Goal: Feedback & Contribution: Contribute content

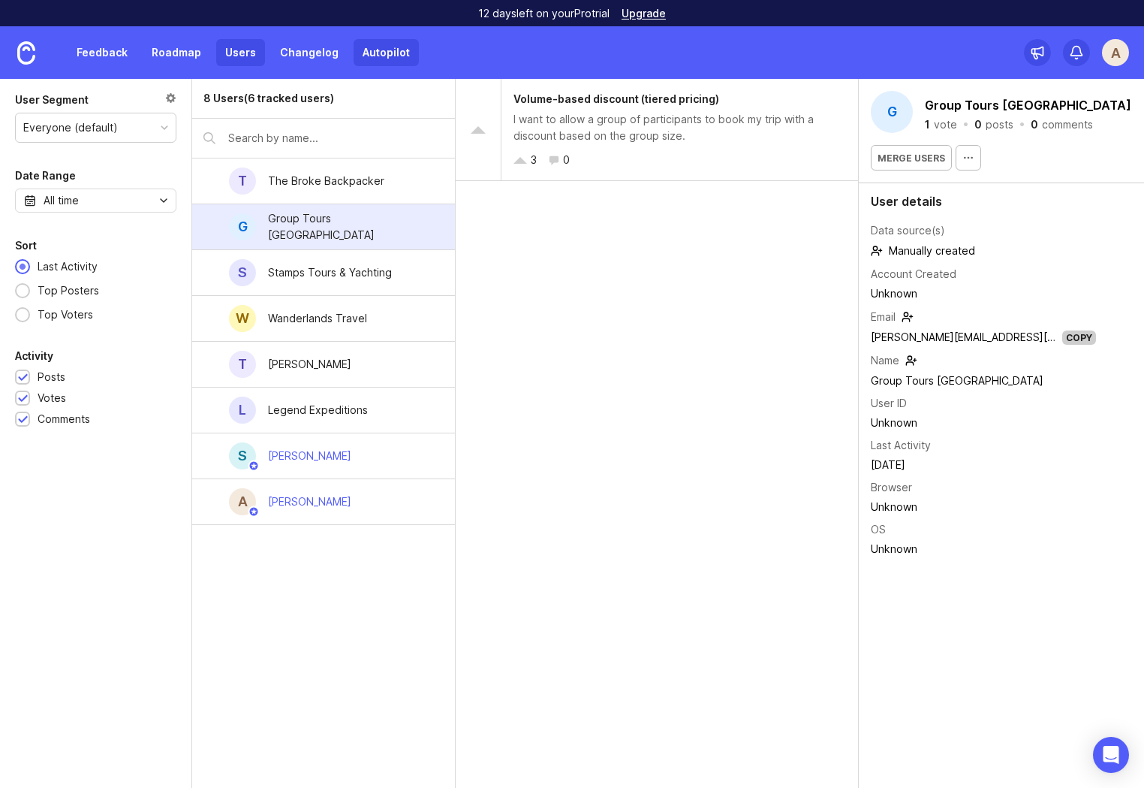
click at [386, 57] on link "Autopilot" at bounding box center [386, 52] width 65 height 27
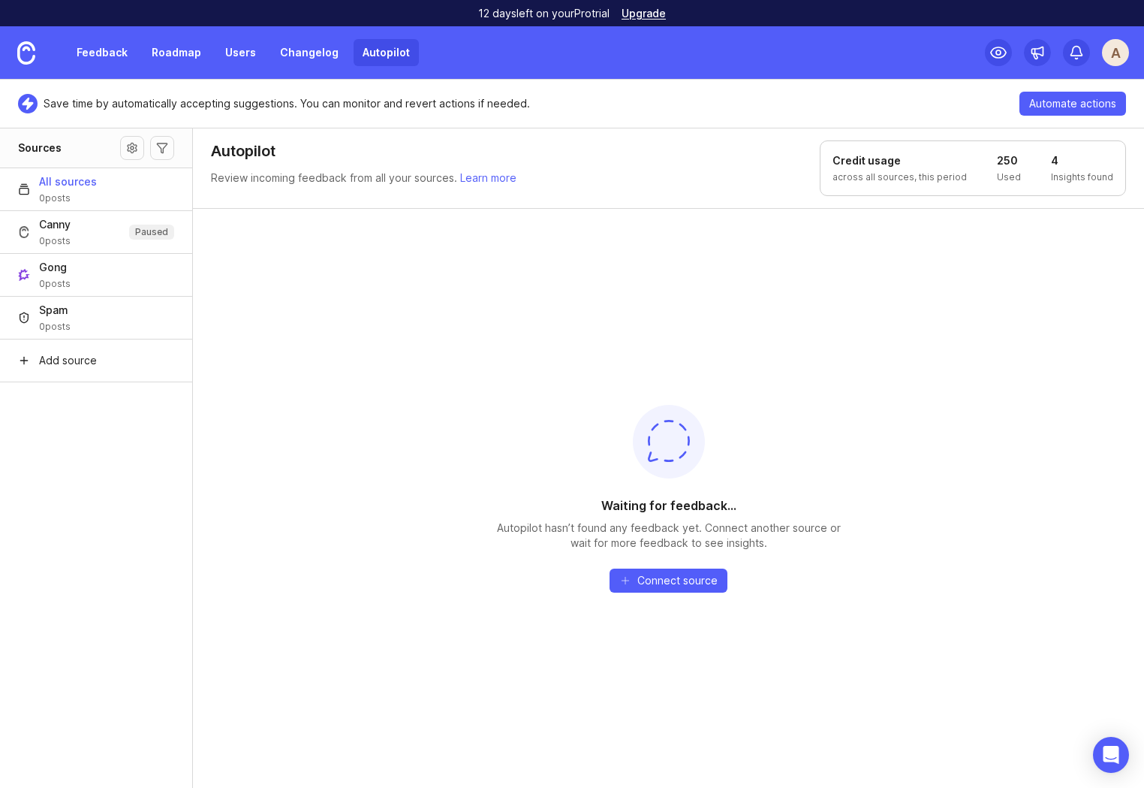
click at [448, 347] on div "Waiting for feedback... Autopilot hasn’t found any feedback yet. Connect anothe…" at bounding box center [668, 498] width 951 height 580
drag, startPoint x: 499, startPoint y: 278, endPoint x: 416, endPoint y: 358, distance: 115.2
click at [421, 348] on div "Waiting for feedback... Autopilot hasn’t found any feedback yet. Connect anothe…" at bounding box center [668, 498] width 951 height 580
click at [456, 378] on div "Waiting for feedback... Autopilot hasn’t found any feedback yet. Connect anothe…" at bounding box center [668, 498] width 951 height 580
click at [111, 49] on link "Feedback" at bounding box center [102, 52] width 69 height 27
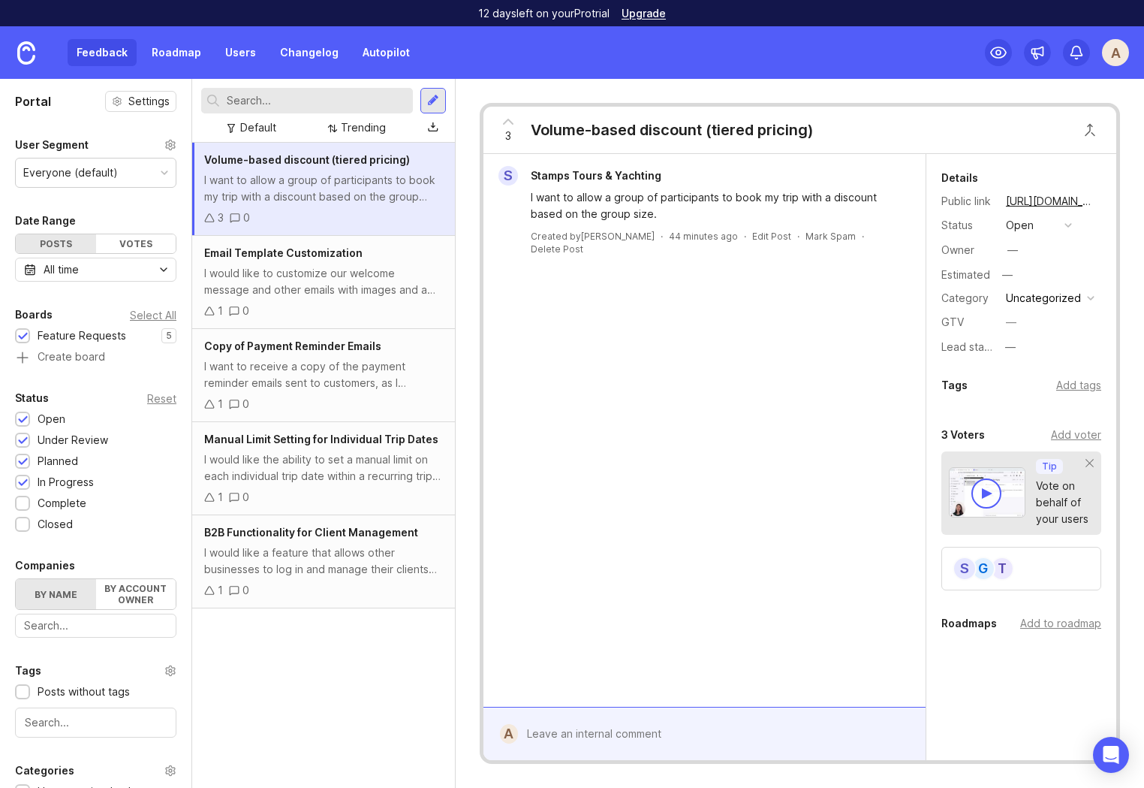
click at [294, 685] on div "Volume-based discount (tiered pricing) I want to allow a group of participants …" at bounding box center [323, 465] width 263 height 645
click at [32, 58] on img at bounding box center [26, 52] width 18 height 23
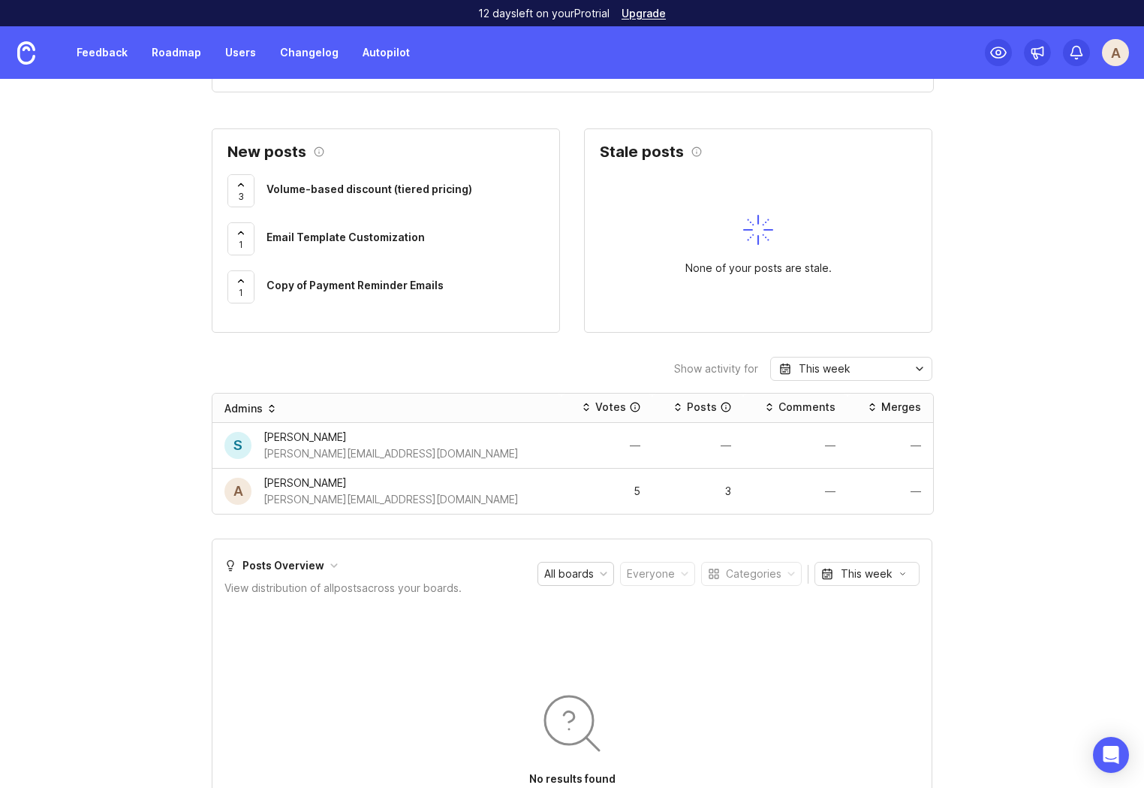
scroll to position [557, 0]
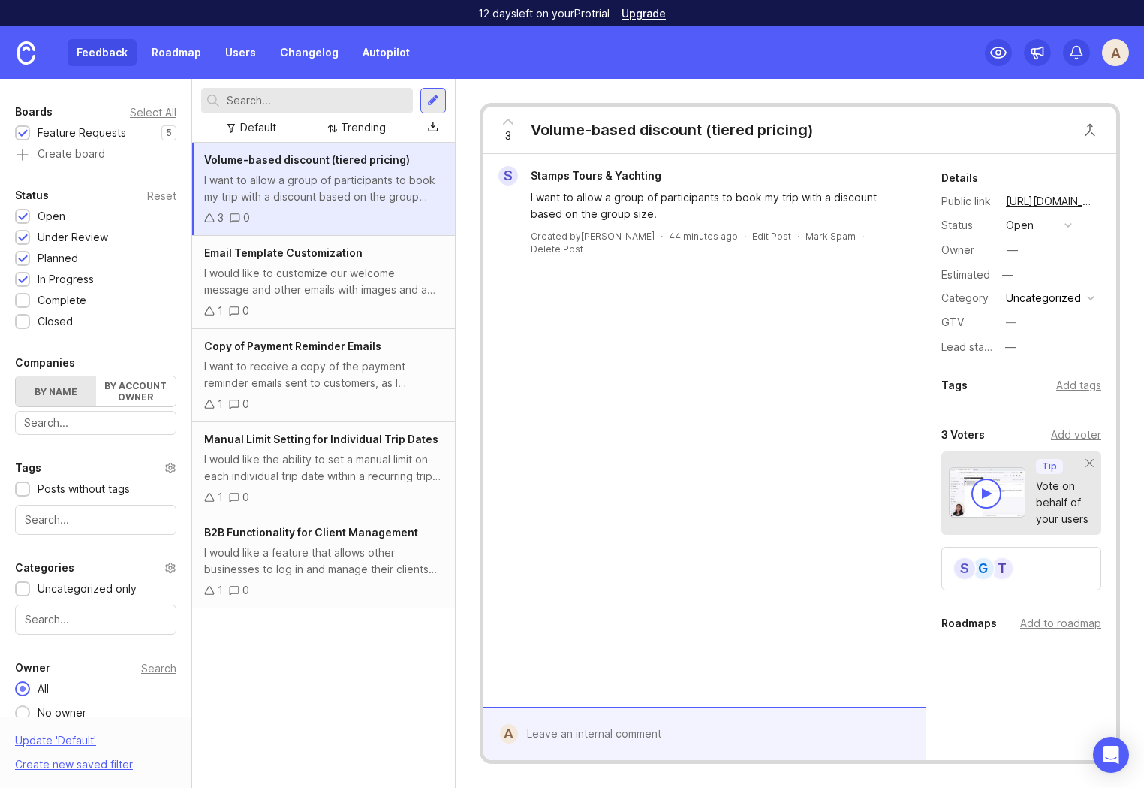
scroll to position [243, 0]
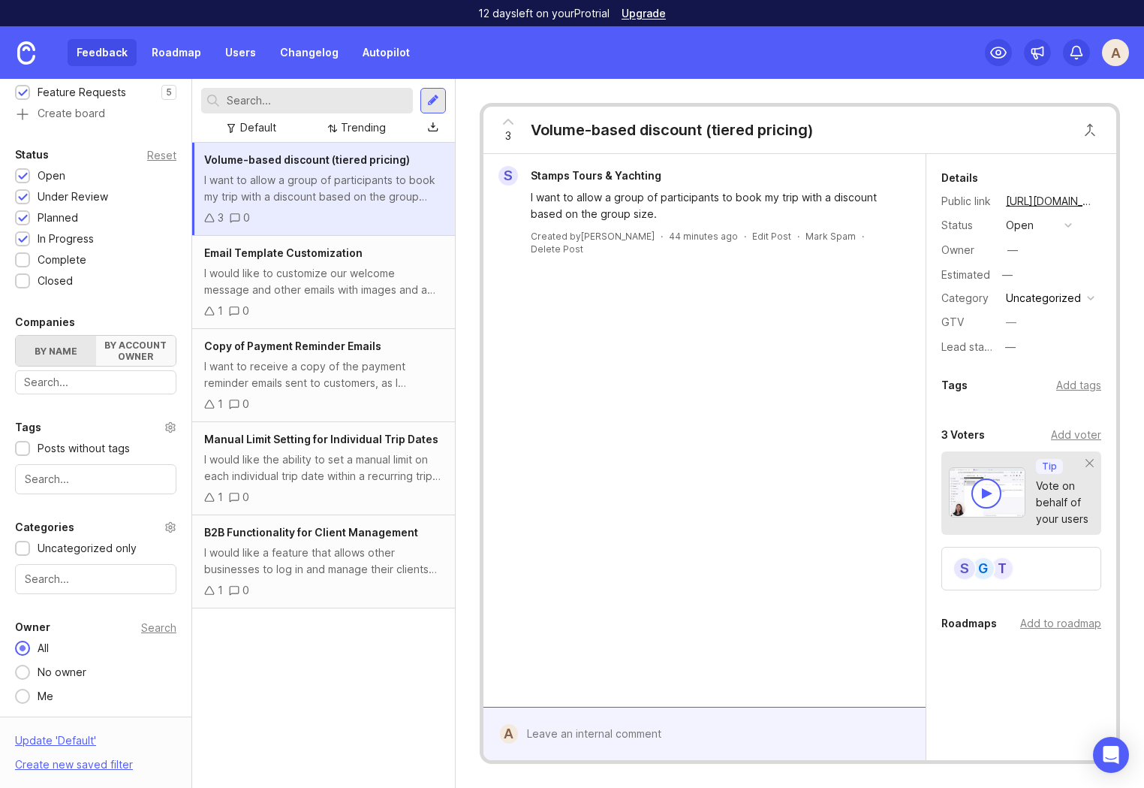
click at [140, 349] on label "By account owner" at bounding box center [136, 351] width 80 height 30
click at [16, 336] on input "By account owner" at bounding box center [16, 336] width 0 height 0
click at [55, 354] on label "By name" at bounding box center [56, 351] width 80 height 30
click at [16, 336] on input "By name" at bounding box center [16, 336] width 0 height 0
click at [68, 547] on div "Uncategorized only" at bounding box center [87, 548] width 99 height 17
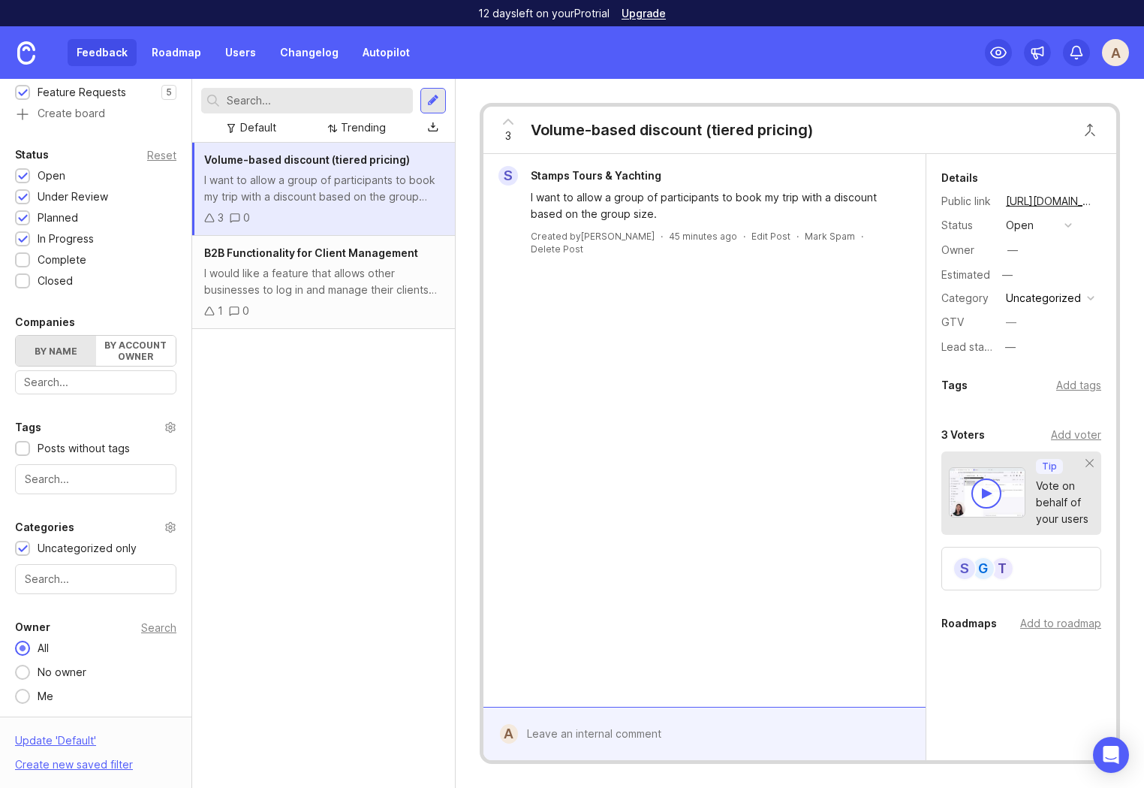
click at [68, 547] on div "Uncategorized only" at bounding box center [87, 548] width 99 height 17
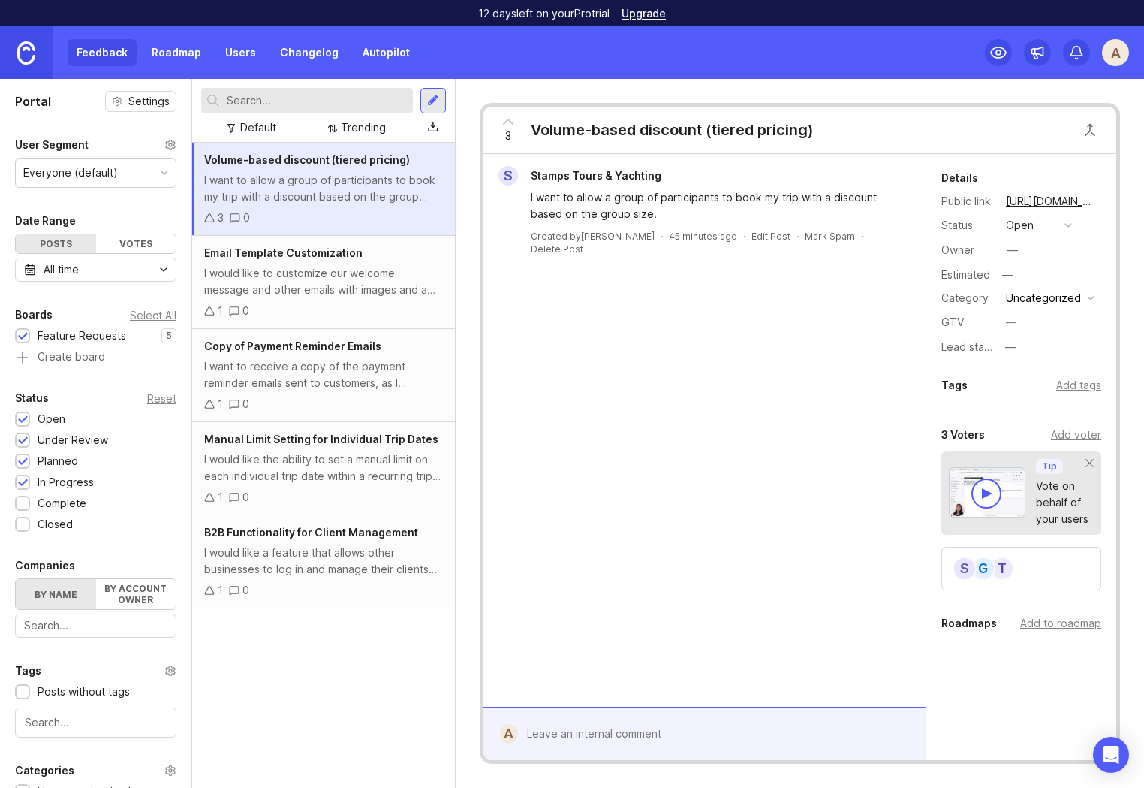
click at [29, 56] on img at bounding box center [26, 52] width 18 height 23
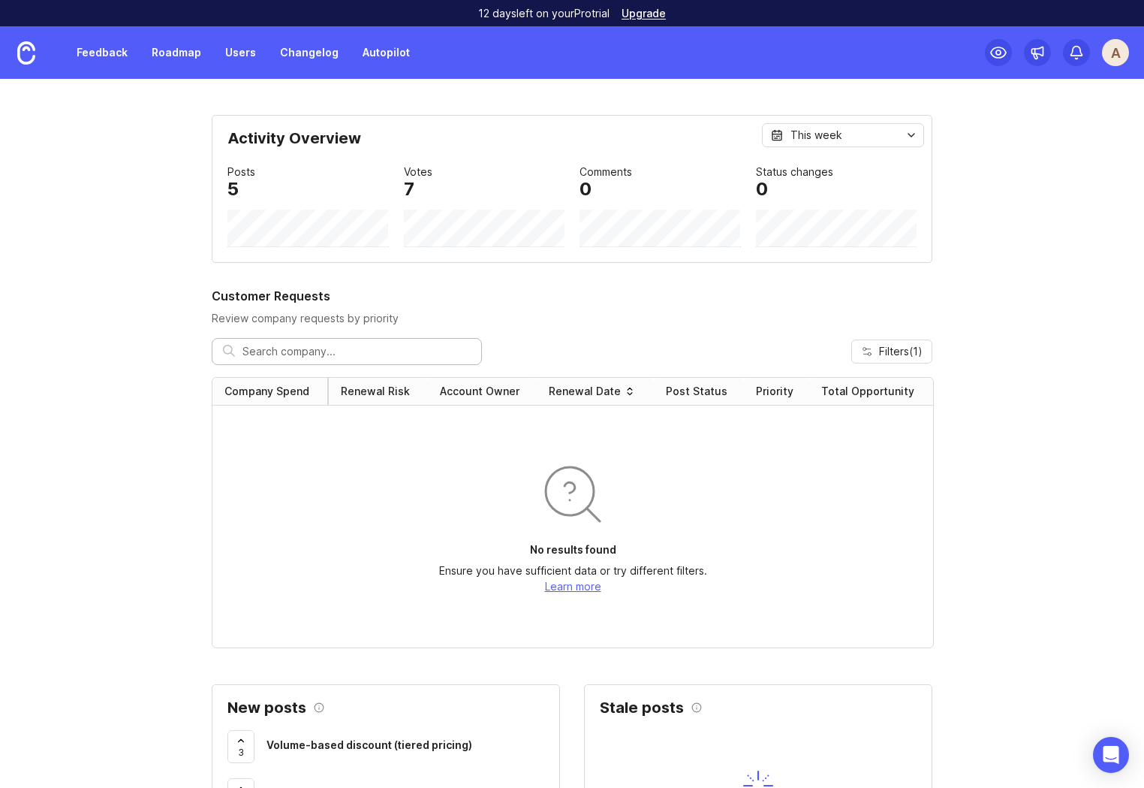
click at [35, 47] on img at bounding box center [26, 52] width 18 height 23
click at [379, 50] on link "Autopilot" at bounding box center [386, 52] width 65 height 27
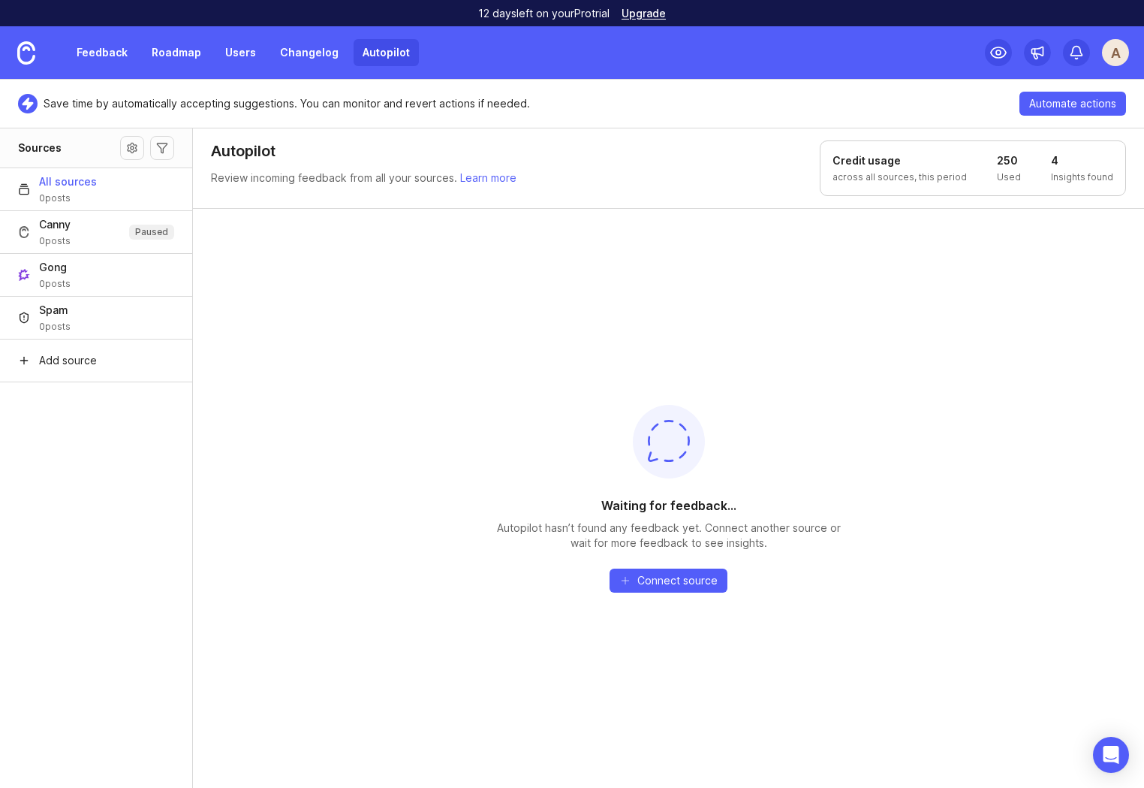
click at [256, 275] on div "Waiting for feedback... Autopilot hasn’t found any feedback yet. Connect anothe…" at bounding box center [668, 498] width 951 height 580
click at [110, 55] on link "Feedback" at bounding box center [102, 52] width 69 height 27
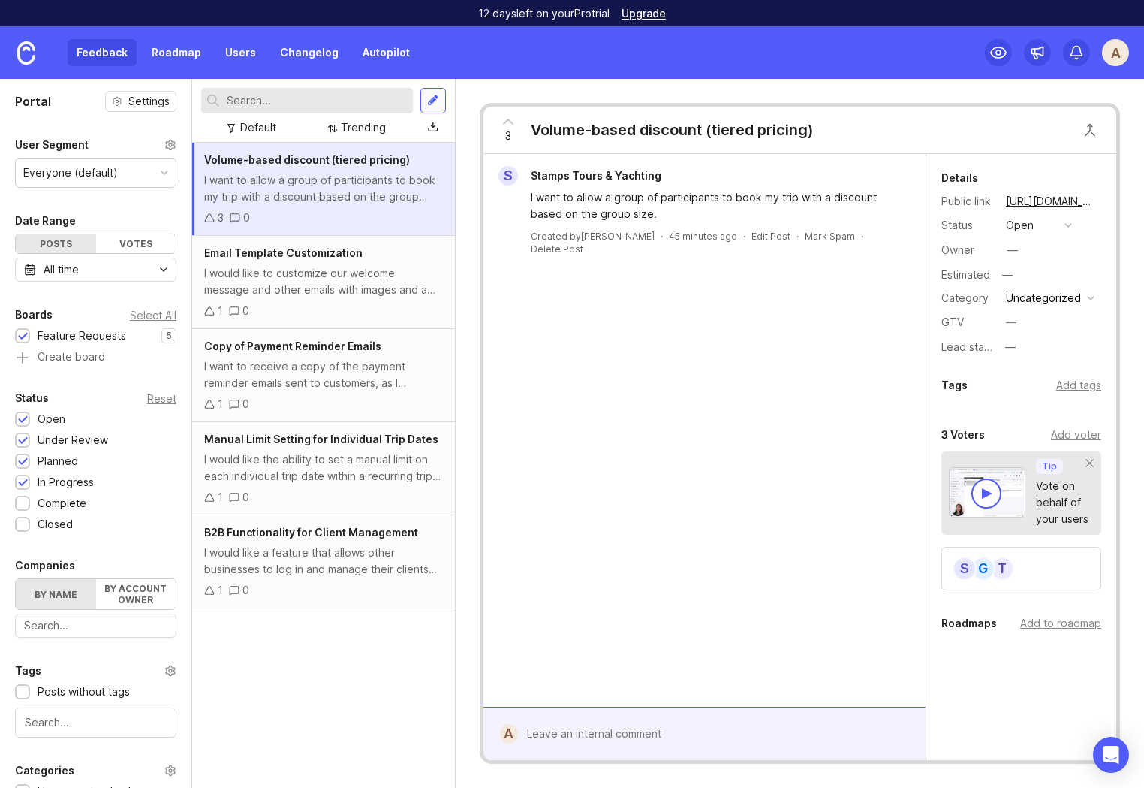
click at [440, 108] on div at bounding box center [433, 101] width 26 height 26
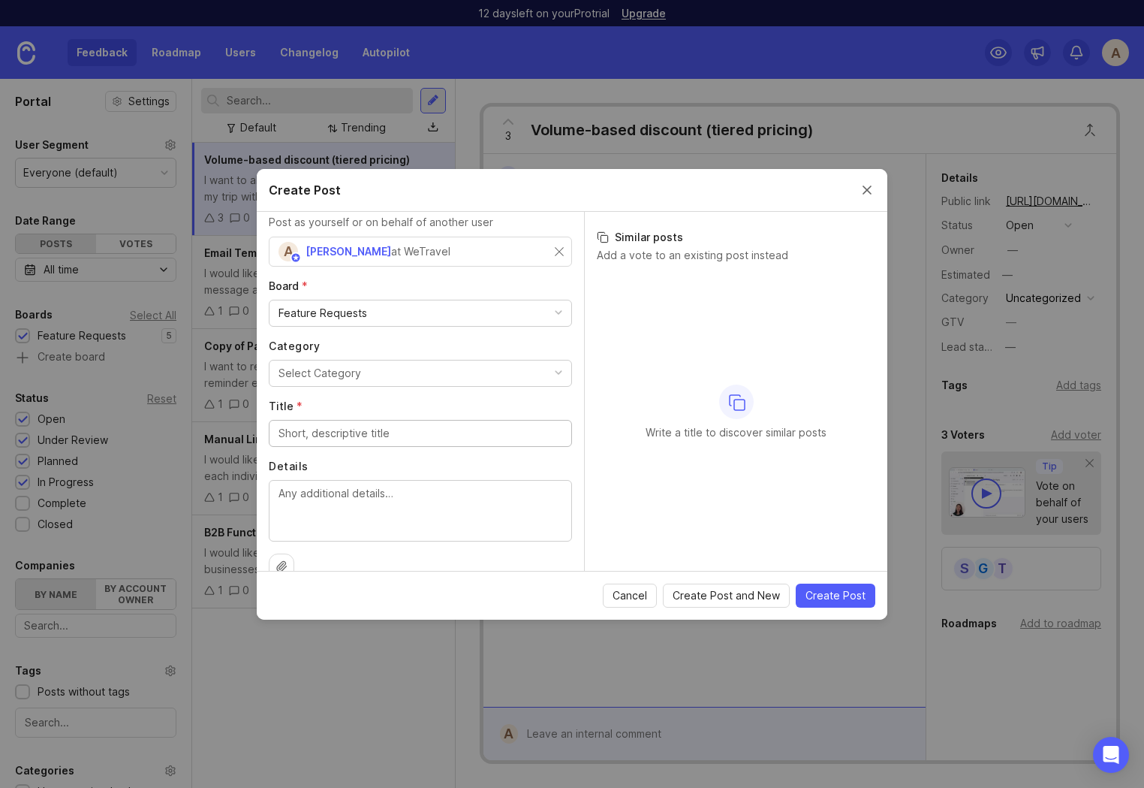
scroll to position [36, 0]
type input "Dynamic payment plan based on the sign-up date"
click at [394, 491] on textarea "Details" at bounding box center [421, 508] width 284 height 50
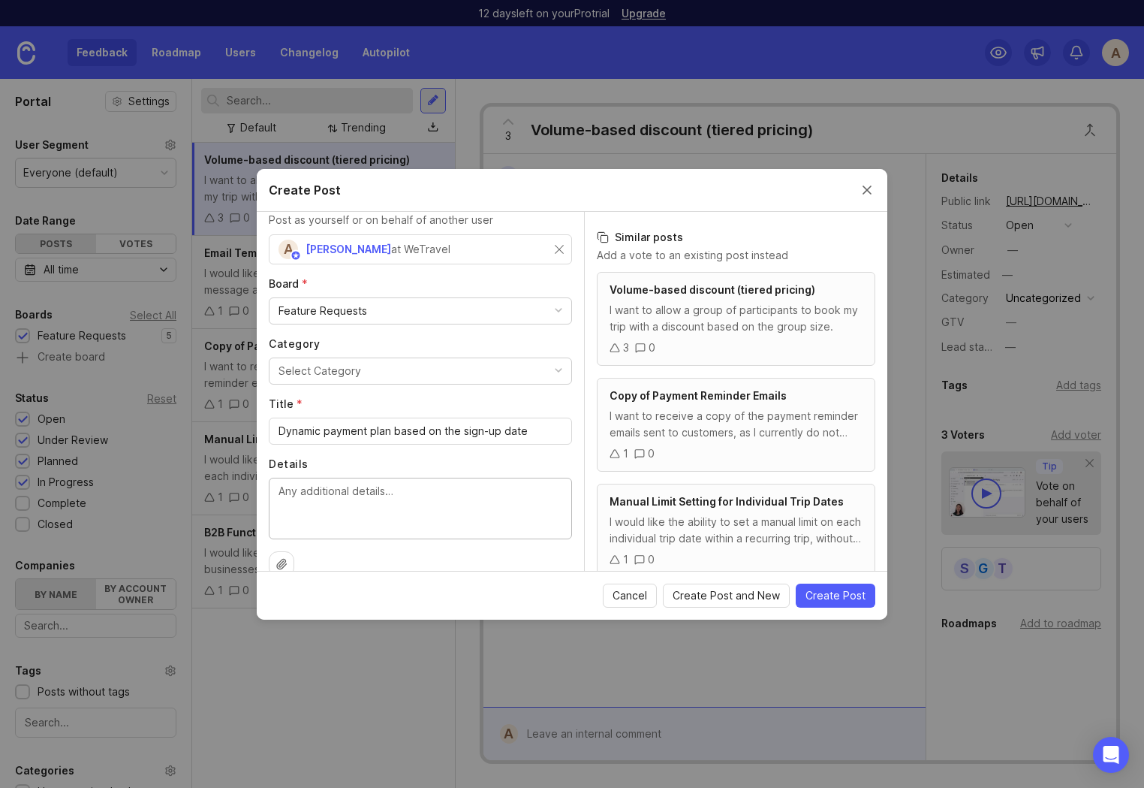
scroll to position [60, 0]
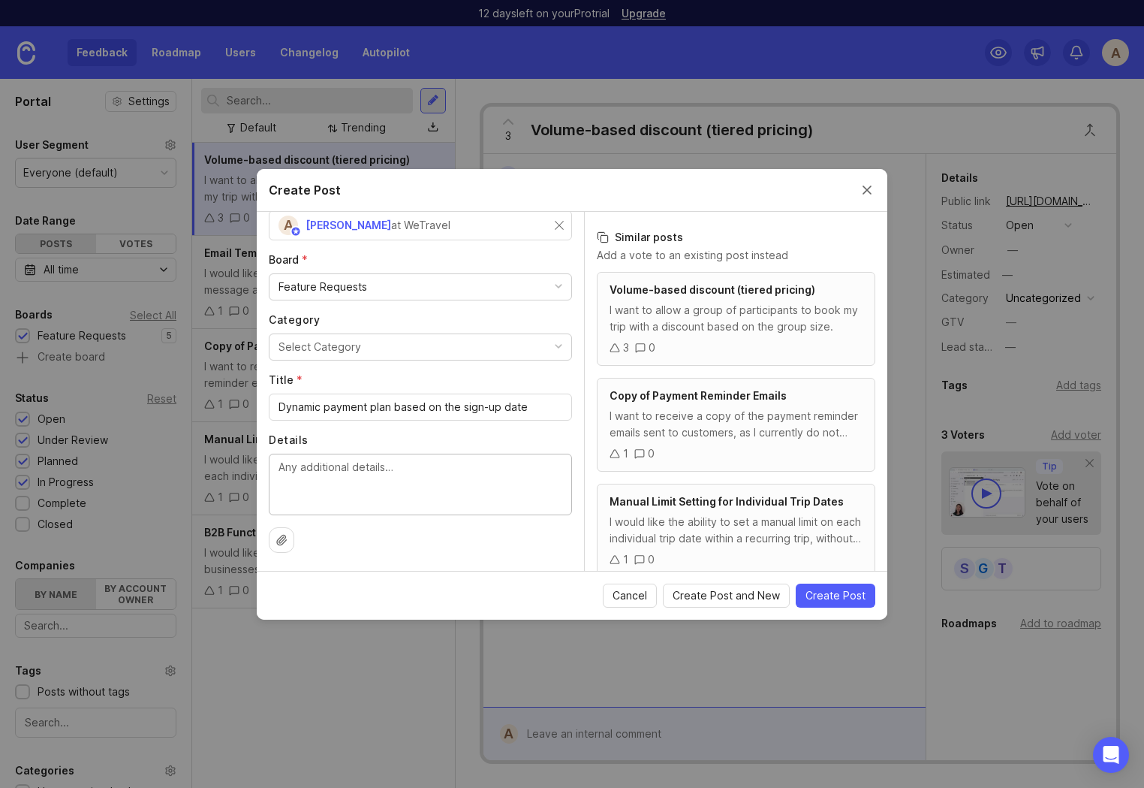
click at [336, 485] on textarea "Details" at bounding box center [421, 484] width 284 height 50
paste textarea "I would like the option to enable dynamic payment plans in which dates automati…"
type textarea "I would like the option to enable dynamic payment plans in which dates automati…"
click at [397, 440] on label "Details" at bounding box center [420, 439] width 303 height 15
click at [397, 459] on textarea "I would like the option to enable dynamic payment plans in which dates automati…" at bounding box center [421, 484] width 284 height 50
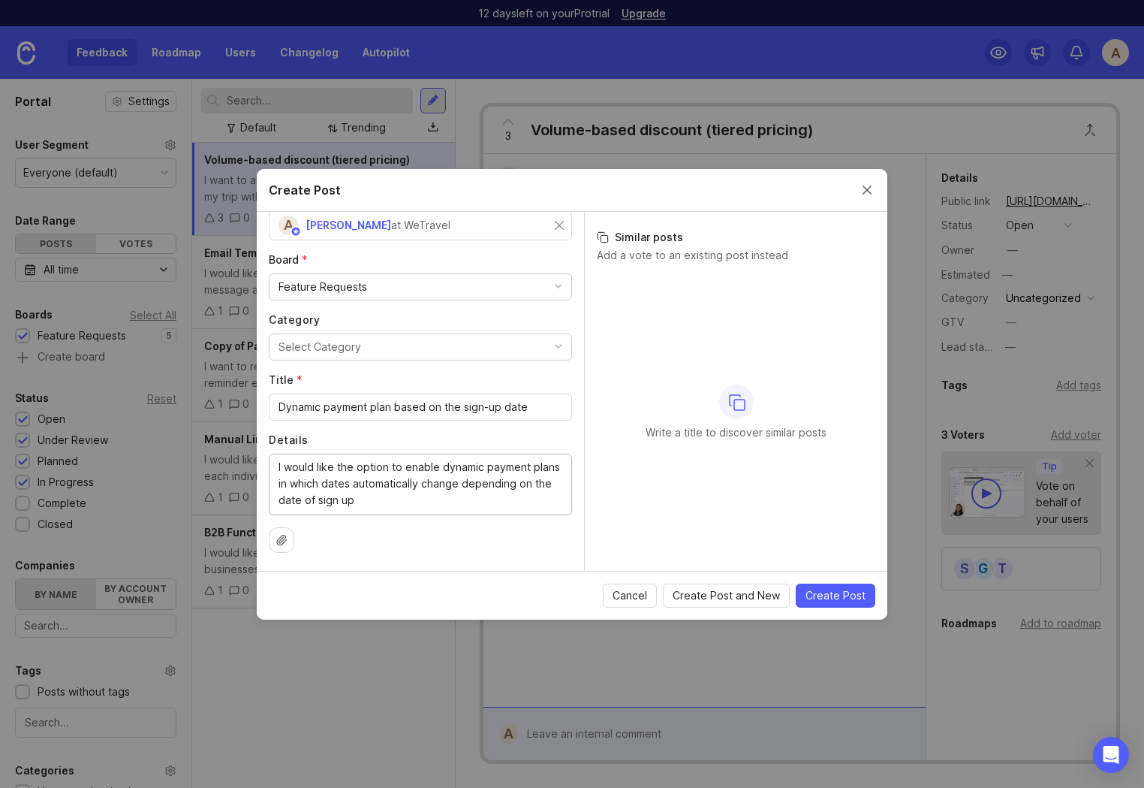
scroll to position [28, 0]
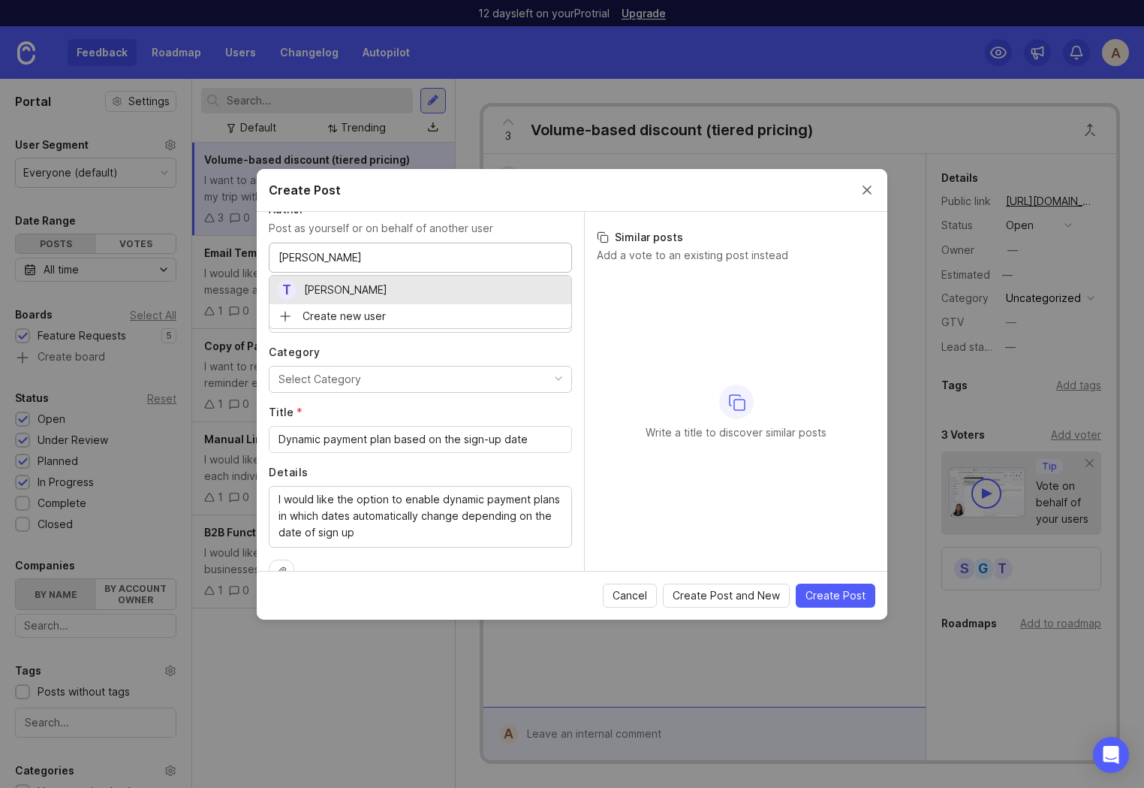
type input "[PERSON_NAME]"
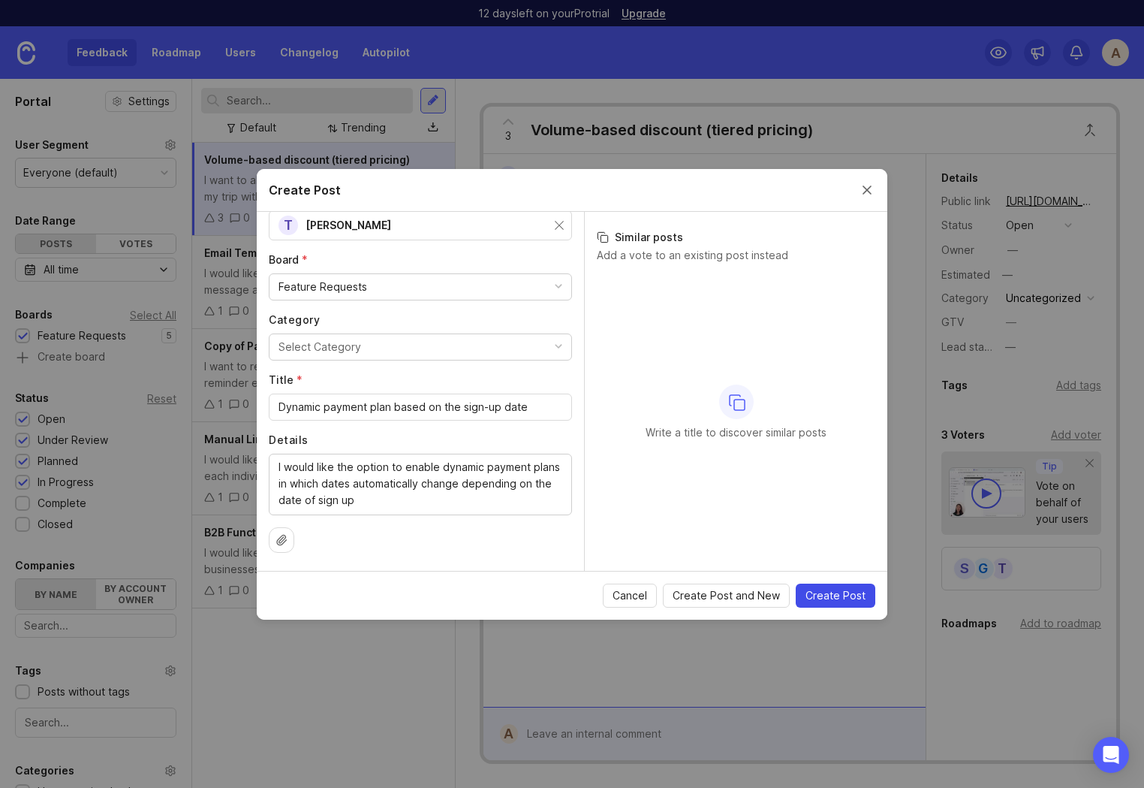
click at [824, 599] on span "Create Post" at bounding box center [836, 595] width 60 height 15
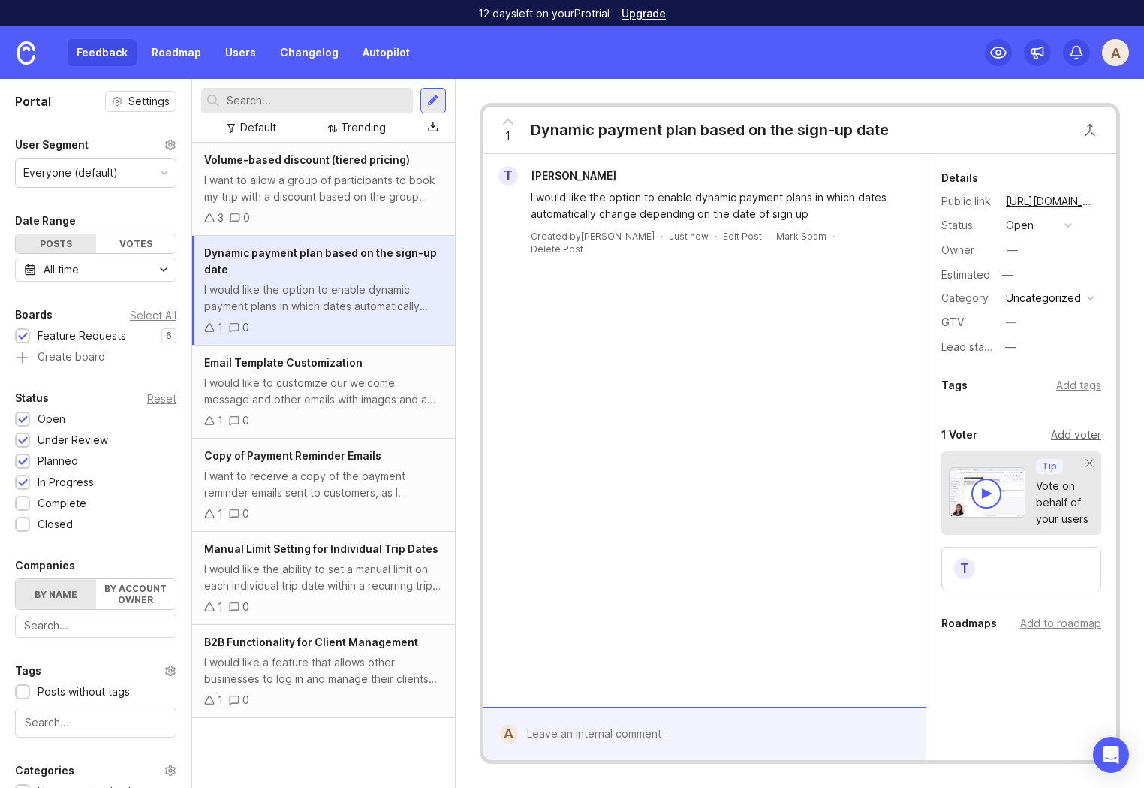
click at [1075, 434] on div "Add voter" at bounding box center [1076, 434] width 50 height 17
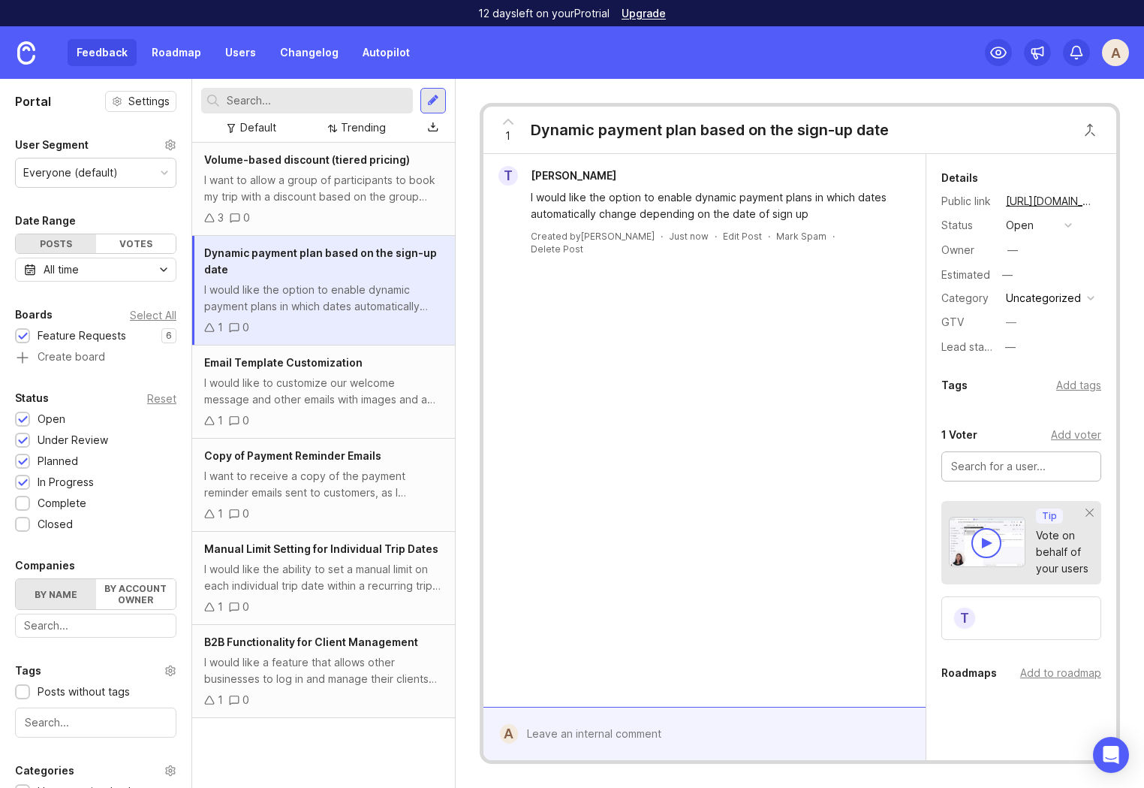
paste input "NextTribe"
type input "NextTribe"
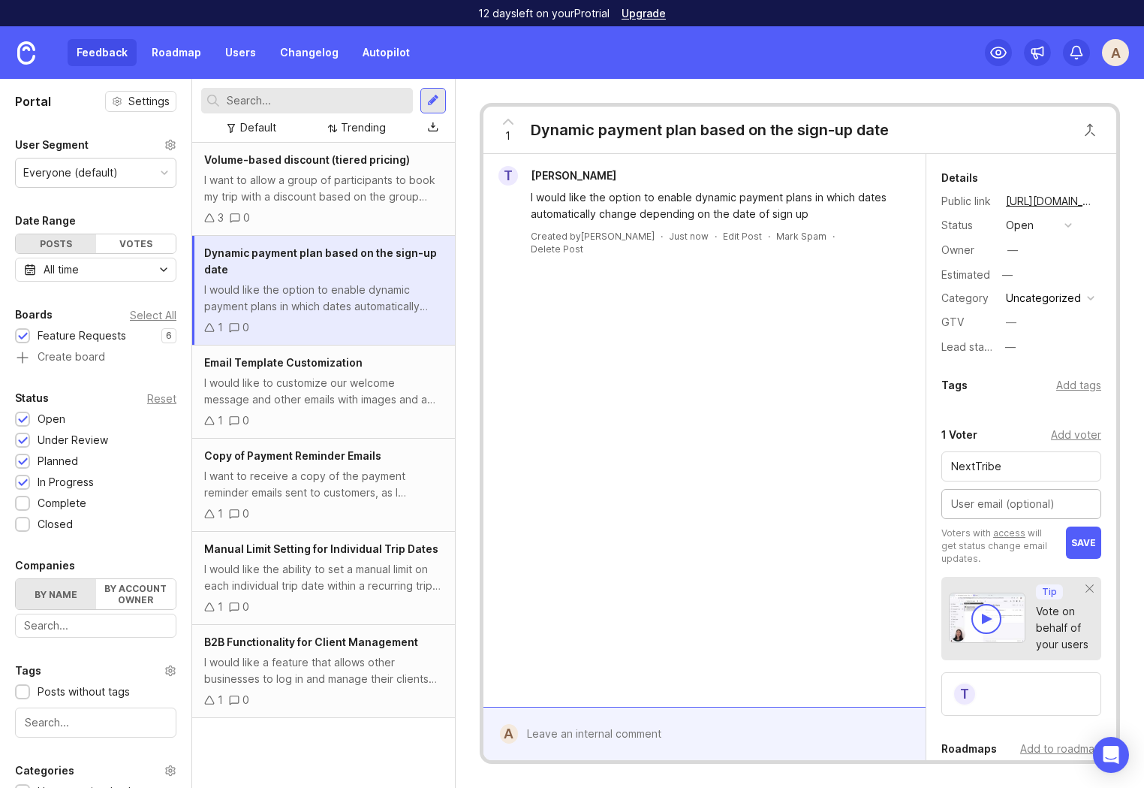
paste input "jeannie@nexttribe.com"
type input "jeannie@nexttribe.com"
drag, startPoint x: 982, startPoint y: 466, endPoint x: 947, endPoint y: 466, distance: 35.3
click at [947, 466] on div "NextTribe" at bounding box center [1022, 466] width 160 height 30
type input "test company"
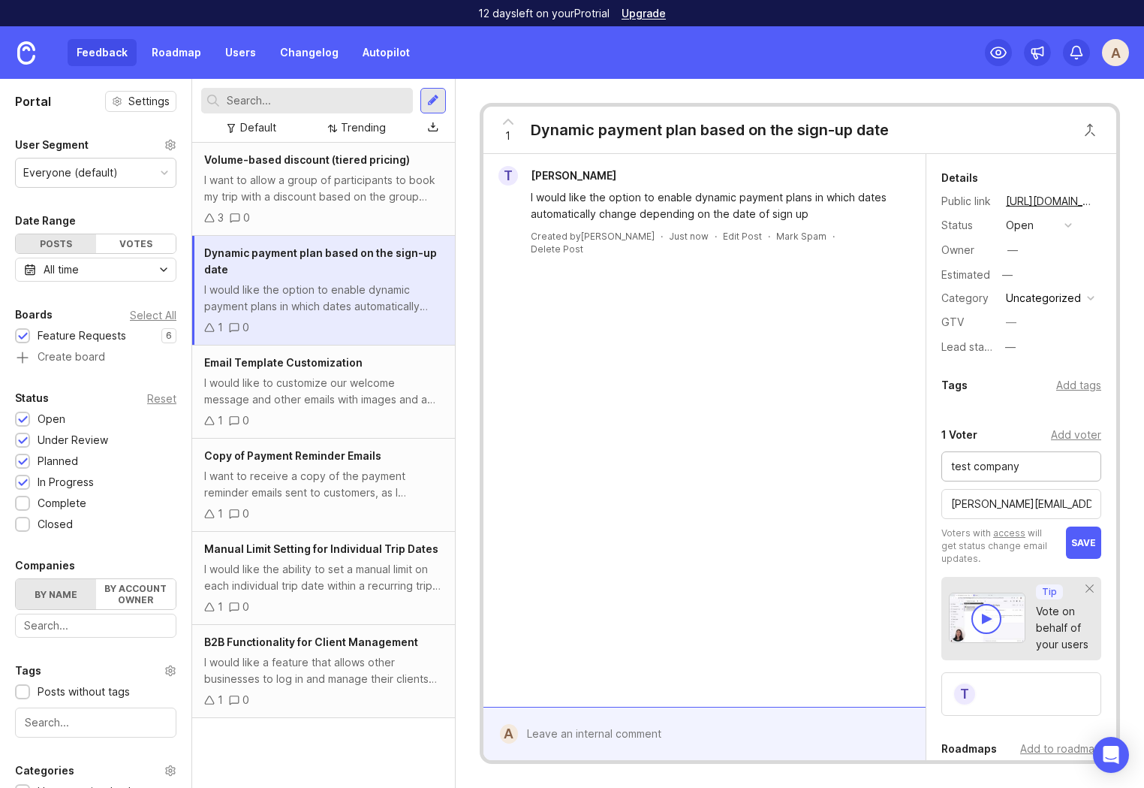
click at [1020, 505] on input "jeannie@nexttribe.com" at bounding box center [1021, 504] width 140 height 17
type input "iamannamizina@gmail.com"
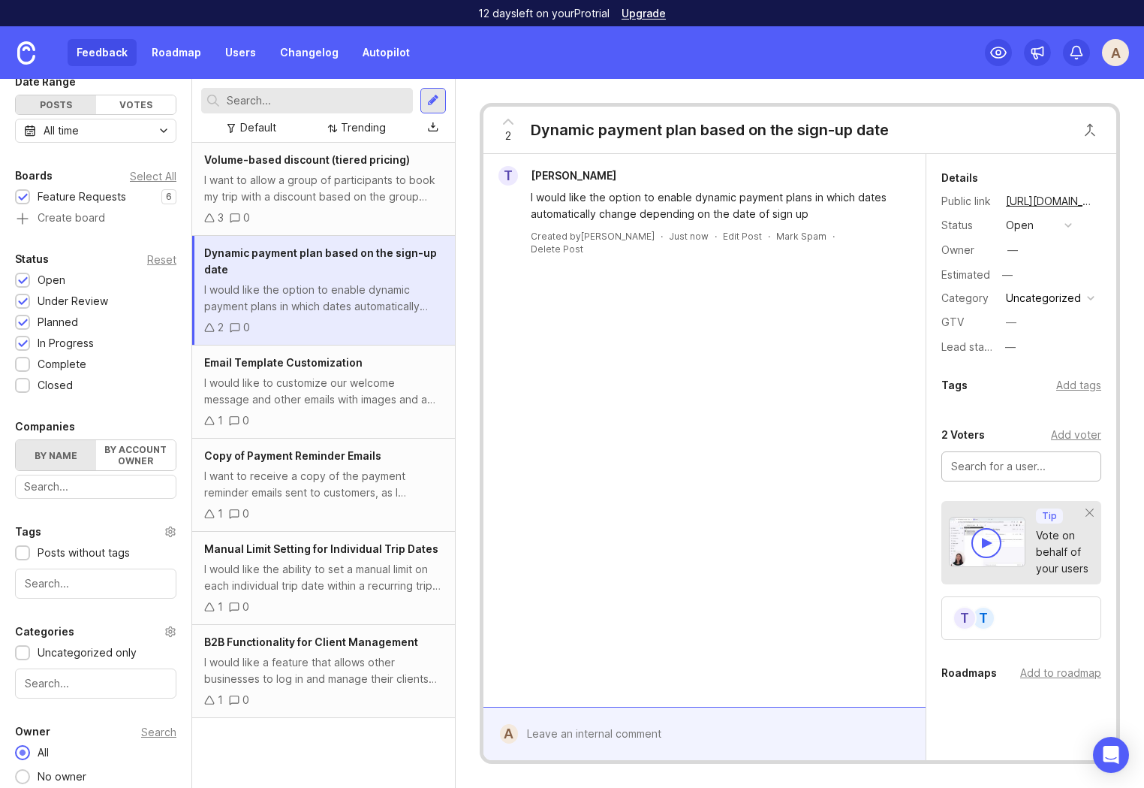
scroll to position [172, 0]
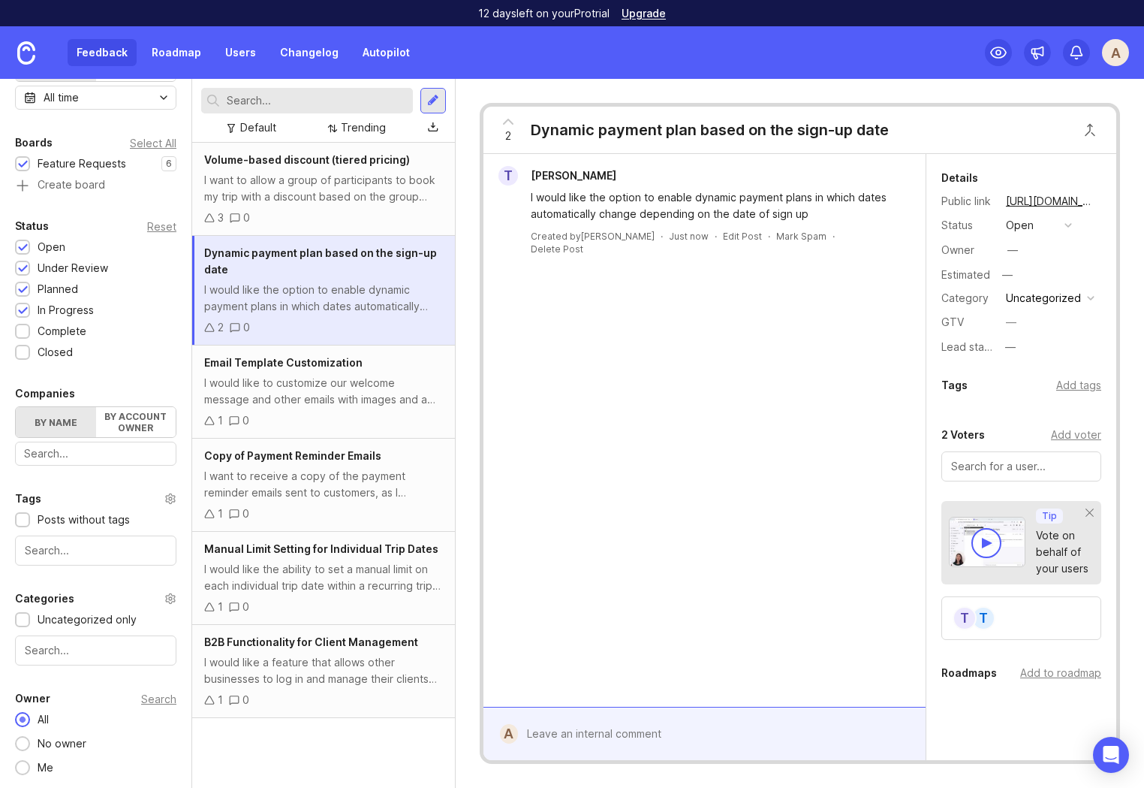
click at [1124, 47] on div "A" at bounding box center [1115, 52] width 27 height 27
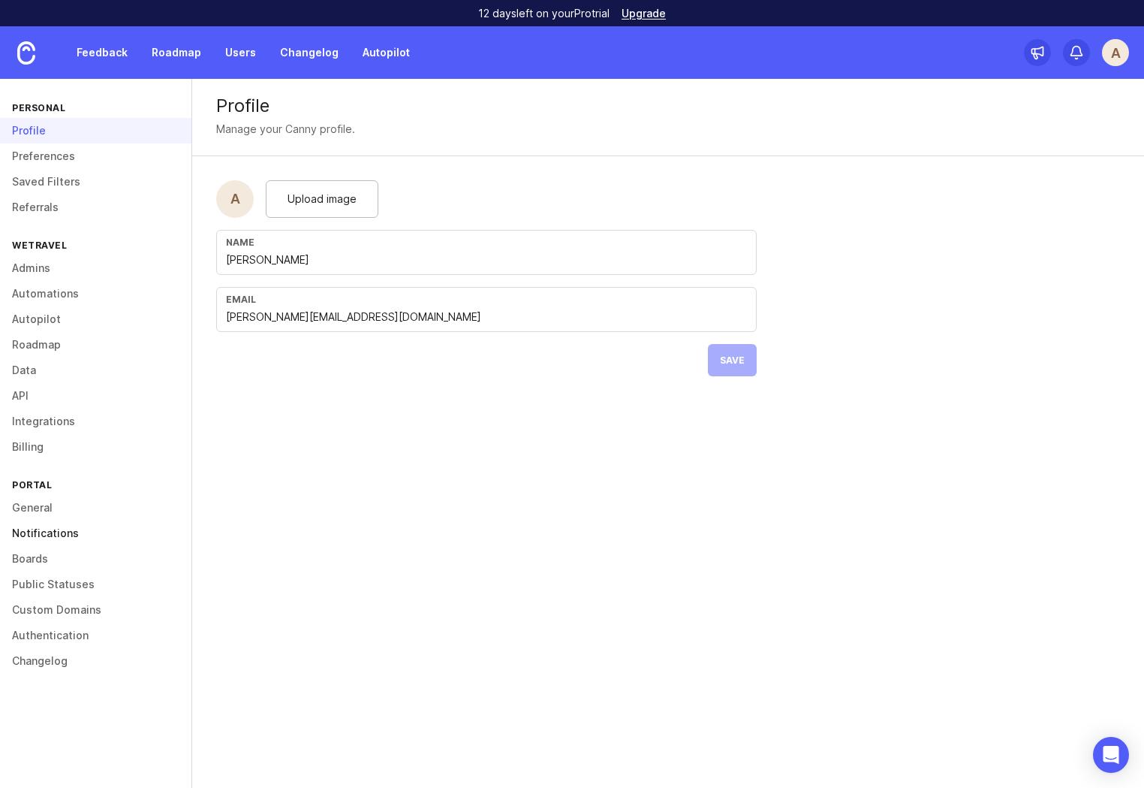
click at [55, 532] on link "Notifications" at bounding box center [95, 533] width 191 height 26
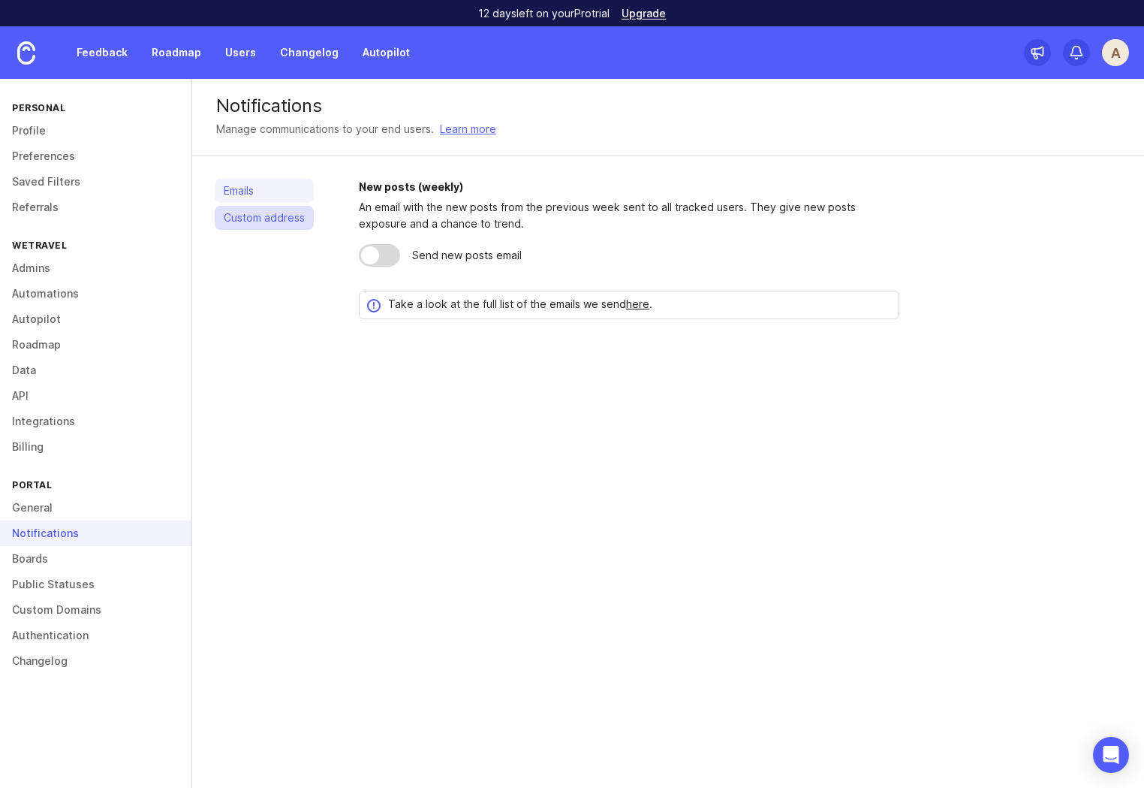
click at [264, 221] on link "Custom address" at bounding box center [264, 218] width 99 height 24
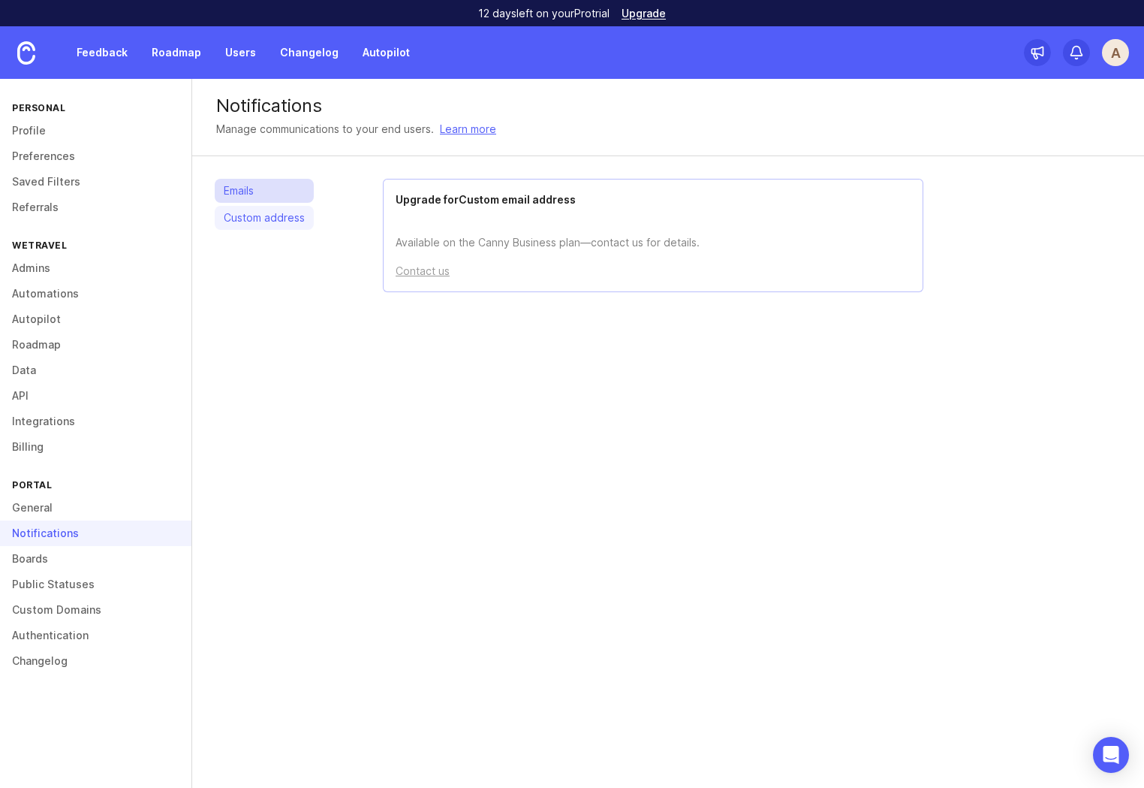
click at [270, 195] on link "Emails" at bounding box center [264, 191] width 99 height 24
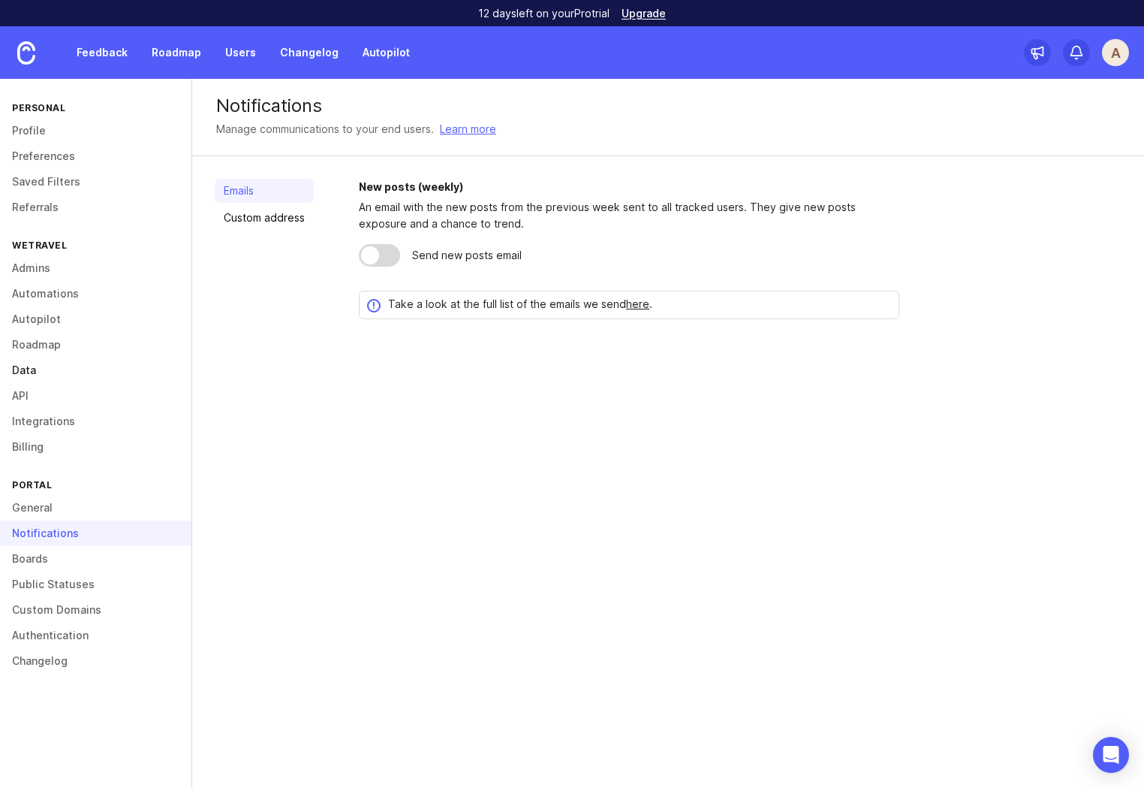
click at [26, 366] on link "Data" at bounding box center [95, 370] width 191 height 26
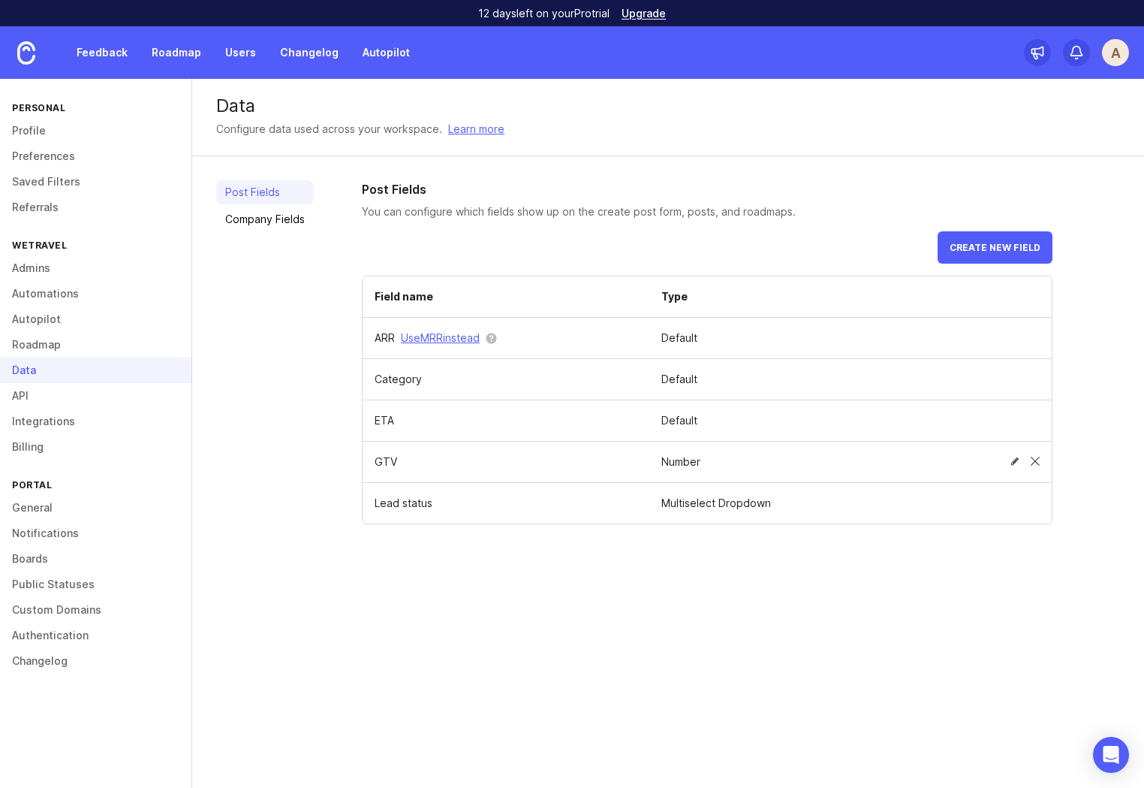
click at [1035, 459] on span at bounding box center [1035, 461] width 9 height 9
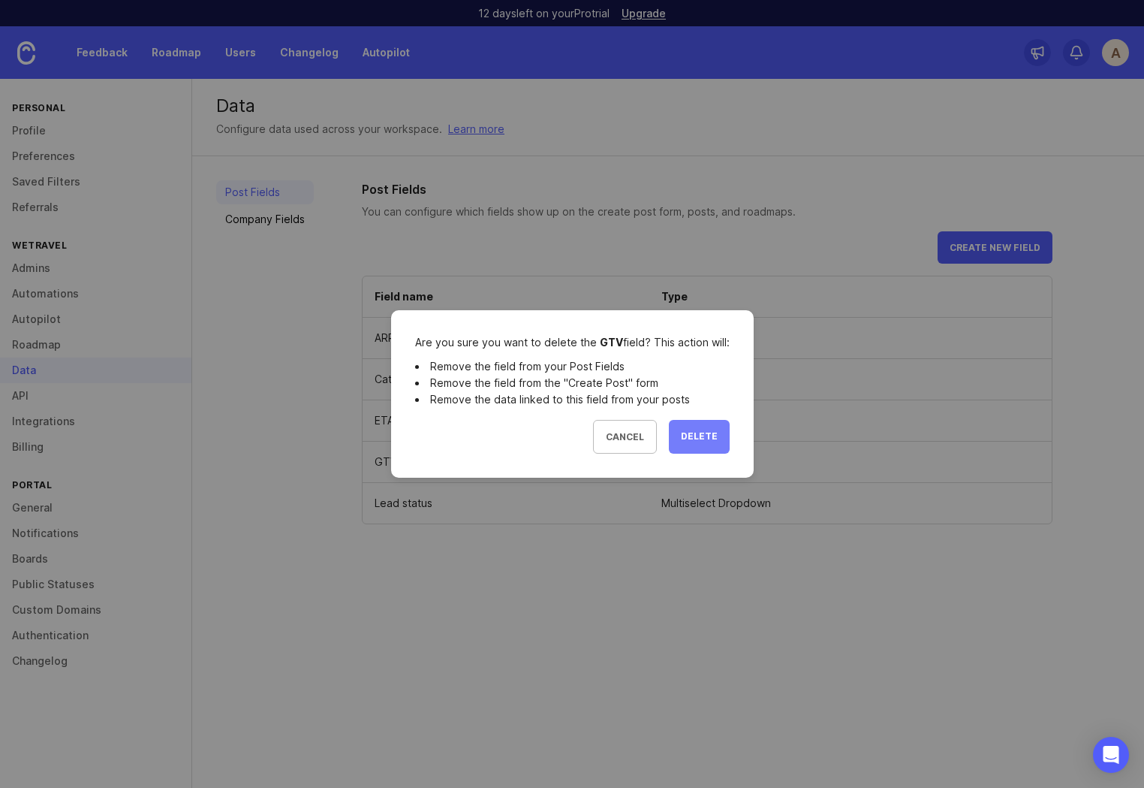
click at [696, 436] on span "Delete" at bounding box center [699, 436] width 37 height 13
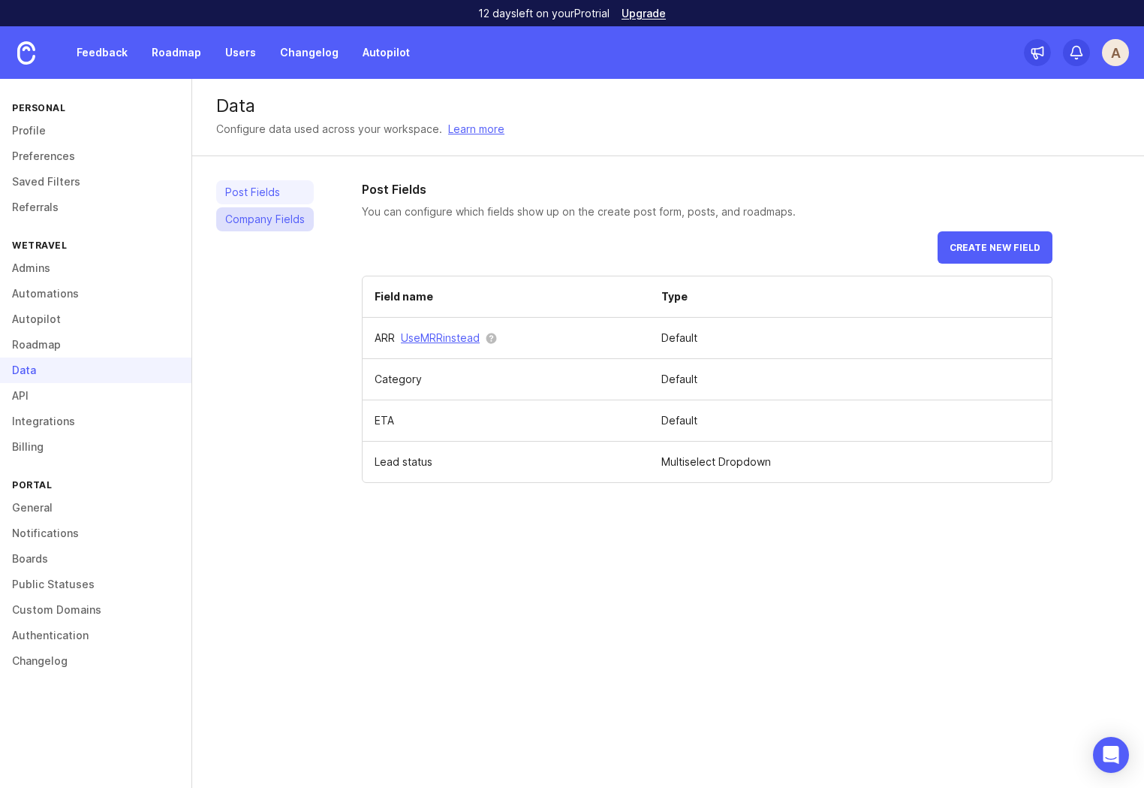
click at [293, 217] on link "Company Fields" at bounding box center [265, 219] width 98 height 24
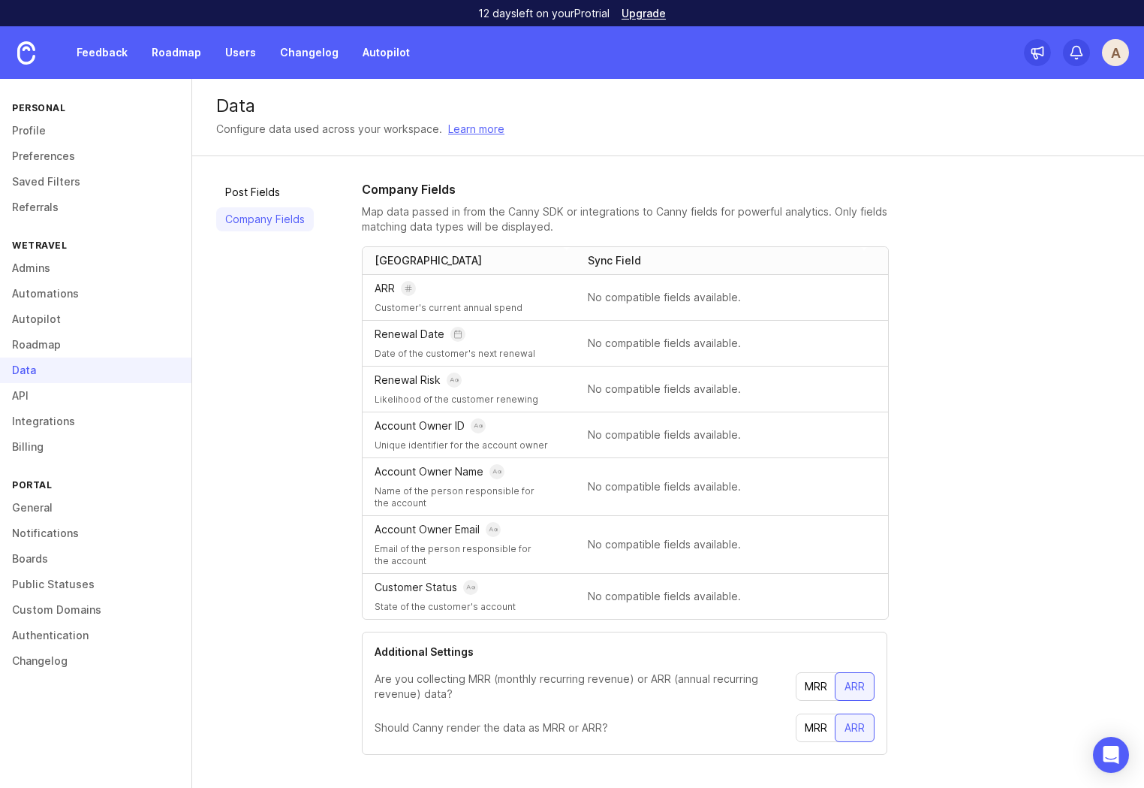
scroll to position [15, 0]
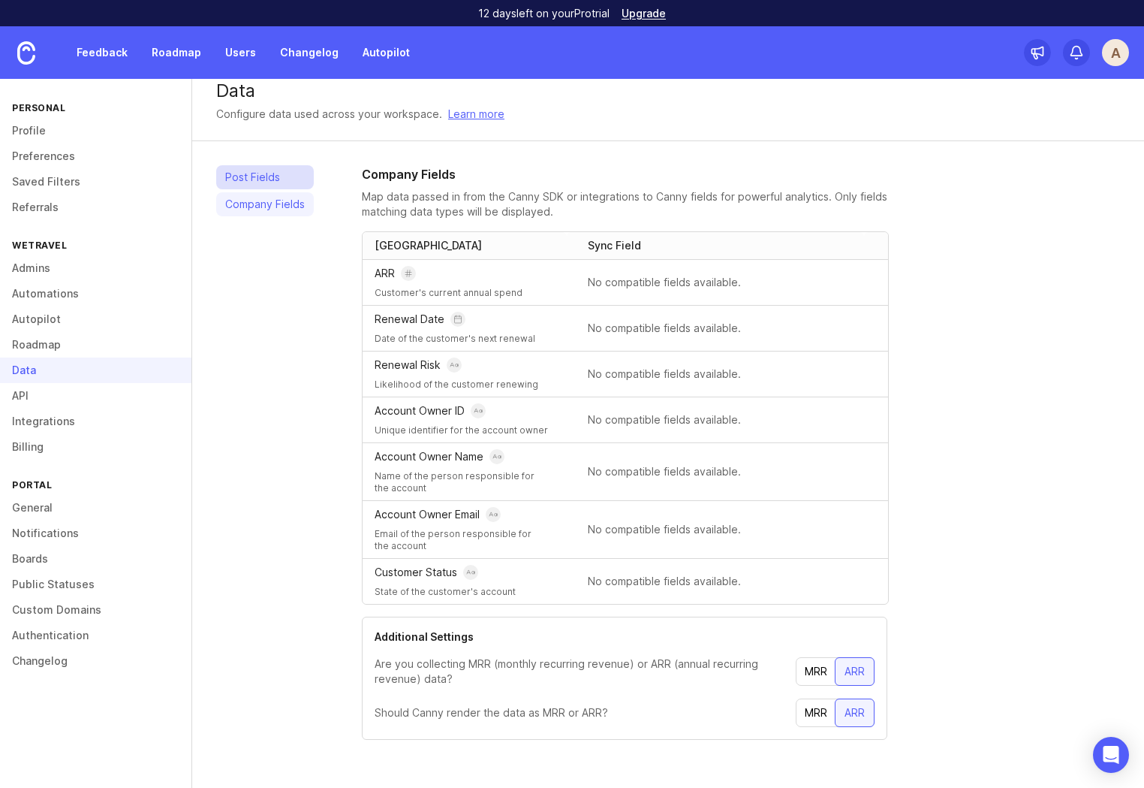
click at [249, 173] on link "Post Fields" at bounding box center [265, 177] width 98 height 24
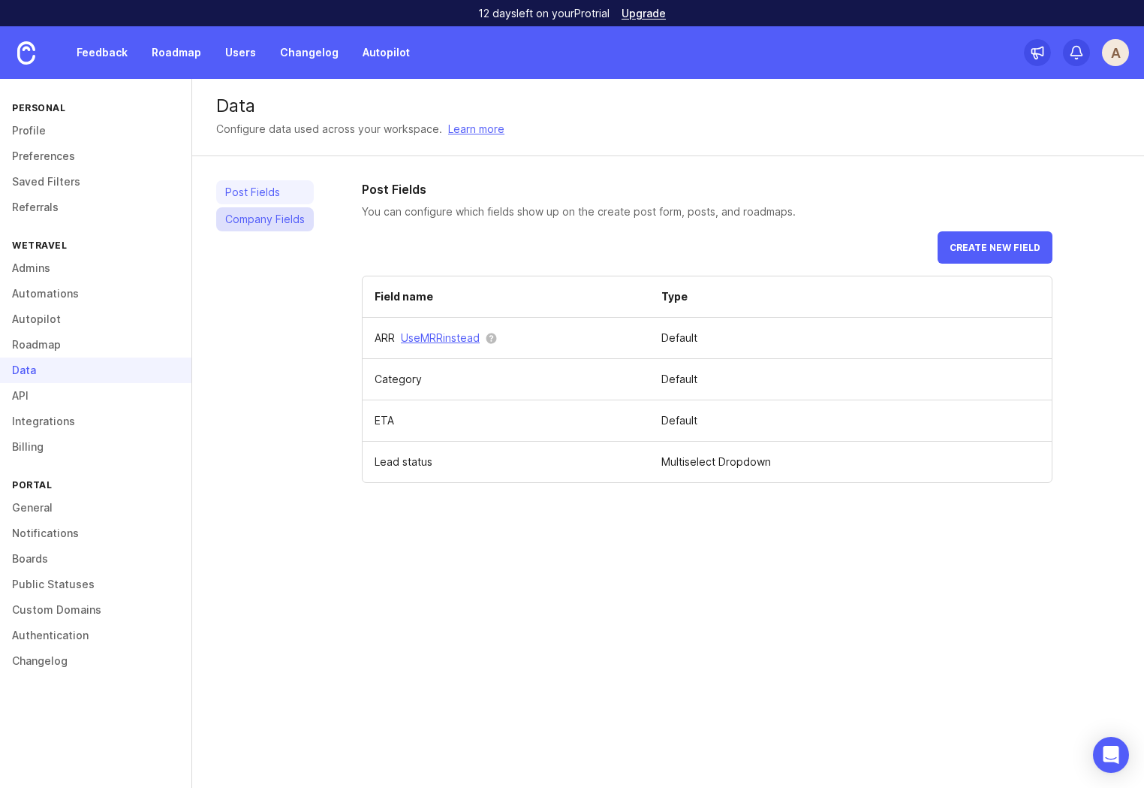
click at [276, 220] on link "Company Fields" at bounding box center [265, 219] width 98 height 24
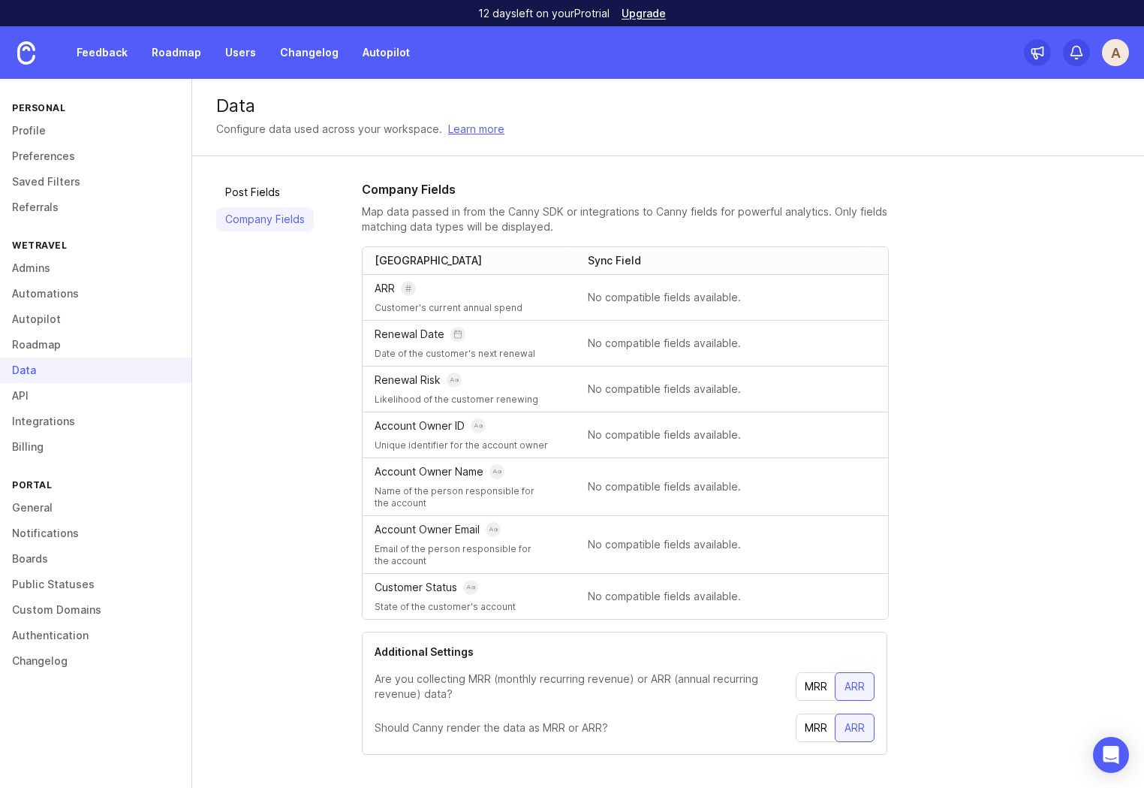
click at [222, 170] on div "Post Fields Company Fields Company Fields Map data passed in from the Canny SDK…" at bounding box center [668, 479] width 952 height 646
drag, startPoint x: 252, startPoint y: 191, endPoint x: 359, endPoint y: 291, distance: 146.6
click at [252, 191] on link "Post Fields" at bounding box center [265, 192] width 98 height 24
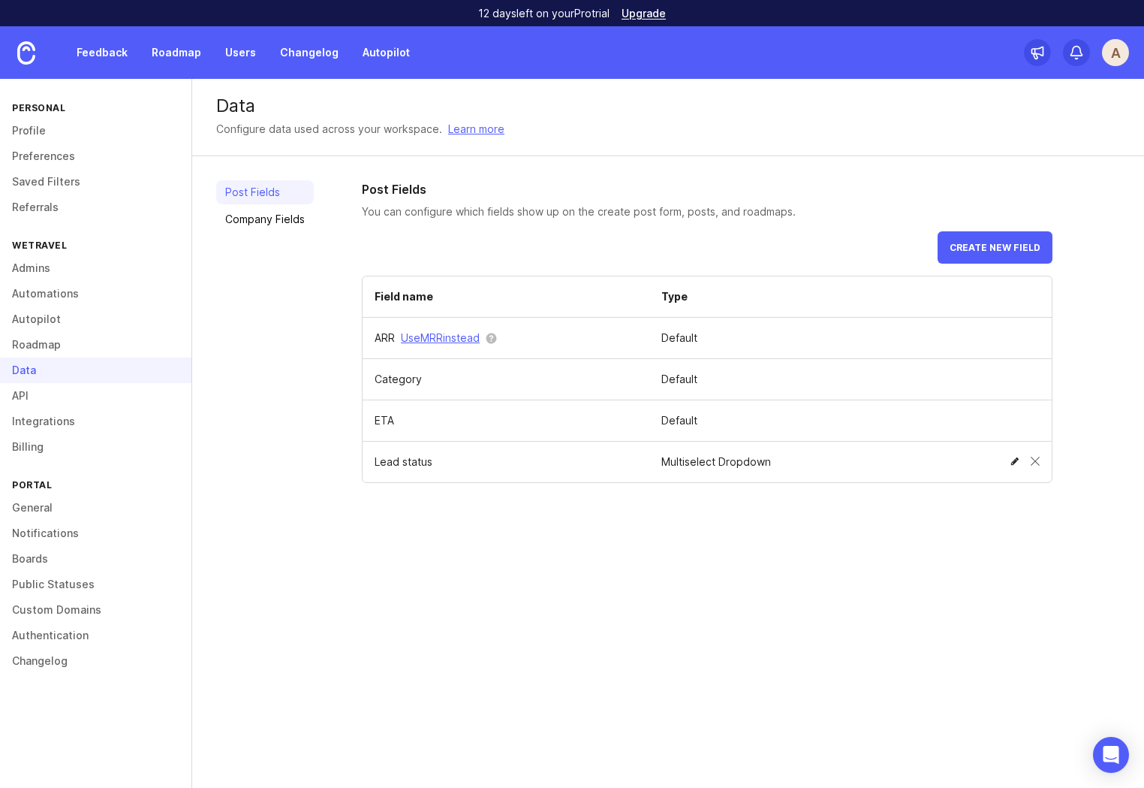
click at [1017, 461] on span at bounding box center [1015, 461] width 9 height 9
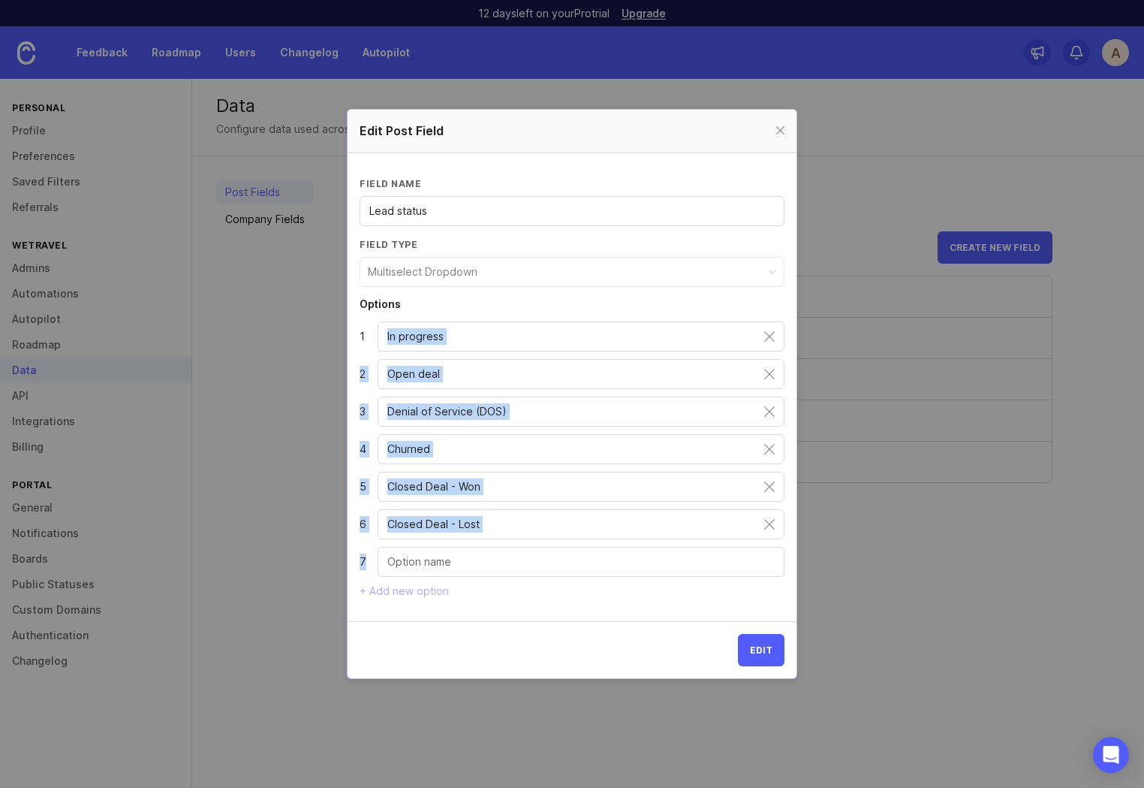
drag, startPoint x: 387, startPoint y: 337, endPoint x: 505, endPoint y: 545, distance: 239.1
click at [505, 545] on ul "1 In progress 2 Open deal 3 Denial of Service (DOS) 4 Churned 5 Closed Deal - W…" at bounding box center [572, 448] width 425 height 255
copy ul "2 3 4 5 6 7"
drag, startPoint x: 783, startPoint y: 131, endPoint x: 663, endPoint y: 140, distance: 120.5
click at [783, 131] on div at bounding box center [780, 131] width 17 height 19
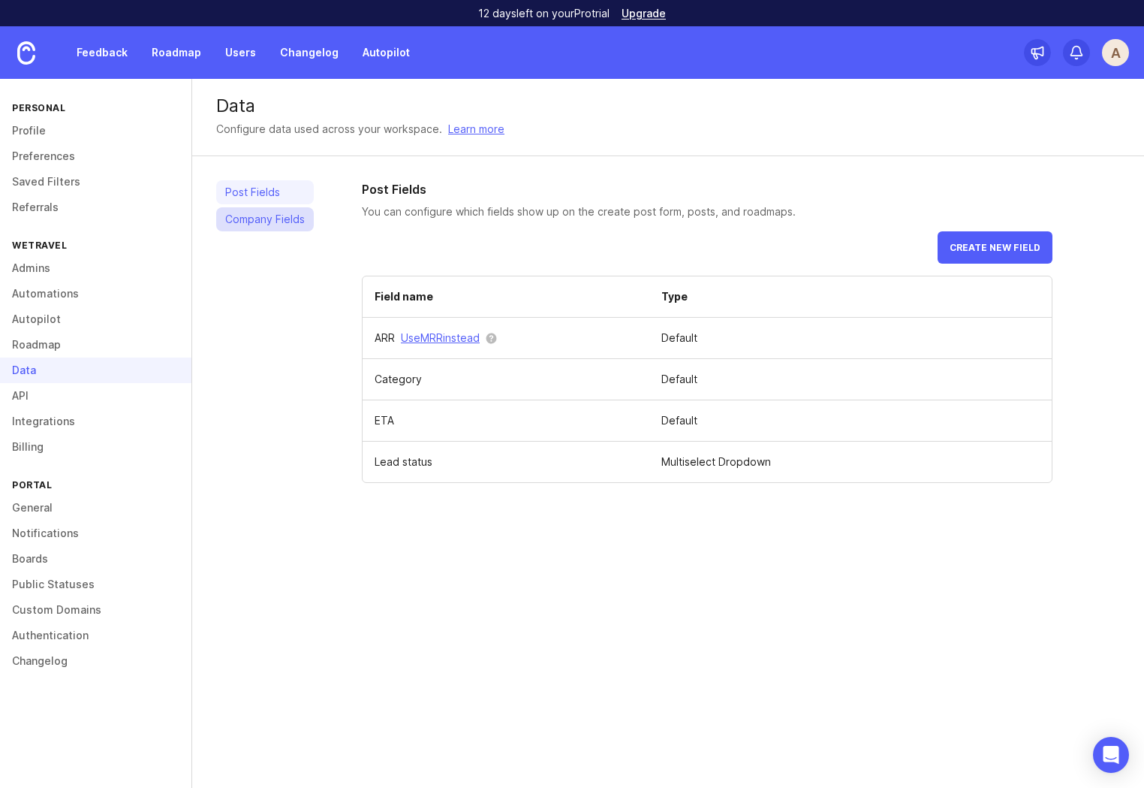
click at [265, 220] on link "Company Fields" at bounding box center [265, 219] width 98 height 24
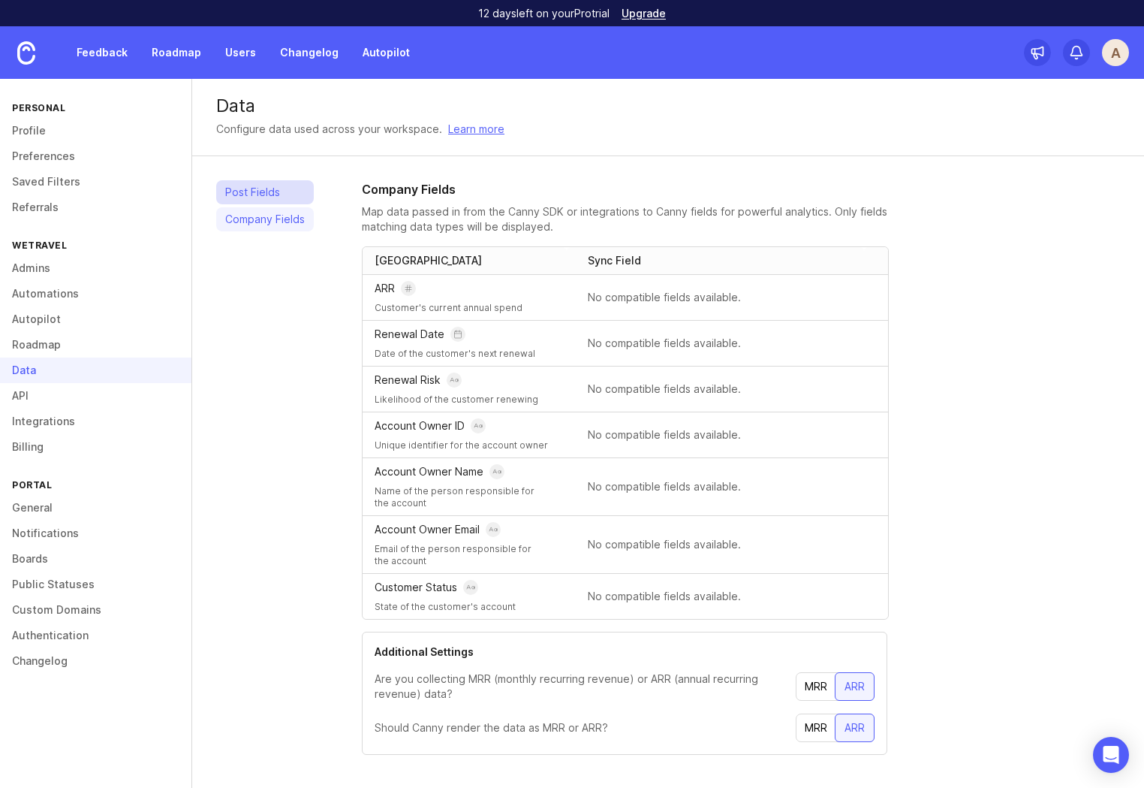
click at [247, 200] on link "Post Fields" at bounding box center [265, 192] width 98 height 24
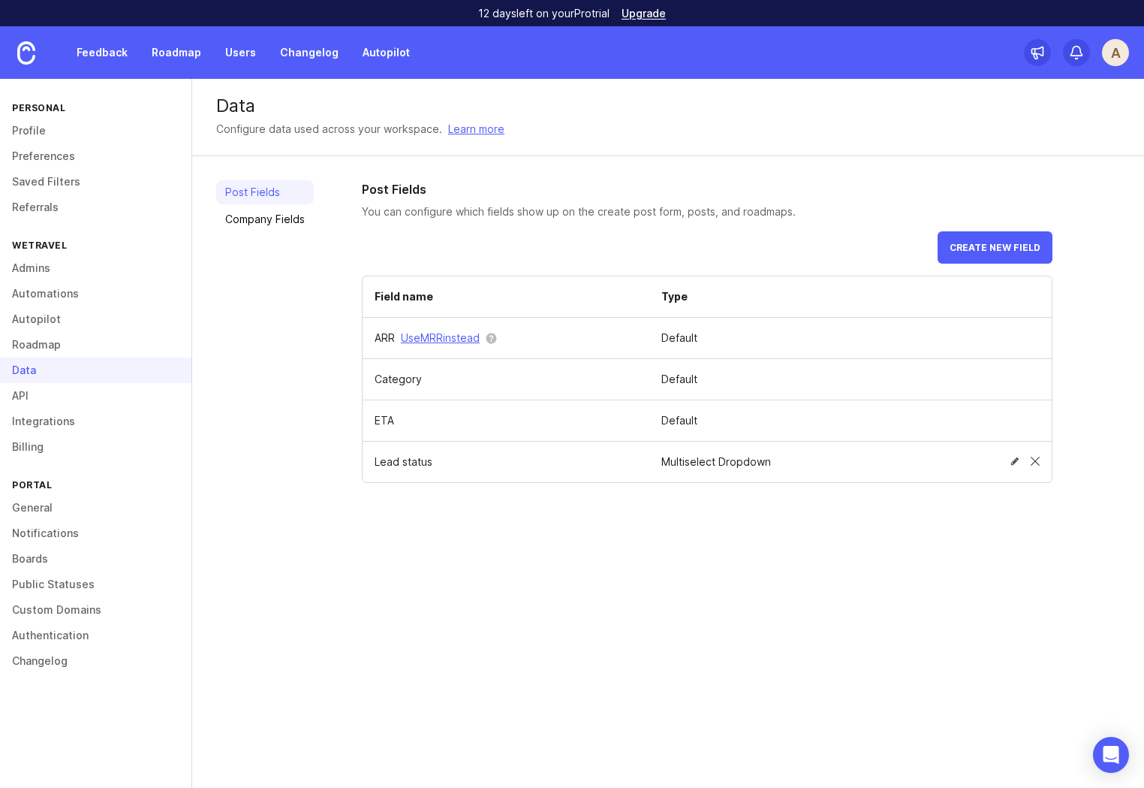
click at [1035, 459] on span at bounding box center [1035, 461] width 9 height 9
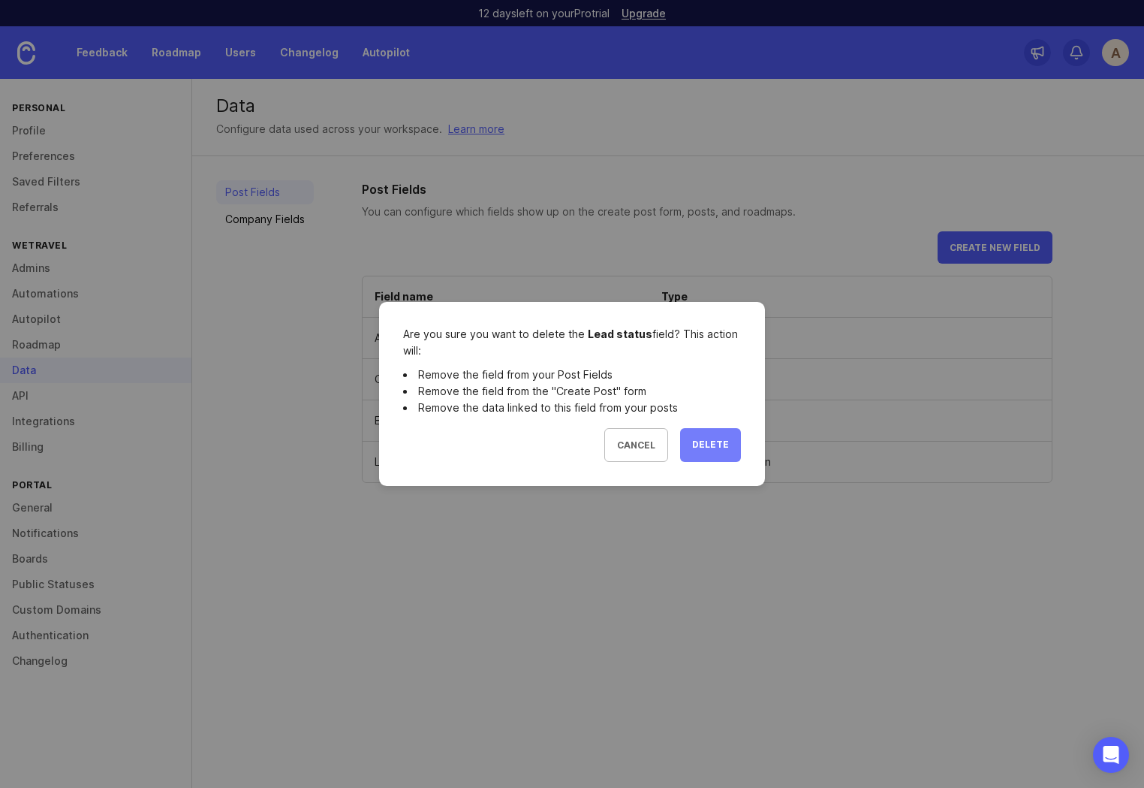
click at [731, 440] on button "Delete" at bounding box center [710, 445] width 61 height 34
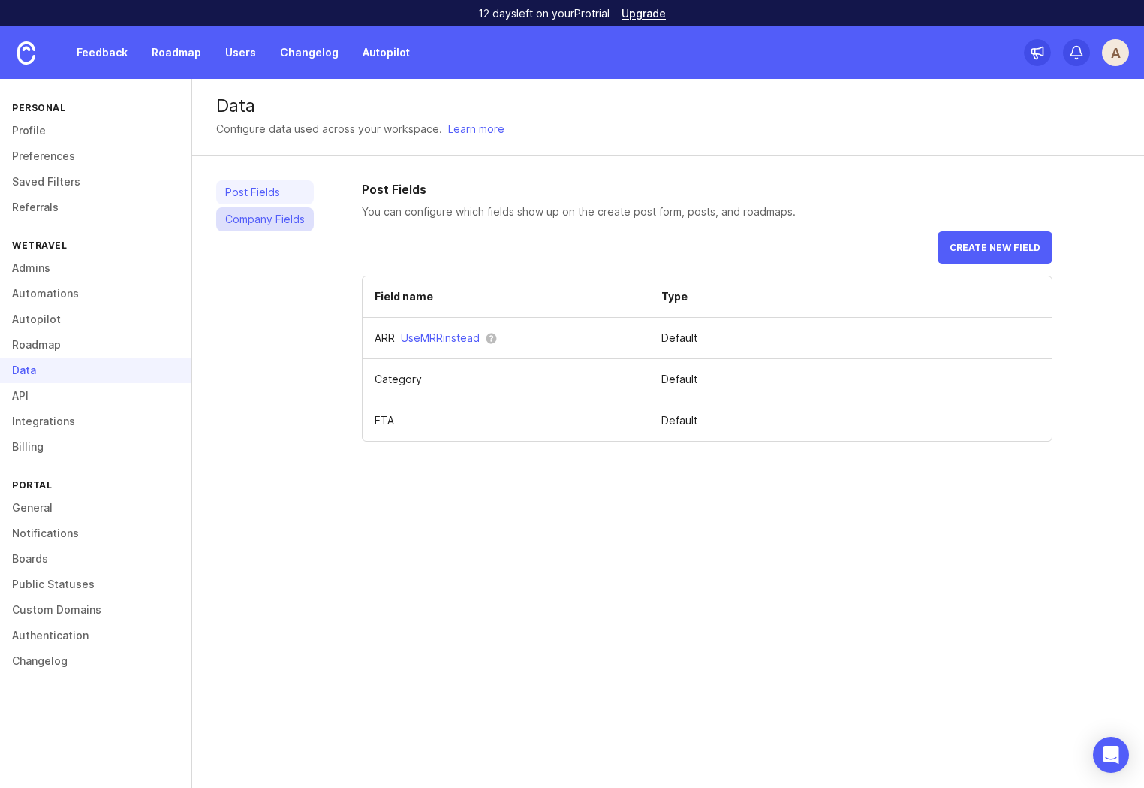
drag, startPoint x: 243, startPoint y: 217, endPoint x: 242, endPoint y: 234, distance: 17.3
click at [244, 217] on link "Company Fields" at bounding box center [265, 219] width 98 height 24
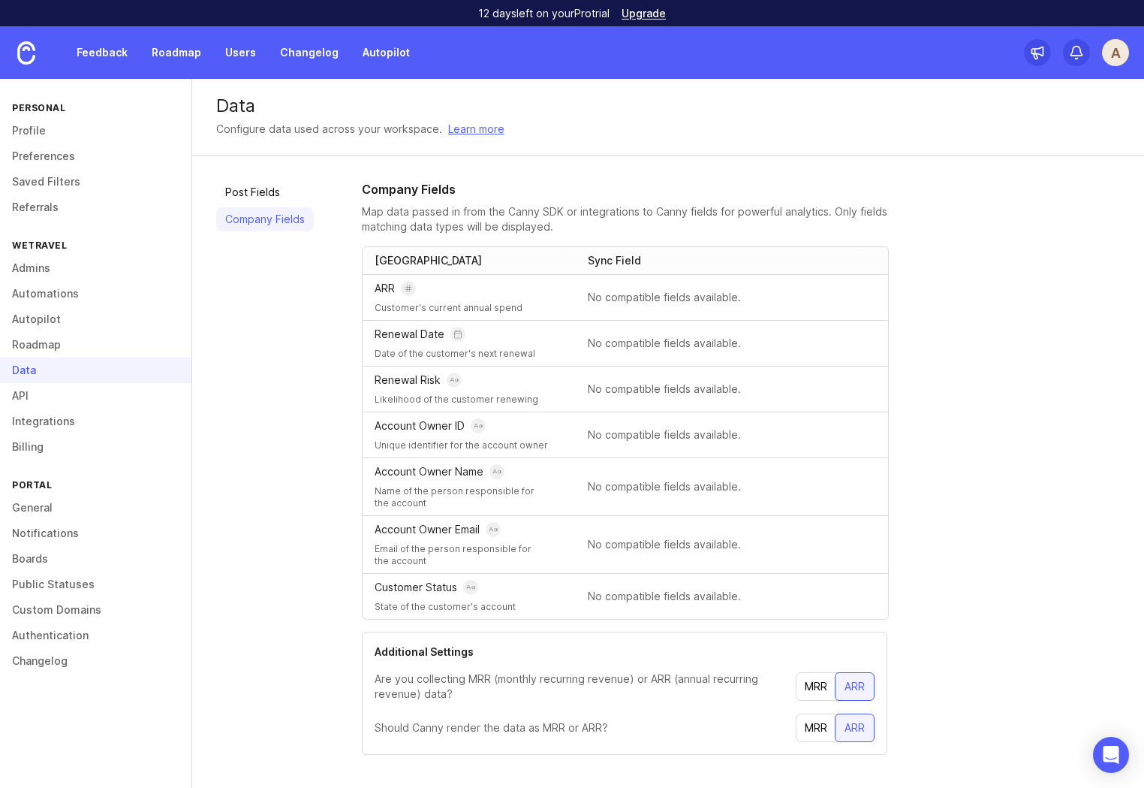
scroll to position [15, 0]
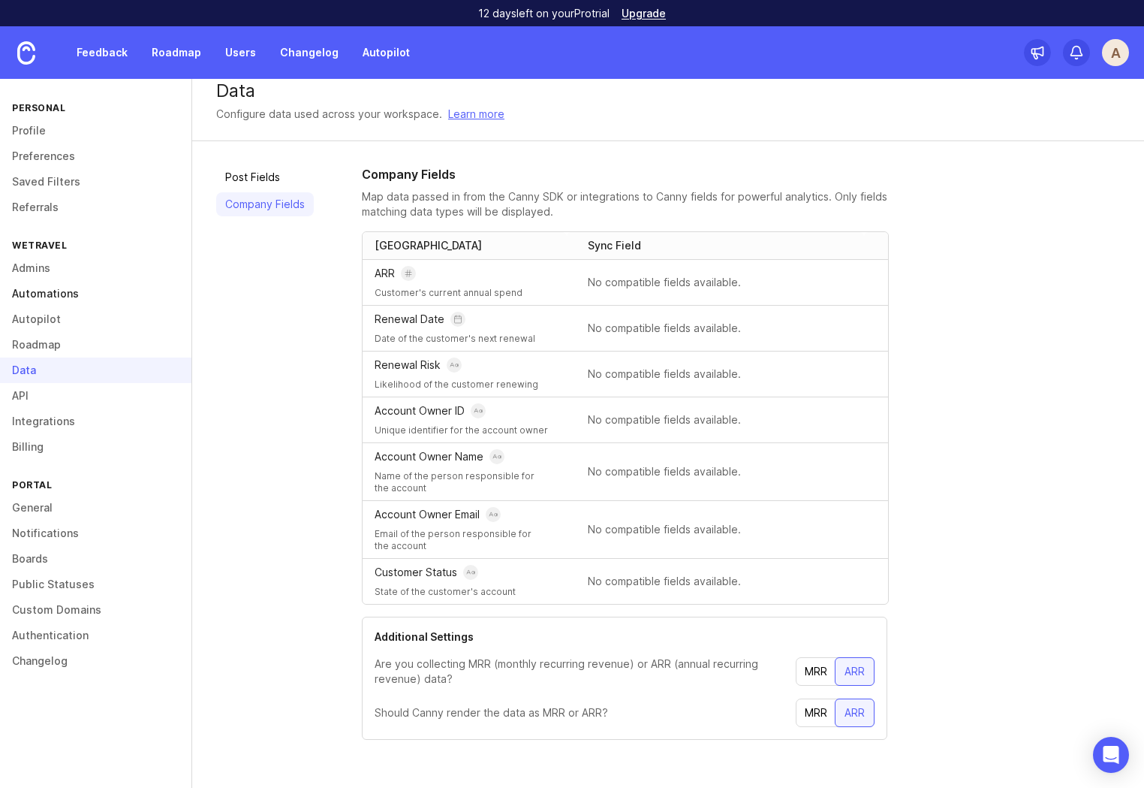
drag, startPoint x: 56, startPoint y: 271, endPoint x: 55, endPoint y: 283, distance: 12.1
click at [56, 271] on link "Admins" at bounding box center [95, 268] width 191 height 26
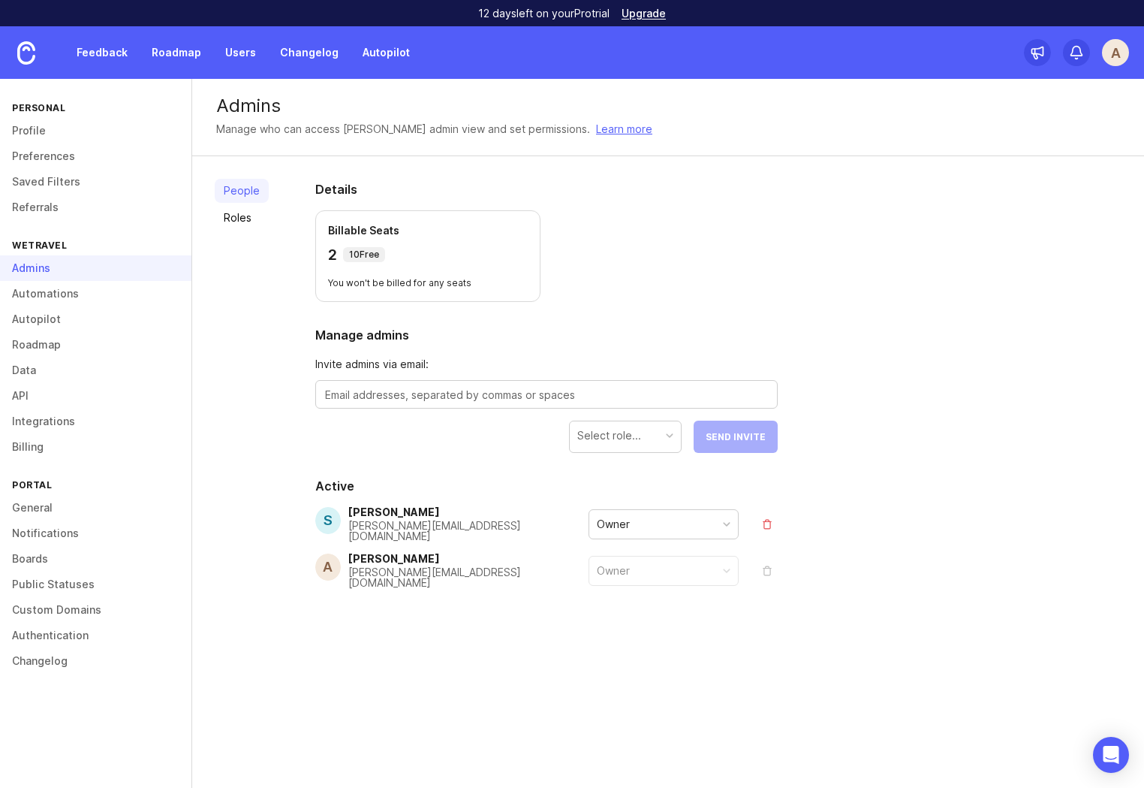
click at [632, 526] on div "Owner" at bounding box center [663, 524] width 149 height 29
click at [222, 441] on div "People Roles" at bounding box center [242, 420] width 54 height 483
click at [246, 210] on link "Roles" at bounding box center [242, 218] width 54 height 24
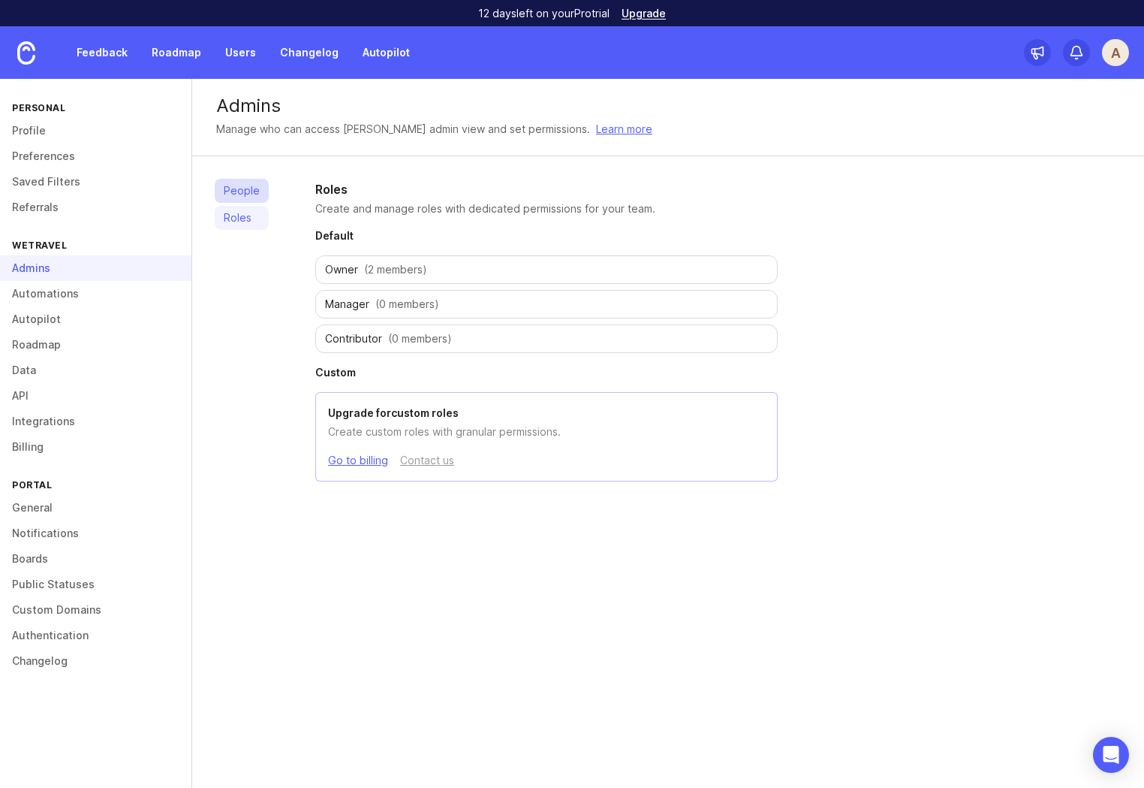
click at [234, 194] on link "People" at bounding box center [242, 191] width 54 height 24
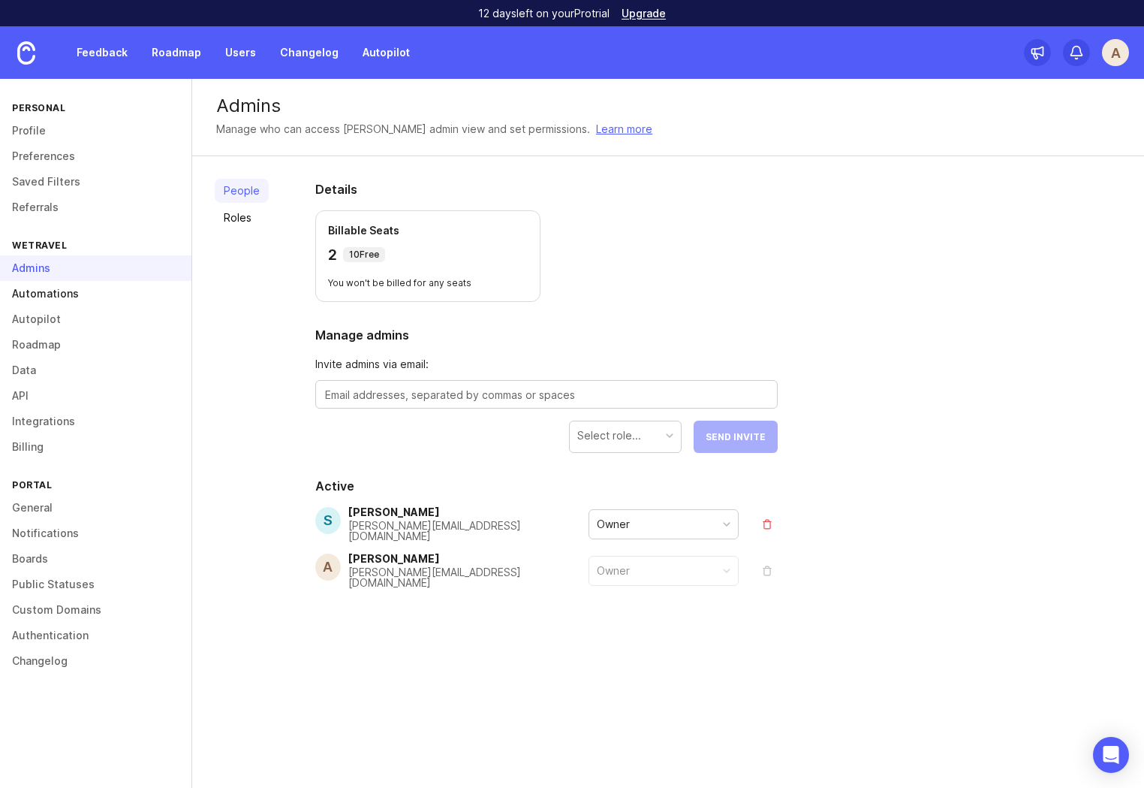
click at [71, 294] on link "Automations" at bounding box center [95, 294] width 191 height 26
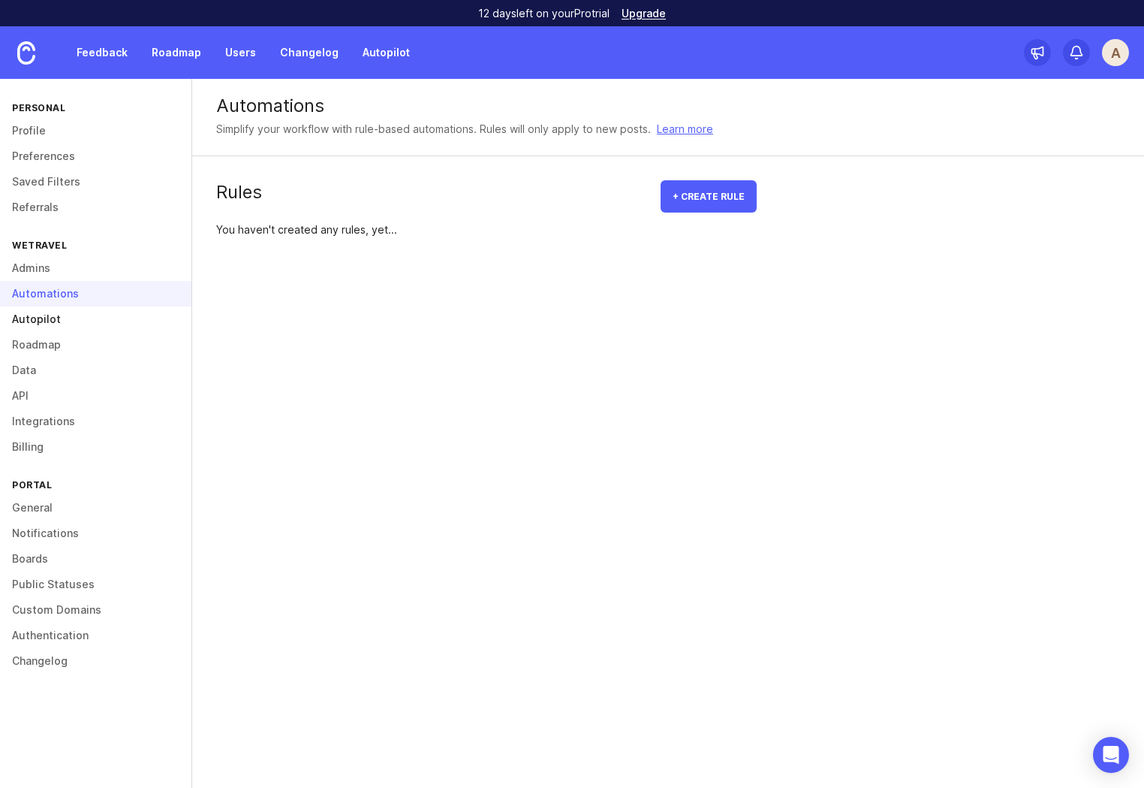
click at [38, 324] on link "Autopilot" at bounding box center [95, 319] width 191 height 26
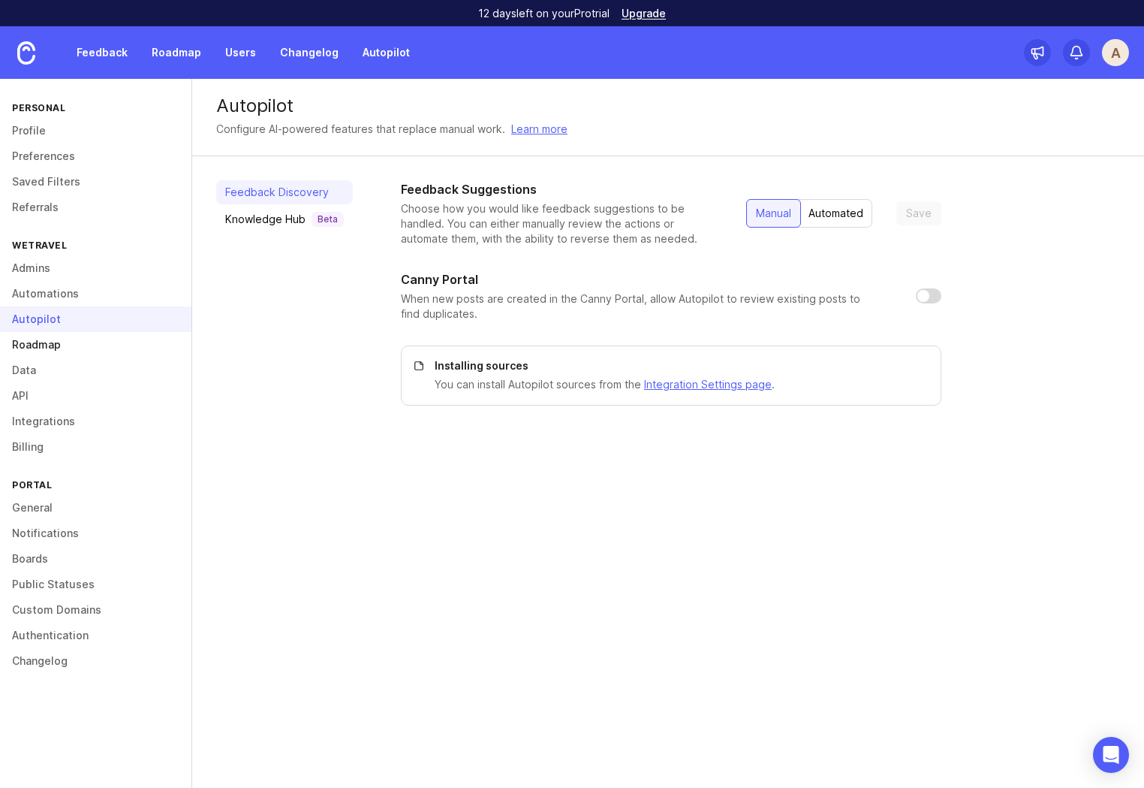
click at [47, 346] on link "Roadmap" at bounding box center [95, 345] width 191 height 26
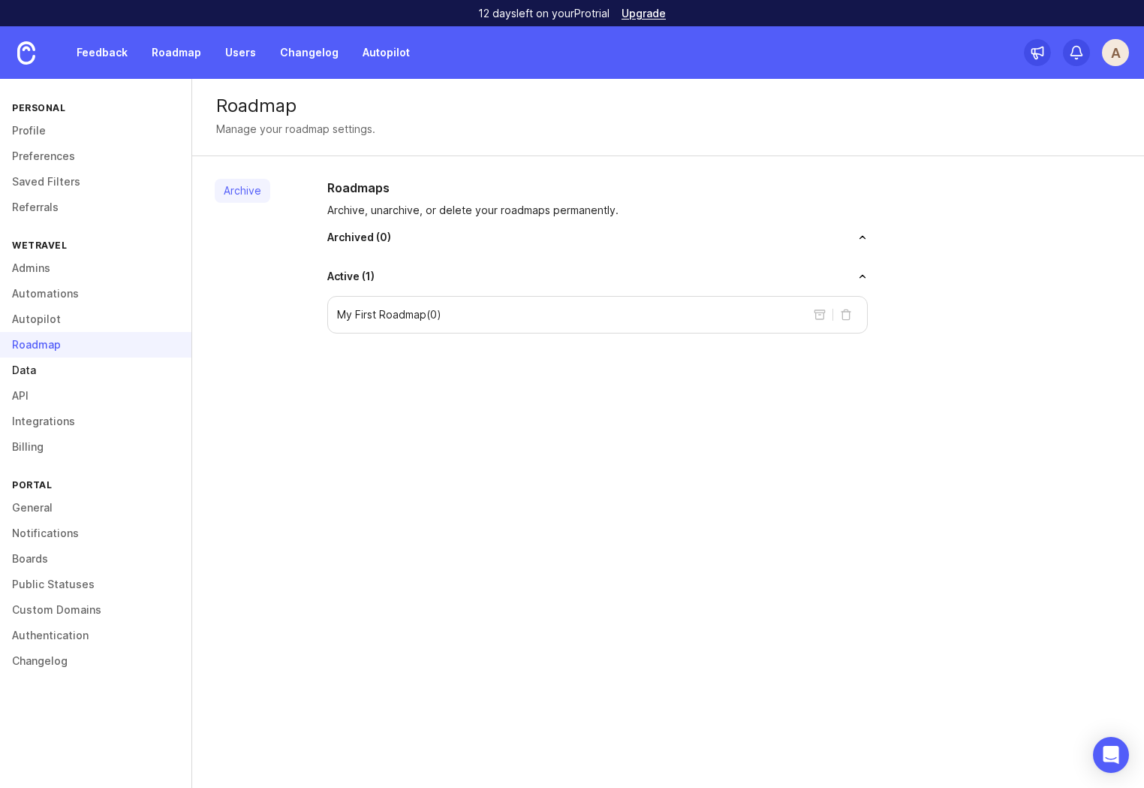
click at [44, 375] on link "Data" at bounding box center [95, 370] width 191 height 26
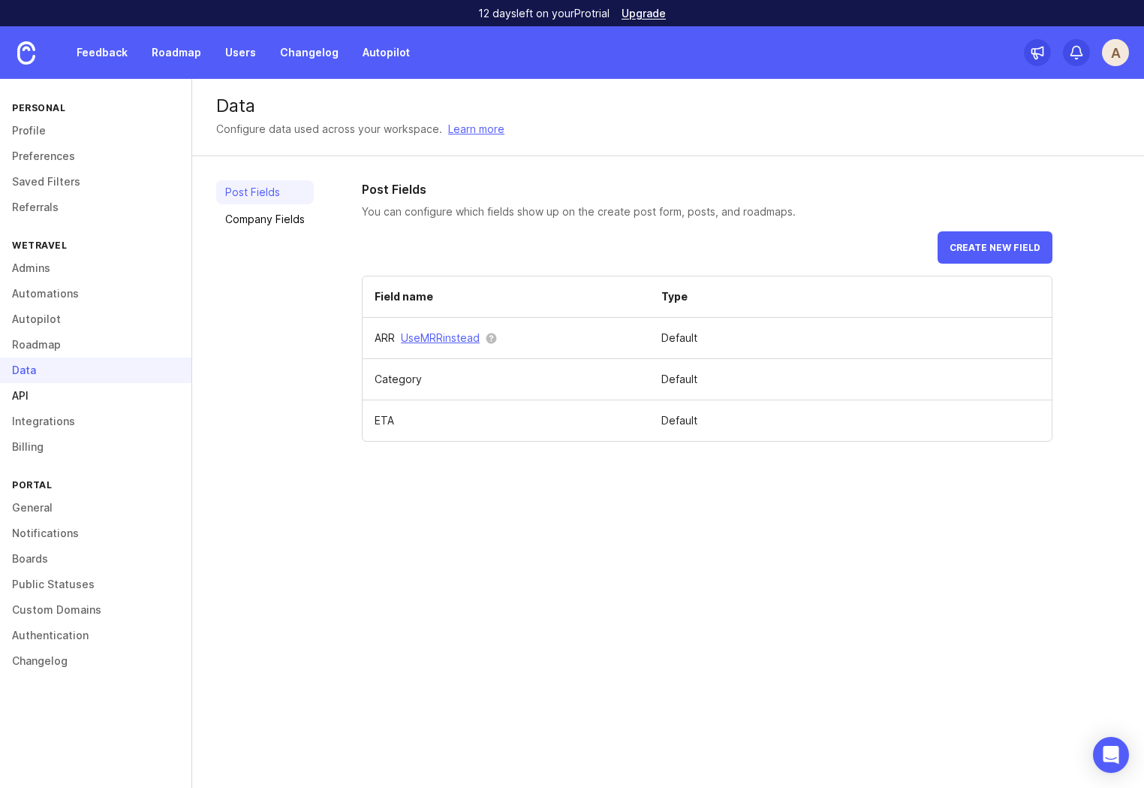
click at [25, 397] on link "API" at bounding box center [95, 396] width 191 height 26
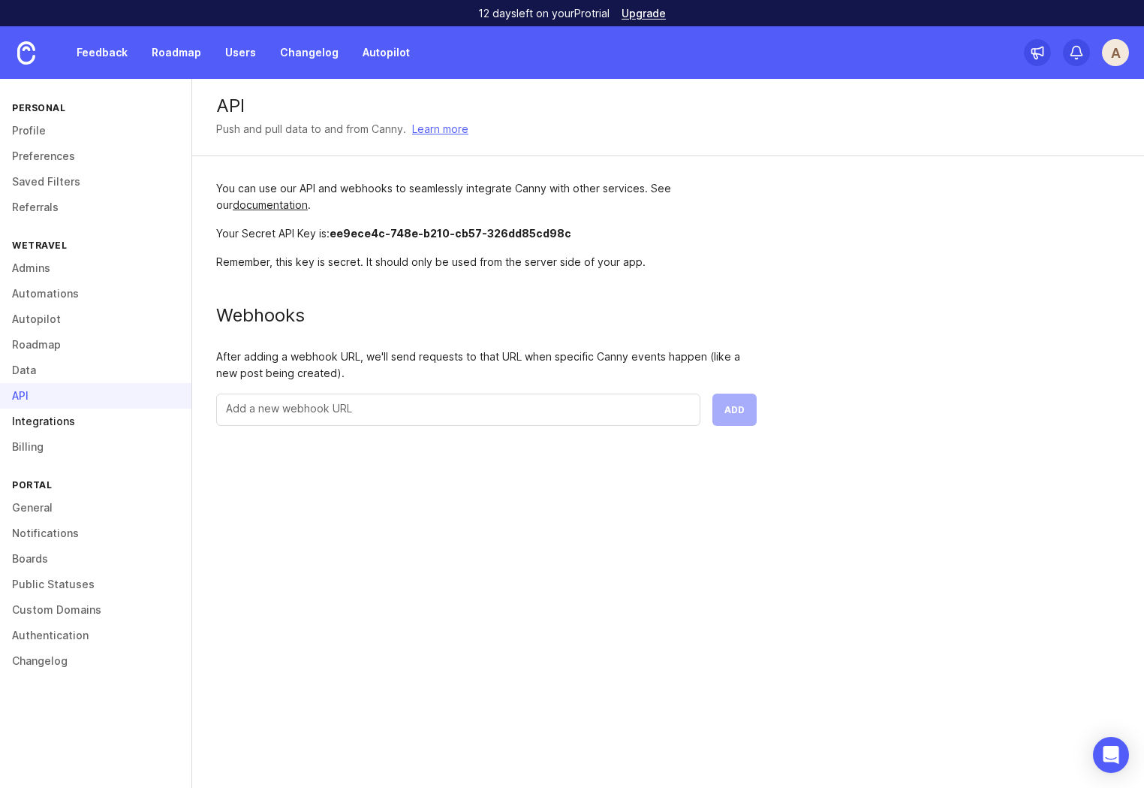
click at [44, 419] on link "Integrations" at bounding box center [95, 421] width 191 height 26
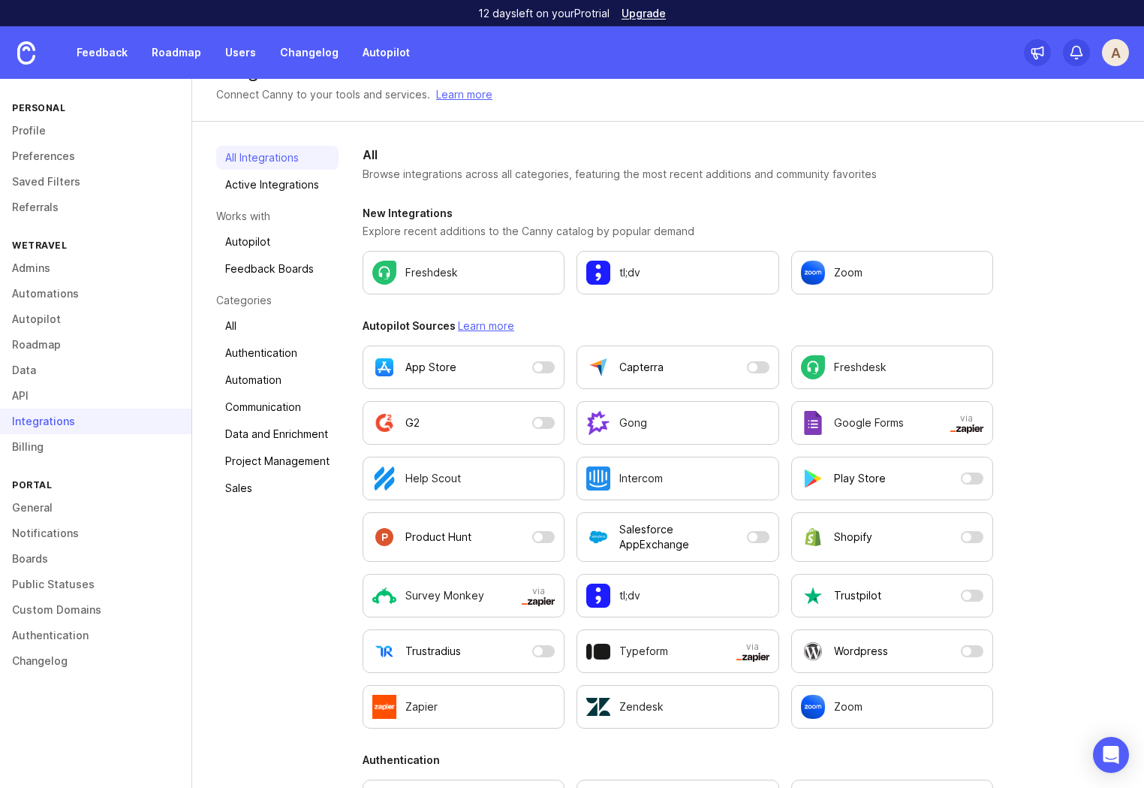
scroll to position [35, 0]
drag, startPoint x: 35, startPoint y: 444, endPoint x: 43, endPoint y: 435, distance: 12.2
click at [35, 444] on link "Billing" at bounding box center [95, 447] width 191 height 26
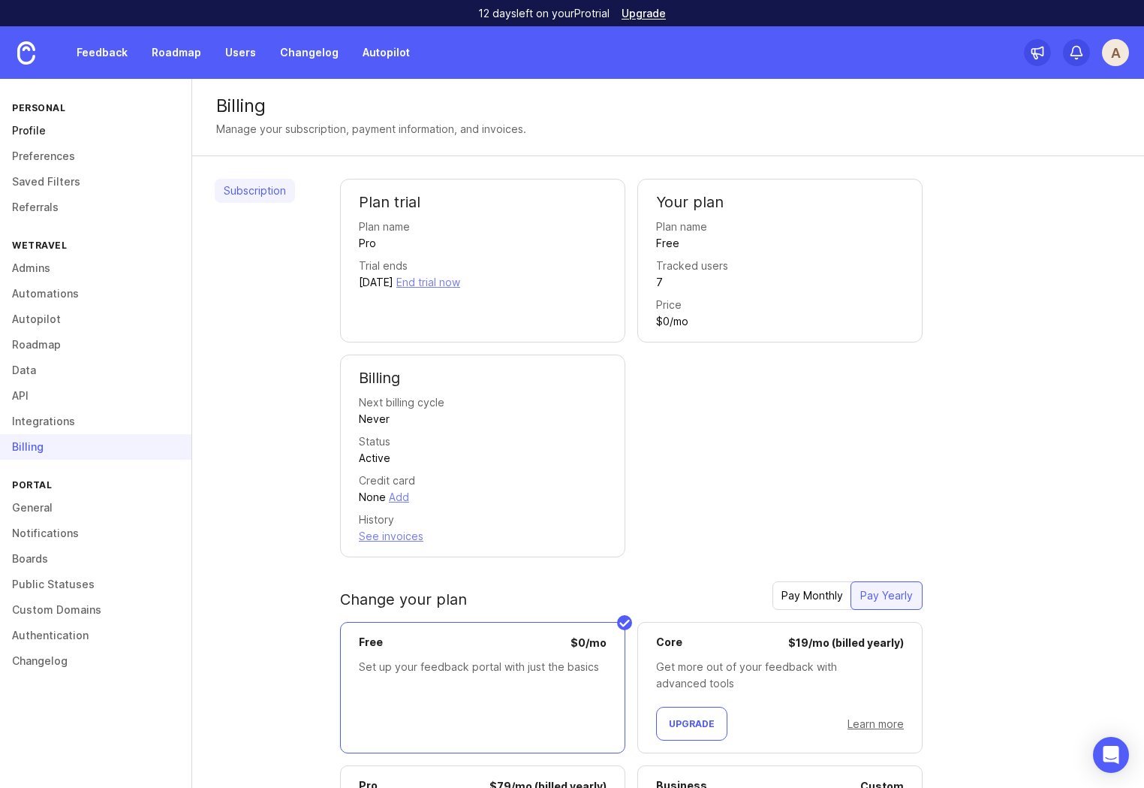
click at [36, 131] on link "Profile" at bounding box center [95, 131] width 191 height 26
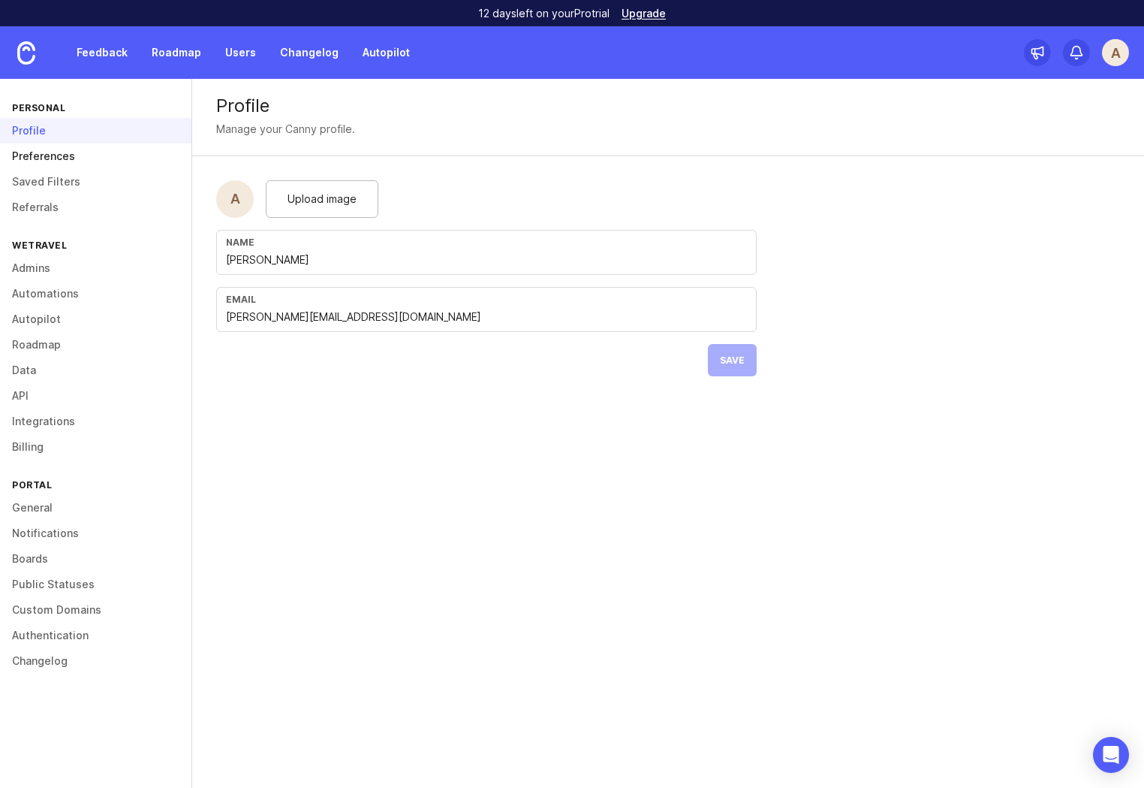
click at [62, 157] on link "Preferences" at bounding box center [95, 156] width 191 height 26
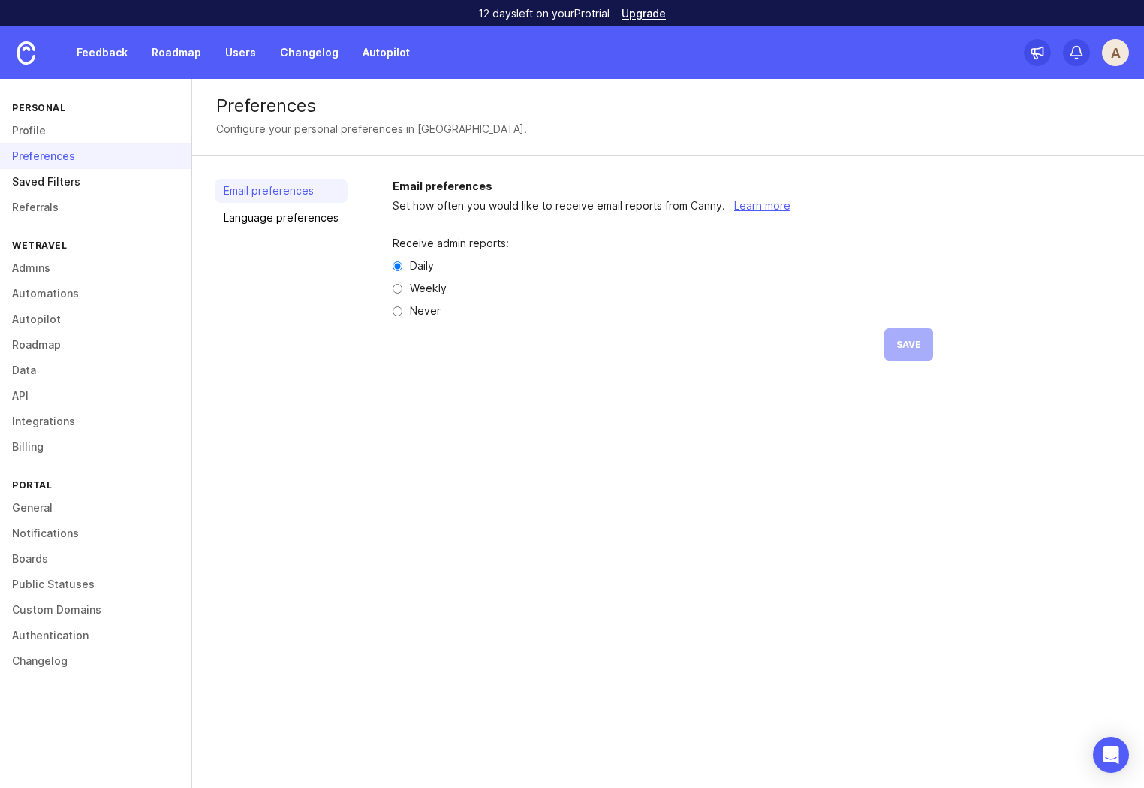
click at [47, 185] on link "Saved Filters" at bounding box center [95, 182] width 191 height 26
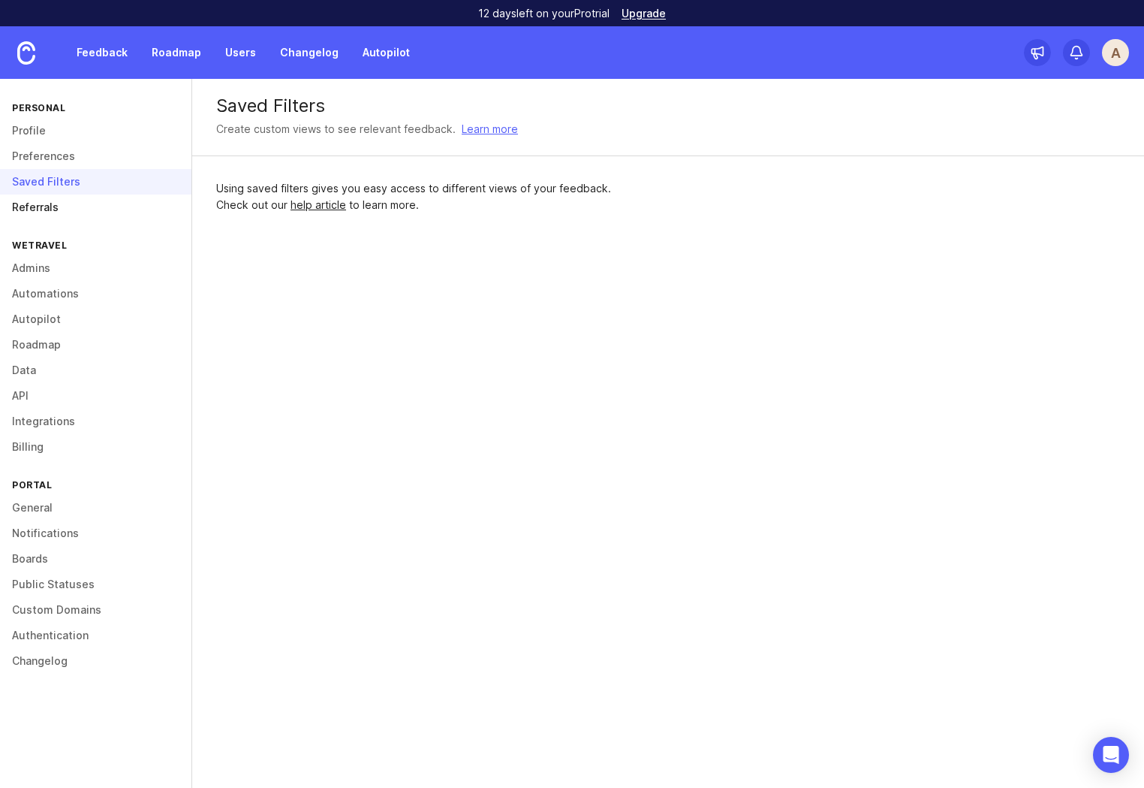
click at [46, 211] on link "Referrals" at bounding box center [95, 207] width 191 height 26
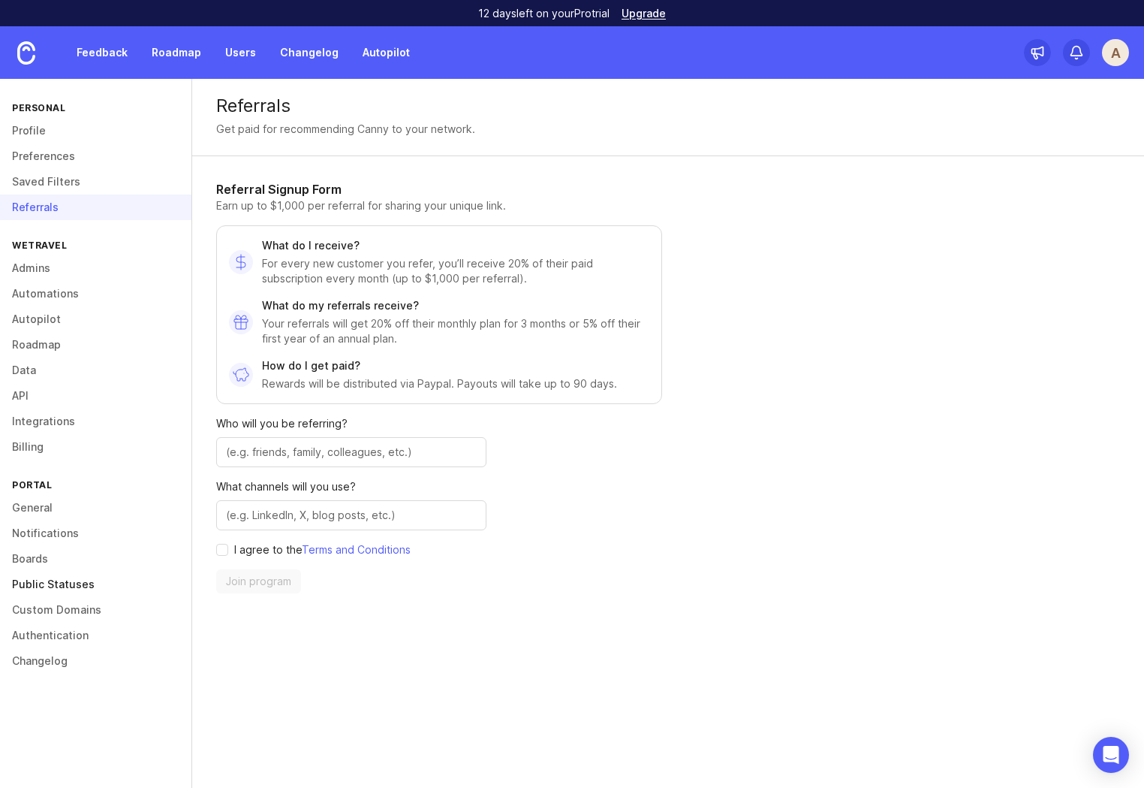
click at [70, 585] on link "Public Statuses" at bounding box center [95, 584] width 191 height 26
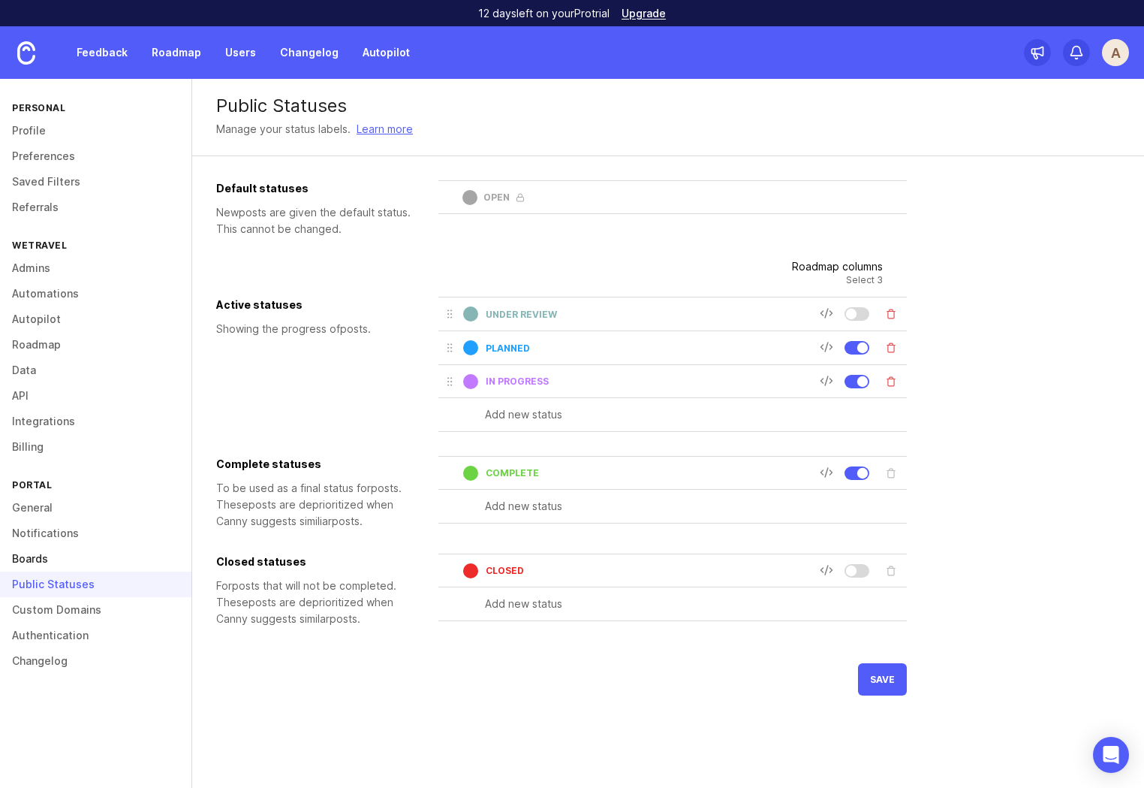
click at [38, 557] on link "Boards" at bounding box center [95, 559] width 191 height 26
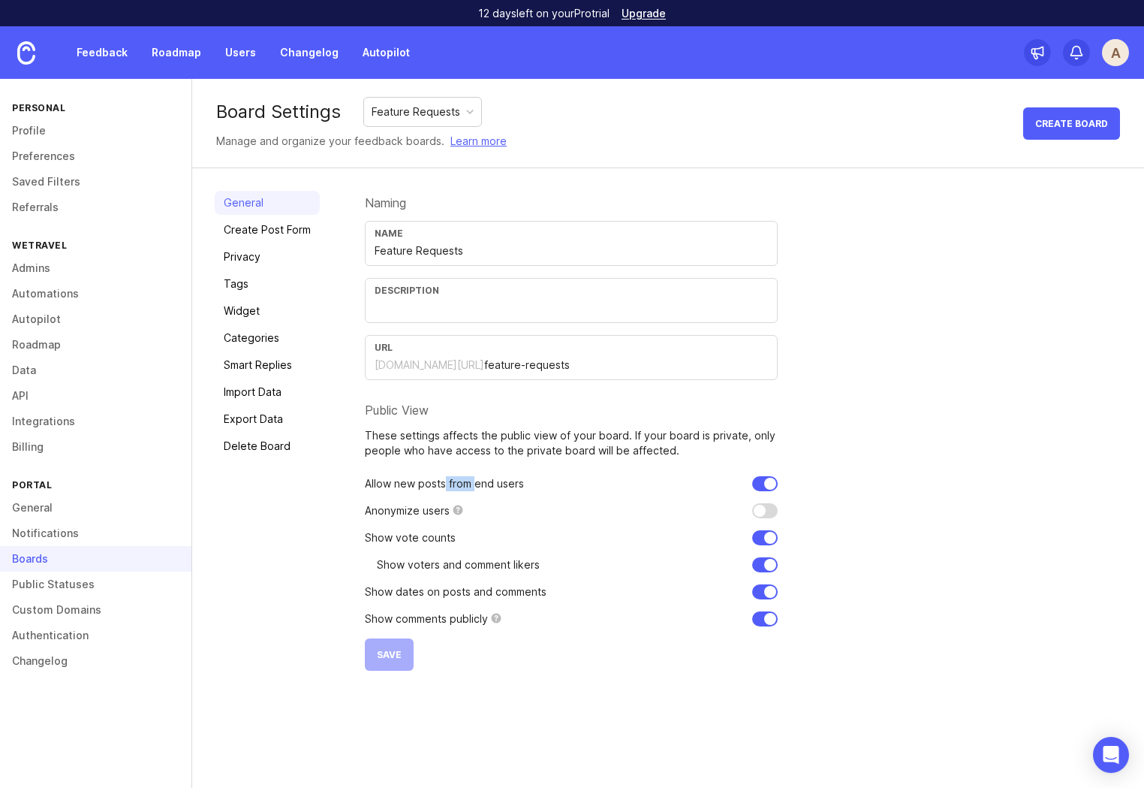
drag, startPoint x: 476, startPoint y: 485, endPoint x: 500, endPoint y: 485, distance: 24.0
click at [438, 482] on p "Allow new posts from end users" at bounding box center [444, 483] width 159 height 15
click at [526, 484] on div "Allow new posts from end users" at bounding box center [571, 483] width 413 height 15
click at [765, 483] on input "checkbox" at bounding box center [765, 483] width 26 height 15
checkbox input "false"
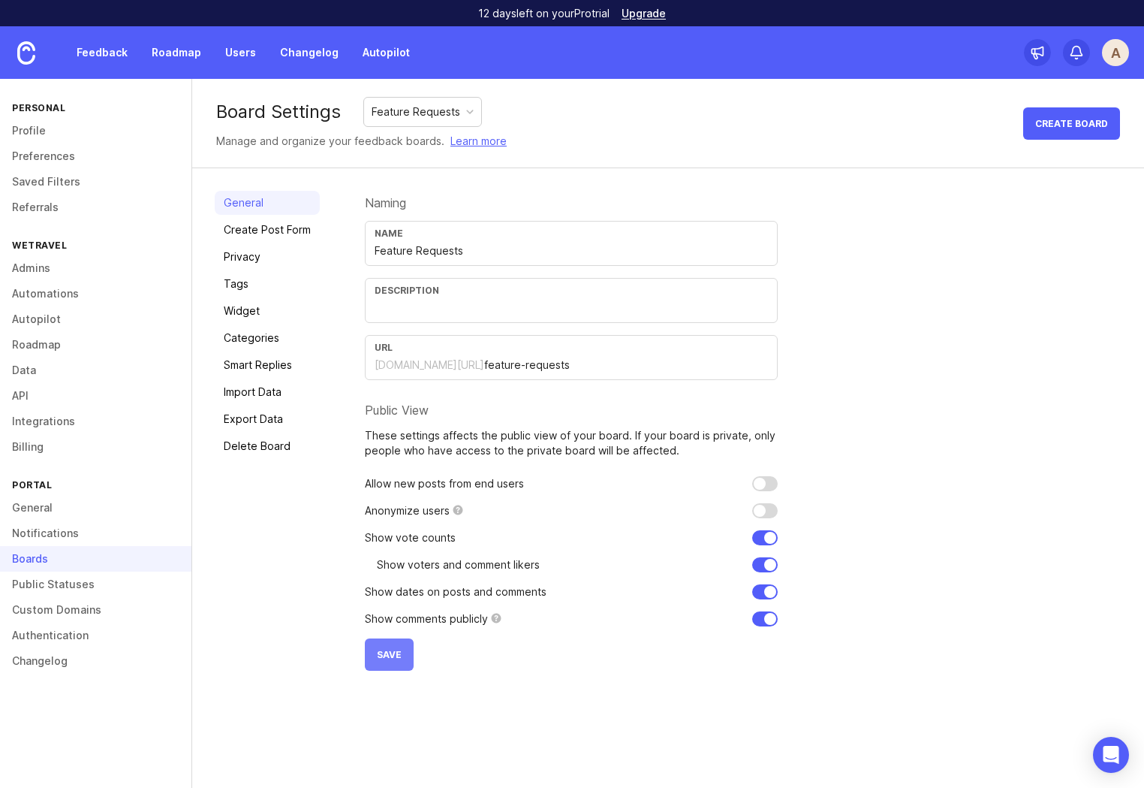
click at [396, 651] on span "Save" at bounding box center [389, 654] width 25 height 11
click at [254, 257] on link "Privacy" at bounding box center [267, 257] width 105 height 24
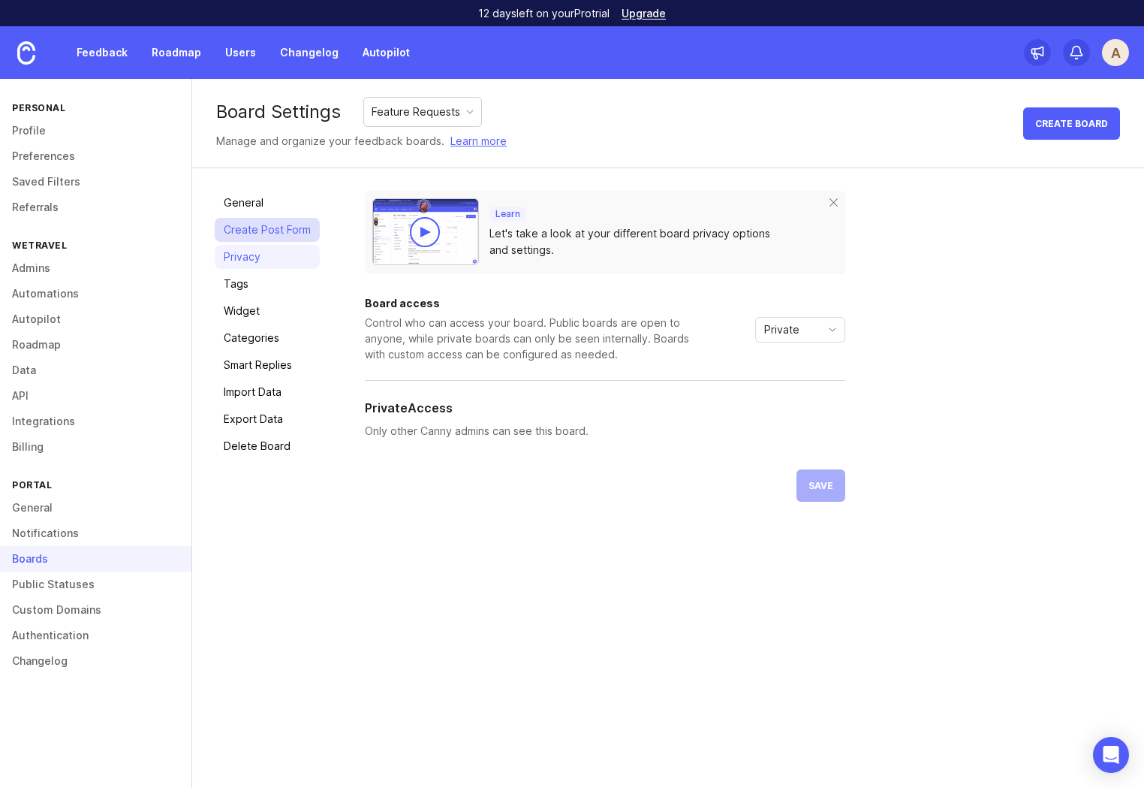
click at [265, 235] on link "Create Post Form" at bounding box center [267, 230] width 105 height 24
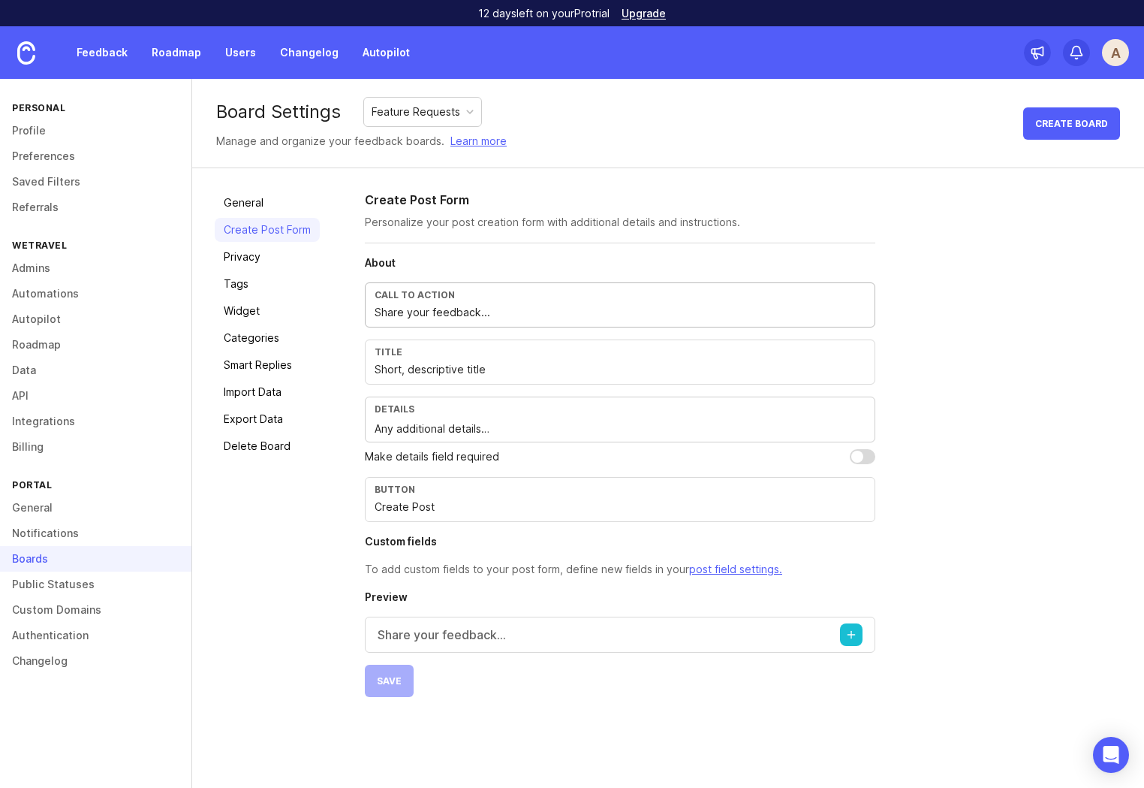
click at [440, 318] on input "Share your feedback..." at bounding box center [620, 312] width 491 height 17
click at [515, 312] on input "Share your feedback..." at bounding box center [620, 312] width 491 height 17
click at [254, 256] on link "Privacy" at bounding box center [267, 257] width 105 height 24
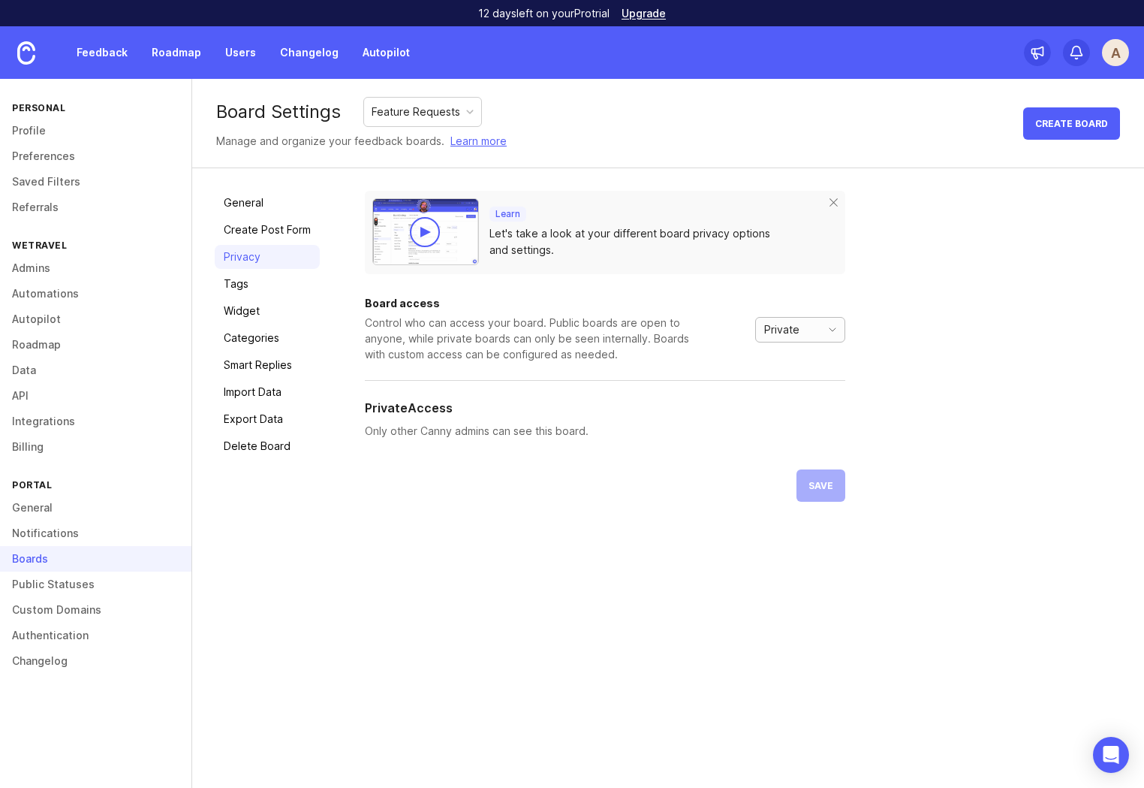
click at [797, 329] on span "Private" at bounding box center [781, 329] width 35 height 17
click at [950, 311] on div "Learn Let's take a look at your different board privacy options and settings. B…" at bounding box center [743, 346] width 757 height 311
click at [256, 286] on link "Tags" at bounding box center [267, 284] width 105 height 24
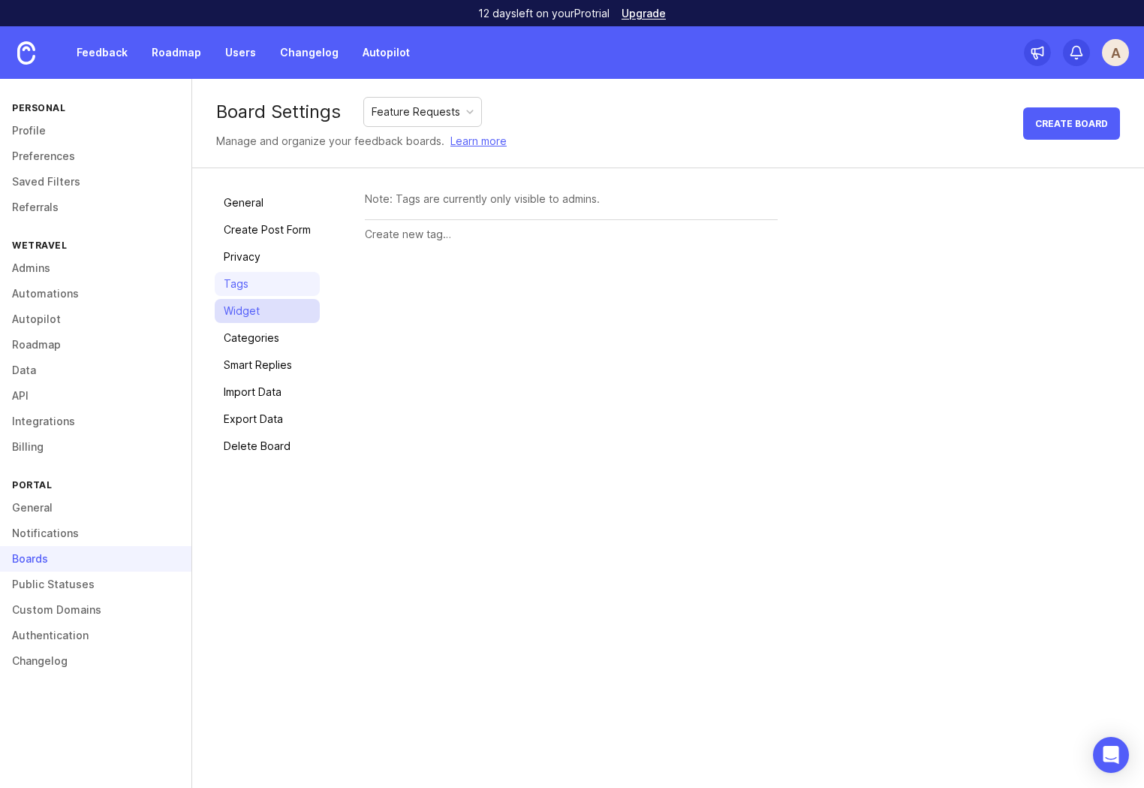
click at [271, 309] on link "Widget" at bounding box center [267, 311] width 105 height 24
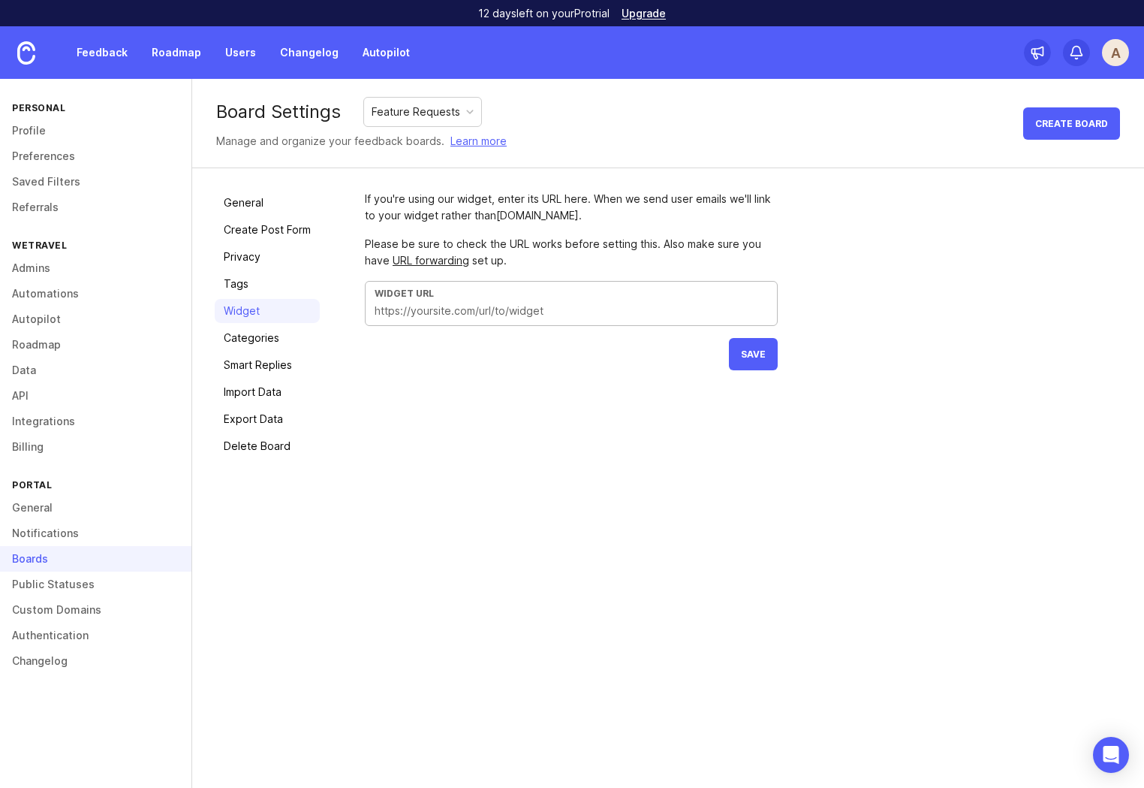
click at [413, 314] on input "text" at bounding box center [571, 311] width 393 height 17
click at [413, 407] on div "If you're using our widget, enter its URL here. When we send user emails we'll …" at bounding box center [743, 324] width 757 height 267
click at [282, 343] on link "Categories" at bounding box center [267, 338] width 105 height 24
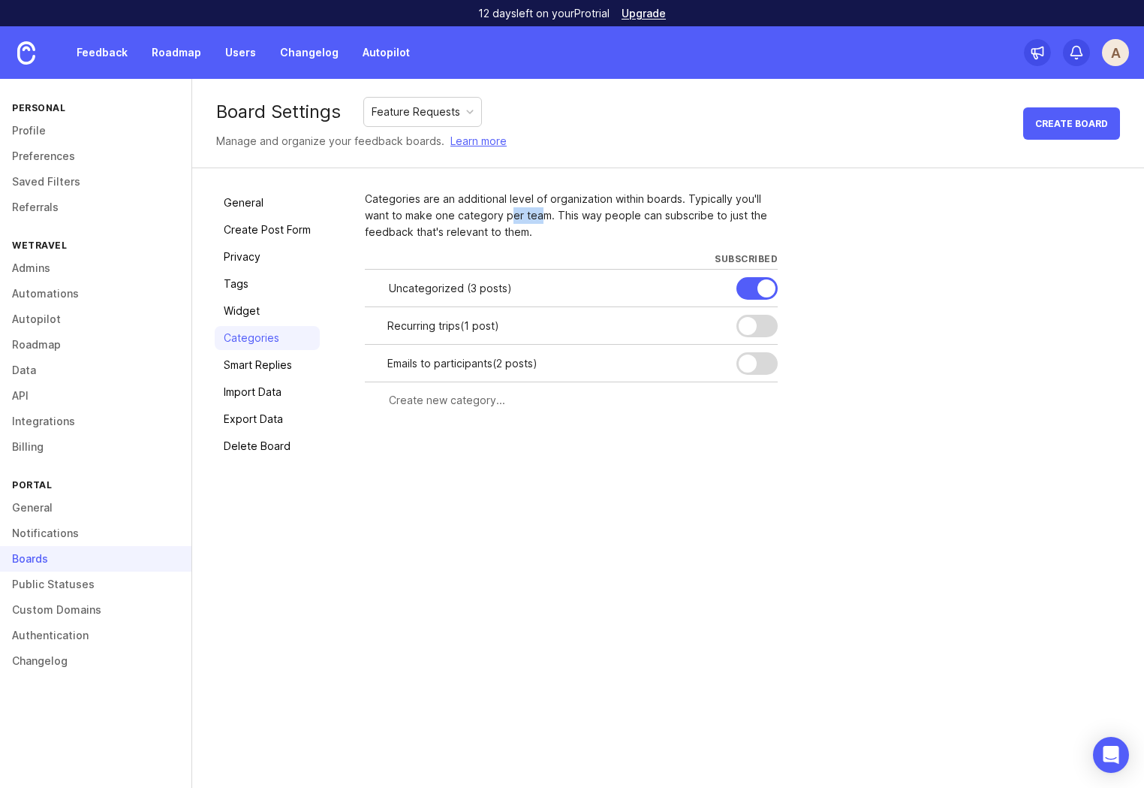
drag, startPoint x: 507, startPoint y: 215, endPoint x: 532, endPoint y: 215, distance: 24.8
click at [505, 215] on div "Categories are an additional level of organization within boards. Typically you…" at bounding box center [571, 216] width 413 height 50
click at [604, 210] on div "Categories are an additional level of organization within boards. Typically you…" at bounding box center [571, 216] width 413 height 50
click at [258, 366] on link "Smart Replies" at bounding box center [267, 365] width 105 height 24
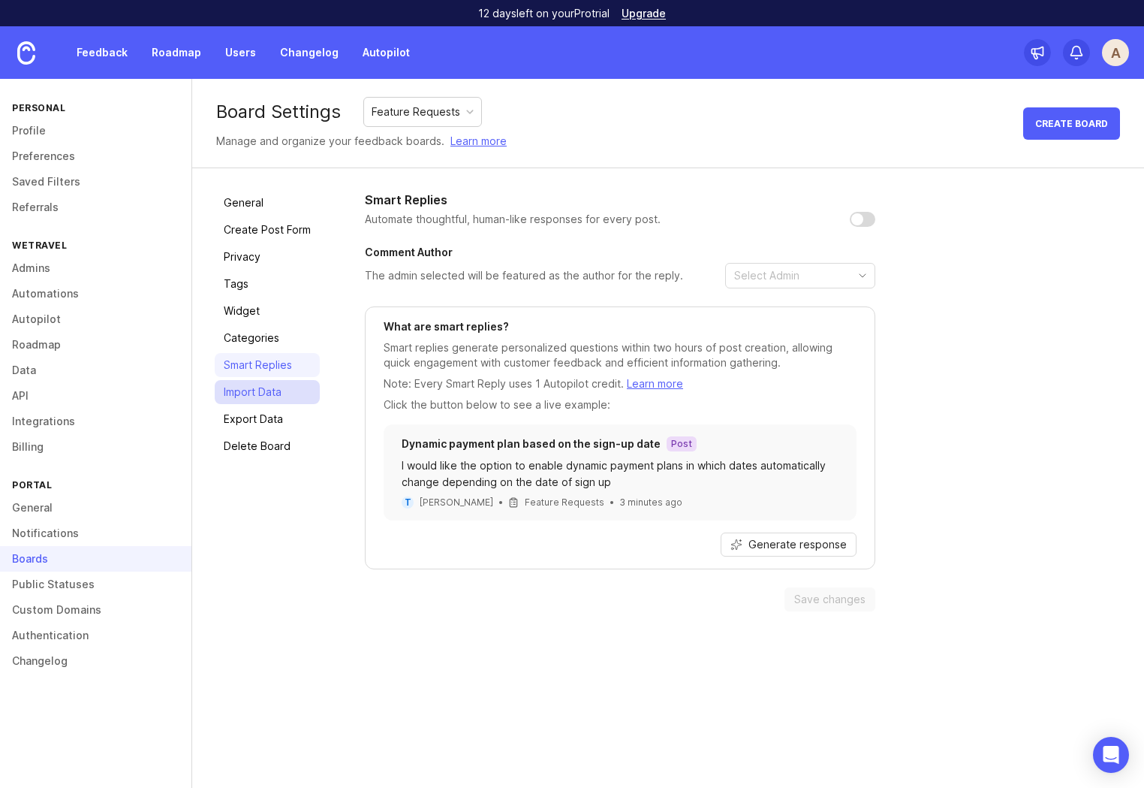
click at [272, 393] on link "Import Data" at bounding box center [267, 392] width 105 height 24
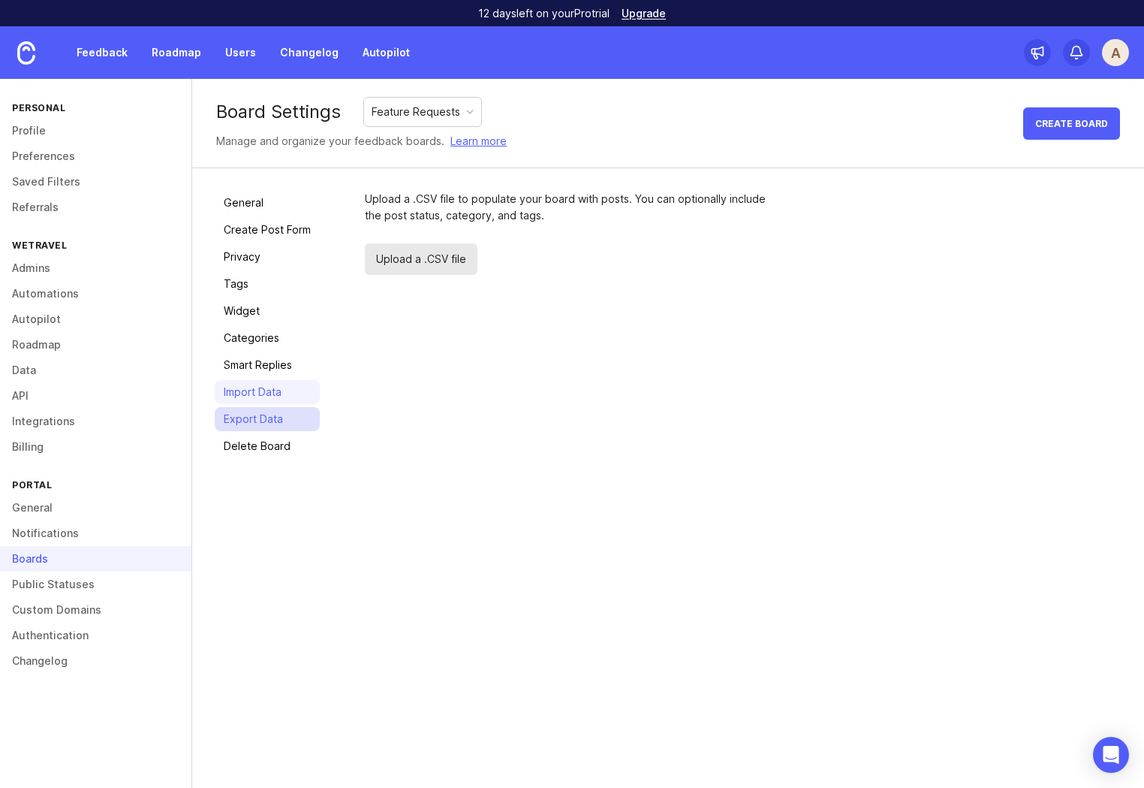
click at [267, 421] on link "Export Data" at bounding box center [267, 419] width 105 height 24
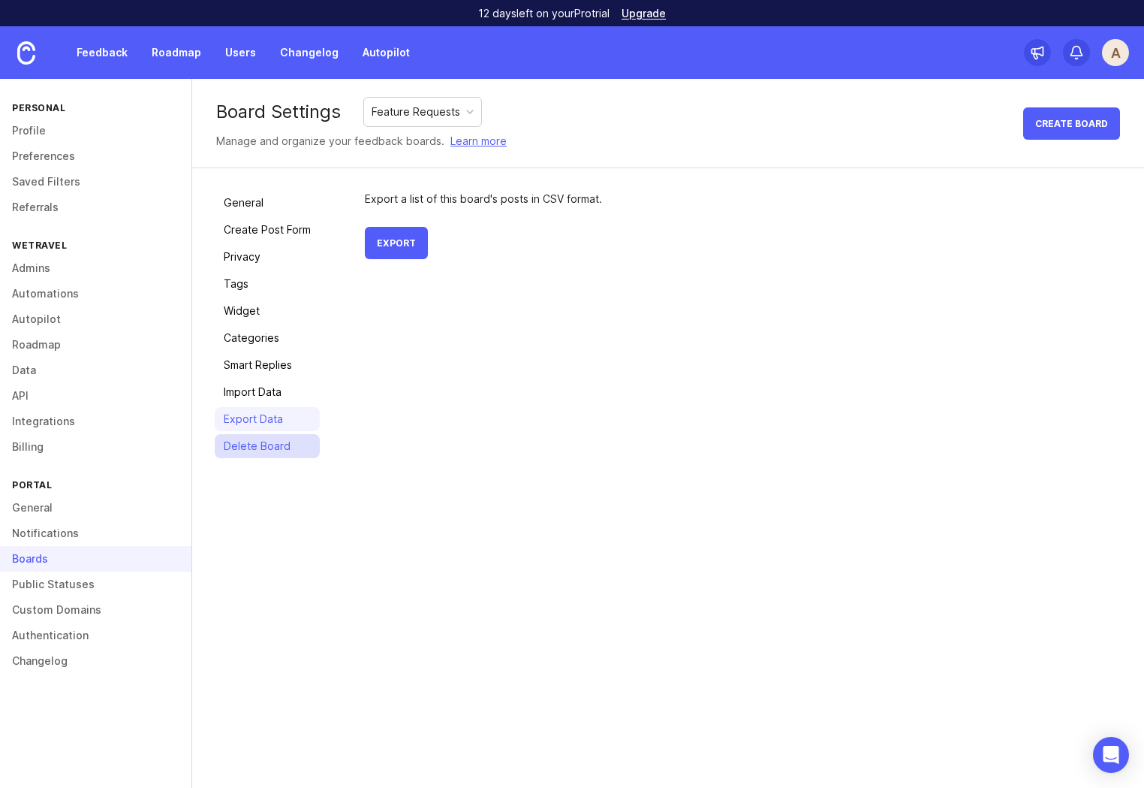
click at [270, 441] on link "Delete Board" at bounding box center [267, 446] width 105 height 24
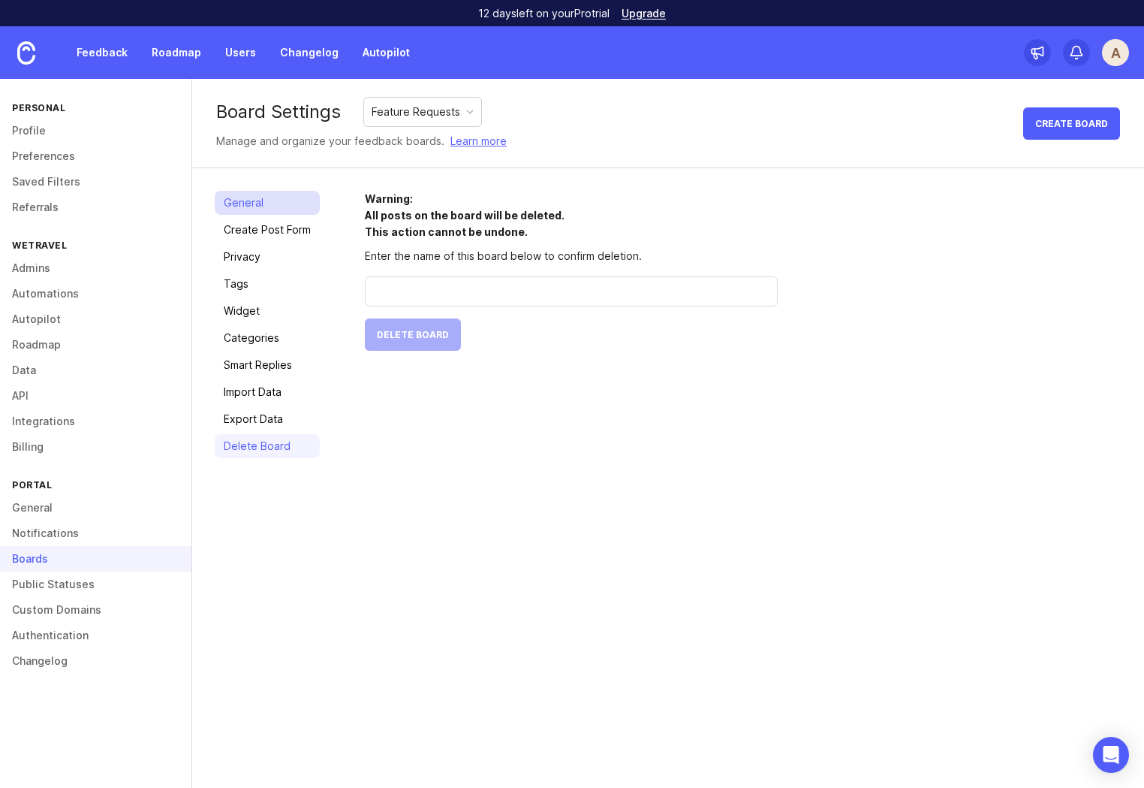
click at [250, 203] on link "General" at bounding box center [267, 203] width 105 height 24
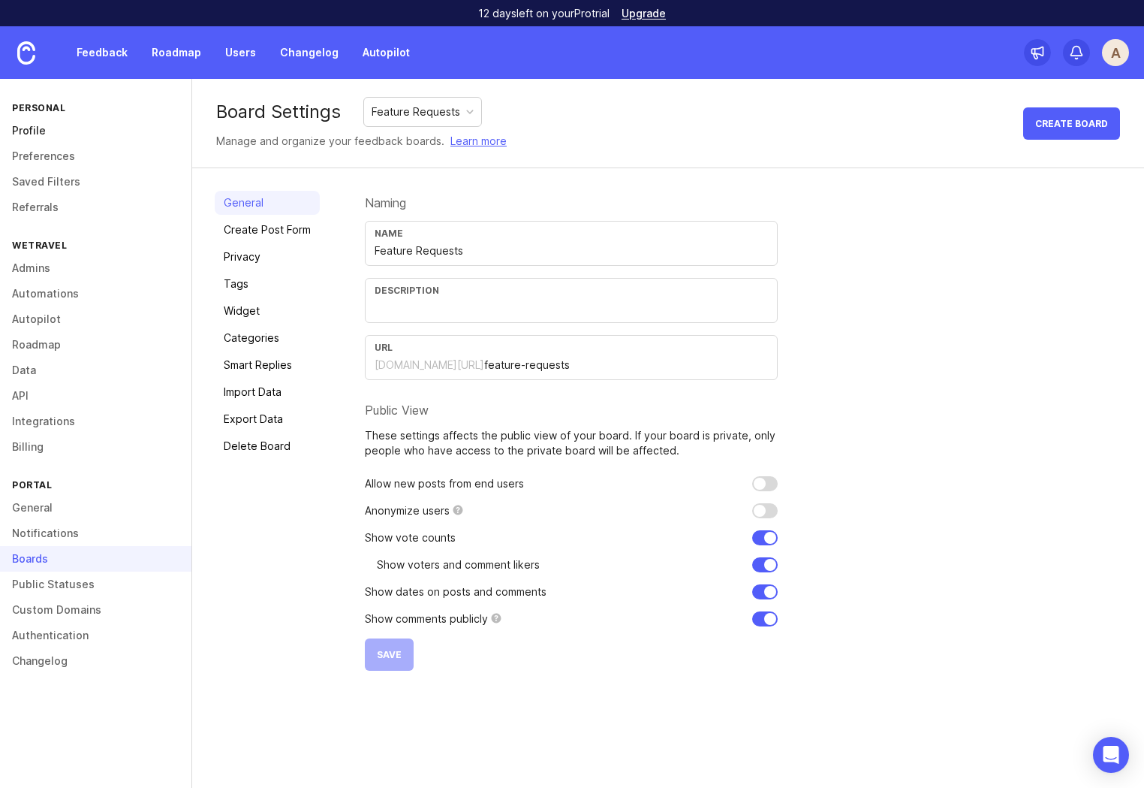
click at [39, 122] on link "Profile" at bounding box center [95, 131] width 191 height 26
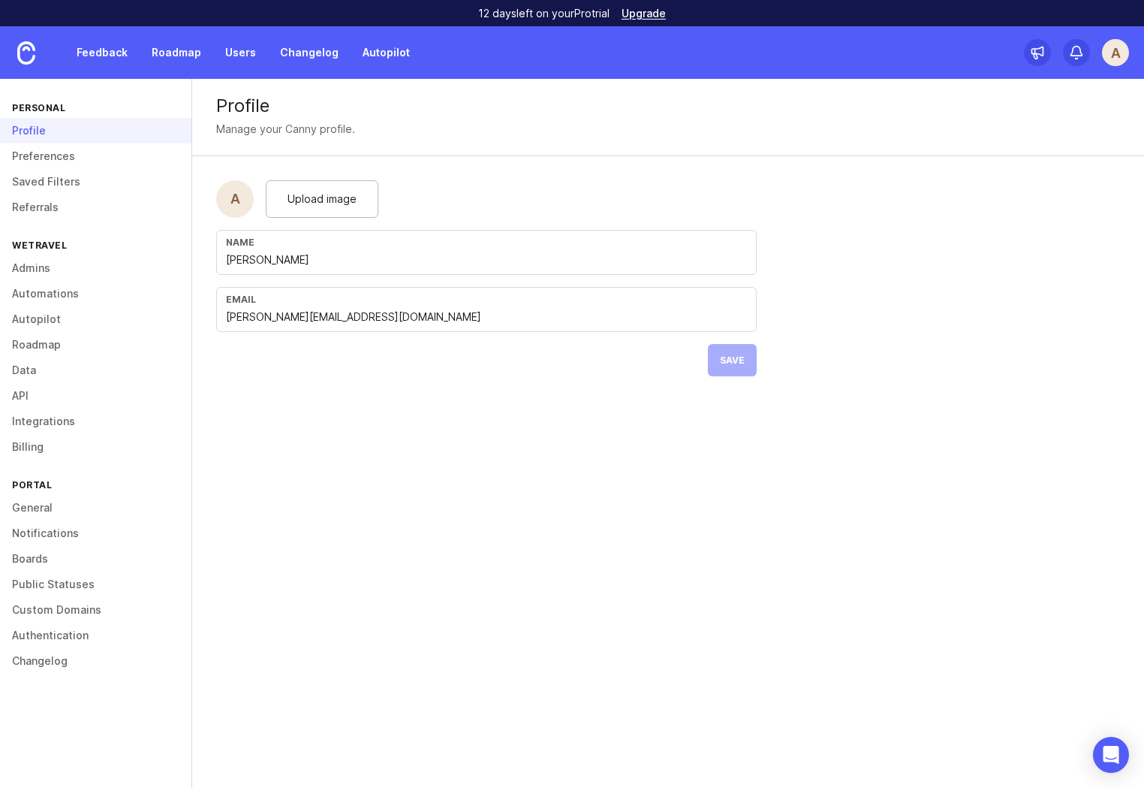
click at [91, 50] on link "Feedback" at bounding box center [102, 52] width 69 height 27
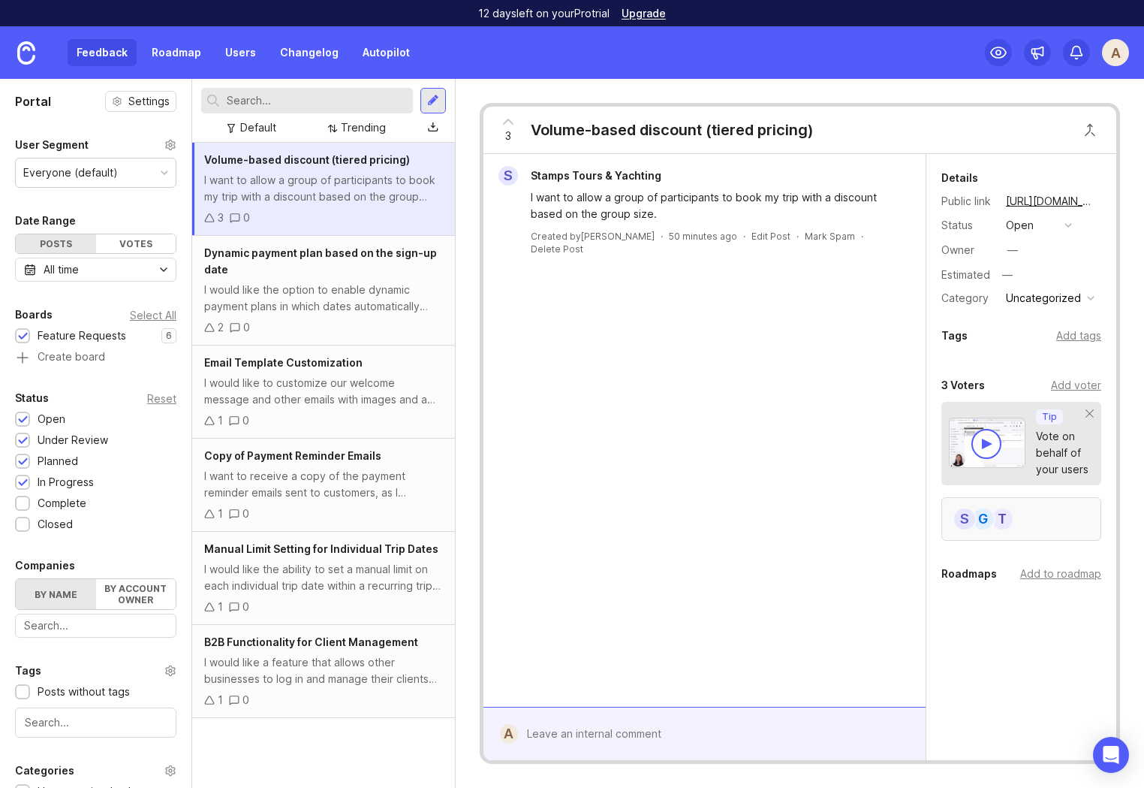
click at [1032, 509] on div "T G S" at bounding box center [1022, 519] width 160 height 44
click at [348, 288] on div "I would like the option to enable dynamic payment plans in which dates automati…" at bounding box center [323, 298] width 239 height 33
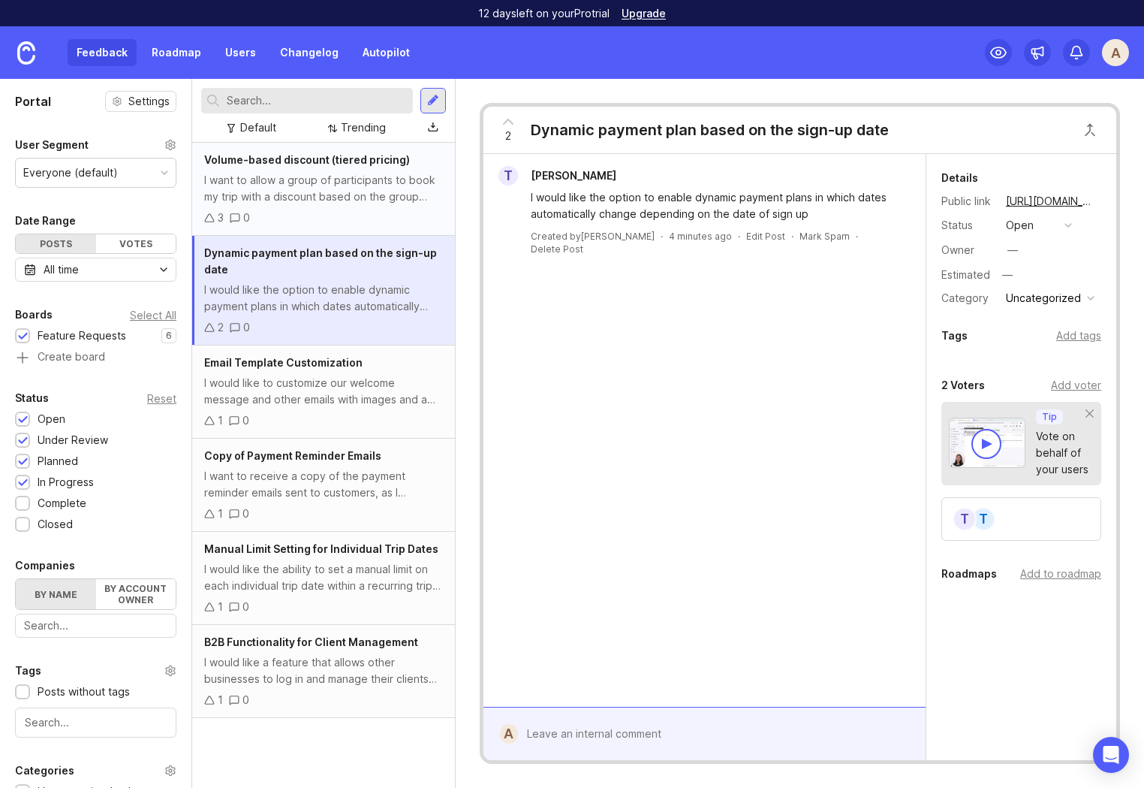
click at [295, 198] on div "I want to allow a group of participants to book my trip with a discount based o…" at bounding box center [323, 188] width 239 height 33
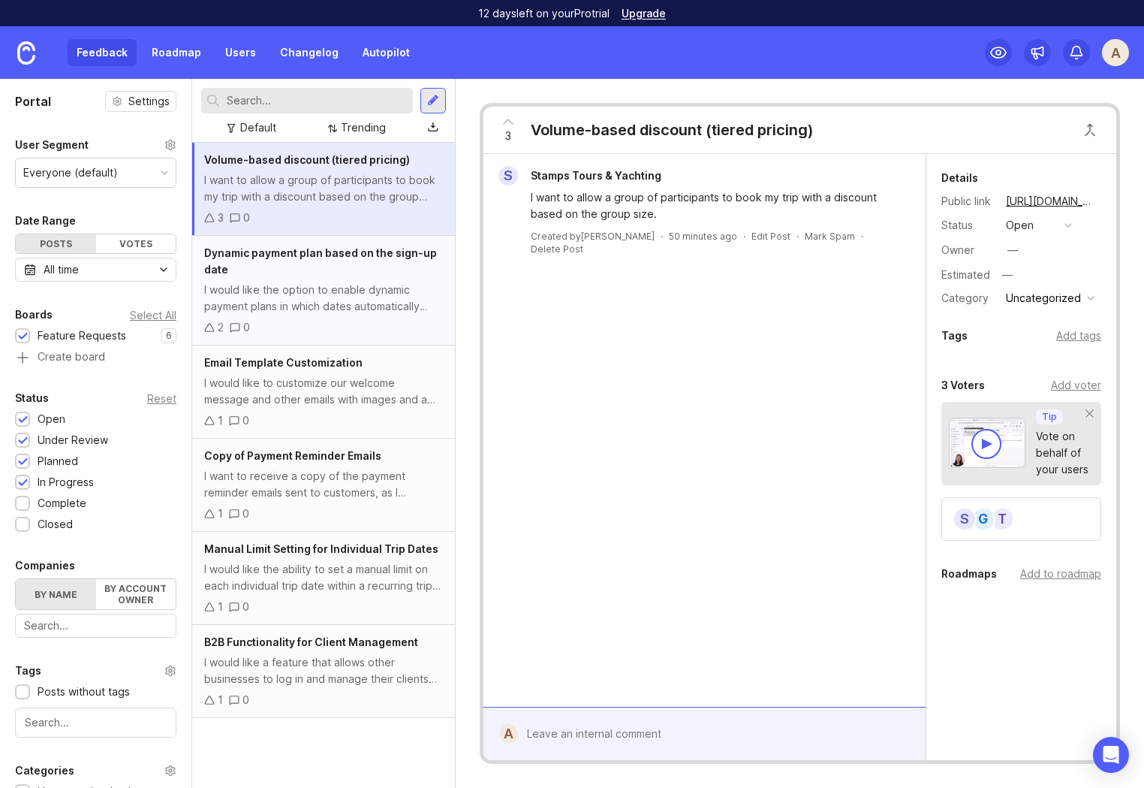
click at [333, 282] on div "I would like the option to enable dynamic payment plans in which dates automati…" at bounding box center [323, 298] width 239 height 33
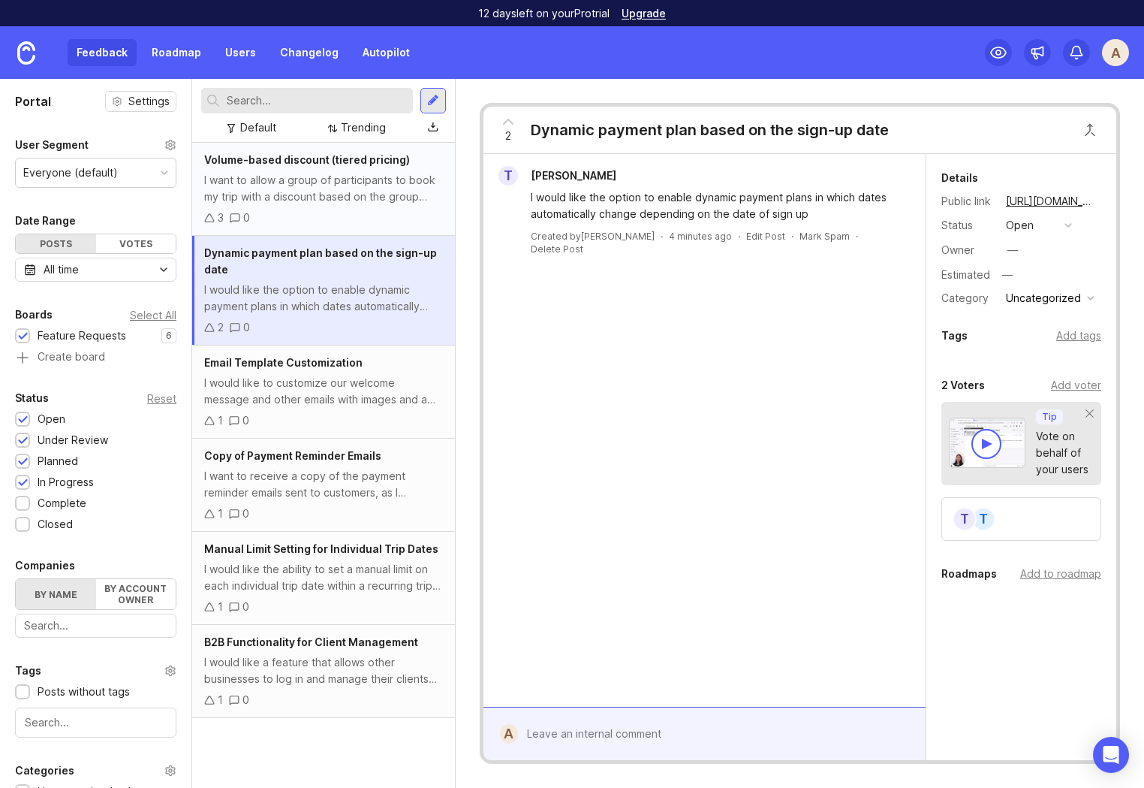
click at [326, 178] on div "I want to allow a group of participants to book my trip with a discount based o…" at bounding box center [323, 188] width 239 height 33
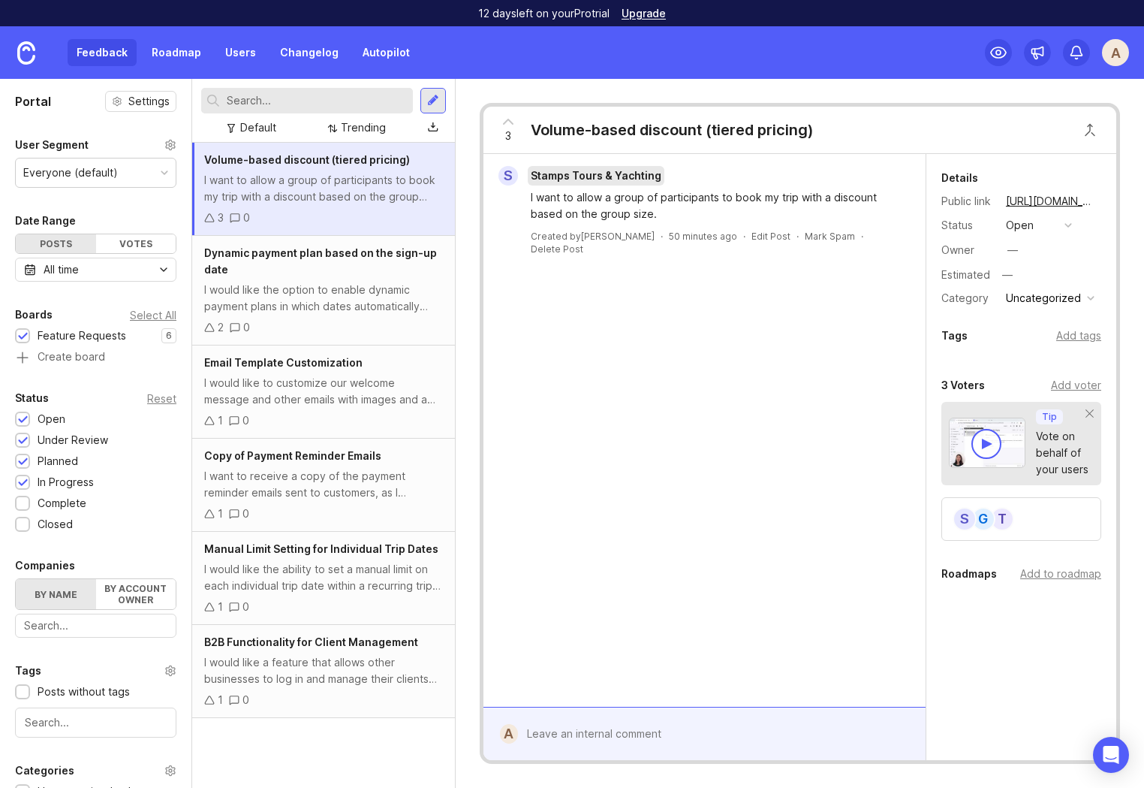
click at [537, 175] on span "Stamps Tours & Yachting" at bounding box center [596, 175] width 131 height 13
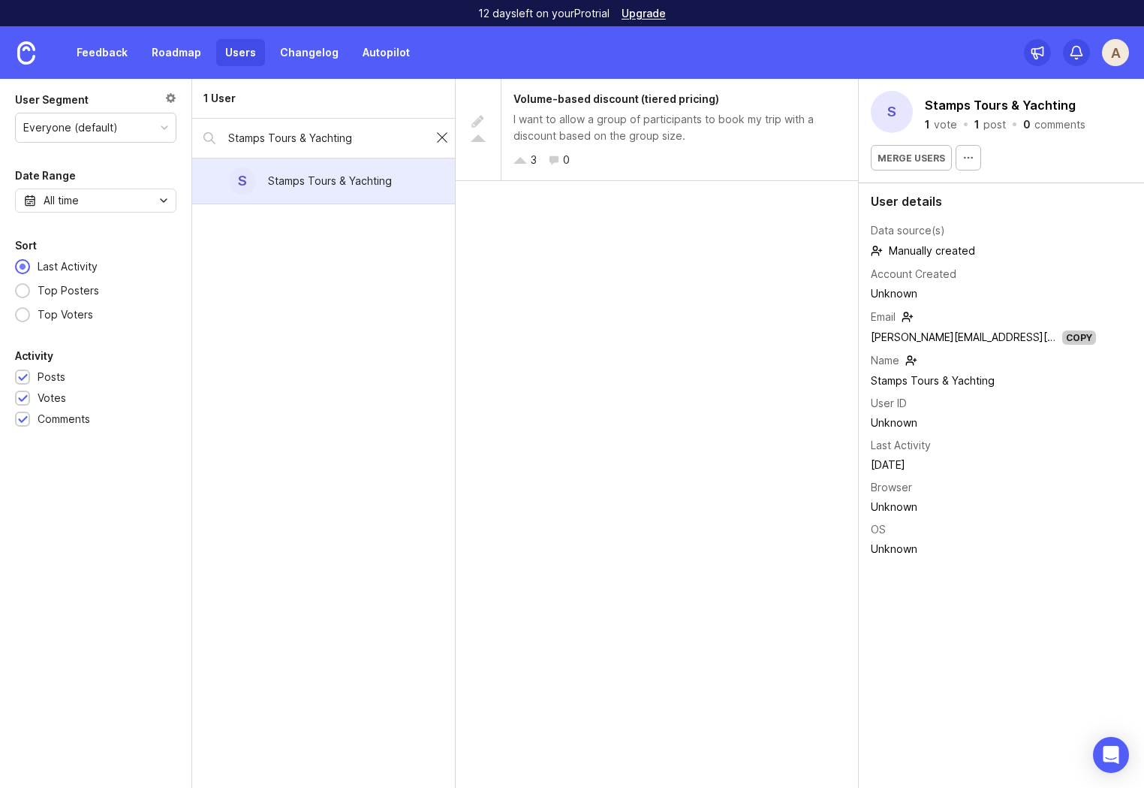
drag, startPoint x: 445, startPoint y: 140, endPoint x: 415, endPoint y: 167, distance: 39.9
click at [444, 140] on div at bounding box center [442, 138] width 18 height 20
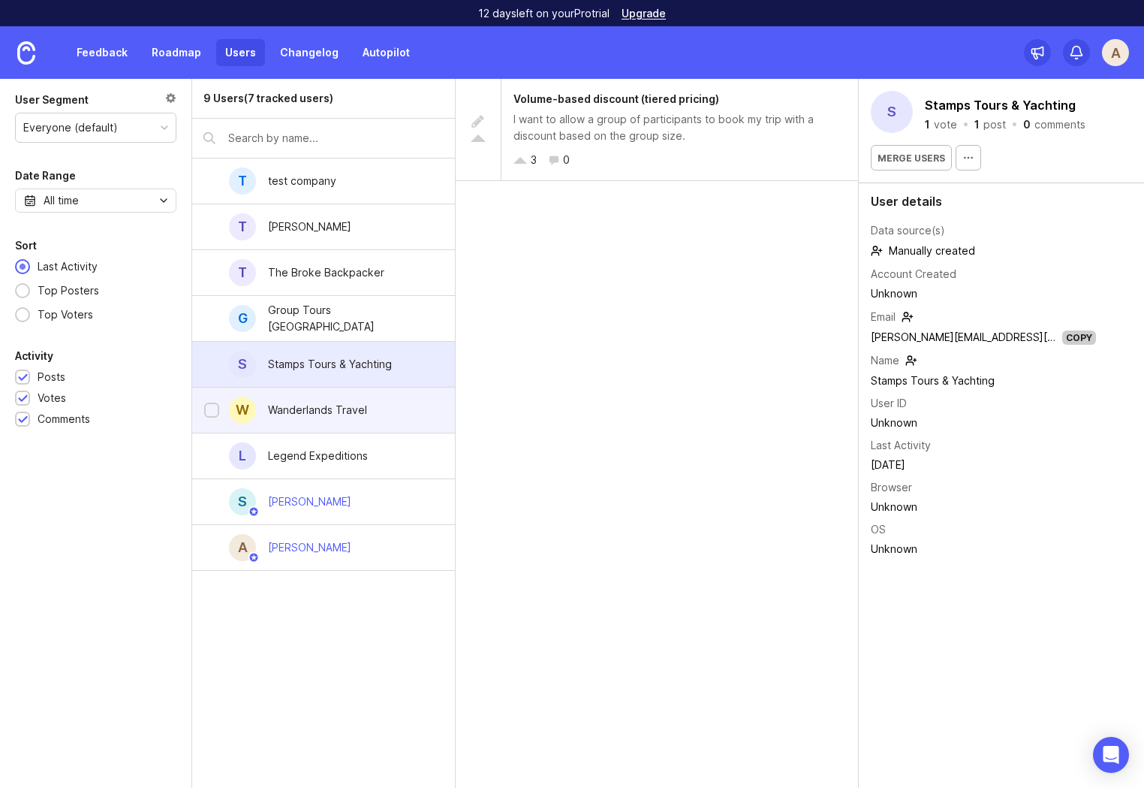
click at [340, 409] on div "Wanderlands Travel" at bounding box center [317, 410] width 99 height 17
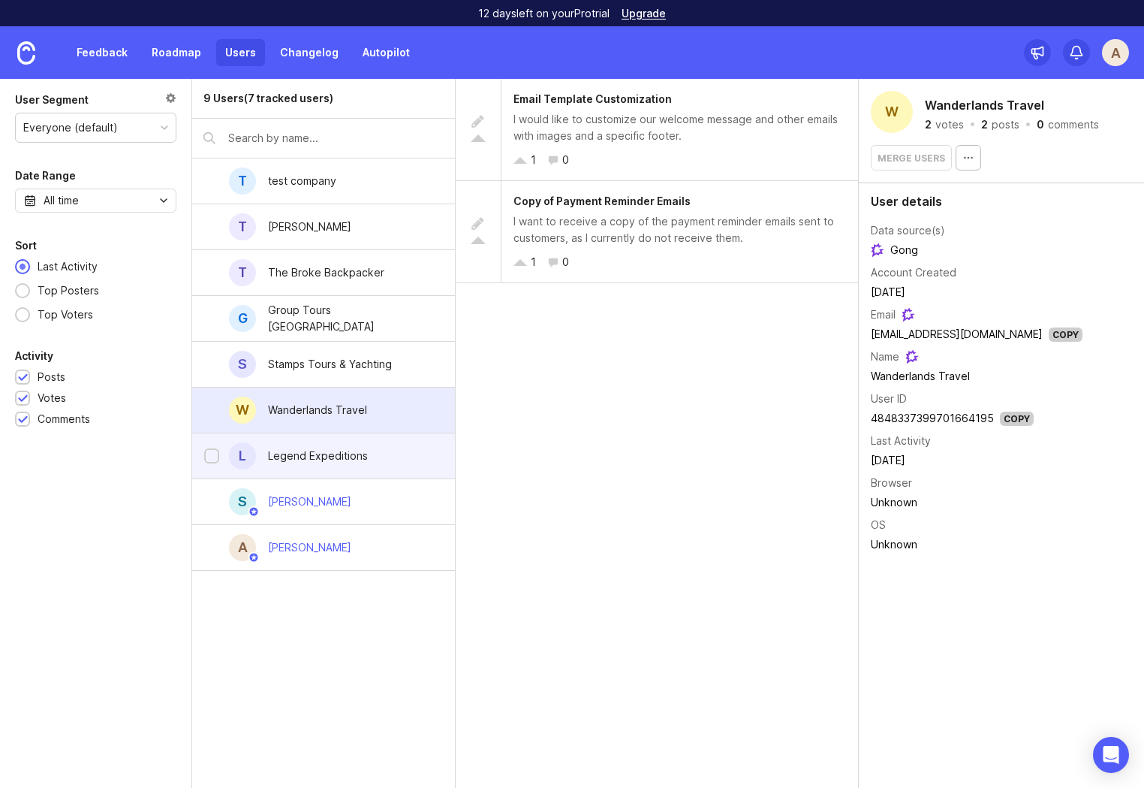
click at [380, 460] on div "L Legend Expeditions" at bounding box center [323, 456] width 263 height 46
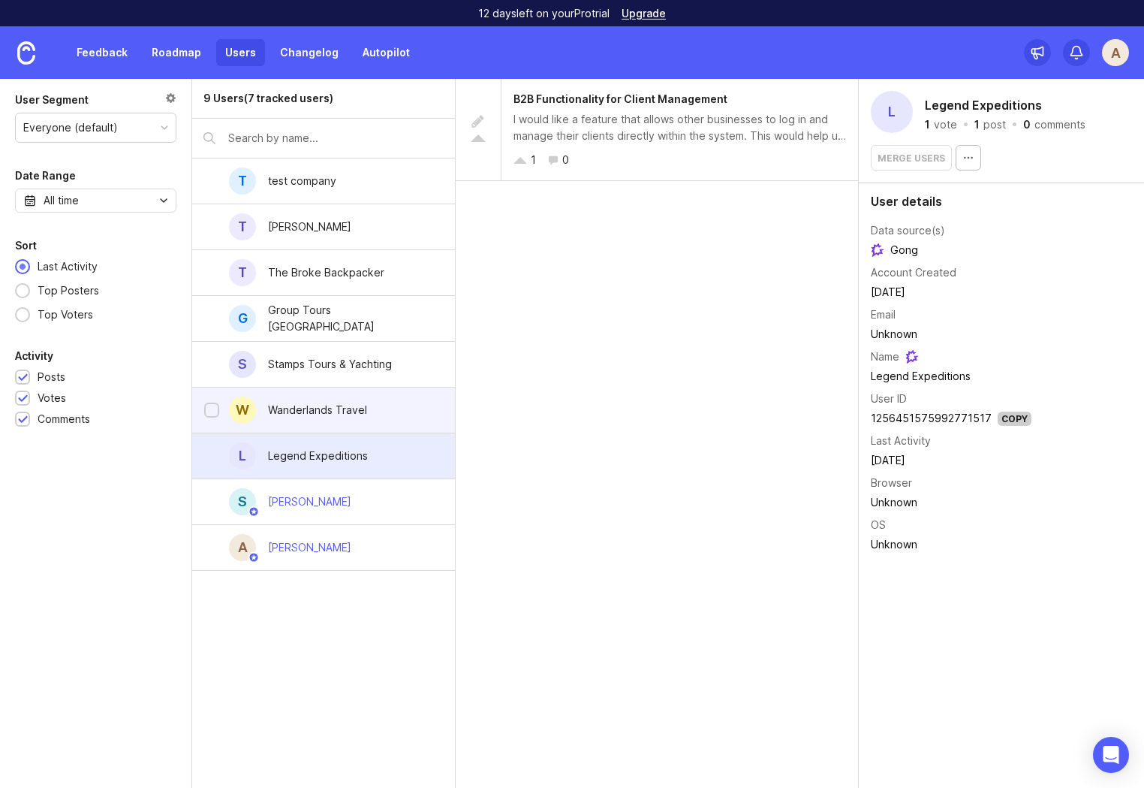
click at [363, 401] on div "Wanderlands Travel" at bounding box center [317, 409] width 123 height 33
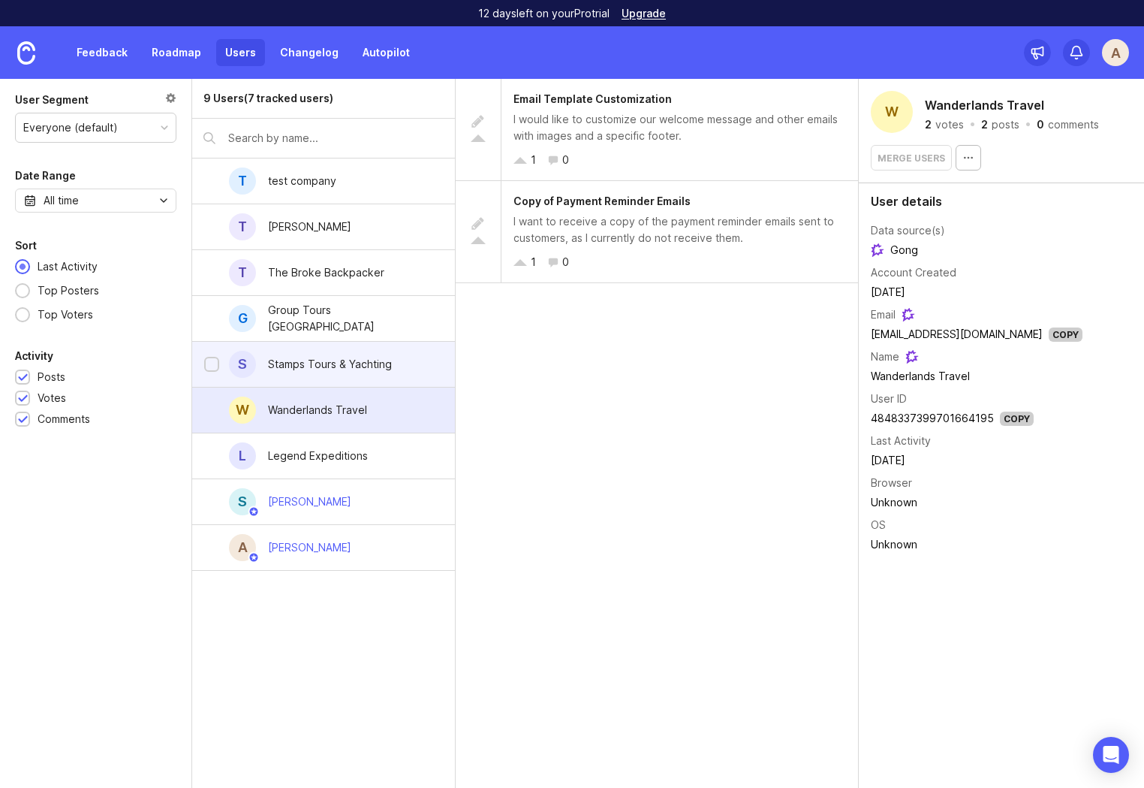
click at [331, 369] on div "Stamps Tours & Yachting" at bounding box center [330, 364] width 124 height 17
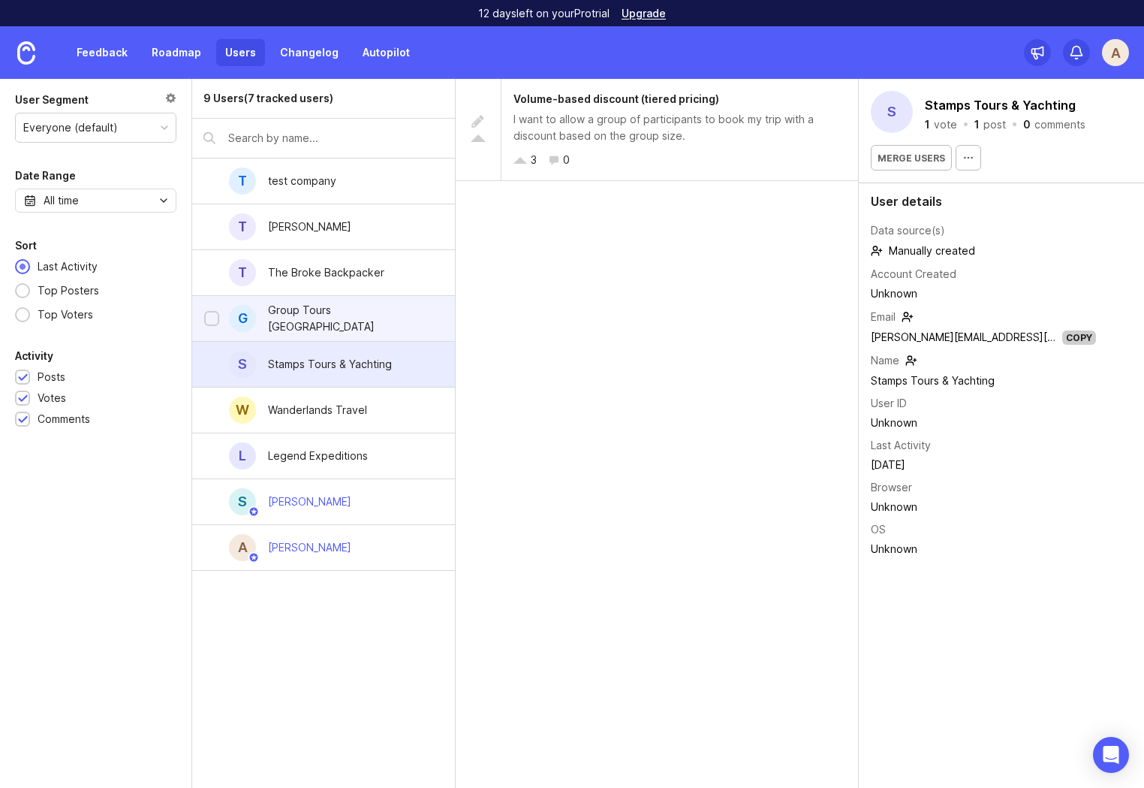
click at [323, 309] on div "Group Tours USA" at bounding box center [349, 318] width 187 height 33
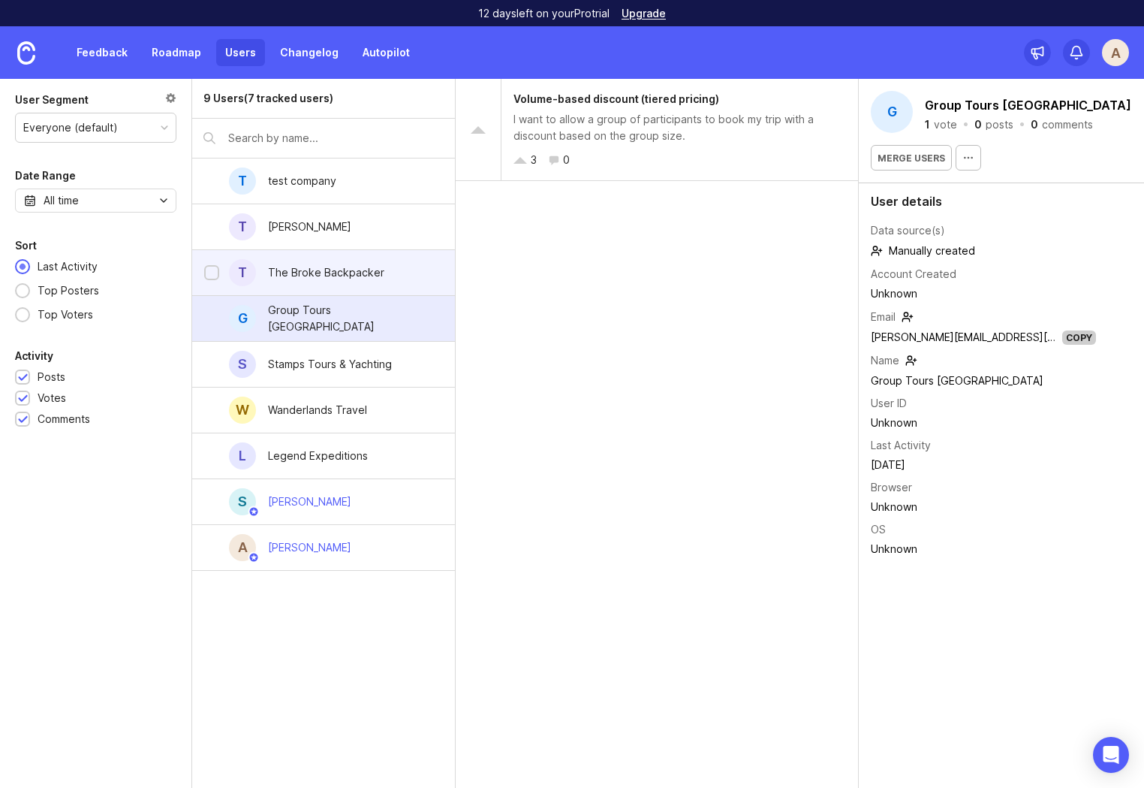
click at [331, 272] on div "The Broke Backpacker" at bounding box center [326, 272] width 116 height 17
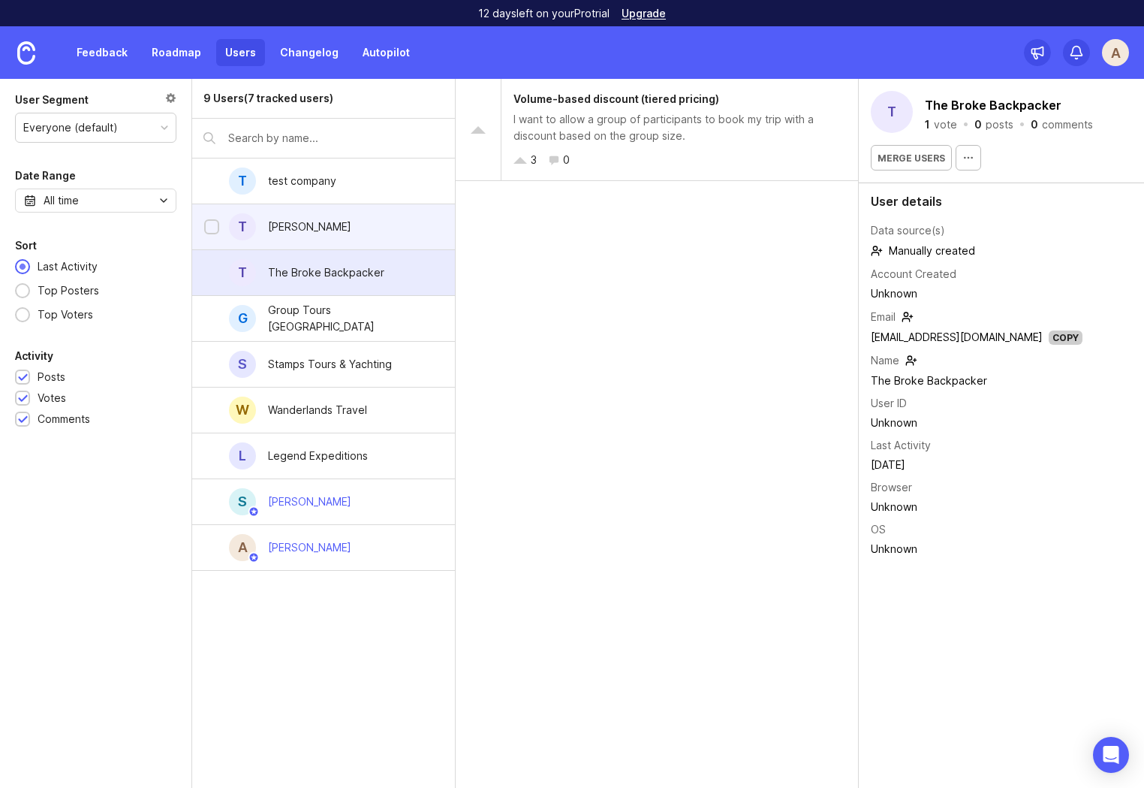
click at [381, 228] on div "T Thomas Bartlett" at bounding box center [323, 227] width 263 height 46
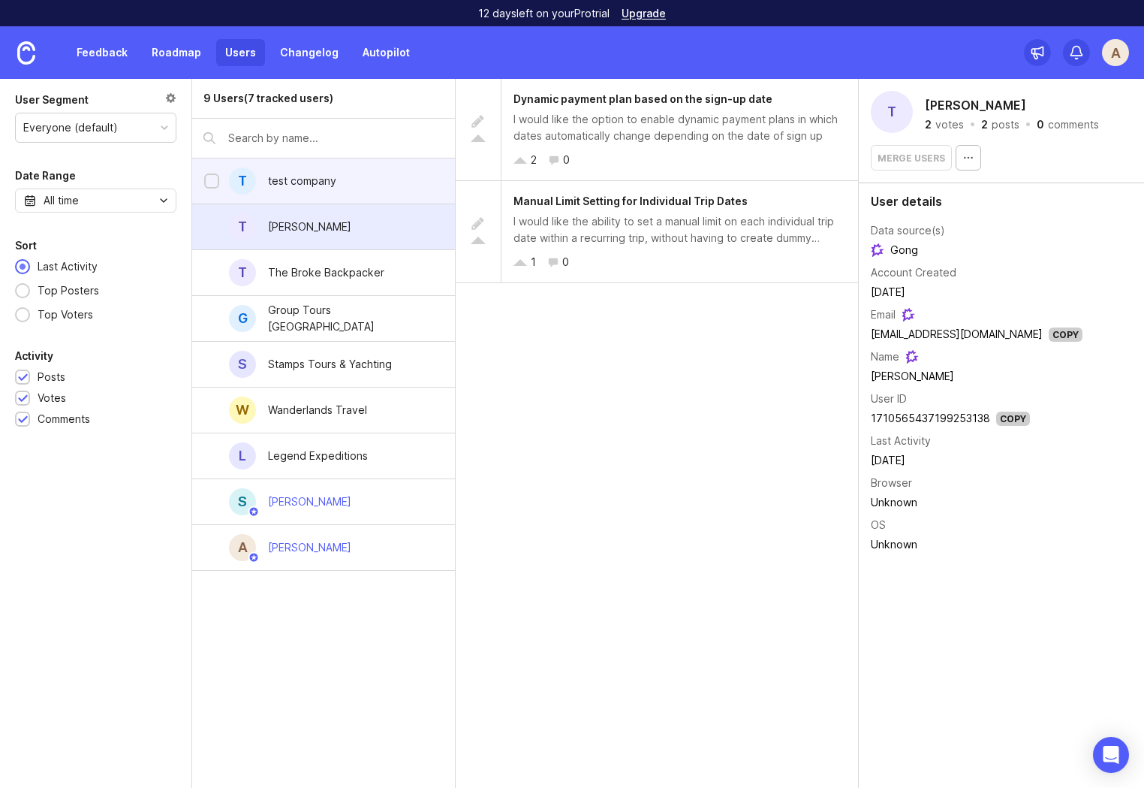
click at [365, 191] on div "t test company" at bounding box center [323, 181] width 263 height 46
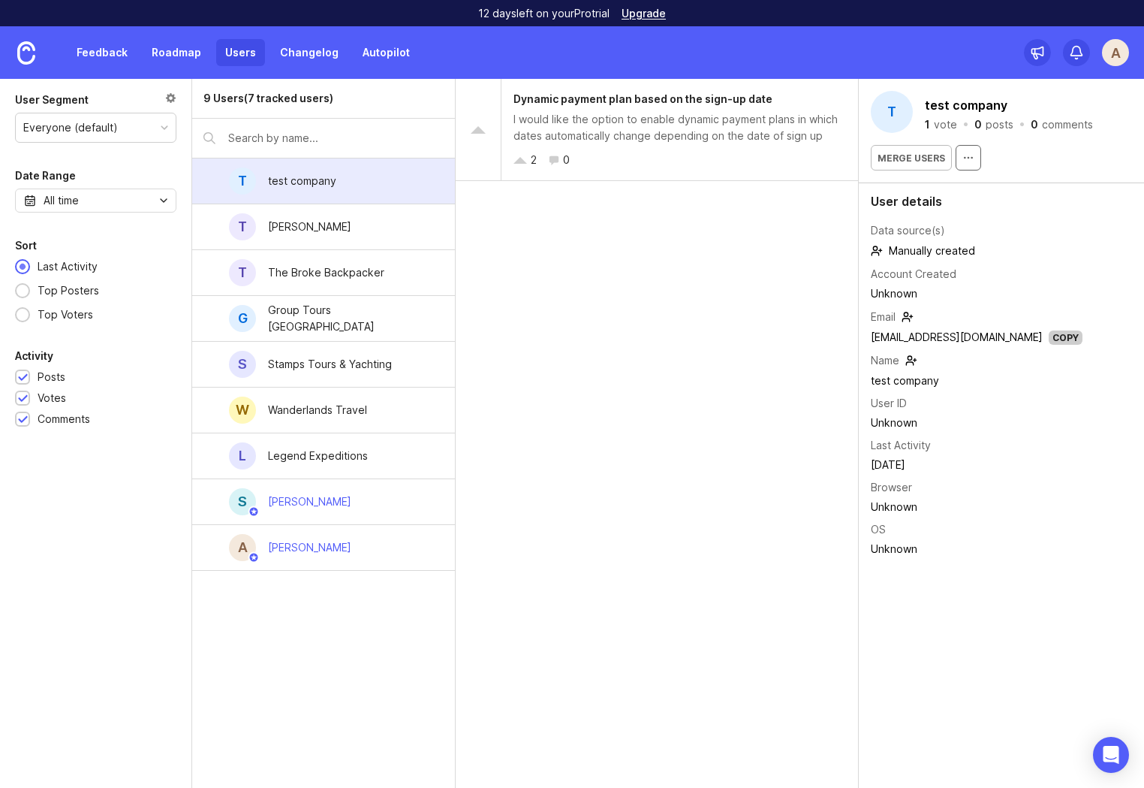
click at [966, 158] on icon "button" at bounding box center [969, 158] width 12 height 12
click at [330, 230] on div "[PERSON_NAME]" at bounding box center [309, 226] width 83 height 17
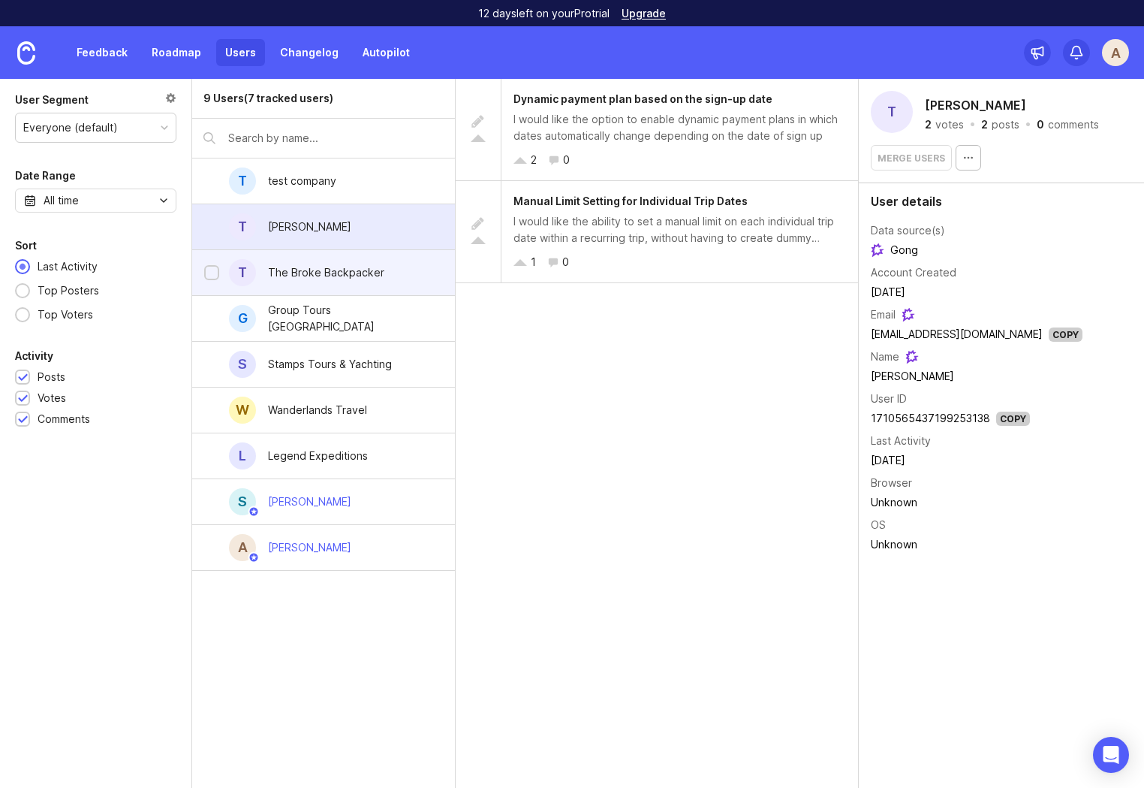
click at [323, 270] on div "The Broke Backpacker" at bounding box center [326, 272] width 116 height 17
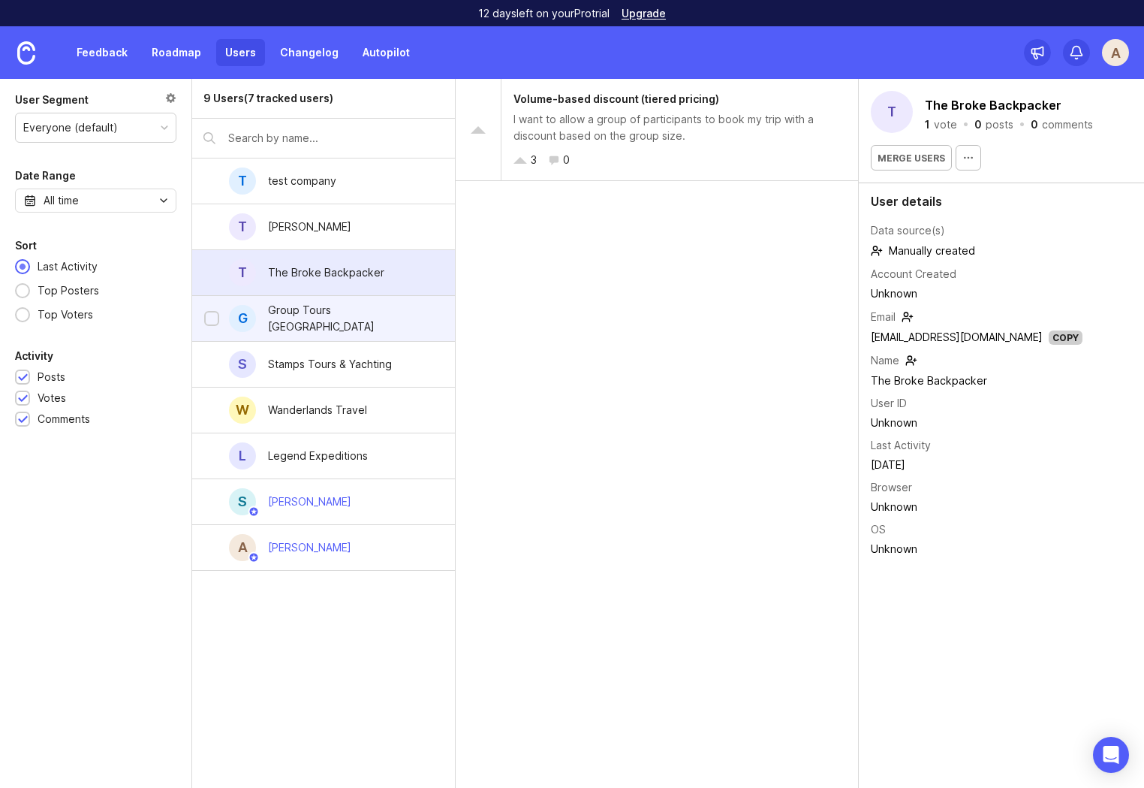
click at [306, 317] on div "Group Tours USA" at bounding box center [349, 318] width 163 height 33
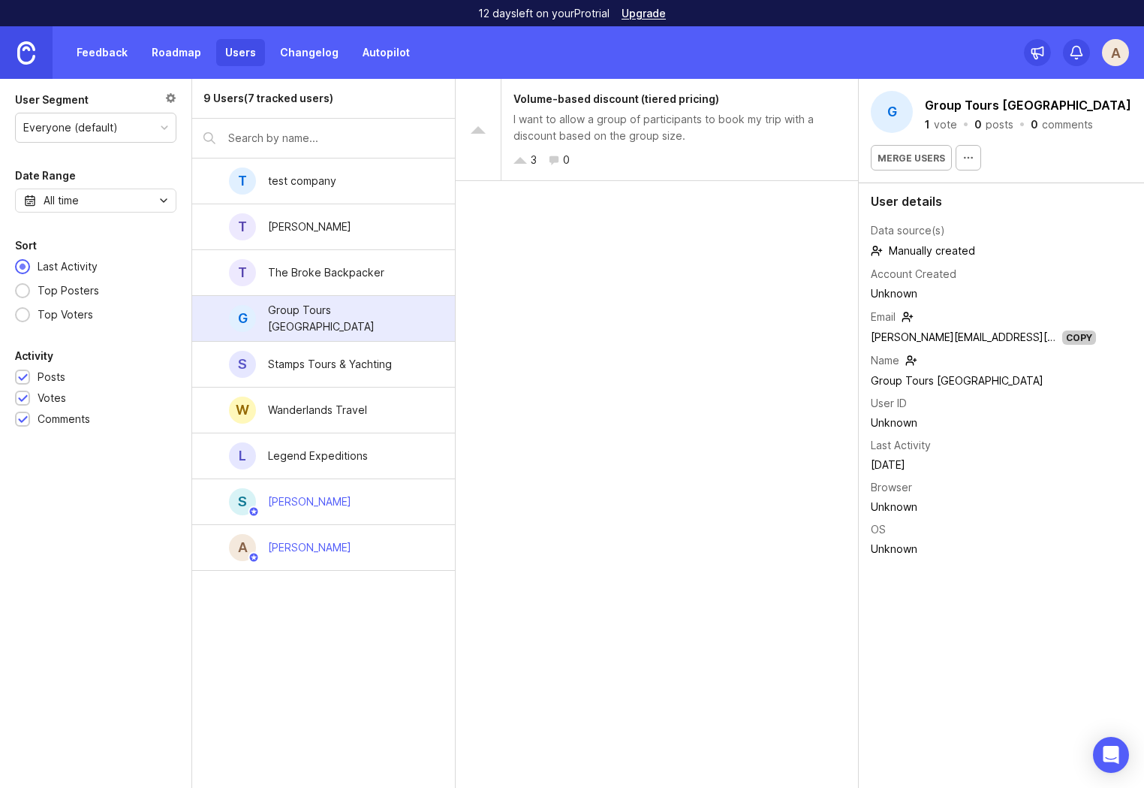
click at [17, 54] on img at bounding box center [26, 52] width 18 height 23
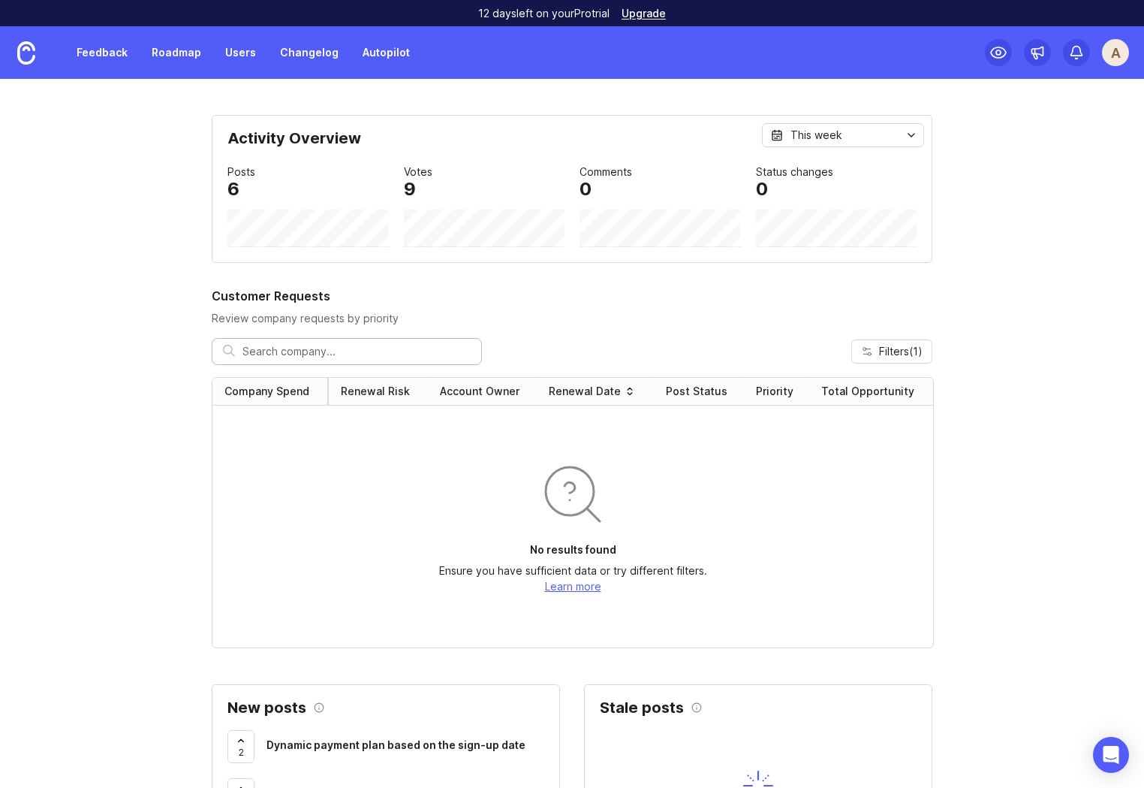
click at [133, 53] on link "Feedback" at bounding box center [102, 52] width 69 height 27
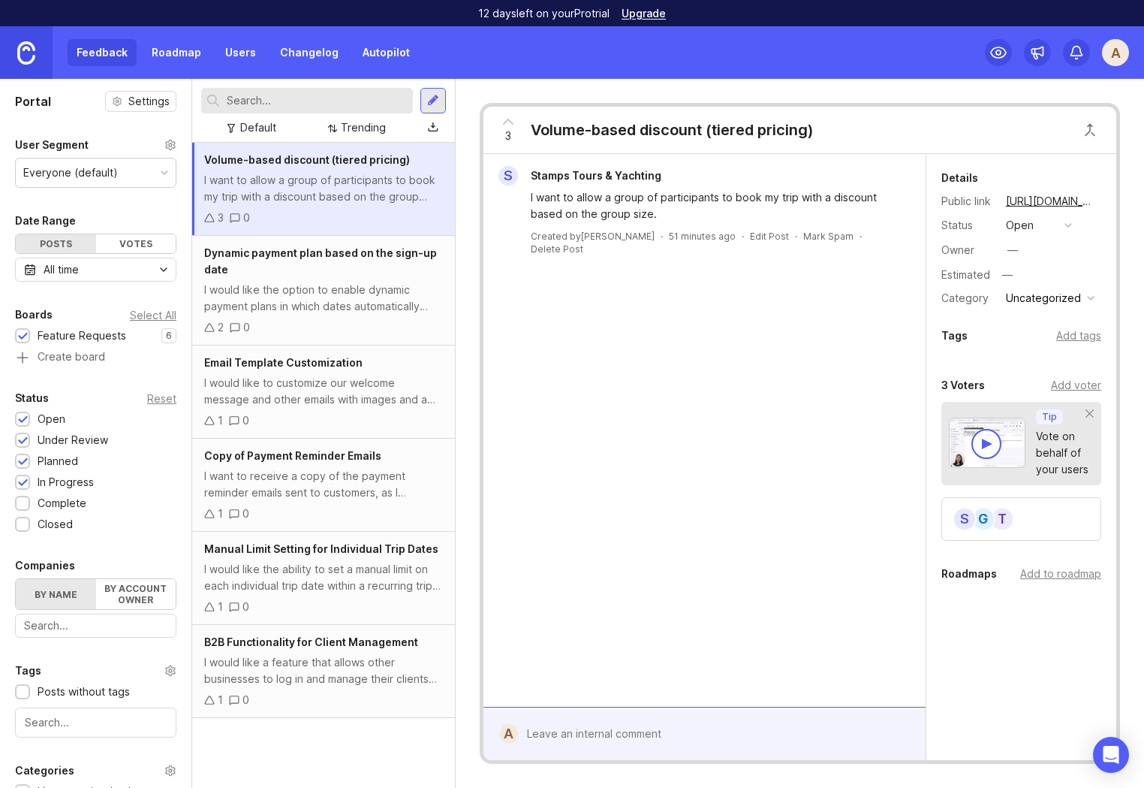
click at [23, 50] on img at bounding box center [26, 52] width 18 height 23
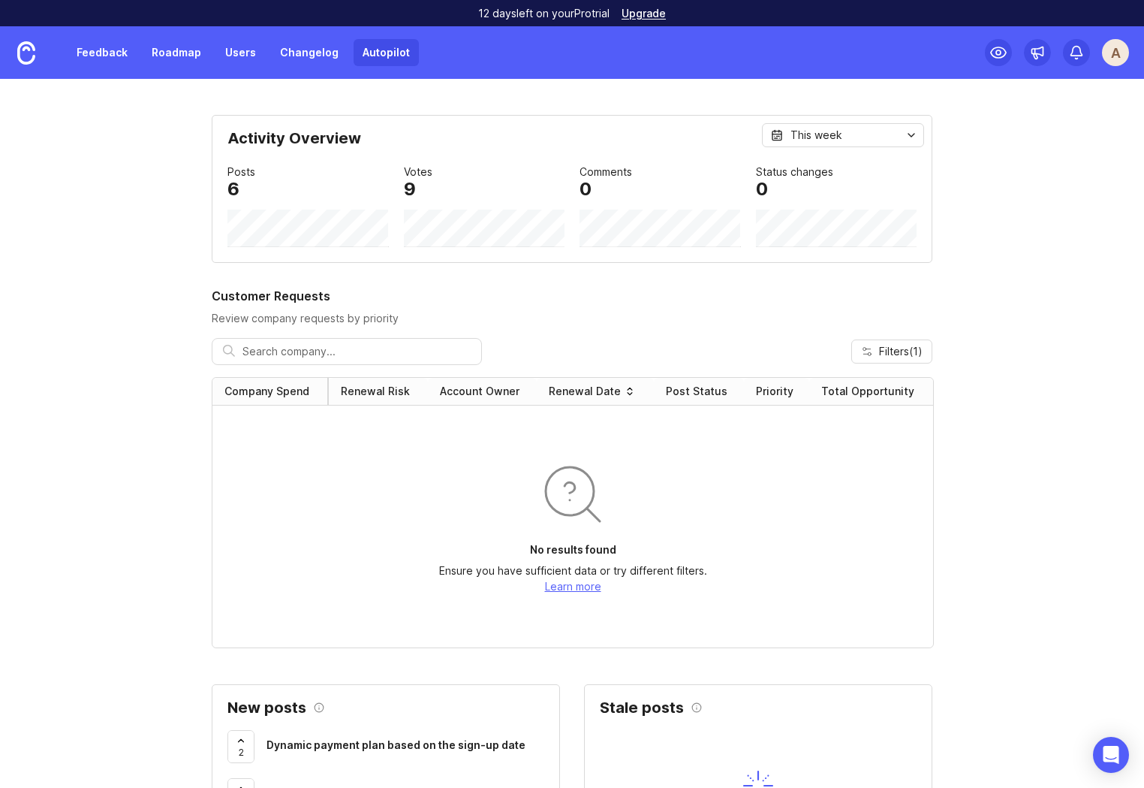
click at [389, 39] on link "Autopilot" at bounding box center [386, 52] width 65 height 27
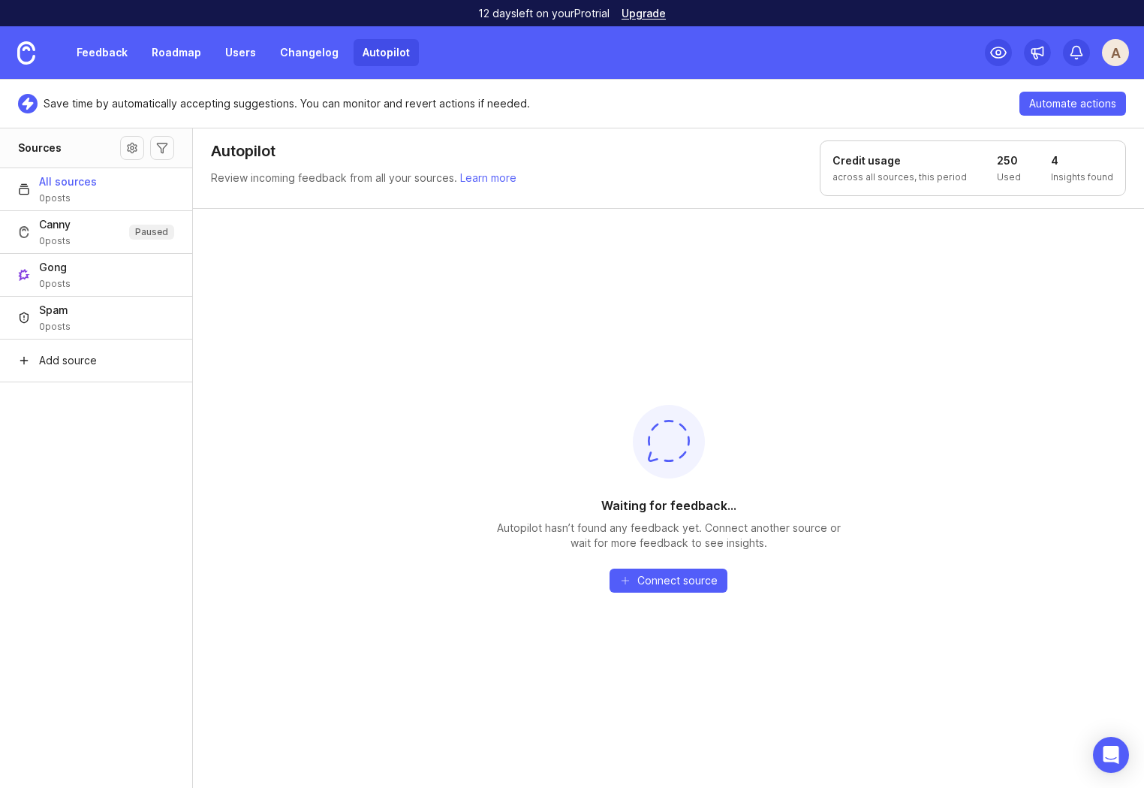
click at [411, 303] on div "Waiting for feedback... Autopilot hasn’t found any feedback yet. Connect anothe…" at bounding box center [668, 498] width 951 height 580
click at [814, 297] on div "Waiting for feedback... Autopilot hasn’t found any feedback yet. Connect anothe…" at bounding box center [668, 498] width 951 height 580
click at [75, 269] on button "Gong 0 posts" at bounding box center [96, 274] width 192 height 43
drag, startPoint x: 938, startPoint y: 179, endPoint x: 929, endPoint y: 179, distance: 9.0
click at [929, 179] on p "5 per call, this period" at bounding box center [920, 177] width 93 height 12
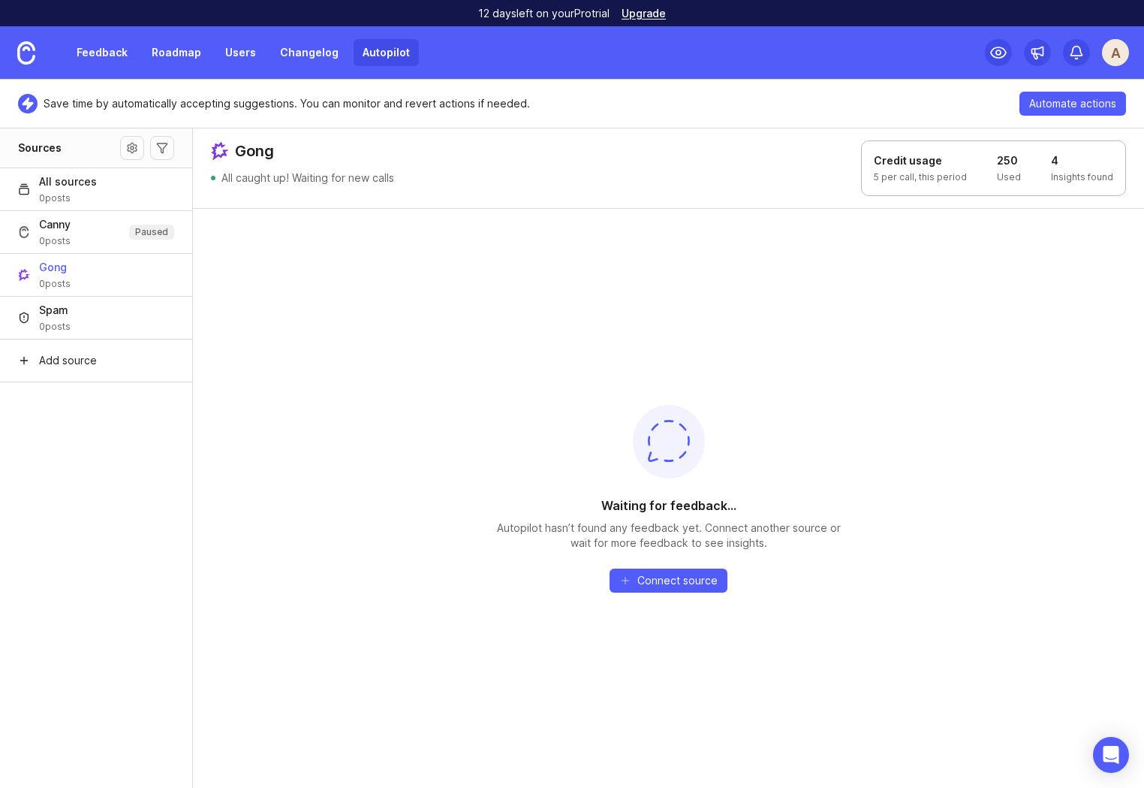
drag, startPoint x: 988, startPoint y: 182, endPoint x: 984, endPoint y: 195, distance: 14.0
click at [988, 182] on div "Credit usage 5 per call, this period 250 Used 4 Insights found" at bounding box center [993, 168] width 265 height 56
click at [1034, 107] on span "Automate actions" at bounding box center [1072, 103] width 87 height 15
click at [128, 147] on button "Source settings" at bounding box center [132, 148] width 24 height 24
click at [161, 145] on button "Autopilot filters" at bounding box center [162, 148] width 24 height 24
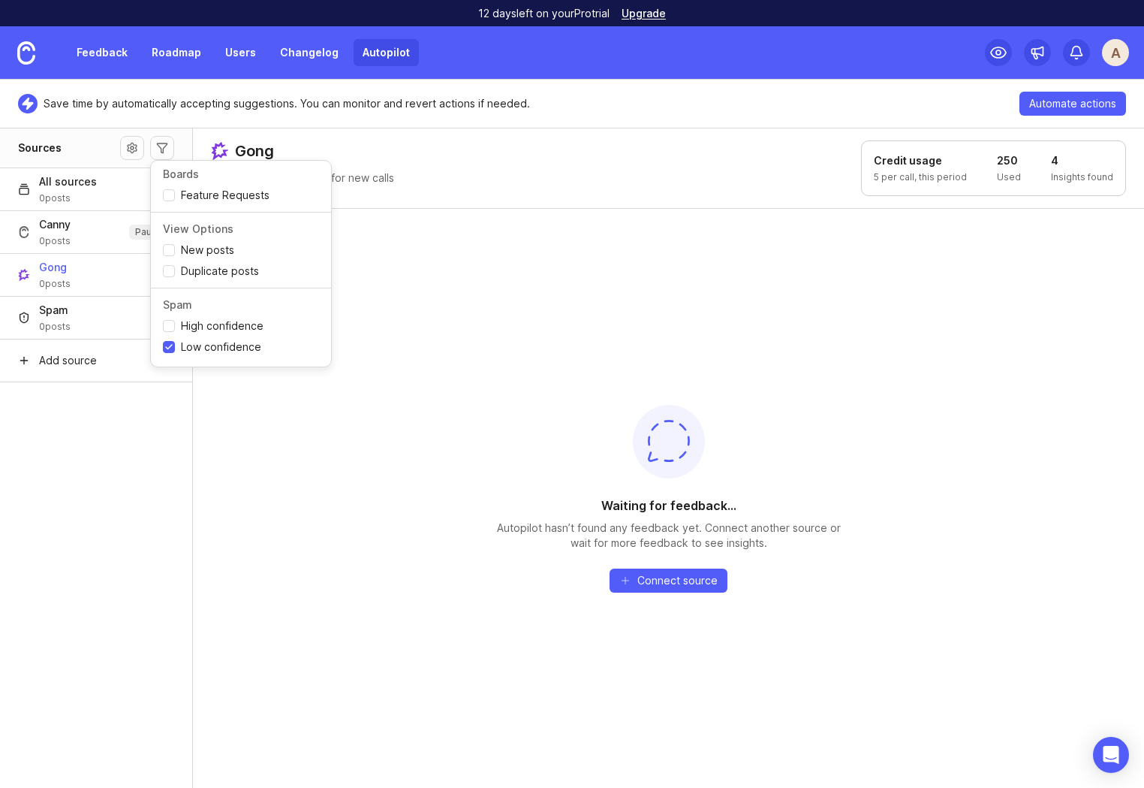
click at [574, 332] on div "Waiting for feedback... Autopilot hasn’t found any feedback yet. Connect anothe…" at bounding box center [668, 498] width 951 height 580
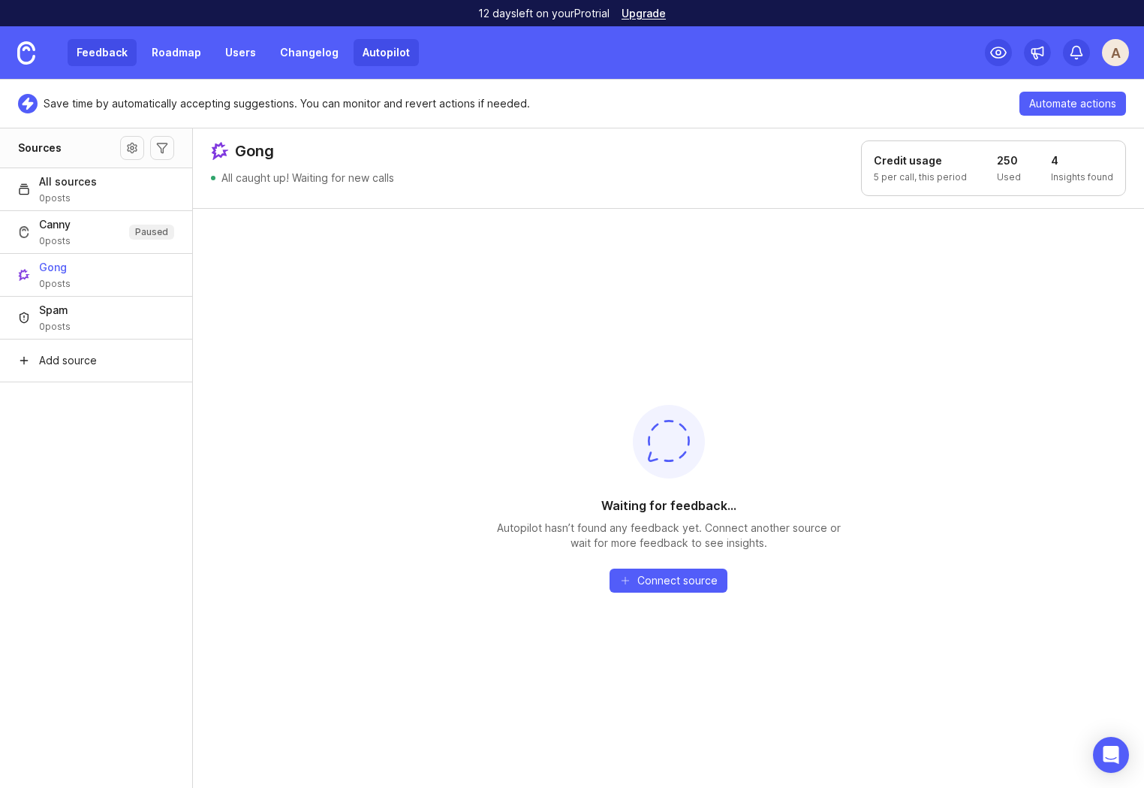
click at [113, 48] on link "Feedback" at bounding box center [102, 52] width 69 height 27
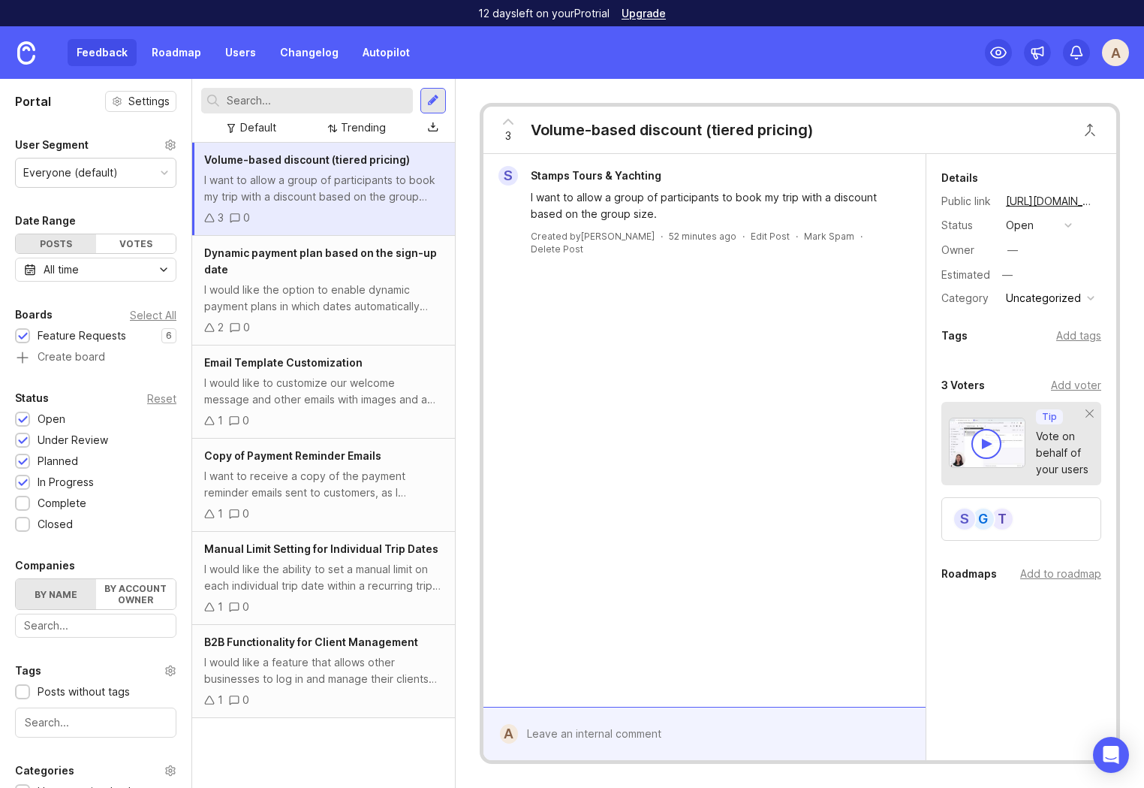
click at [81, 279] on div "All time" at bounding box center [95, 270] width 161 height 24
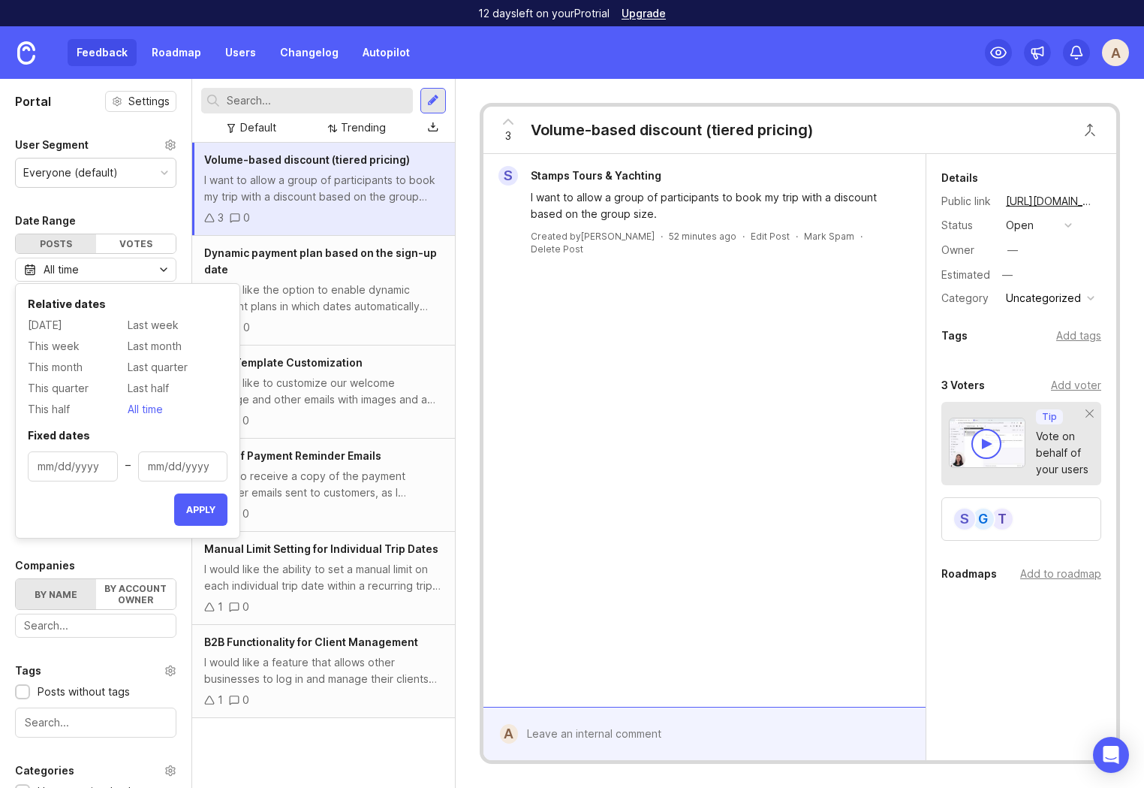
click at [81, 274] on div "All time" at bounding box center [95, 270] width 161 height 24
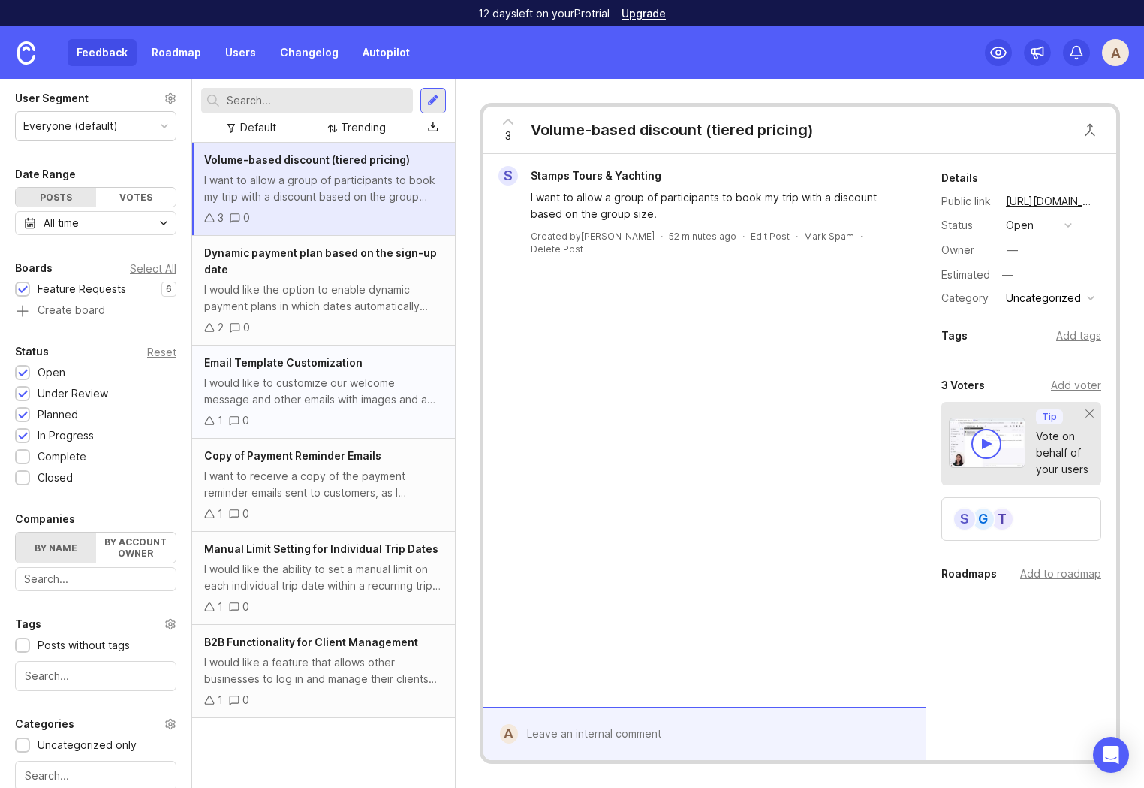
scroll to position [62, 0]
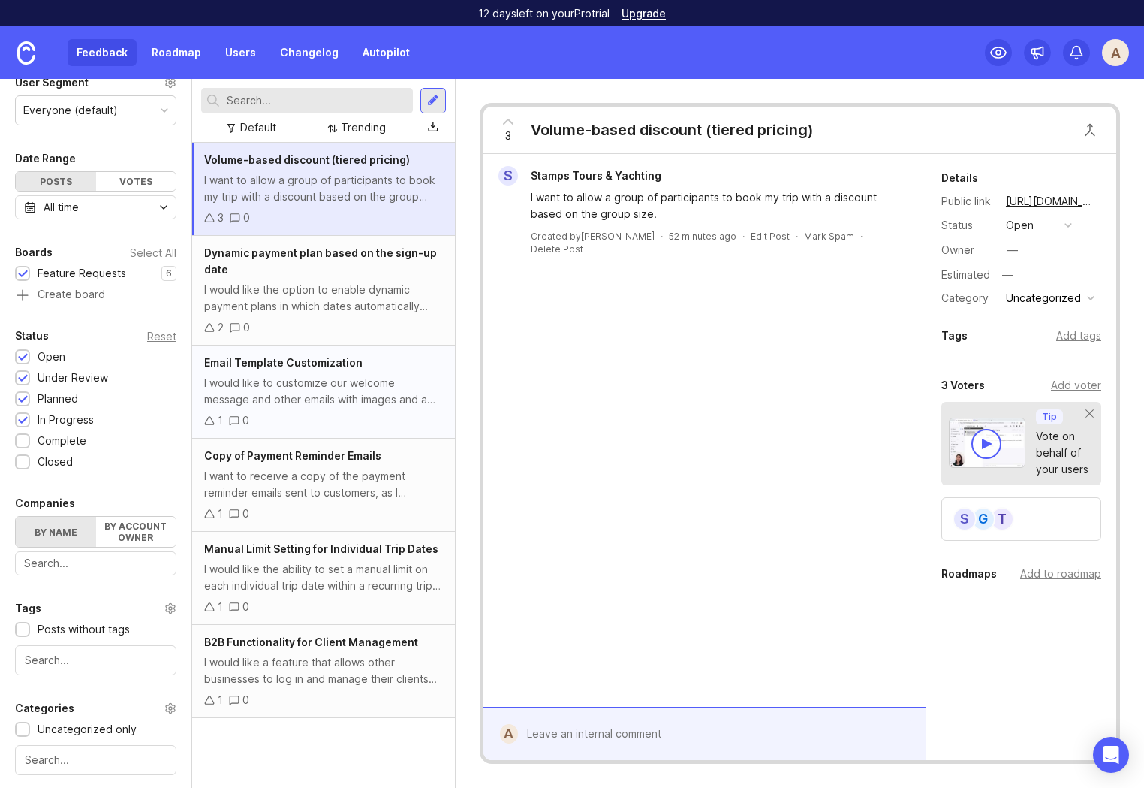
click at [300, 390] on div "I would like to customize our welcome message and other emails with images and …" at bounding box center [323, 391] width 239 height 33
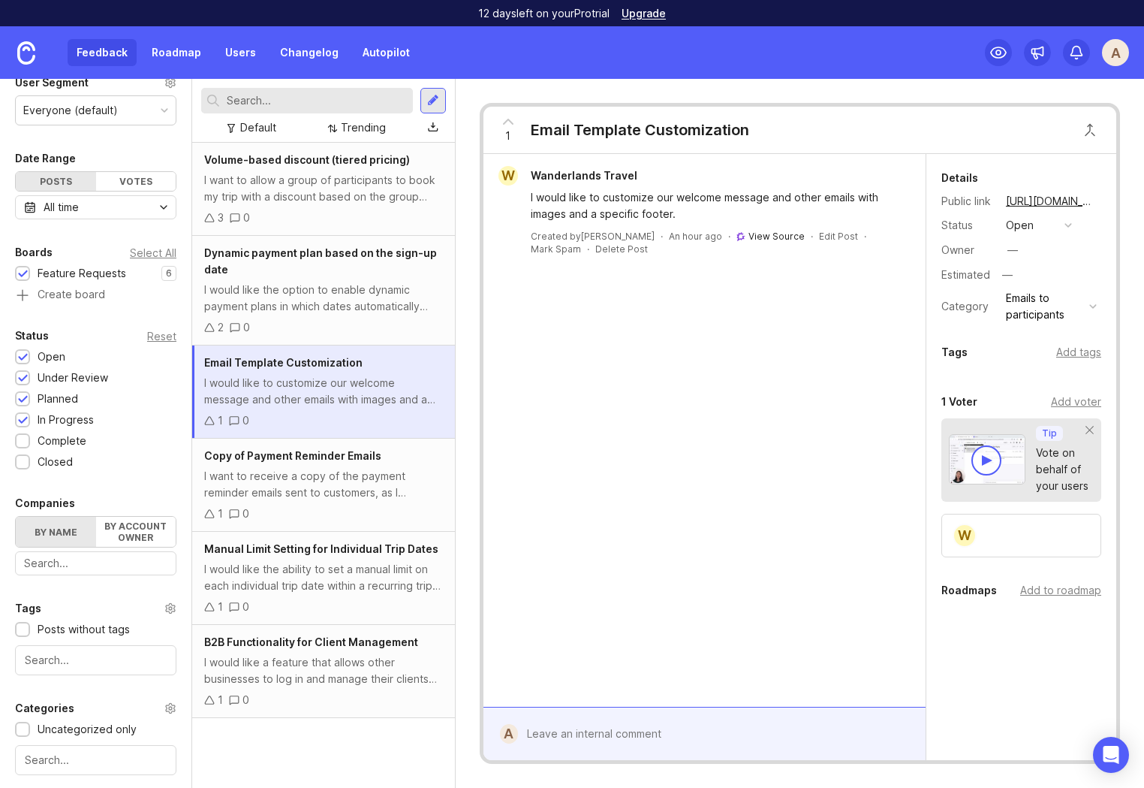
click at [749, 234] on link "View Source" at bounding box center [777, 236] width 56 height 11
click at [327, 502] on div "Copy of Payment Reminder Emails I want to receive a copy of the payment reminde…" at bounding box center [323, 484] width 263 height 93
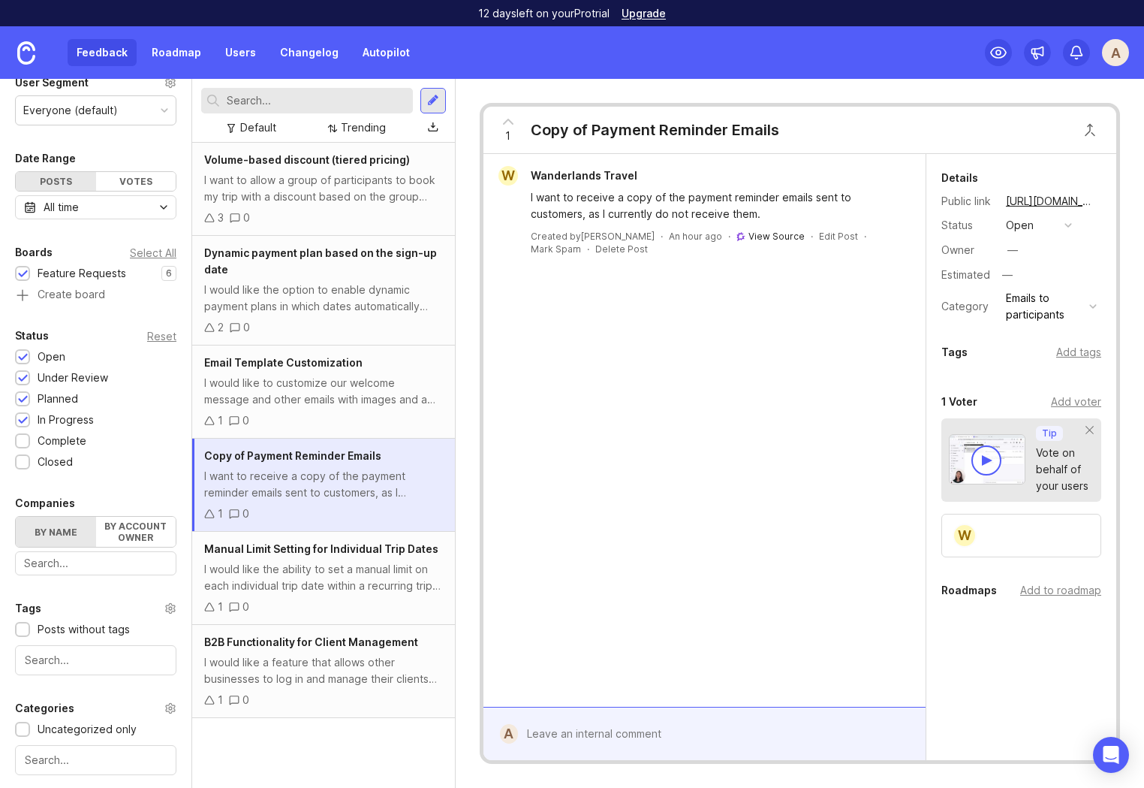
click at [749, 240] on link "View Source" at bounding box center [777, 236] width 56 height 11
click at [339, 568] on div "I would like the ability to set a manual limit on each individual trip date wit…" at bounding box center [323, 577] width 239 height 33
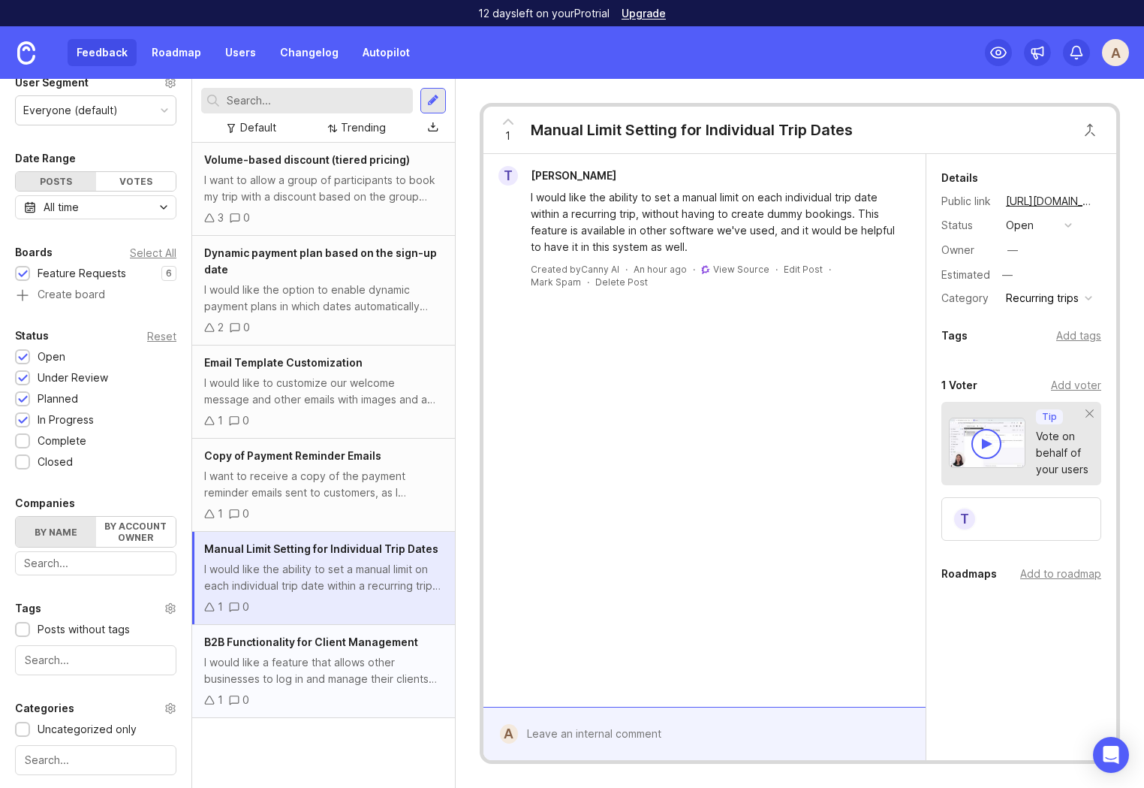
click at [312, 657] on div "I would like a feature that allows other businesses to log in and manage their …" at bounding box center [323, 670] width 239 height 33
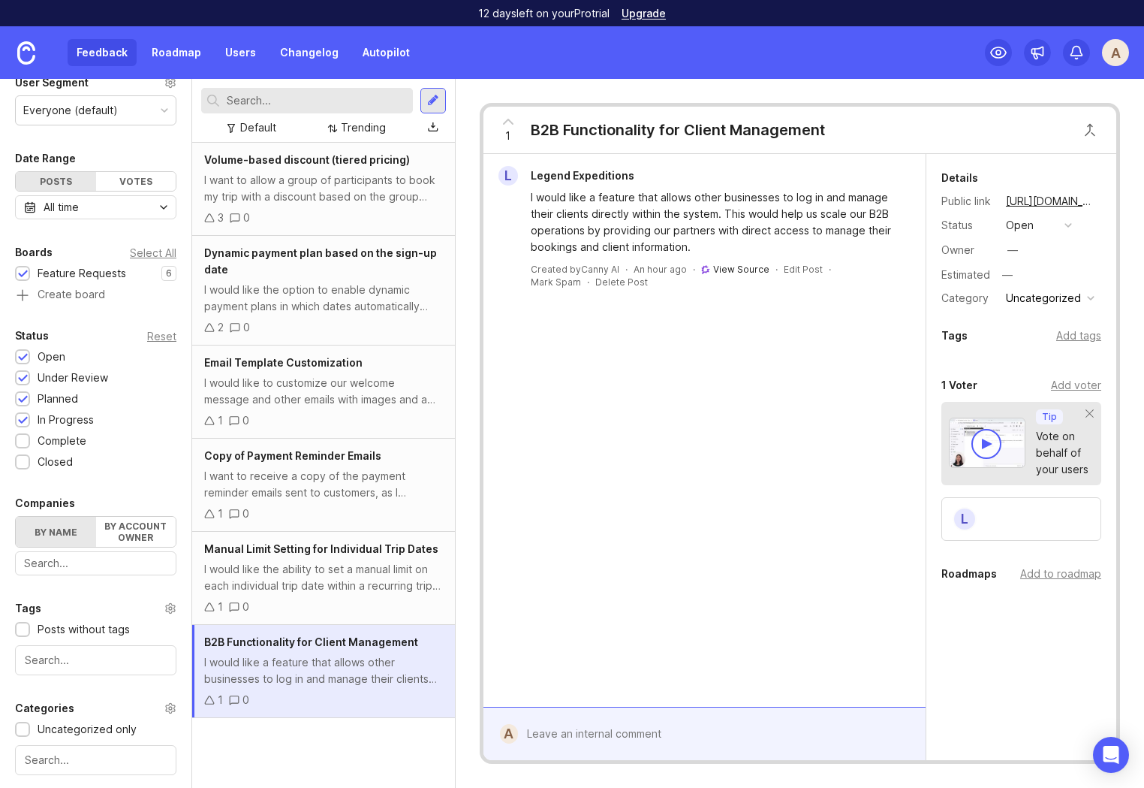
click at [728, 272] on link "View Source" at bounding box center [741, 269] width 56 height 11
click at [291, 577] on div "I would like the ability to set a manual limit on each individual trip date wit…" at bounding box center [323, 577] width 239 height 33
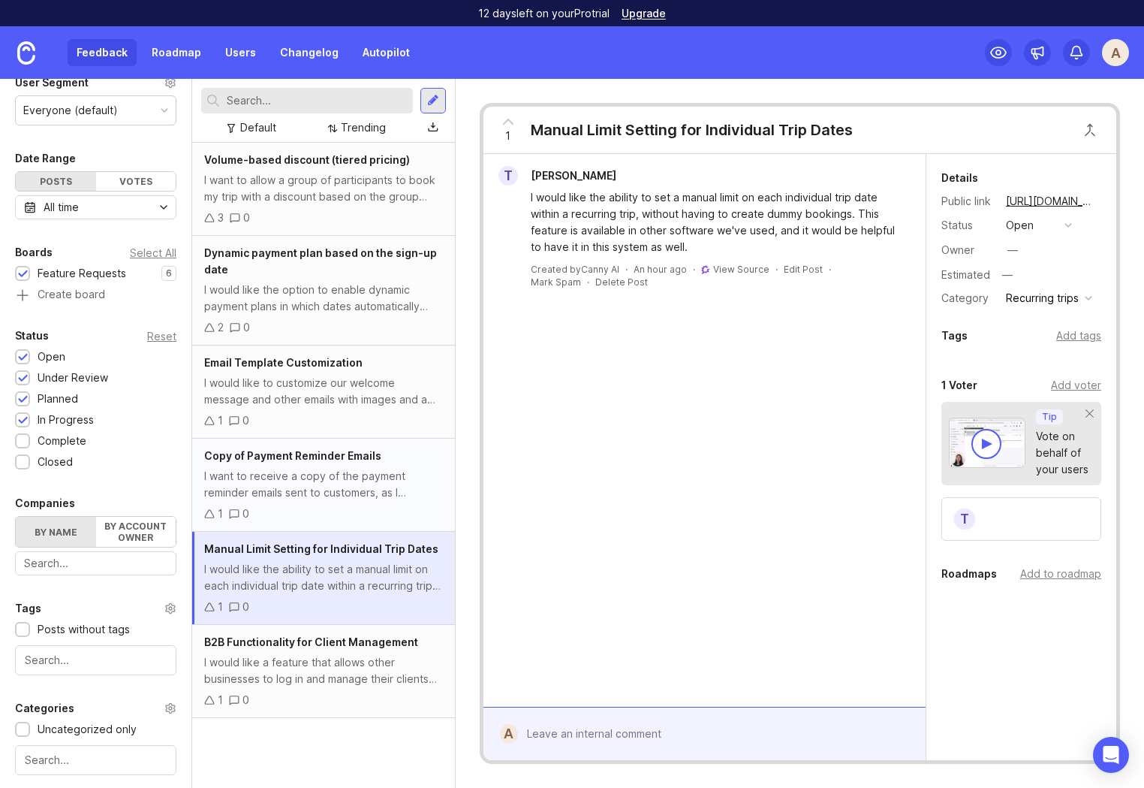
click at [338, 482] on div "I want to receive a copy of the payment reminder emails sent to customers, as I…" at bounding box center [323, 484] width 239 height 33
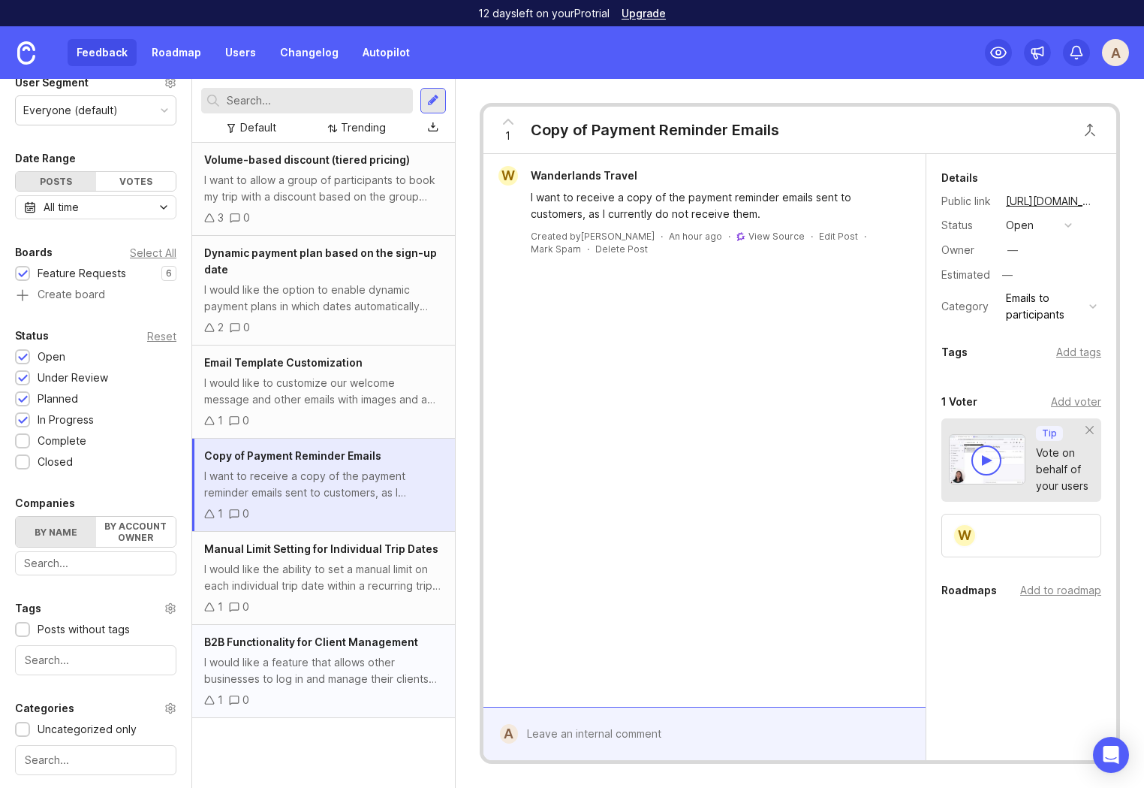
click at [339, 668] on div "I would like a feature that allows other businesses to log in and manage their …" at bounding box center [323, 670] width 239 height 33
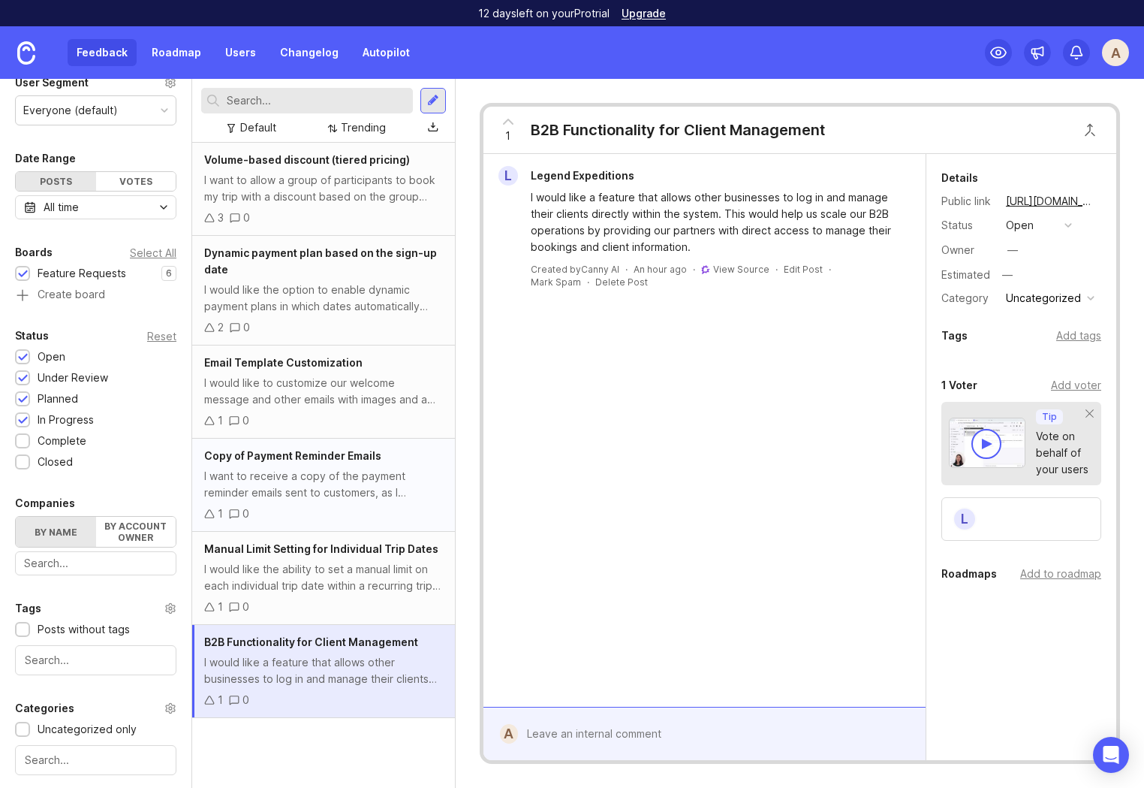
click at [372, 454] on span "Copy of Payment Reminder Emails" at bounding box center [292, 455] width 177 height 13
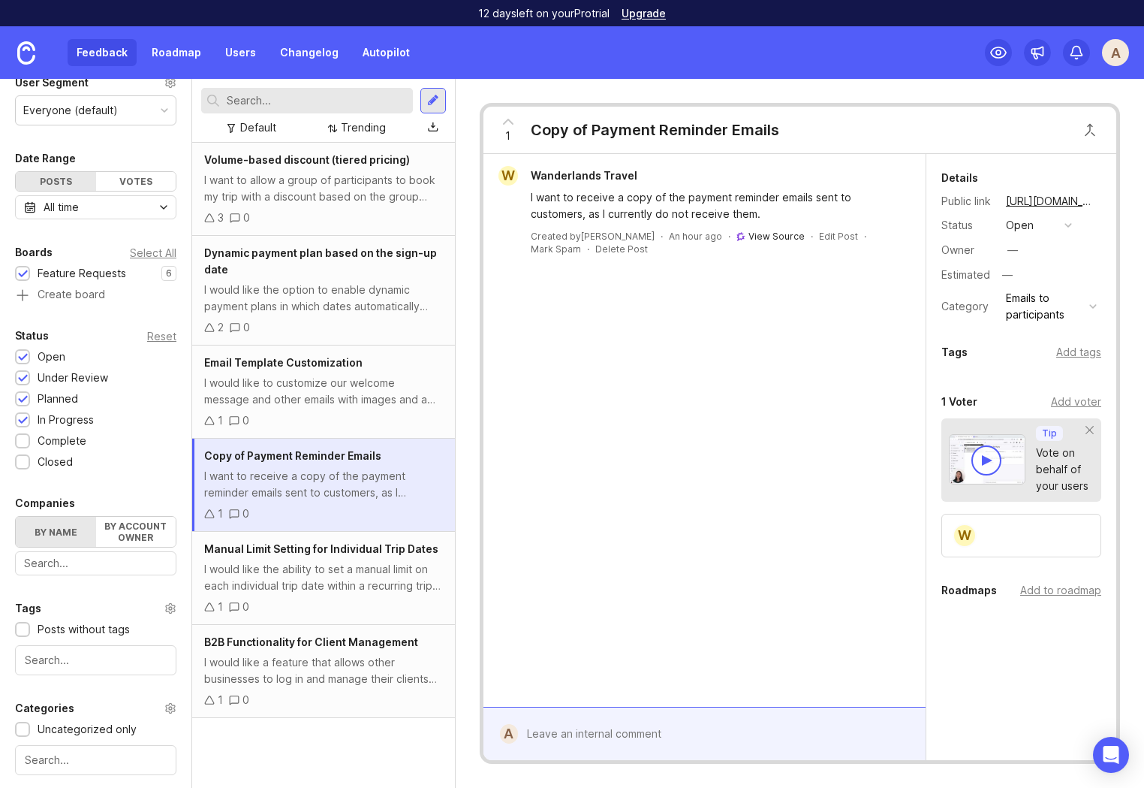
click at [749, 233] on link "View Source" at bounding box center [777, 236] width 56 height 11
click at [393, 52] on link "Autopilot" at bounding box center [386, 52] width 65 height 27
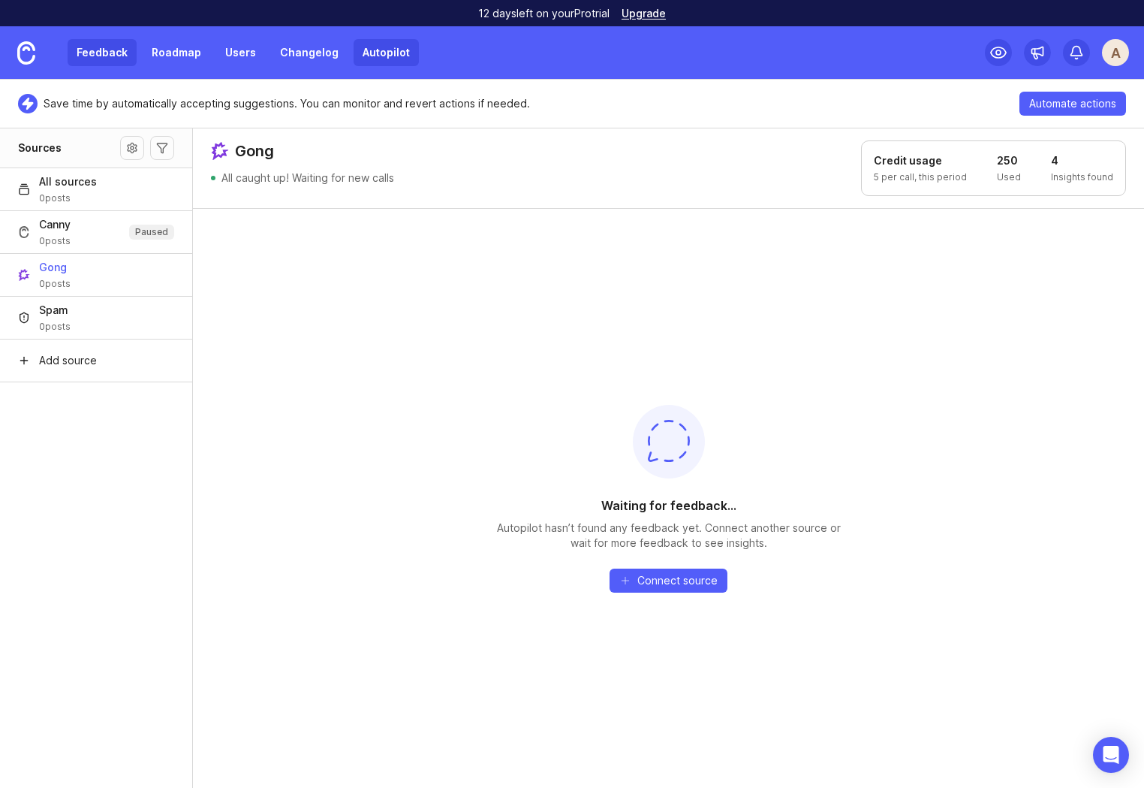
click at [116, 48] on link "Feedback" at bounding box center [102, 52] width 69 height 27
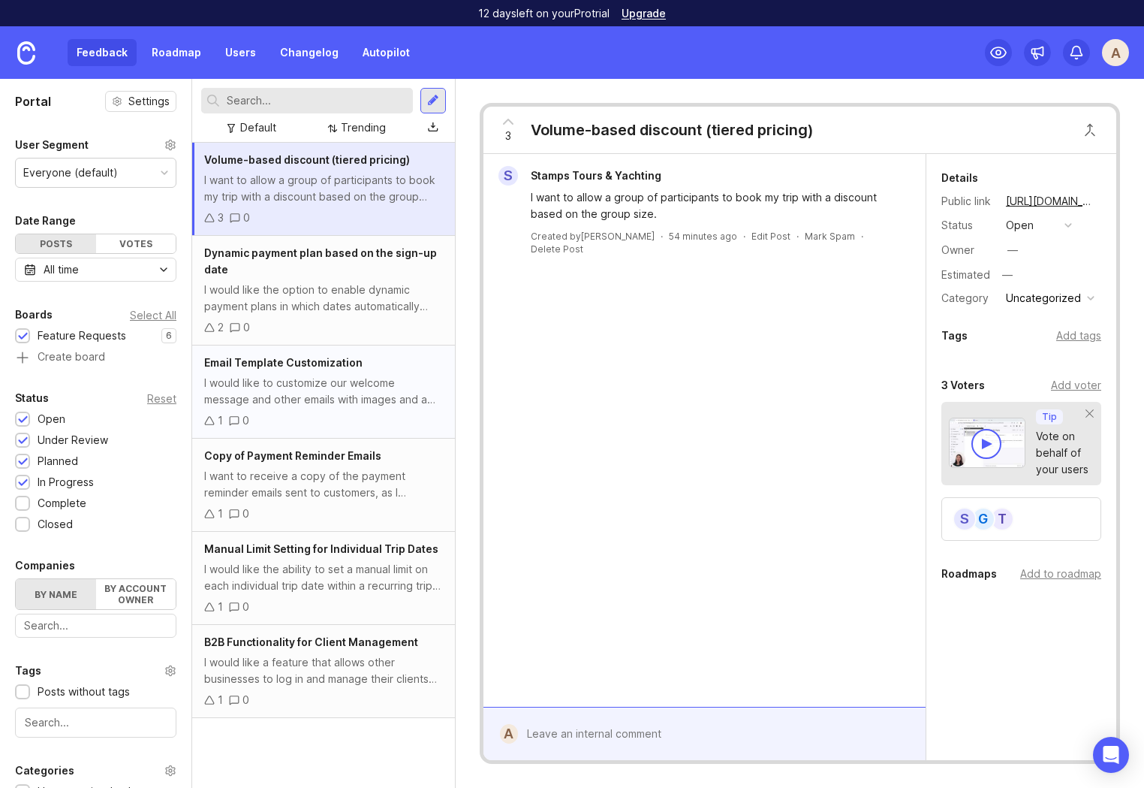
click at [333, 380] on div "I would like to customize our welcome message and other emails with images and …" at bounding box center [323, 391] width 239 height 33
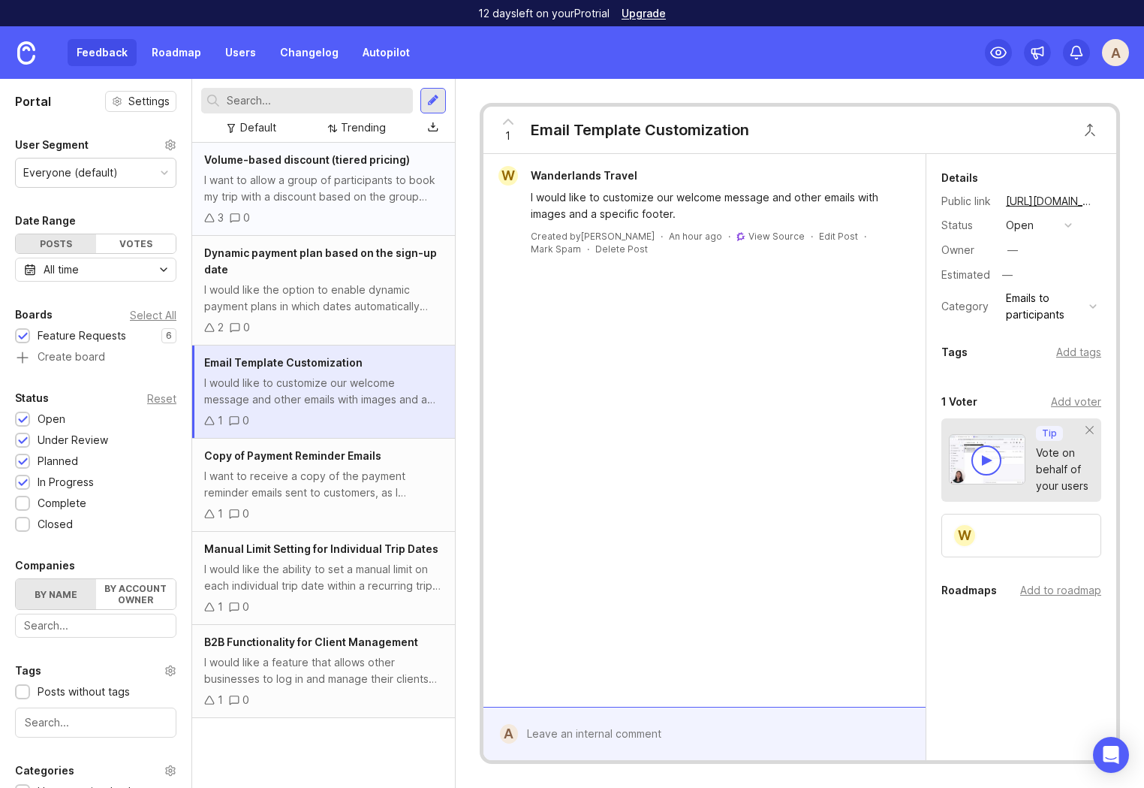
click at [381, 197] on div "I want to allow a group of participants to book my trip with a discount based o…" at bounding box center [323, 188] width 239 height 33
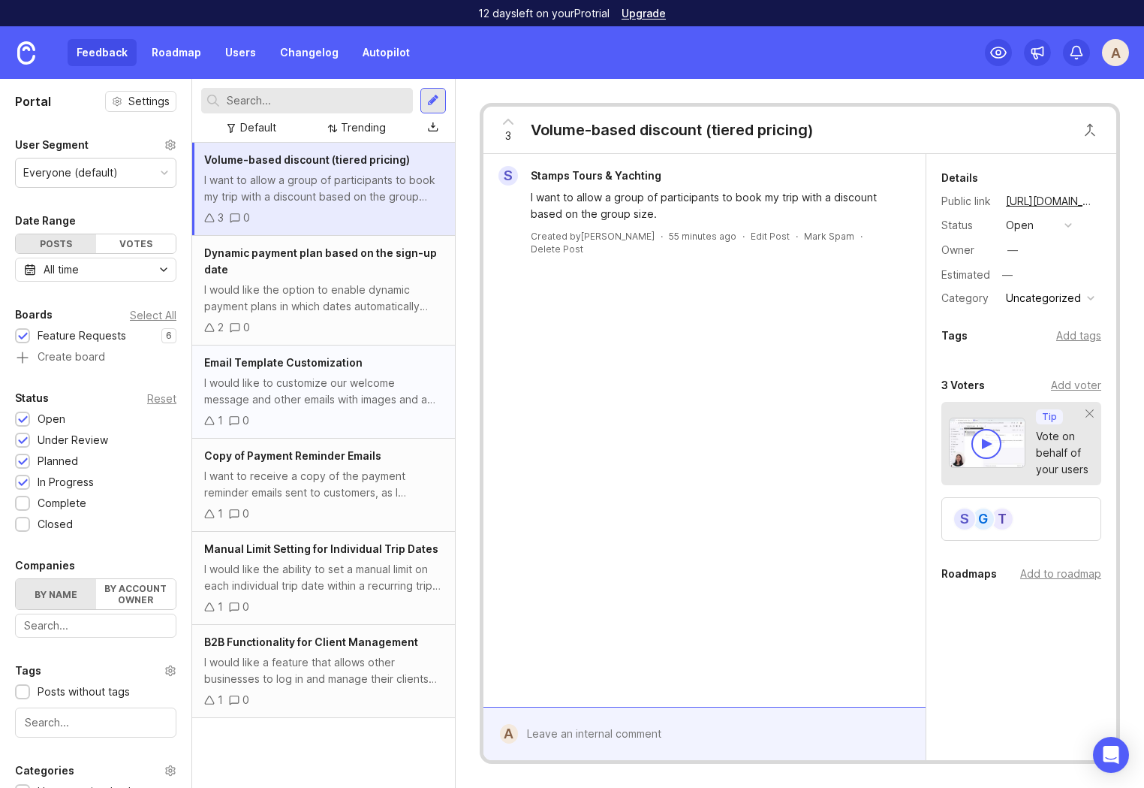
click at [344, 395] on div "I would like to customize our welcome message and other emails with images and …" at bounding box center [323, 391] width 239 height 33
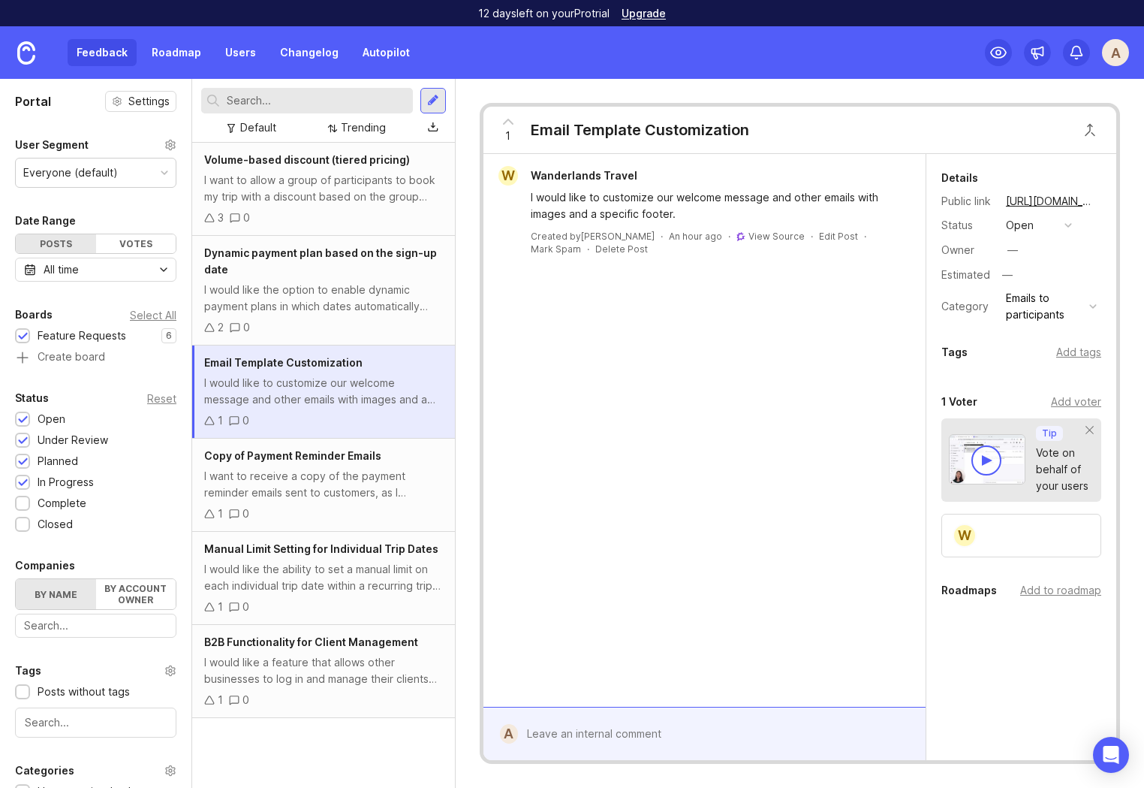
click at [782, 459] on div "W Wanderlands Travel I would like to customize our welcome message and other em…" at bounding box center [705, 430] width 442 height 553
click at [435, 97] on div at bounding box center [433, 101] width 12 height 14
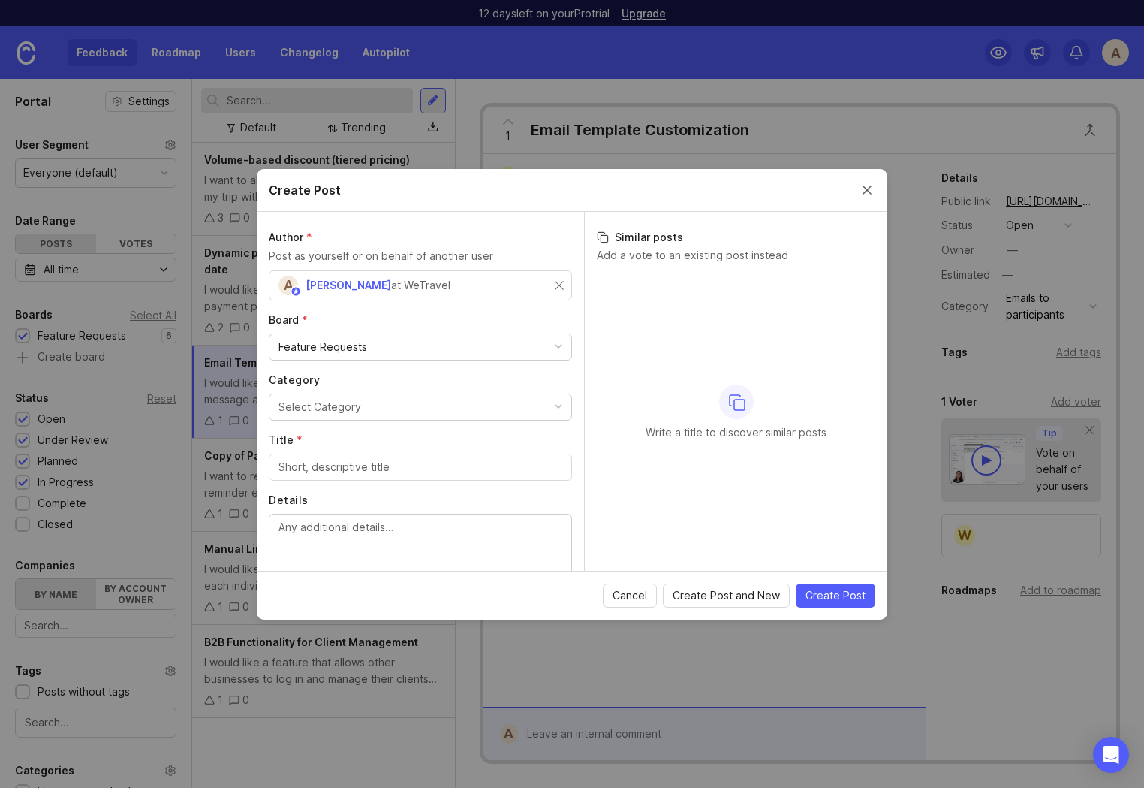
click at [412, 284] on div "A Anna at WeTravel" at bounding box center [417, 286] width 276 height 20
click at [377, 465] on input "Title *" at bounding box center [421, 467] width 284 height 17
paste input "Auto-populate return customer's info"
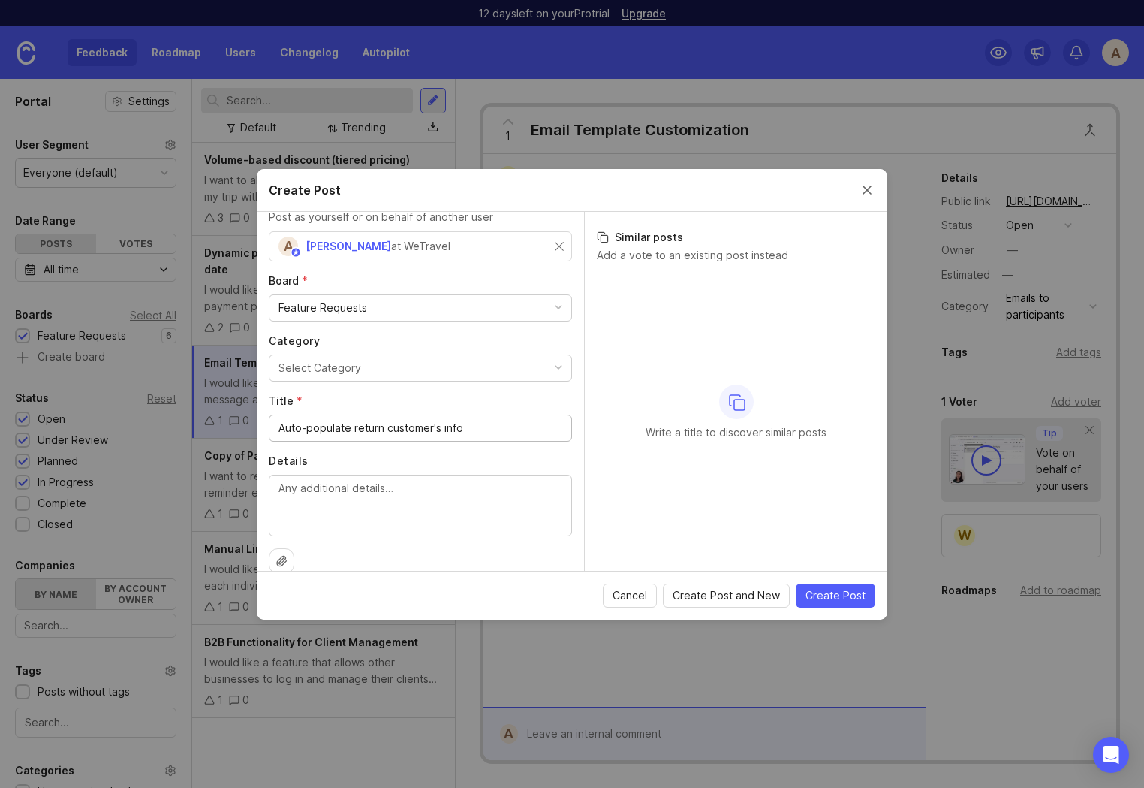
scroll to position [60, 0]
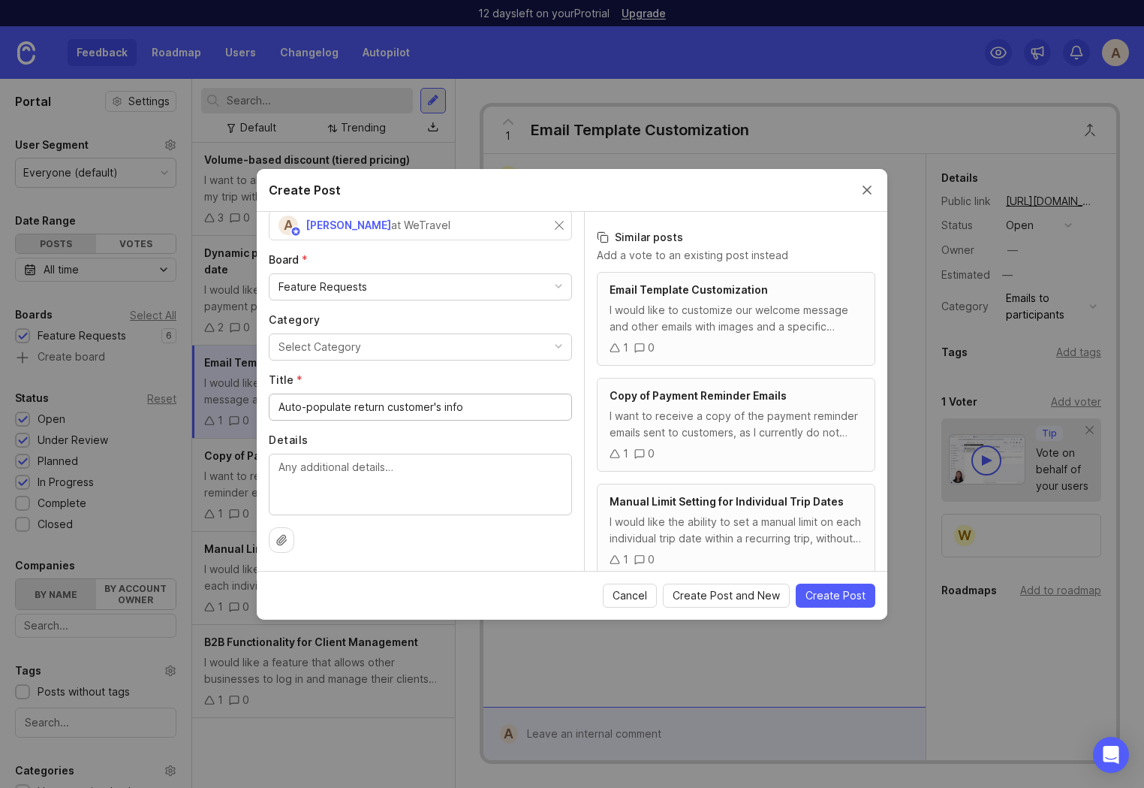
type input "Auto-populate return customer's info"
click at [328, 471] on textarea "Details" at bounding box center [421, 484] width 284 height 50
paste textarea "I want auto-populate feature in the participant info for my repeat customers so…"
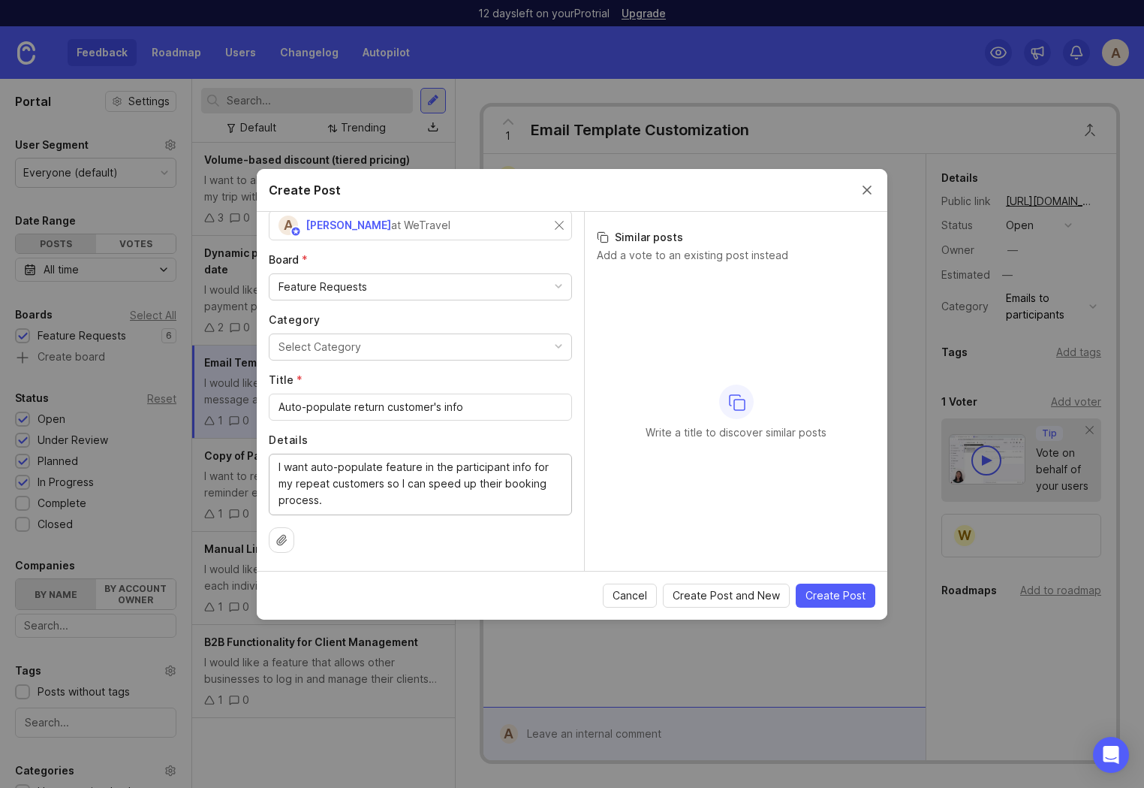
type textarea "I want auto-populate feature in the participant info for my repeat customers so…"
click at [495, 559] on div "Author * Post as yourself or on behalf of another user A Anna at WeTravel Board…" at bounding box center [420, 391] width 327 height 359
type input "Bravo Sport Tours"
drag, startPoint x: 343, startPoint y: 277, endPoint x: 363, endPoint y: 279, distance: 20.4
click at [453, 226] on input "text" at bounding box center [497, 225] width 131 height 17
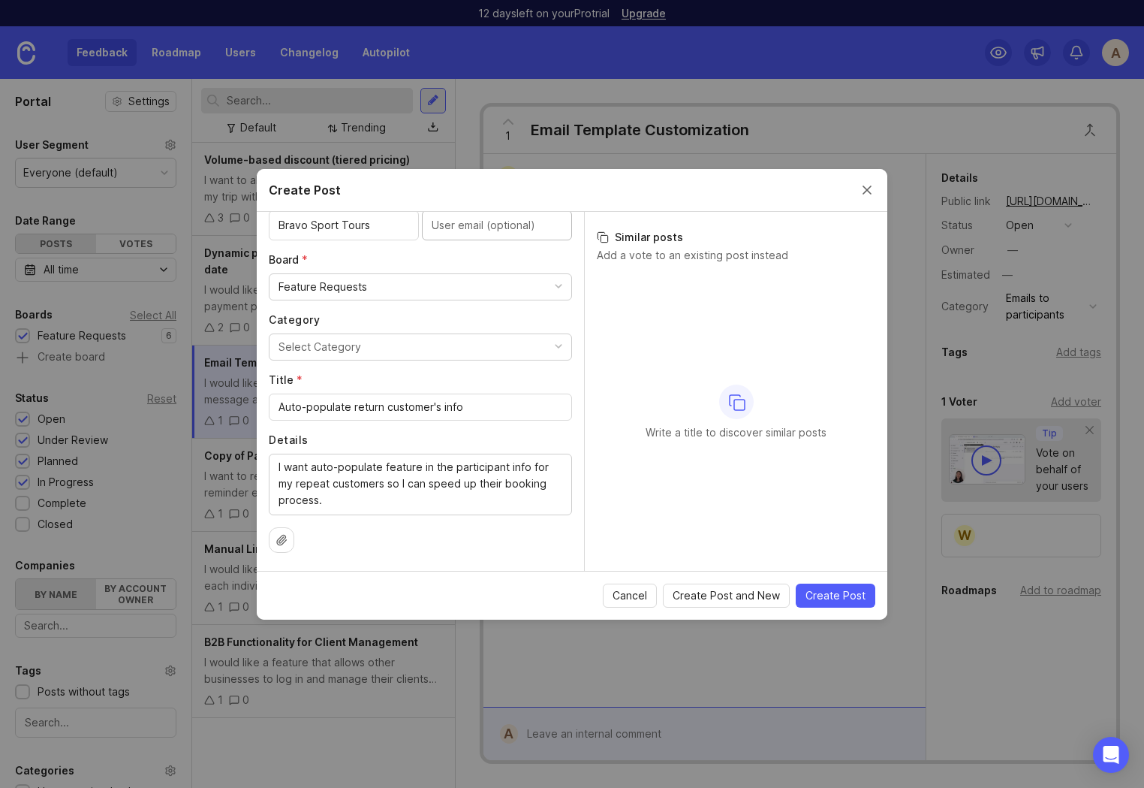
paste input "john@bravosportstours.com"
type input "john@bravosportstours.com"
click at [579, 252] on div "Author * Post as yourself or on behalf of another user Bravo Sport Tours john@b…" at bounding box center [420, 391] width 327 height 359
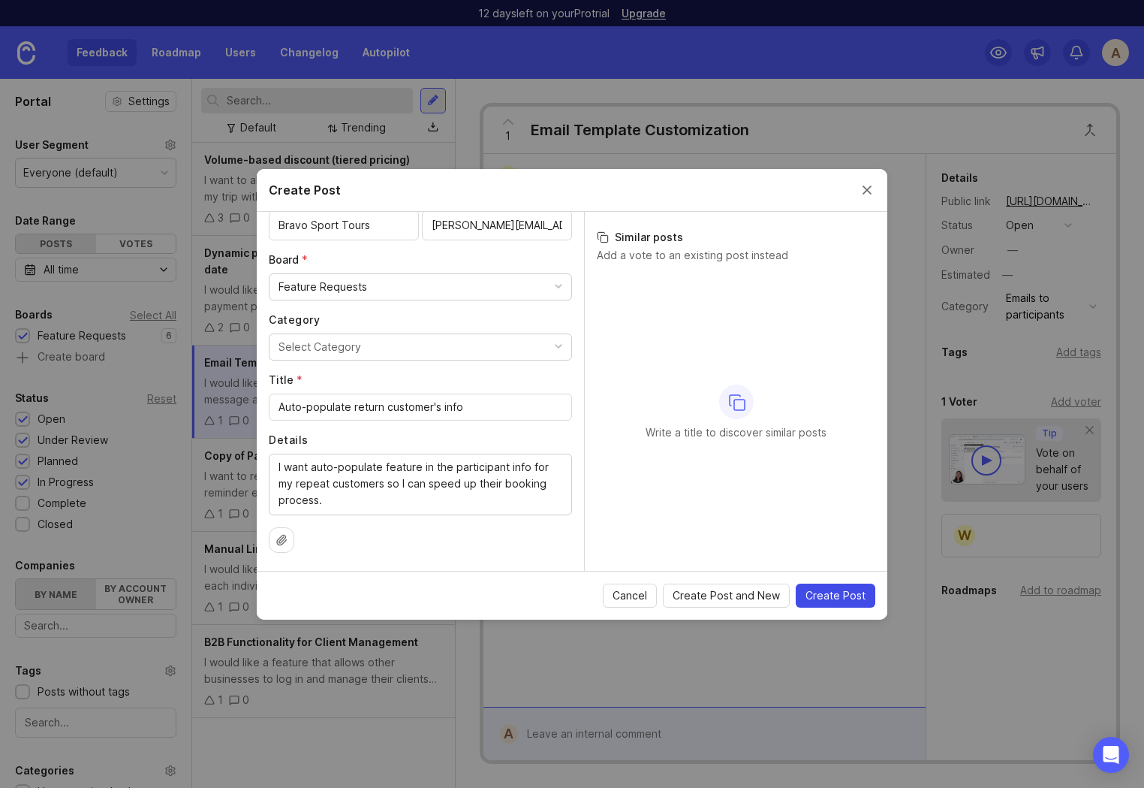
click at [843, 596] on span "Create Post" at bounding box center [836, 595] width 60 height 15
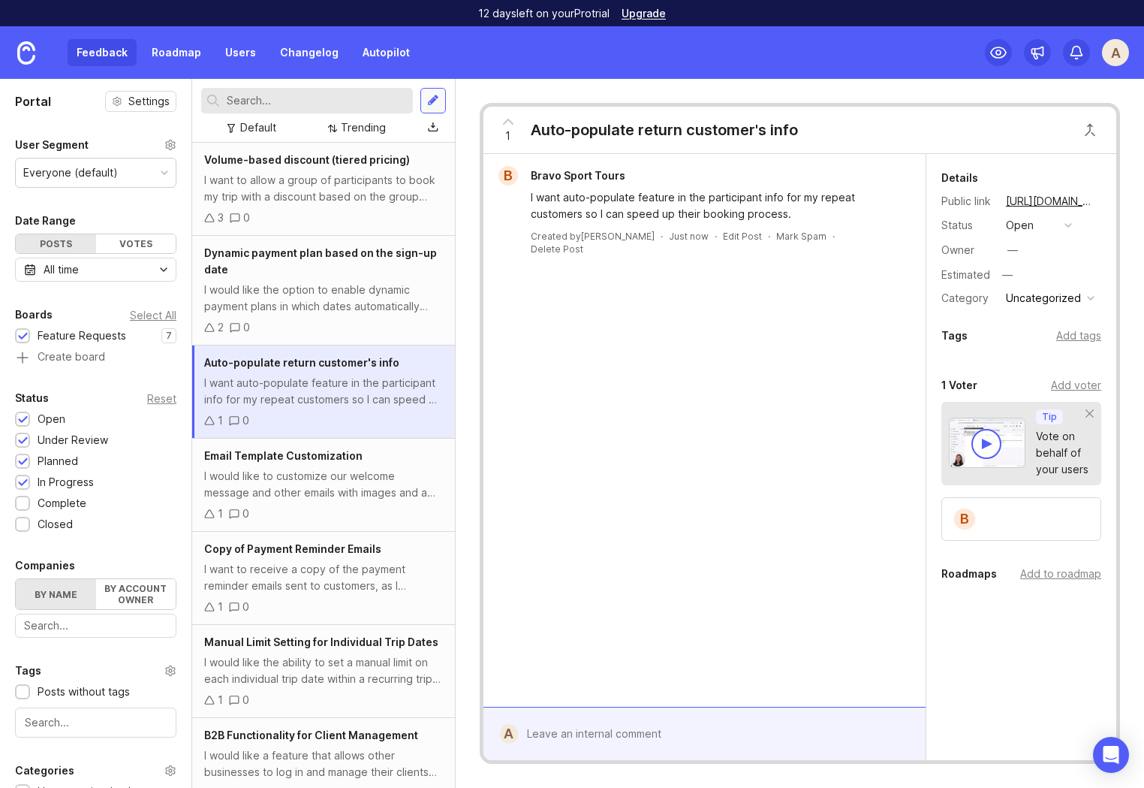
click at [437, 101] on div at bounding box center [433, 101] width 12 height 14
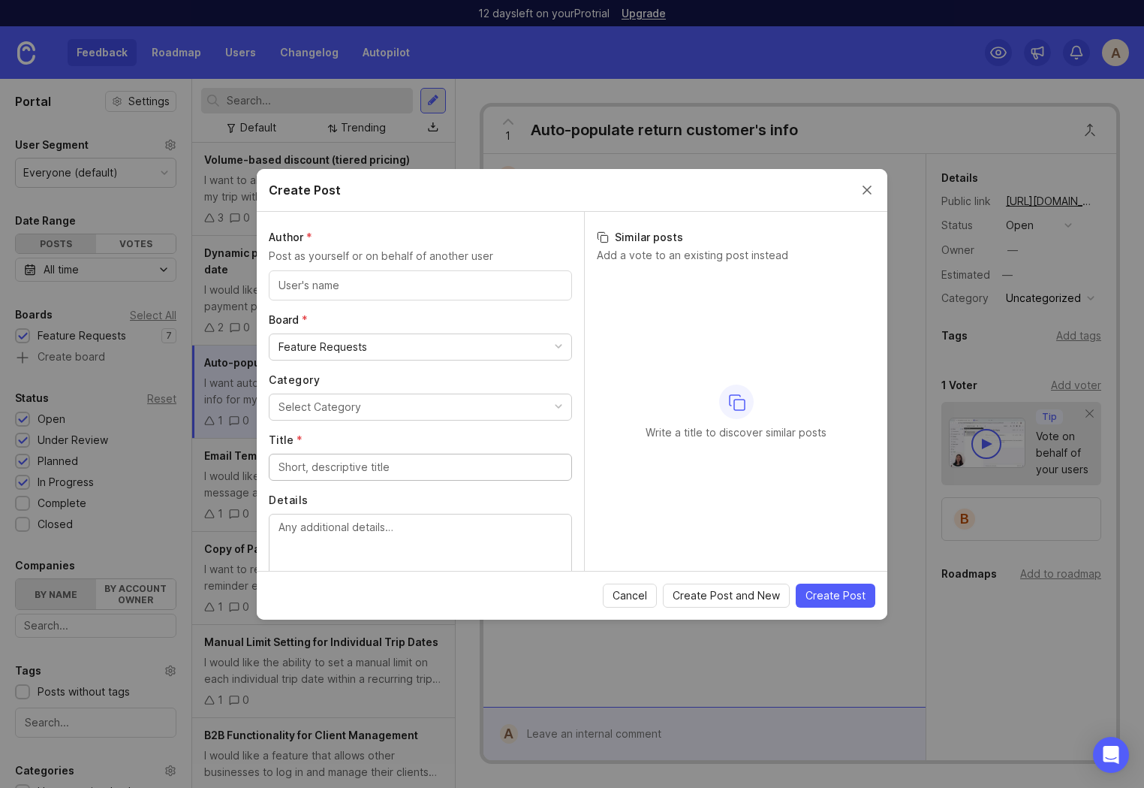
click at [336, 463] on input "Title *" at bounding box center [421, 467] width 284 height 17
paste input "Breaking out the tax line"
type input "Breaking out the tax line"
click at [366, 433] on label "Title *" at bounding box center [420, 439] width 303 height 15
click at [366, 459] on input "Breaking out the tax line" at bounding box center [421, 467] width 284 height 17
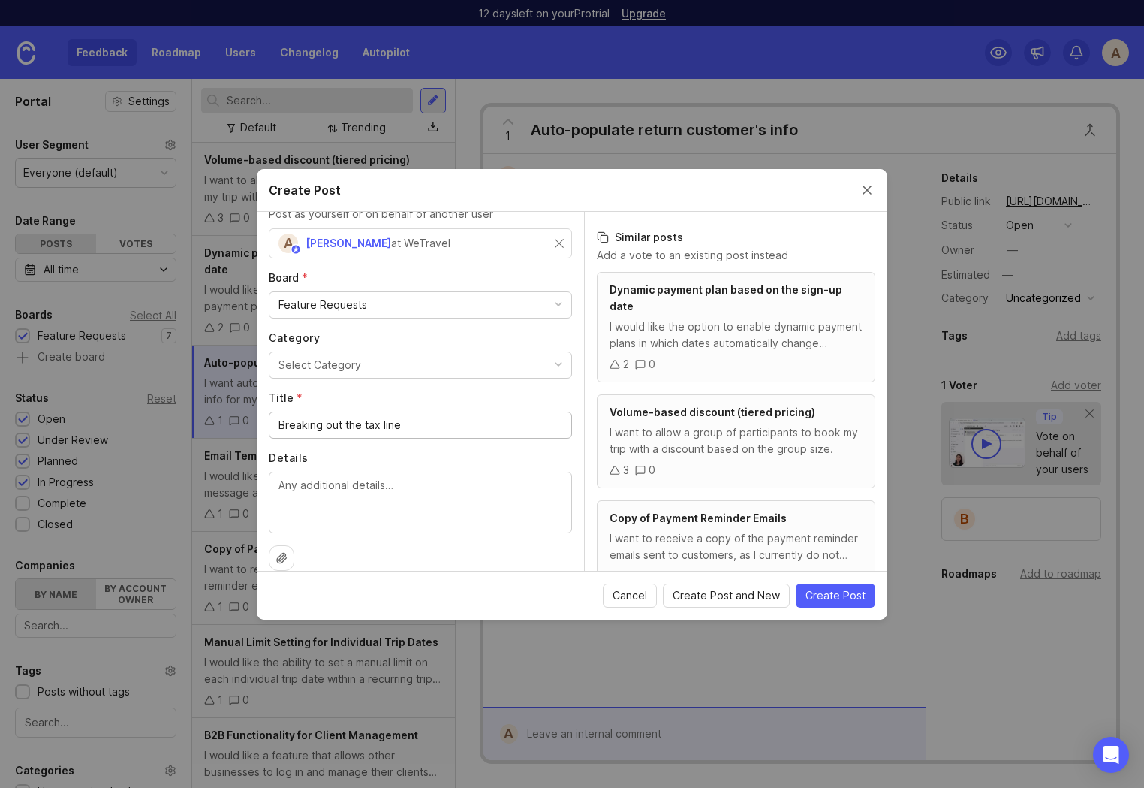
scroll to position [49, 0]
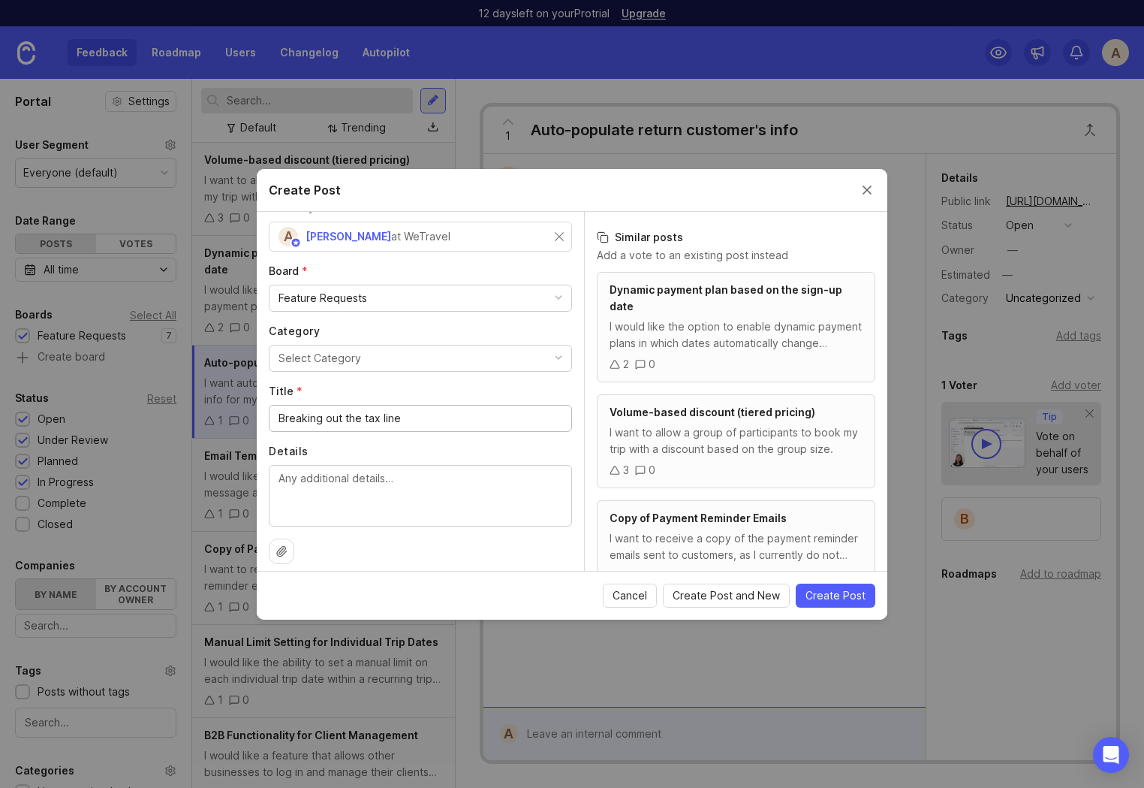
click at [357, 487] on textarea "Details" at bounding box center [421, 495] width 284 height 50
paste textarea "I want to show the tax (sales or VAT) separately to avoid making my trip overpr…"
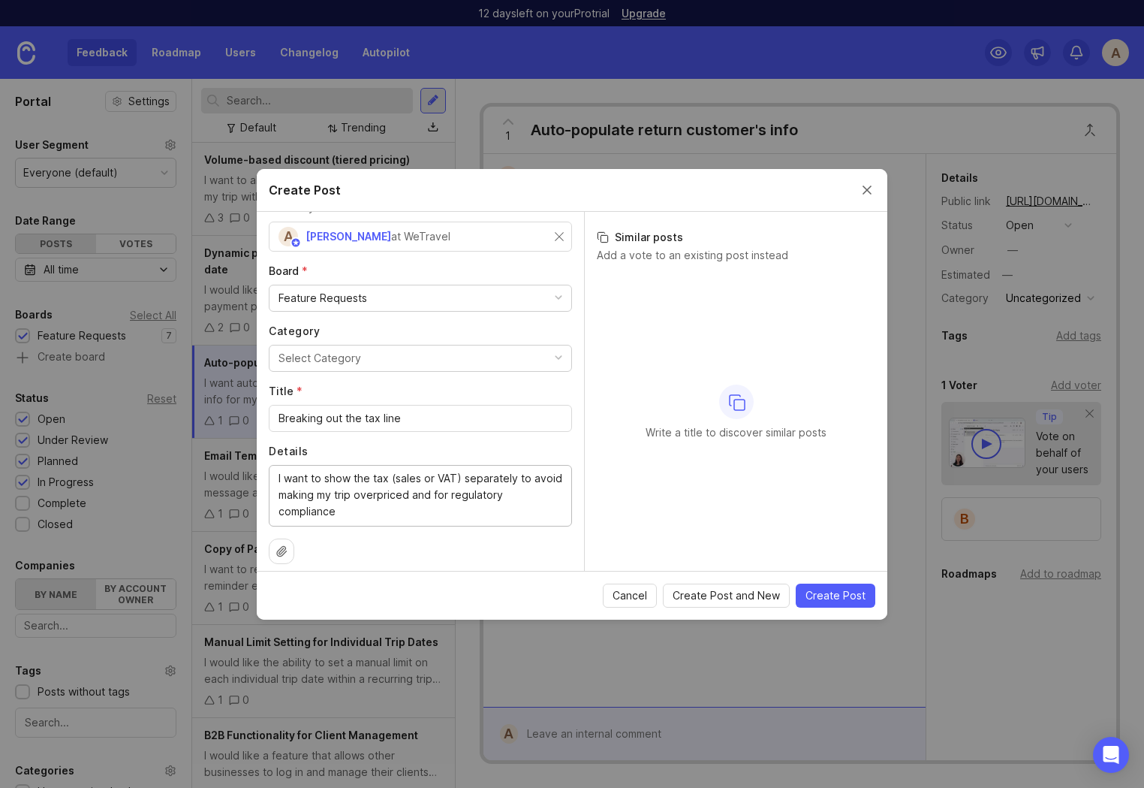
click at [368, 488] on textarea "I want to show the tax (sales or VAT) separately to avoid making my trip overpr…" at bounding box center [421, 495] width 284 height 50
drag, startPoint x: 433, startPoint y: 494, endPoint x: 517, endPoint y: 481, distance: 84.4
click at [517, 481] on textarea "I want to show the tax (sales or VAT) separately to avoid making my trip overpr…" at bounding box center [421, 495] width 284 height 50
click at [438, 510] on textarea "I want to show the tax (sales or VAT) separately to avoid making my trip overpr…" at bounding box center [421, 495] width 284 height 50
click at [436, 480] on textarea "I want to show the tax (sales or VAT) separately for regulatory compliance" at bounding box center [421, 495] width 284 height 50
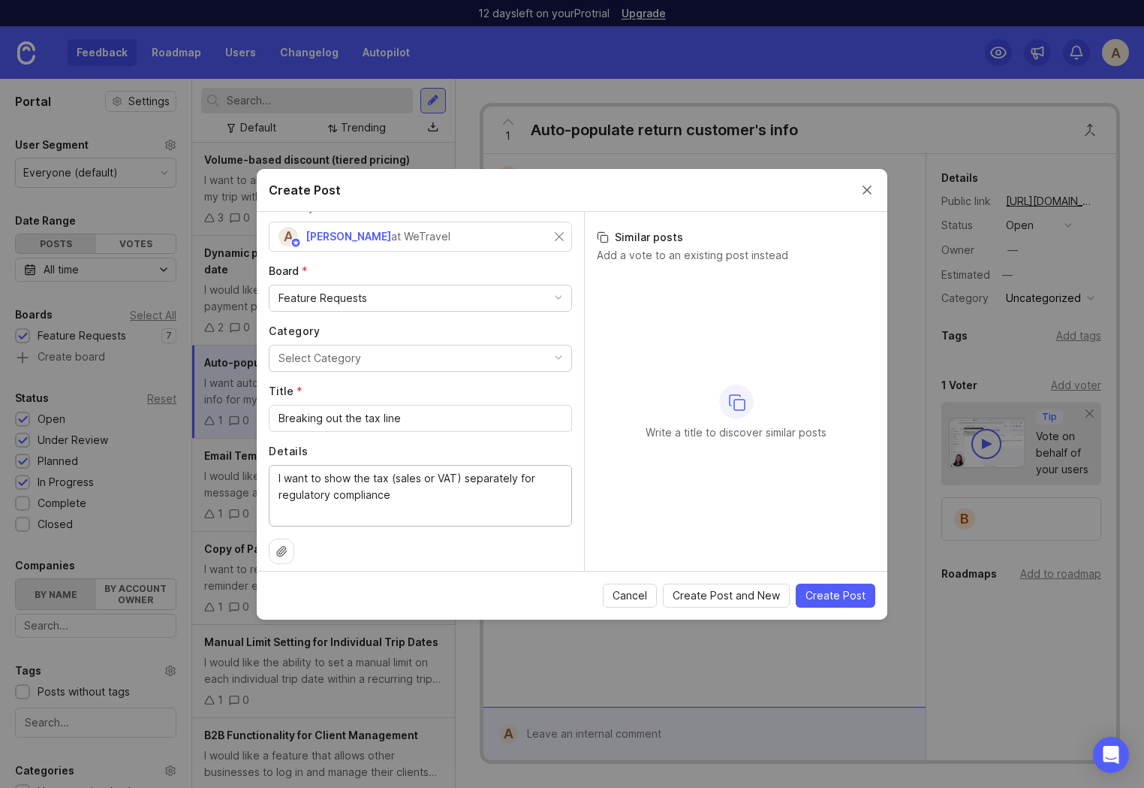
type textarea "I want to show the tax (sales or VAT) separately for regulatory compliance"
click at [397, 355] on button "Select Category" at bounding box center [420, 358] width 303 height 27
click at [388, 357] on button "Select Category" at bounding box center [420, 358] width 303 height 27
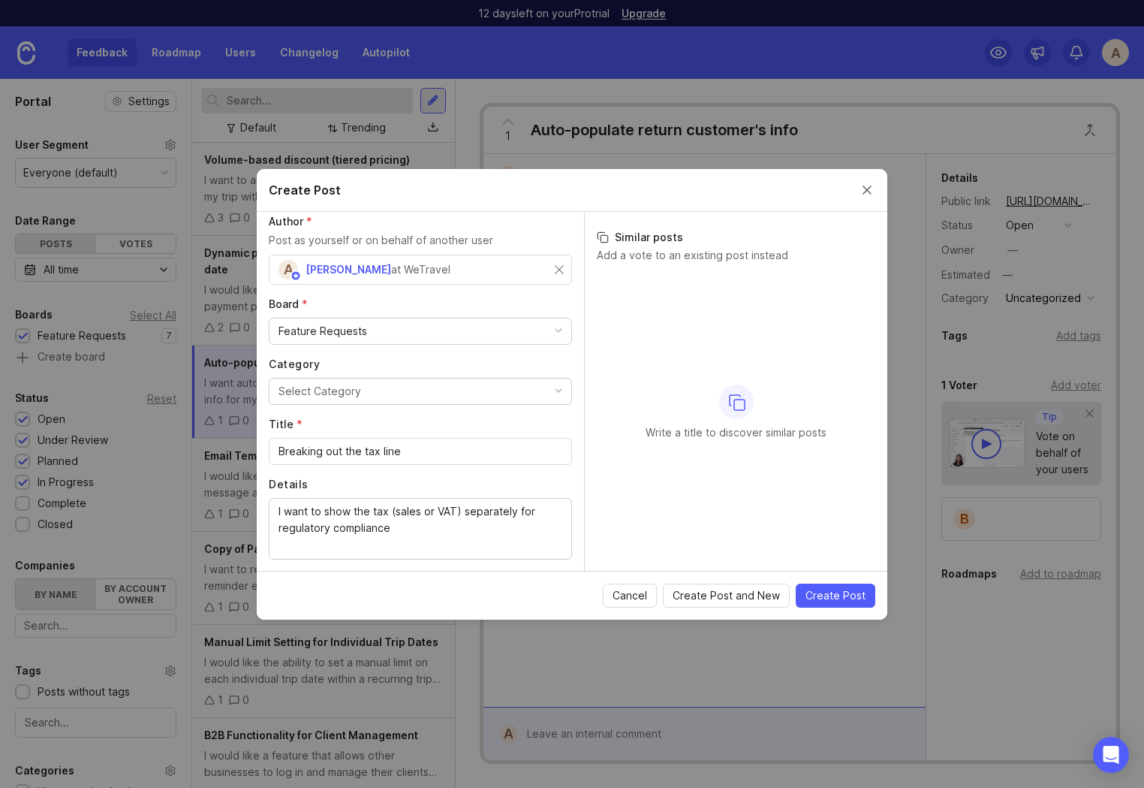
scroll to position [0, 0]
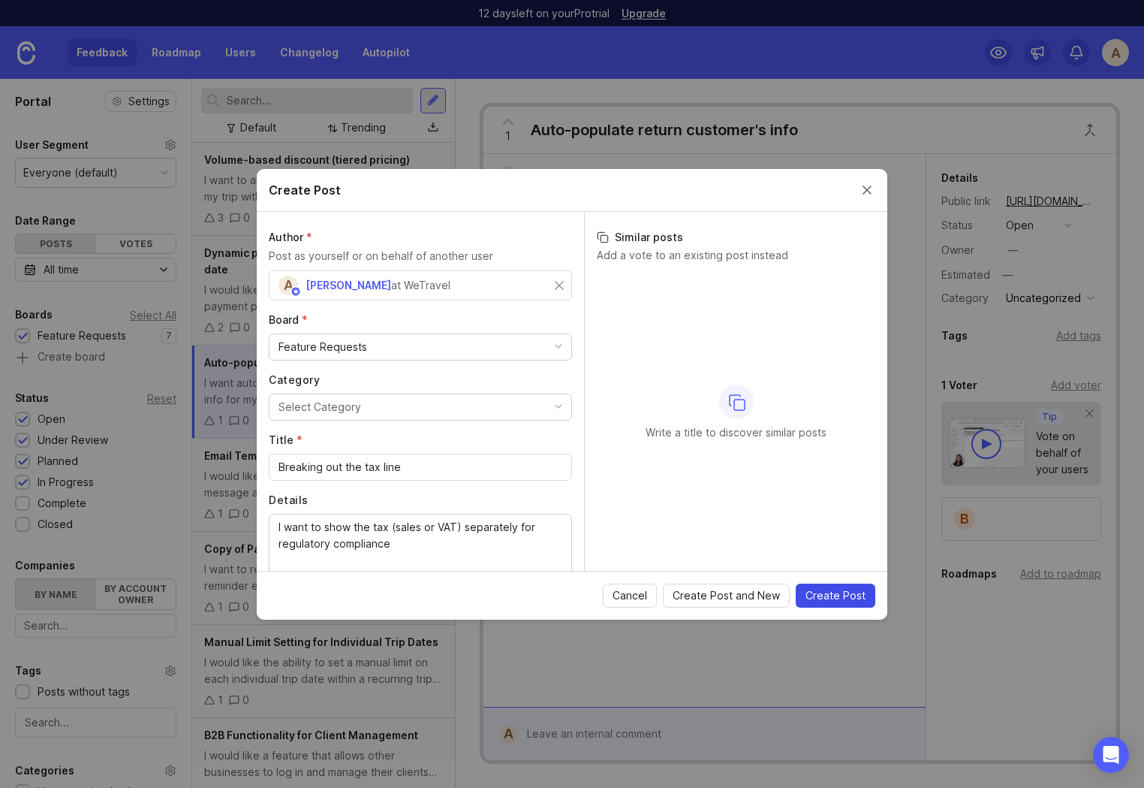
drag, startPoint x: 842, startPoint y: 596, endPoint x: 826, endPoint y: 596, distance: 15.8
click at [842, 595] on span "Create Post" at bounding box center [836, 595] width 60 height 15
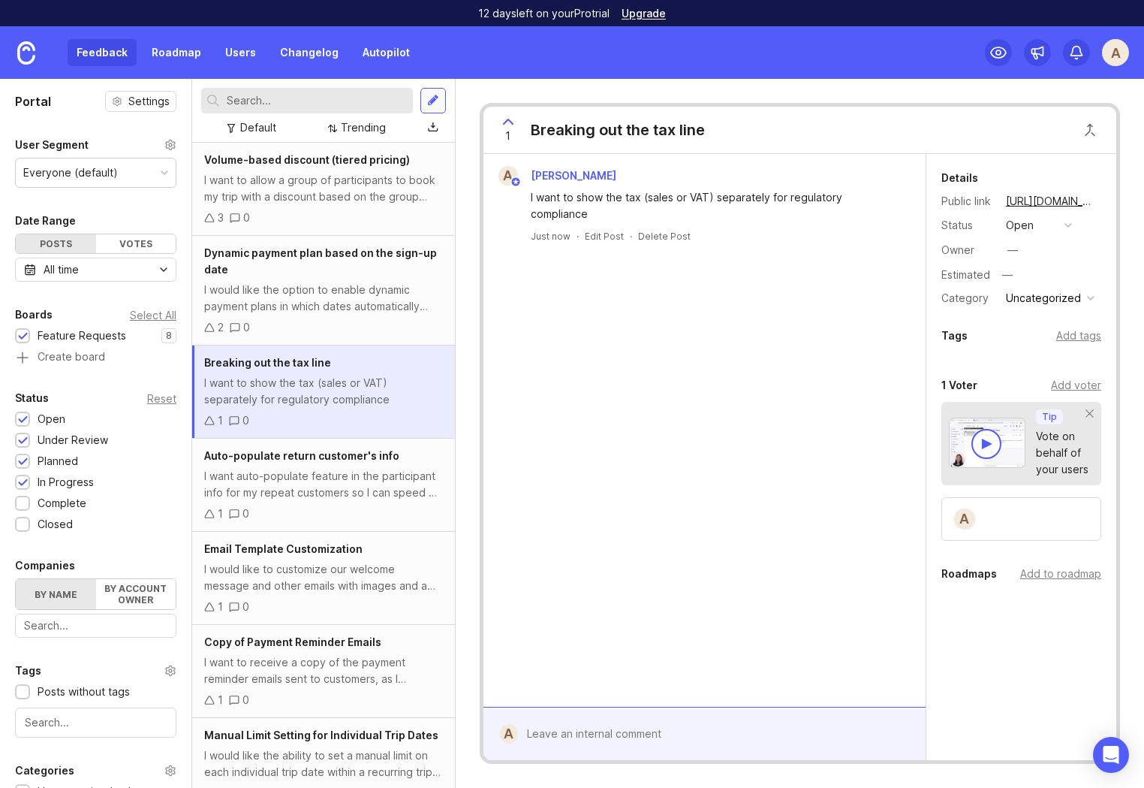
click at [430, 103] on div at bounding box center [433, 101] width 12 height 14
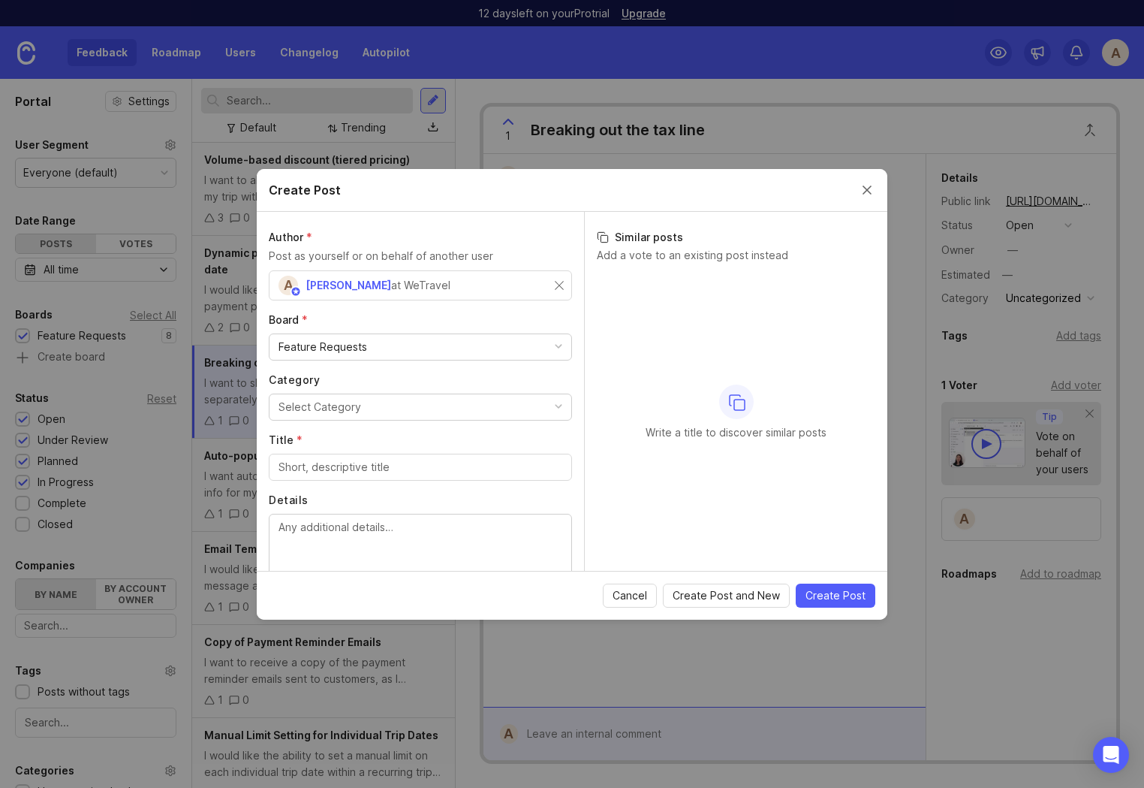
click at [363, 351] on div "Feature Requests" at bounding box center [323, 347] width 89 height 17
click at [375, 312] on label "Board *" at bounding box center [420, 319] width 303 height 15
click at [359, 462] on input "Title *" at bounding box center [421, 467] width 284 height 17
paste input "Reinstating cancelled booking"
type input "Reinstating cancelled booking"
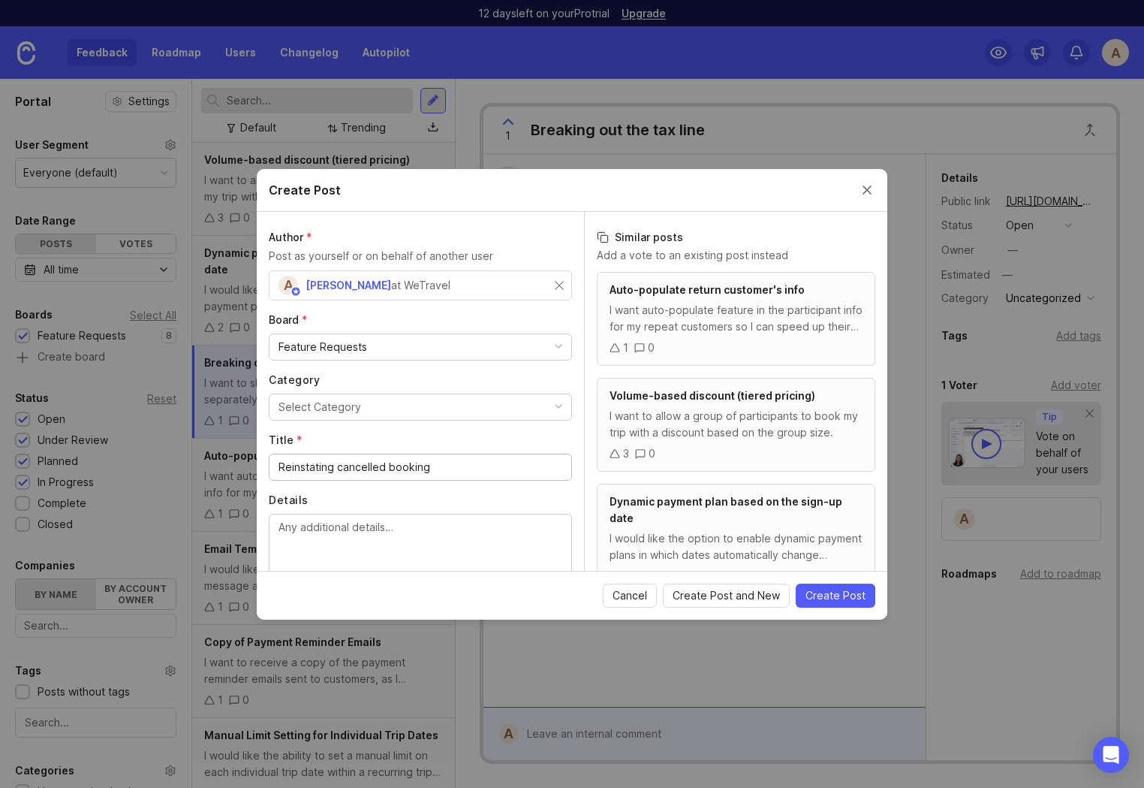
click at [371, 544] on textarea "Details" at bounding box center [421, 544] width 284 height 50
paste textarea "I want to be able to easily reinstate a cancelled booking"
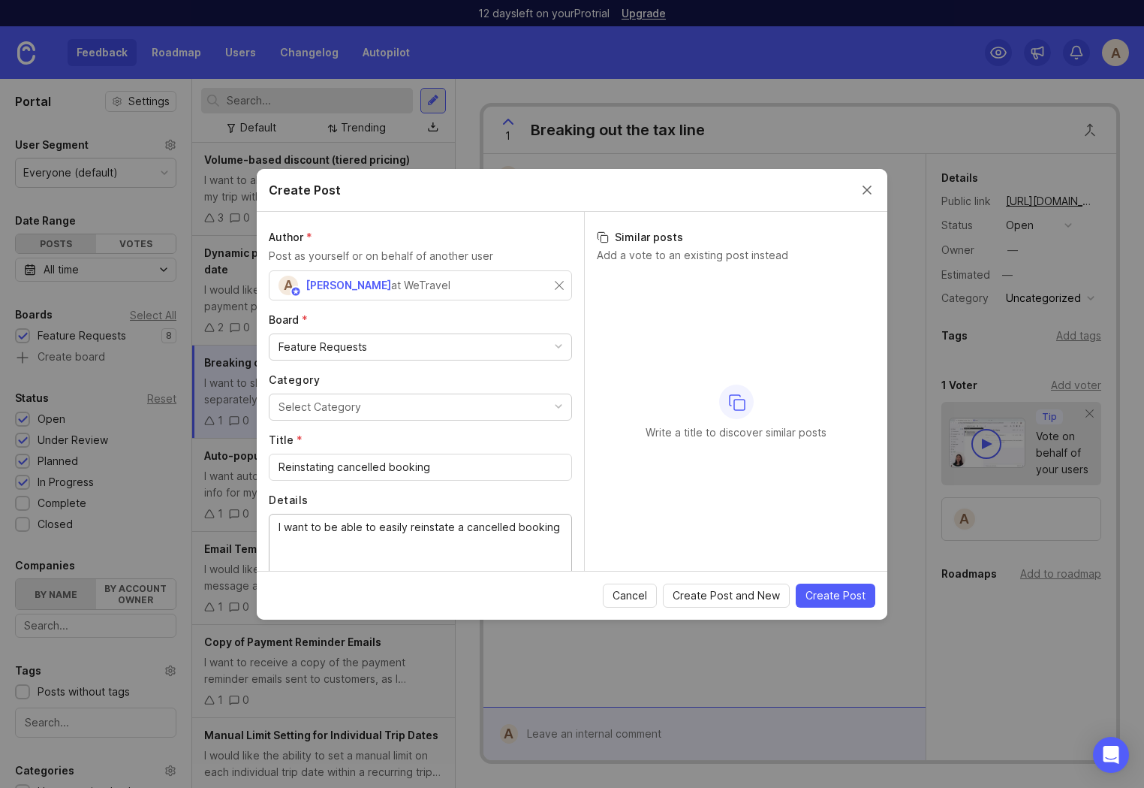
type textarea "I want to be able to easily reinstate a cancelled booking"
click at [446, 499] on label "Details" at bounding box center [420, 500] width 303 height 15
click at [446, 519] on textarea "I want to be able to easily reinstate a cancelled booking" at bounding box center [421, 544] width 284 height 50
drag, startPoint x: 556, startPoint y: 285, endPoint x: 475, endPoint y: 304, distance: 84.1
click at [402, 290] on input "text" at bounding box center [421, 285] width 284 height 17
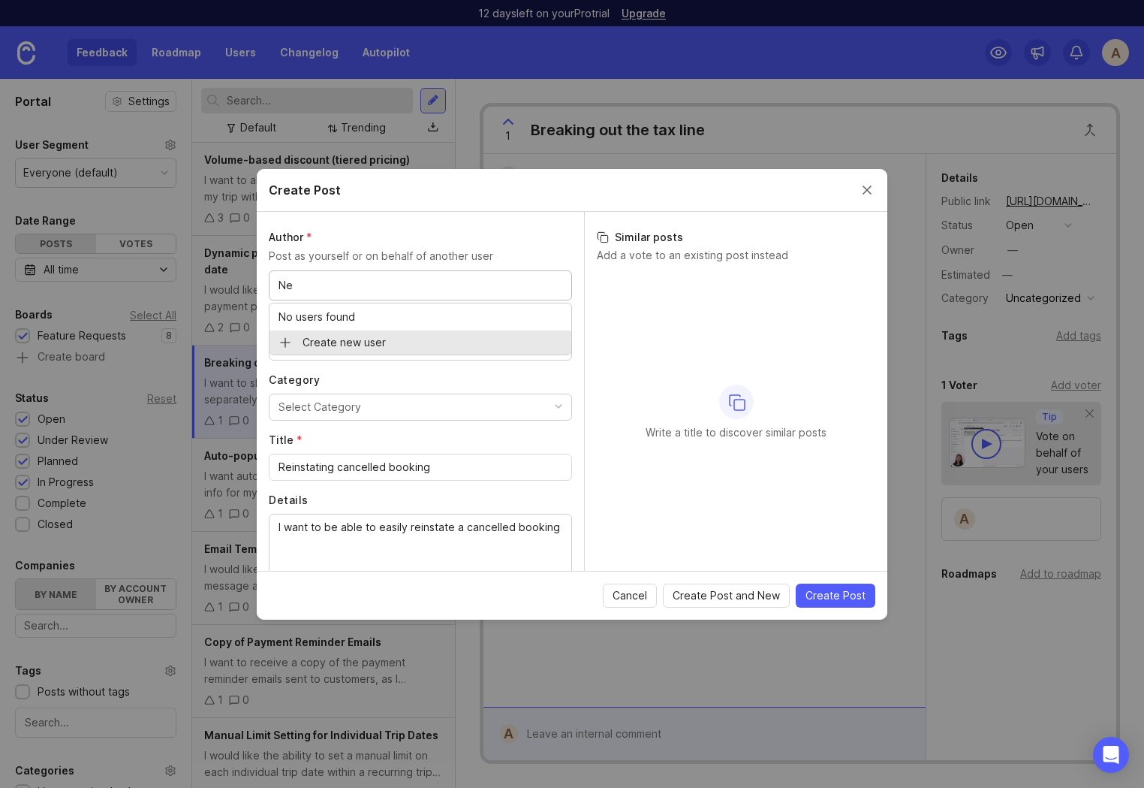
type input "N"
type input "Perform America"
drag, startPoint x: 354, startPoint y: 336, endPoint x: 380, endPoint y: 329, distance: 27.3
click at [461, 281] on input "text" at bounding box center [497, 285] width 131 height 17
paste input "jbarnes@perform-america.com"
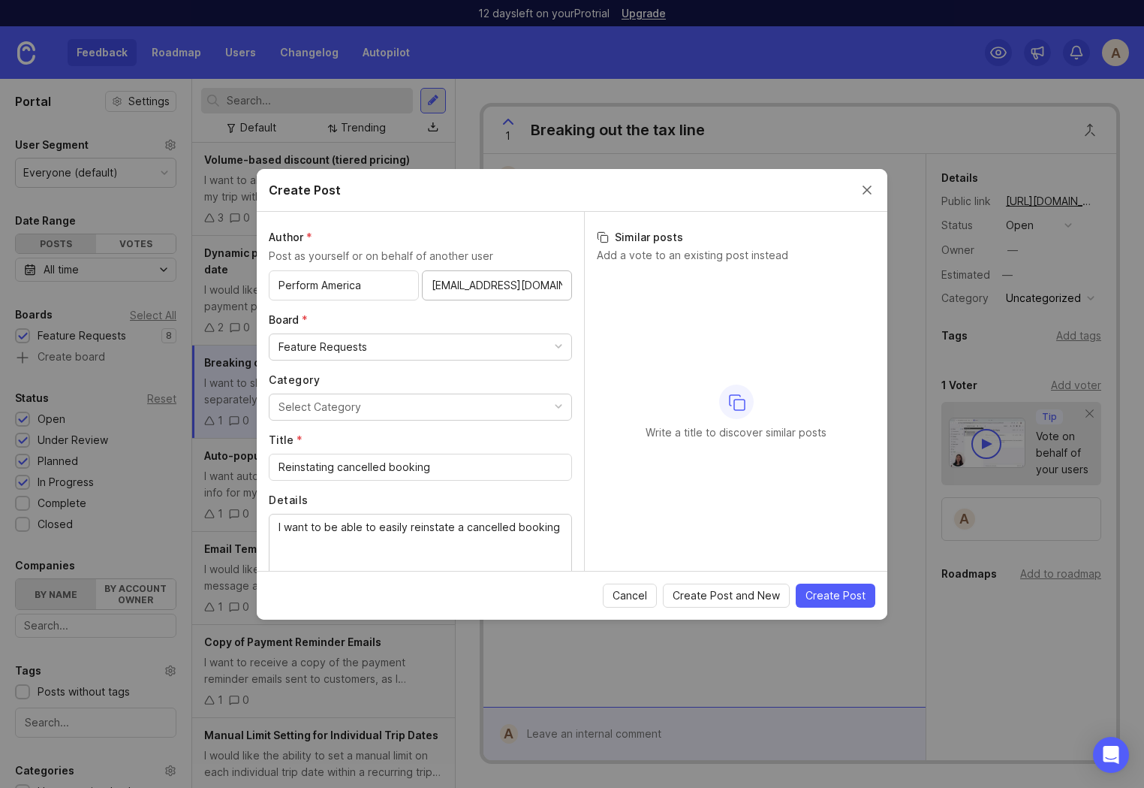
scroll to position [0, 23]
type input "jbarnes@perform-america.com"
click at [555, 318] on label "Board *" at bounding box center [420, 319] width 303 height 15
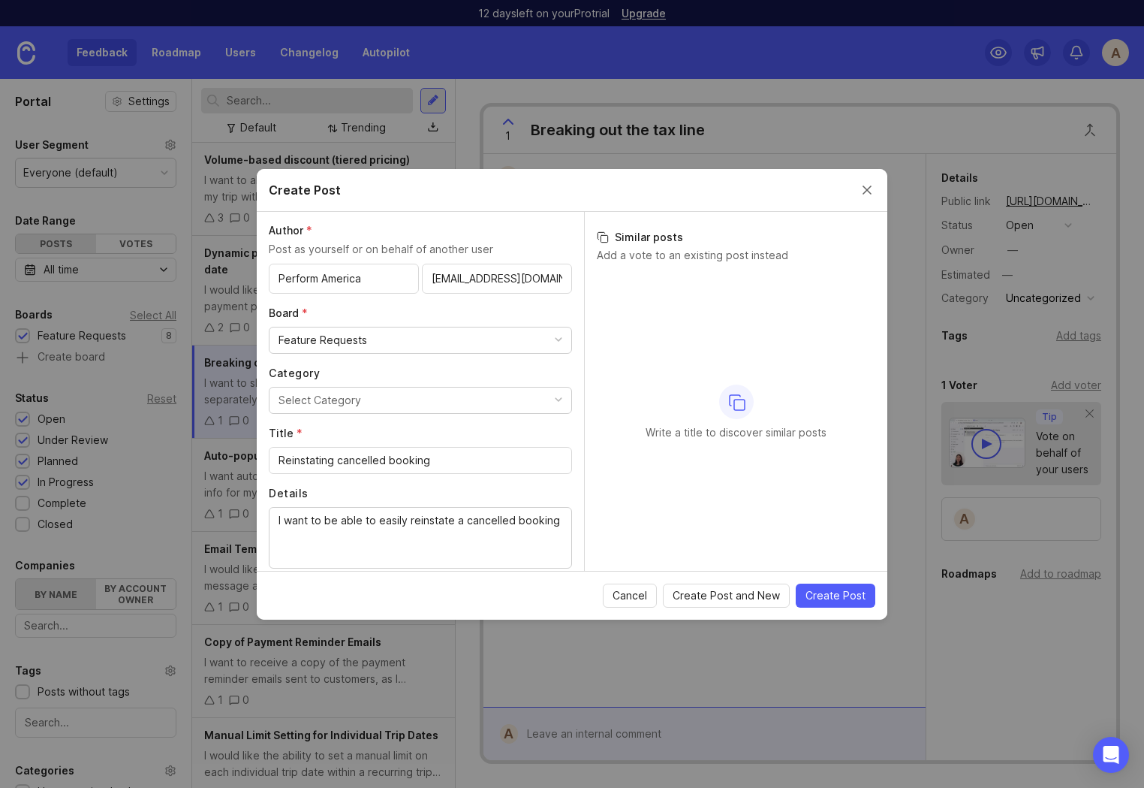
scroll to position [0, 0]
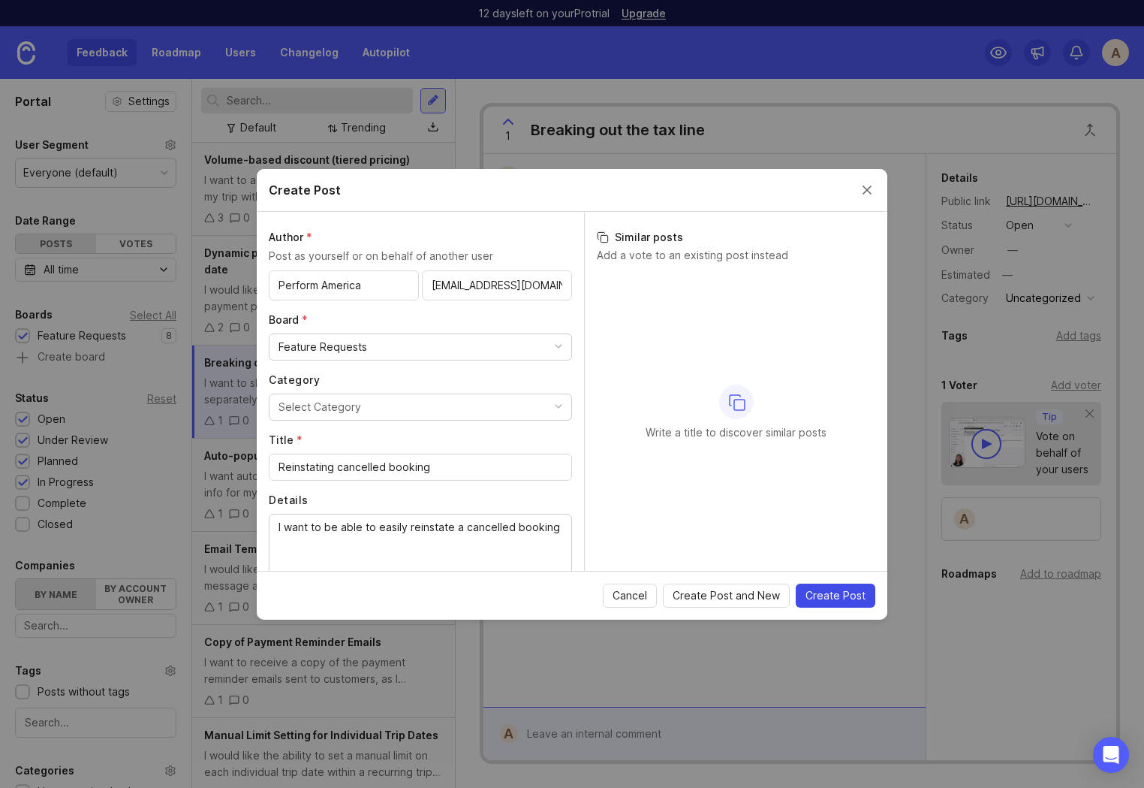
click at [830, 597] on span "Create Post" at bounding box center [836, 595] width 60 height 15
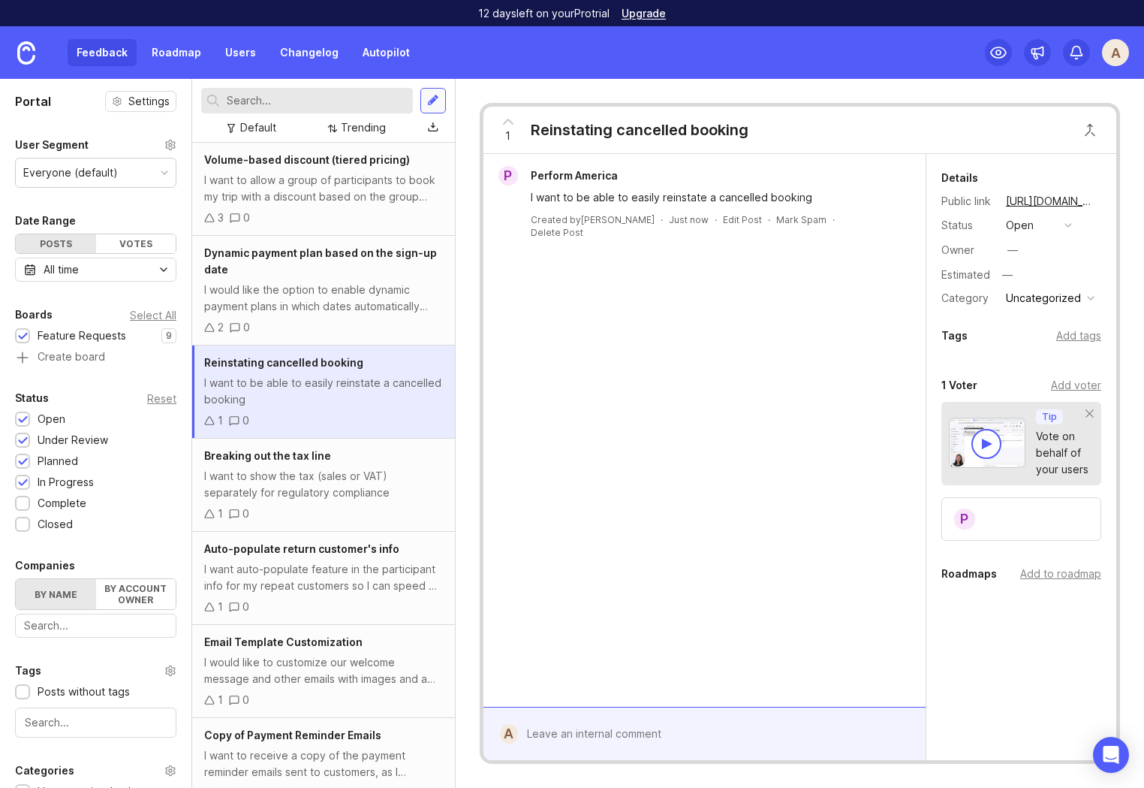
click at [439, 95] on div at bounding box center [433, 101] width 26 height 26
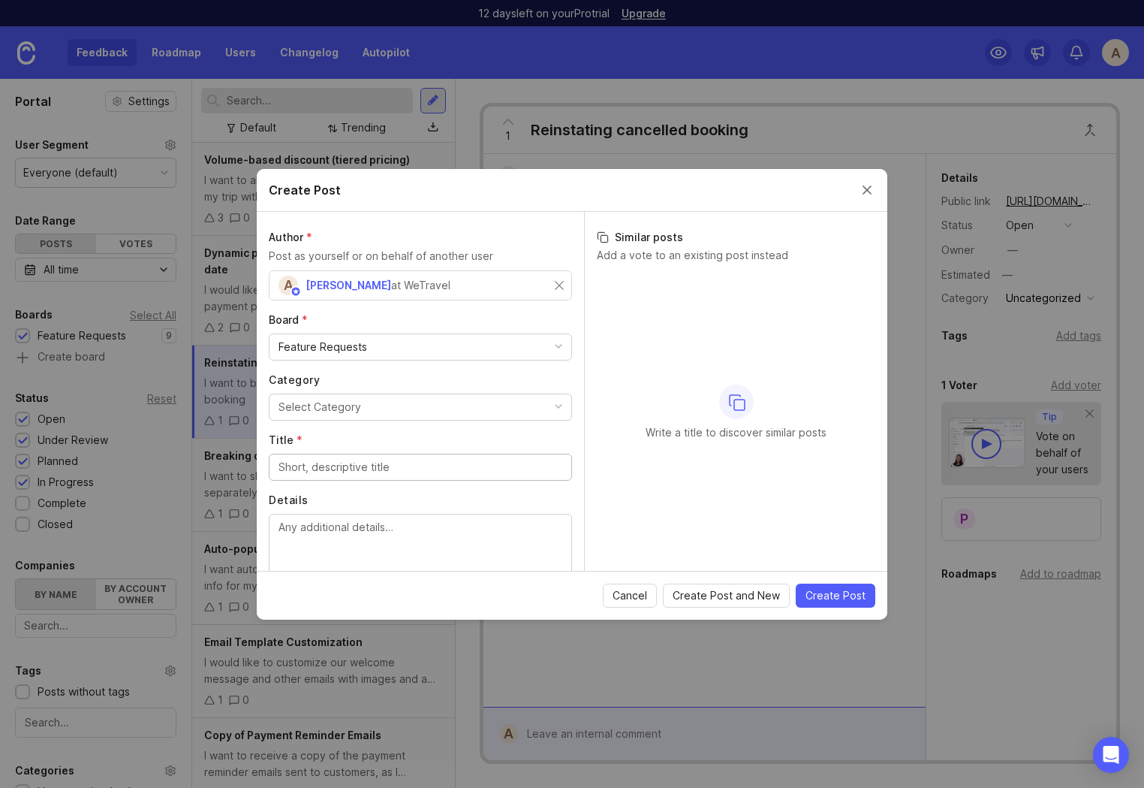
click at [561, 279] on div "A Anna at WeTravel" at bounding box center [420, 285] width 303 height 30
click at [348, 471] on input "Title *" at bounding box center [421, 467] width 284 height 17
paste input "Add pictures to packages and add-ons"
type input "Add pictures to packages and add-ons"
click at [382, 435] on label "Title *" at bounding box center [420, 439] width 303 height 15
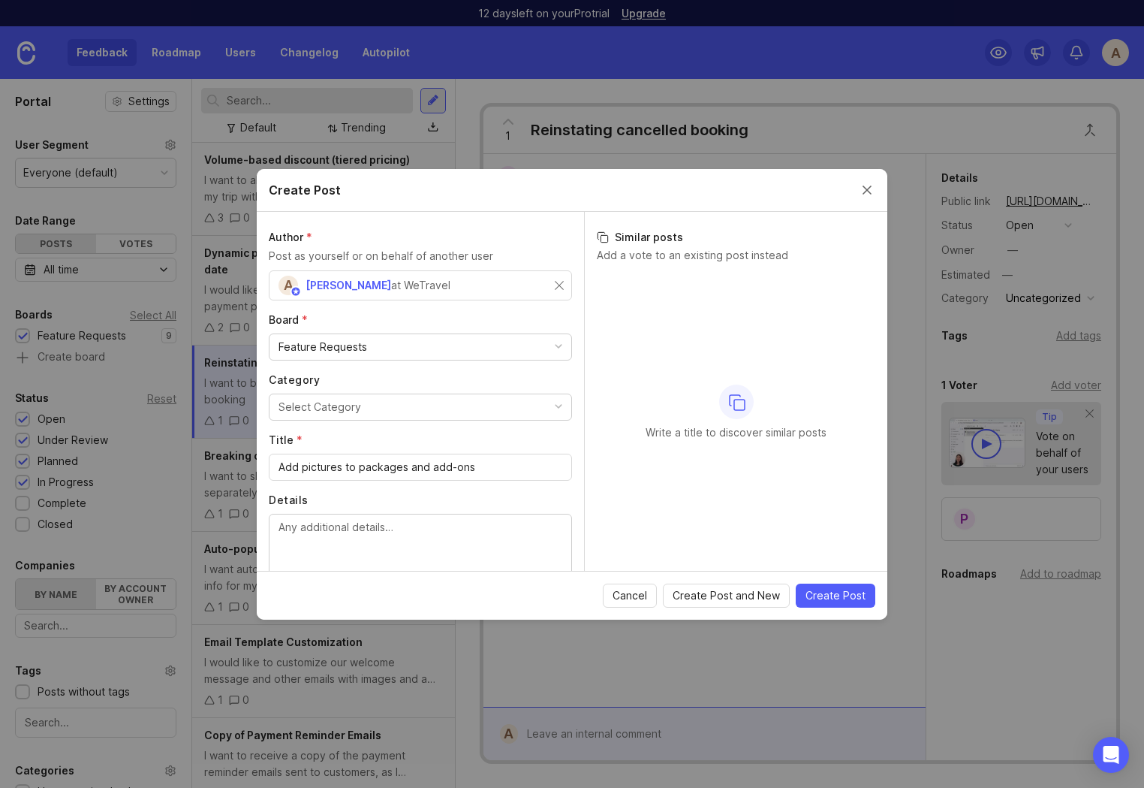
click at [382, 459] on input "Add pictures to packages and add-ons" at bounding box center [421, 467] width 284 height 17
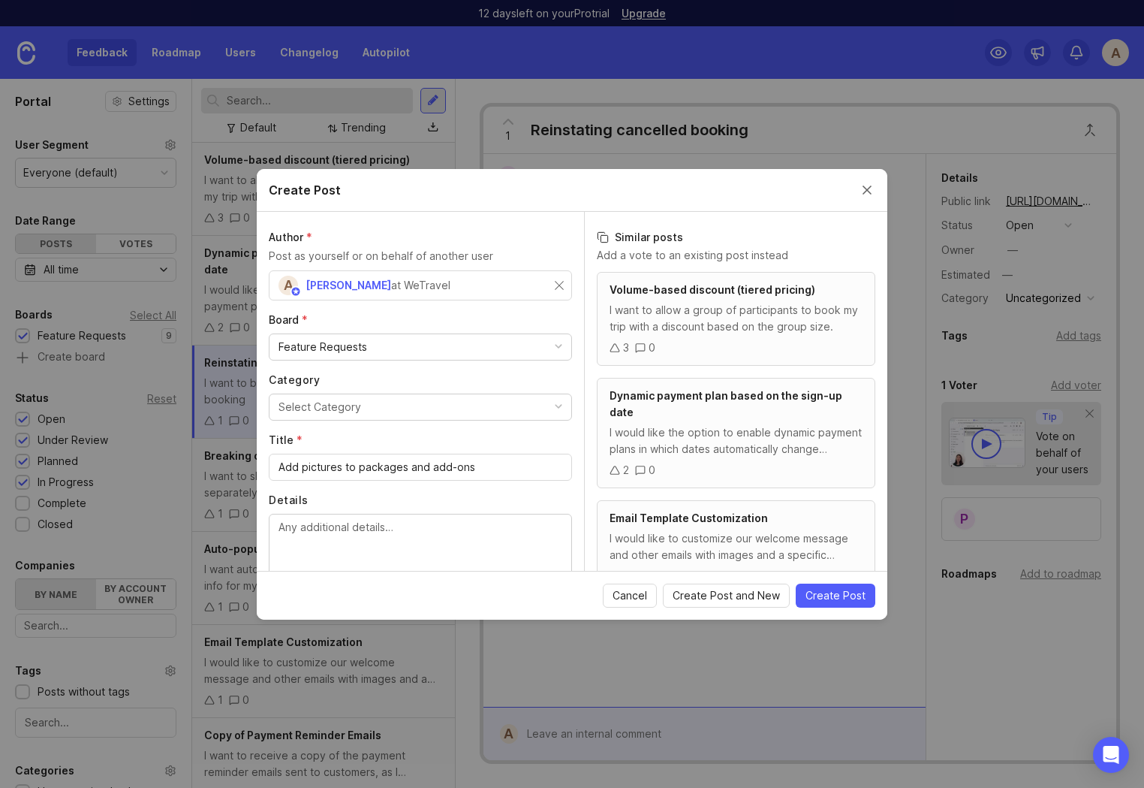
scroll to position [10, 0]
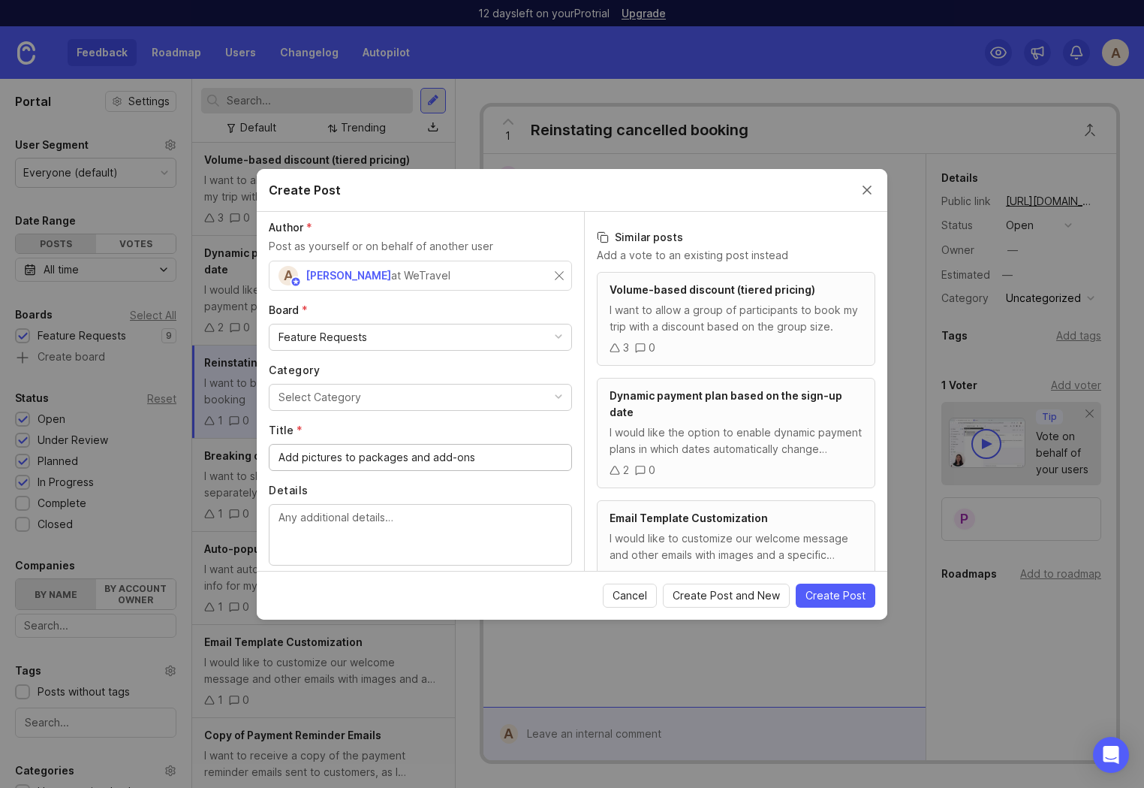
click at [344, 522] on textarea "Details" at bounding box center [421, 534] width 284 height 50
paste textarea "I want add photos for my packages to them so I can easily use it for similar tr…"
type textarea "I want add photos for my packages to them so I can easily use it for similar tr…"
drag, startPoint x: 357, startPoint y: 424, endPoint x: 348, endPoint y: 372, distance: 52.6
click at [357, 424] on label "Title *" at bounding box center [420, 430] width 303 height 15
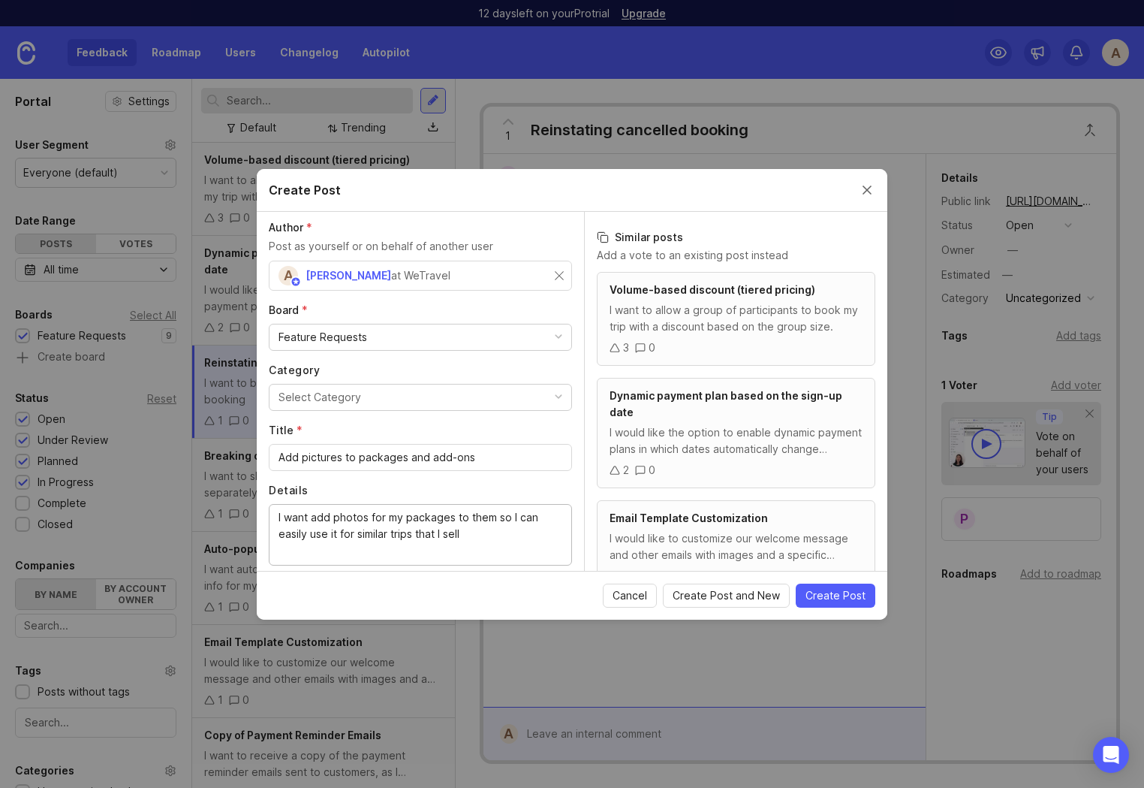
click at [357, 449] on input "Add pictures to packages and add-ons" at bounding box center [421, 457] width 284 height 17
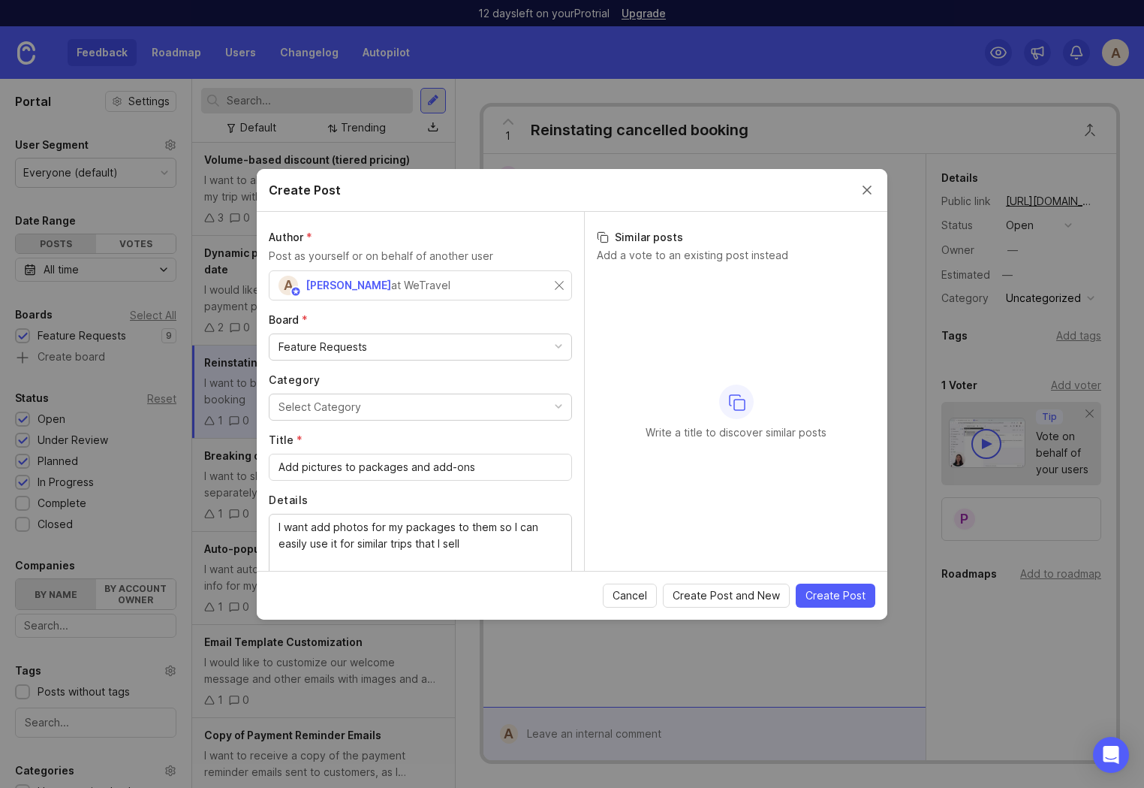
scroll to position [60, 0]
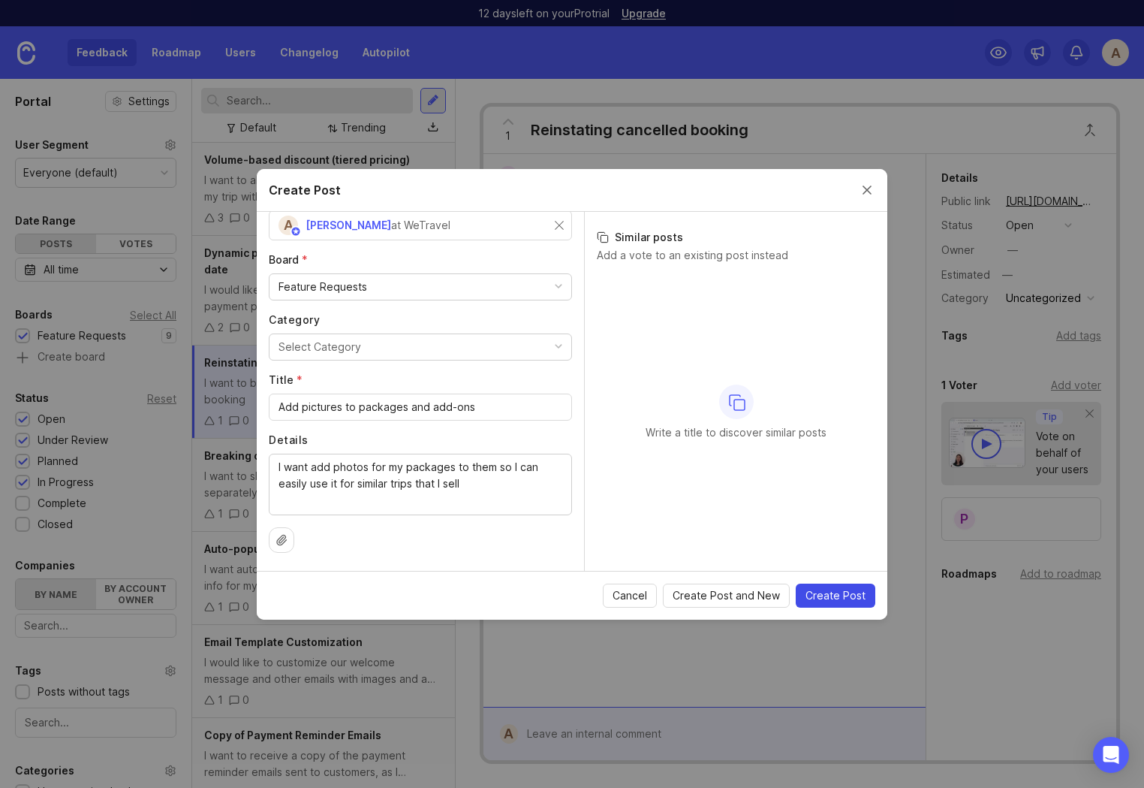
click at [837, 595] on span "Create Post" at bounding box center [836, 595] width 60 height 15
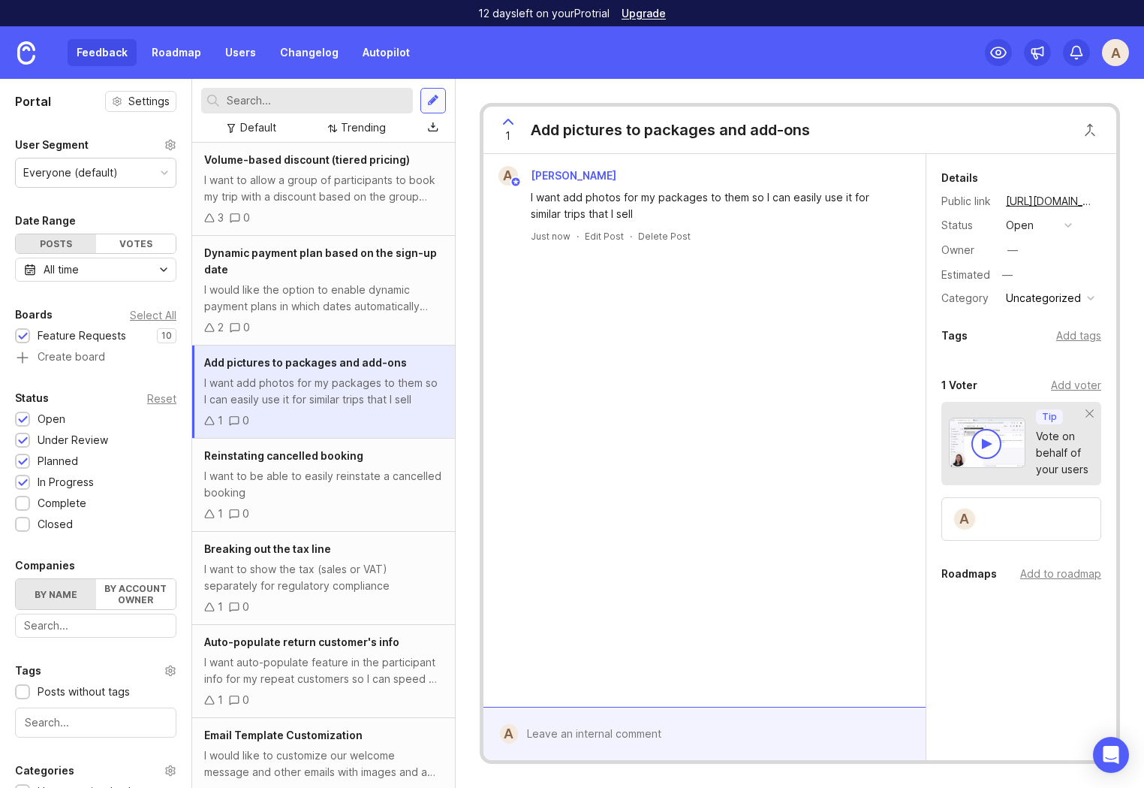
click at [428, 101] on div at bounding box center [433, 101] width 12 height 14
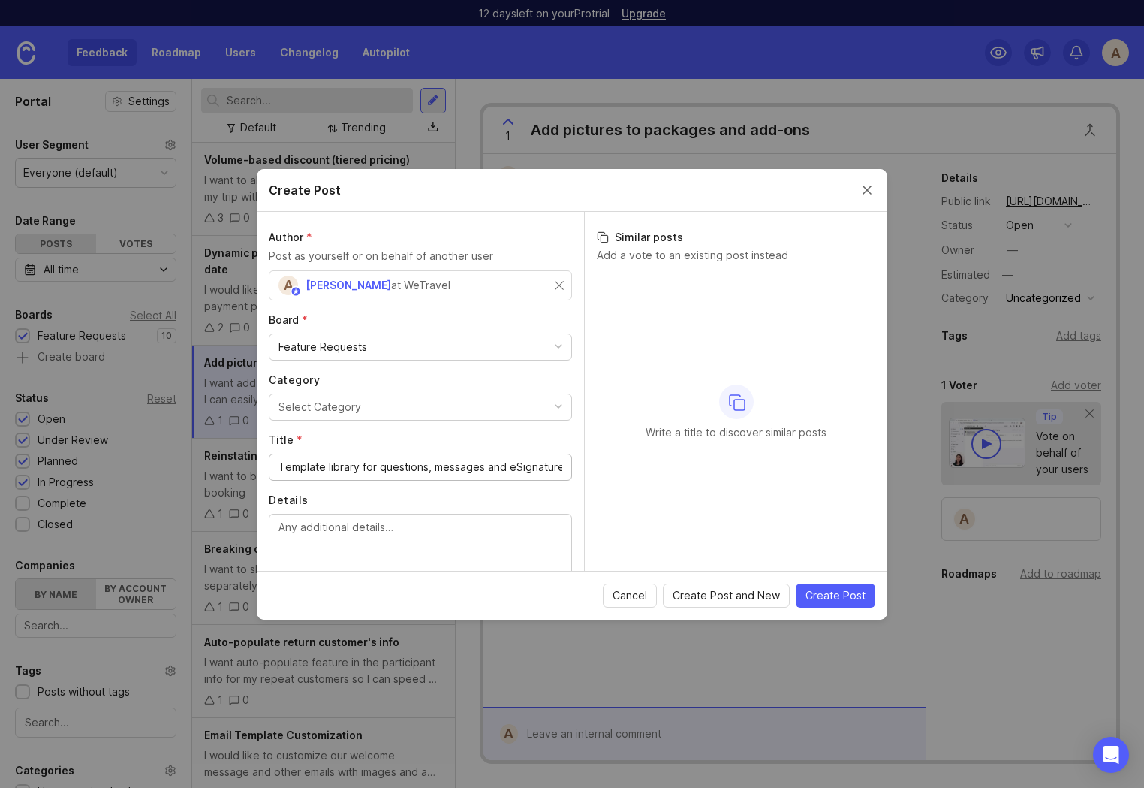
scroll to position [0, 56]
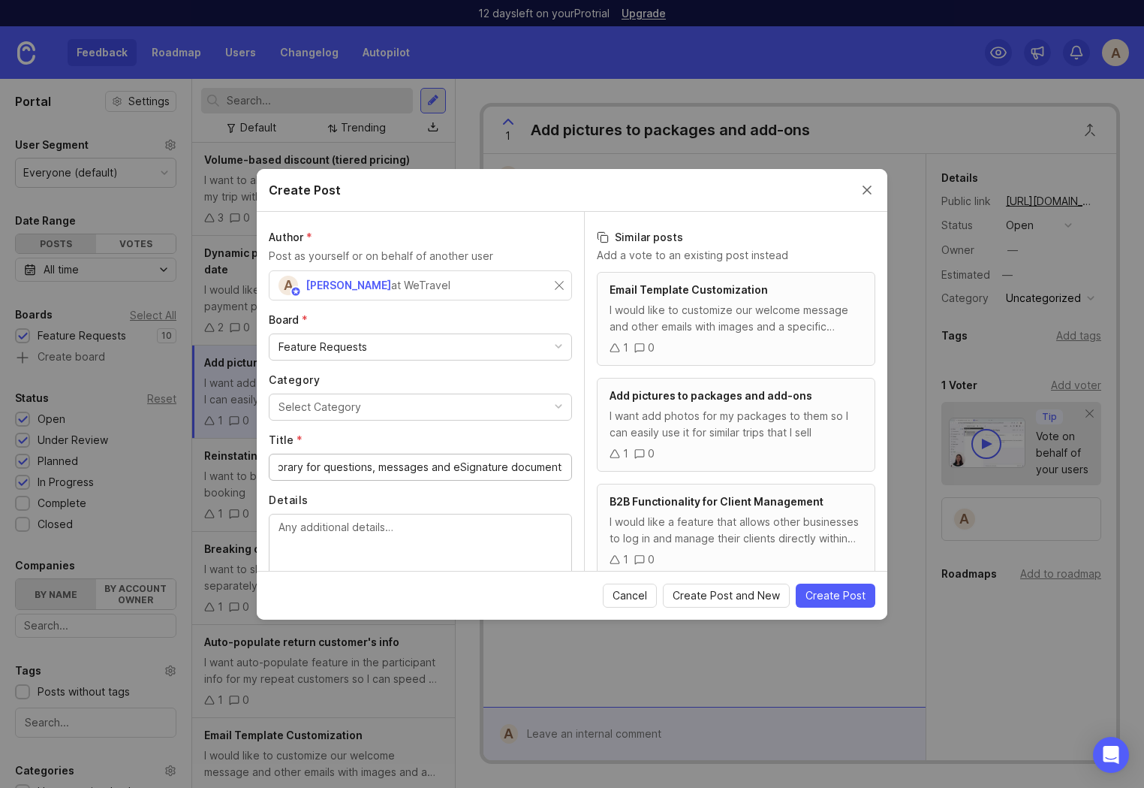
click at [305, 466] on input "Template library for questions, messages and eSignature documents" at bounding box center [421, 467] width 284 height 17
type input "Template library"
click at [376, 545] on textarea "Details" at bounding box center [421, 544] width 284 height 50
paste textarea "I want to be able to save templated questionnaires, messages, documents to just…"
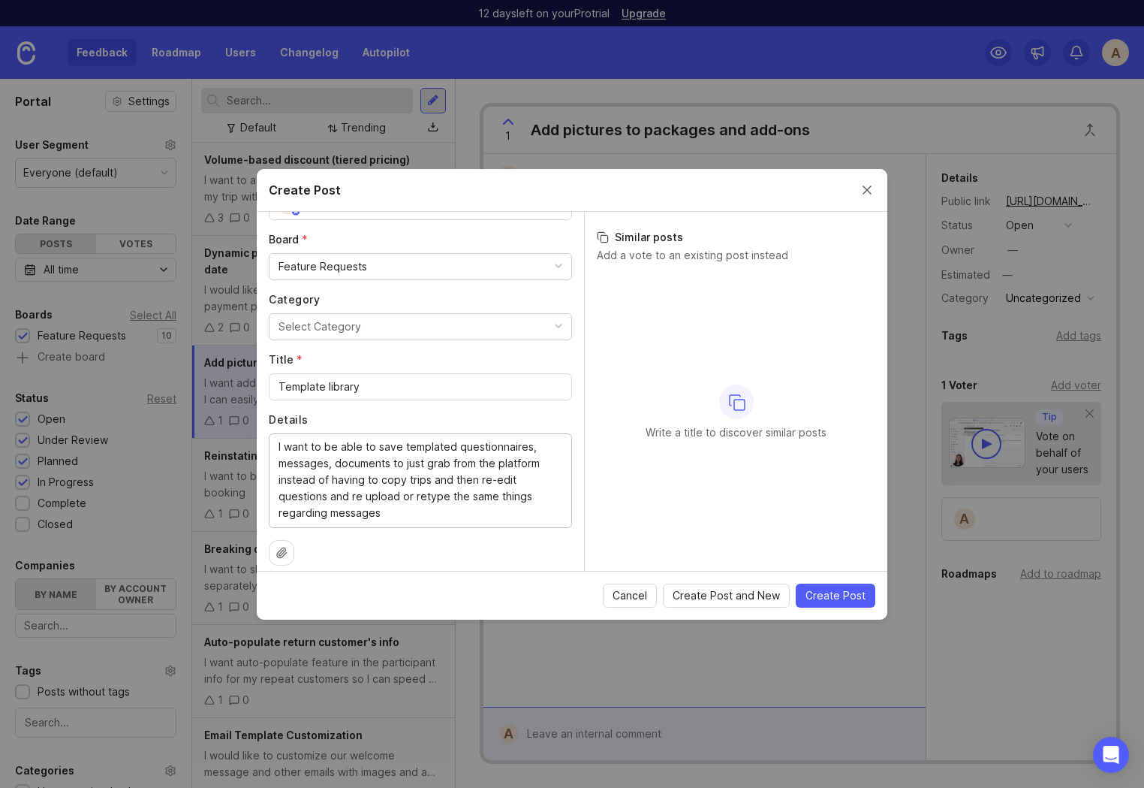
scroll to position [78, 0]
click at [360, 458] on textarea "I want to be able to save templated questionnaires, messages, documents to just…" at bounding box center [421, 482] width 284 height 83
drag, startPoint x: 387, startPoint y: 463, endPoint x: 463, endPoint y: 537, distance: 105.7
click at [387, 464] on textarea "I want to be able to save templated questionnaires, messages, documents to just…" at bounding box center [421, 482] width 284 height 83
type textarea "I want to be able to save templated questionnaires, messages, documents for eSi…"
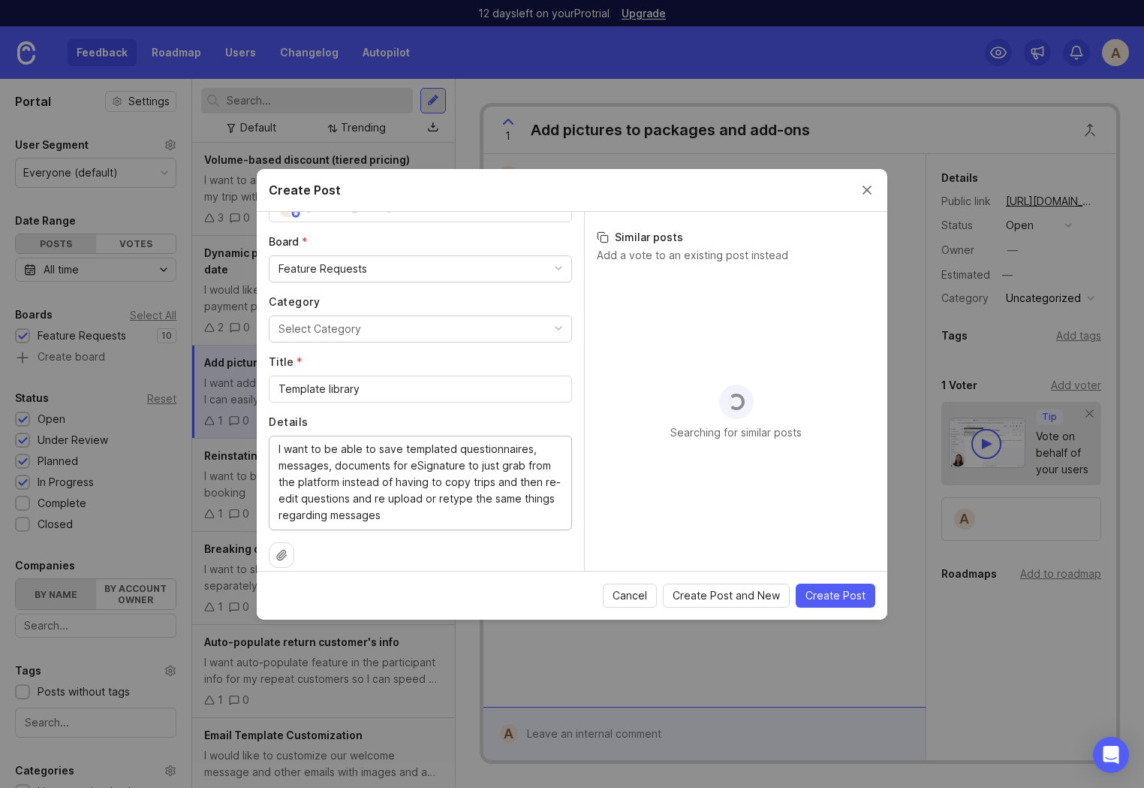
drag, startPoint x: 463, startPoint y: 532, endPoint x: 498, endPoint y: 531, distance: 34.6
click at [498, 531] on div "Author * Post as yourself or on behalf of another user A Anna at WeTravel Board…" at bounding box center [420, 391] width 327 height 359
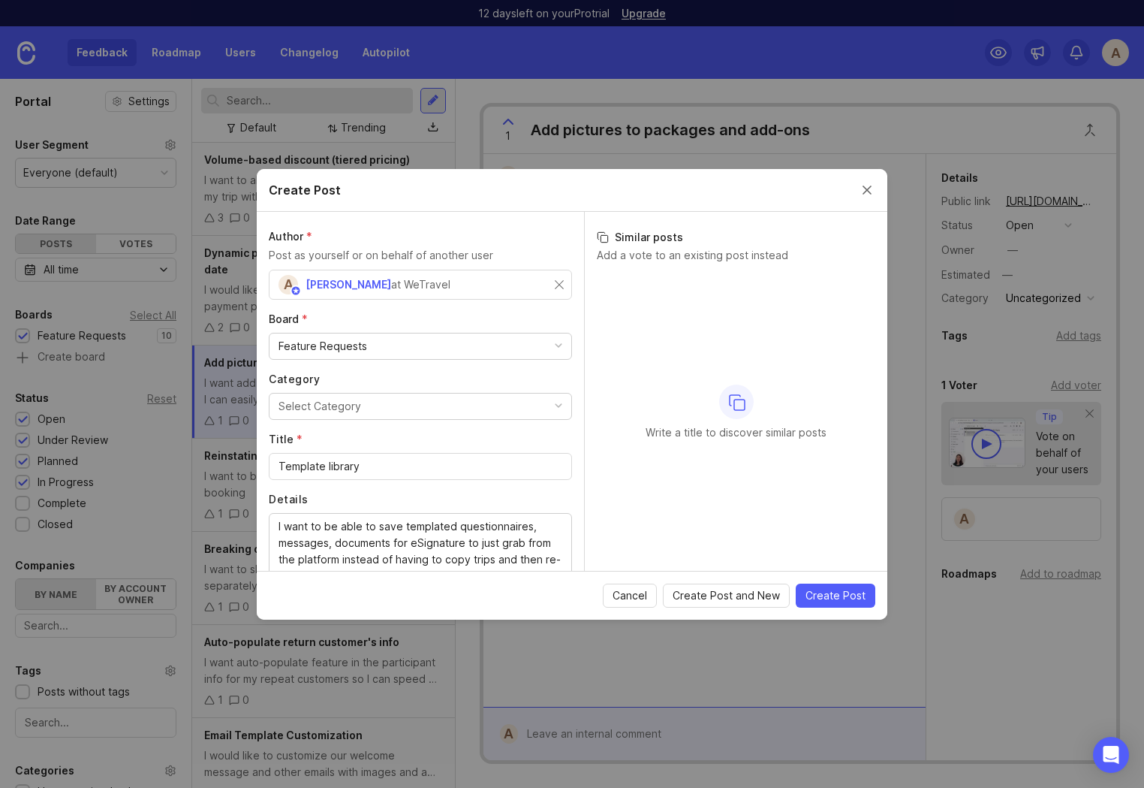
scroll to position [0, 0]
click at [411, 287] on input "text" at bounding box center [421, 285] width 284 height 17
type input "E-Alps"
click at [461, 279] on input "text" at bounding box center [497, 285] width 131 height 17
paste input "maxence@e-alps.com"
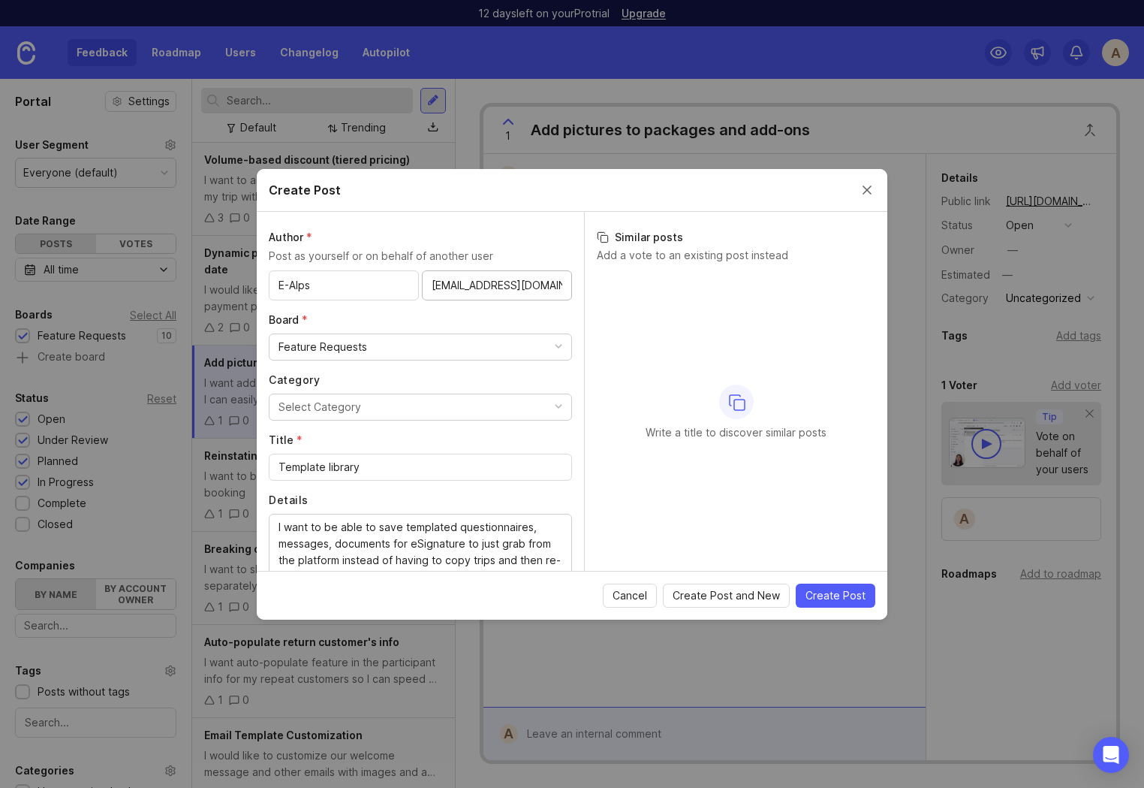
type input "maxence@e-alps.com"
click at [520, 248] on p "Post as yourself or on behalf of another user" at bounding box center [420, 256] width 303 height 17
click at [840, 597] on span "Create Post" at bounding box center [836, 595] width 60 height 15
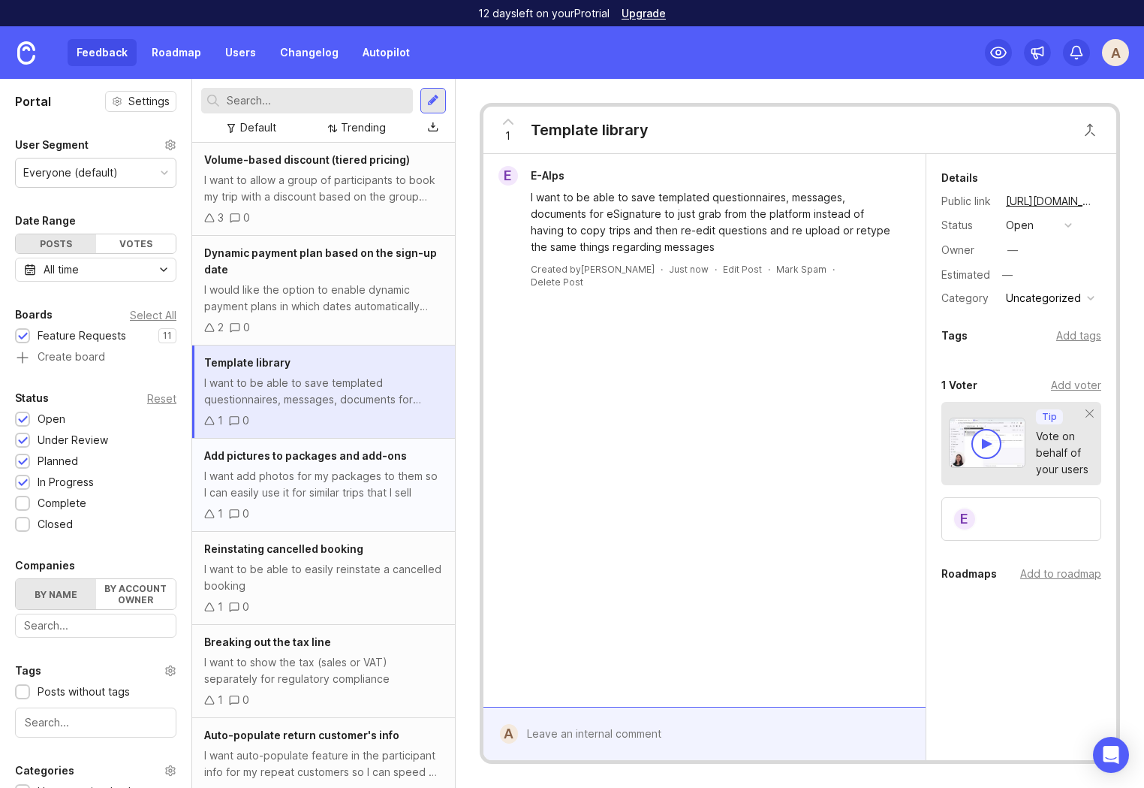
click at [341, 486] on div "I want add photos for my packages to them so I can easily use it for similar tr…" at bounding box center [323, 484] width 239 height 33
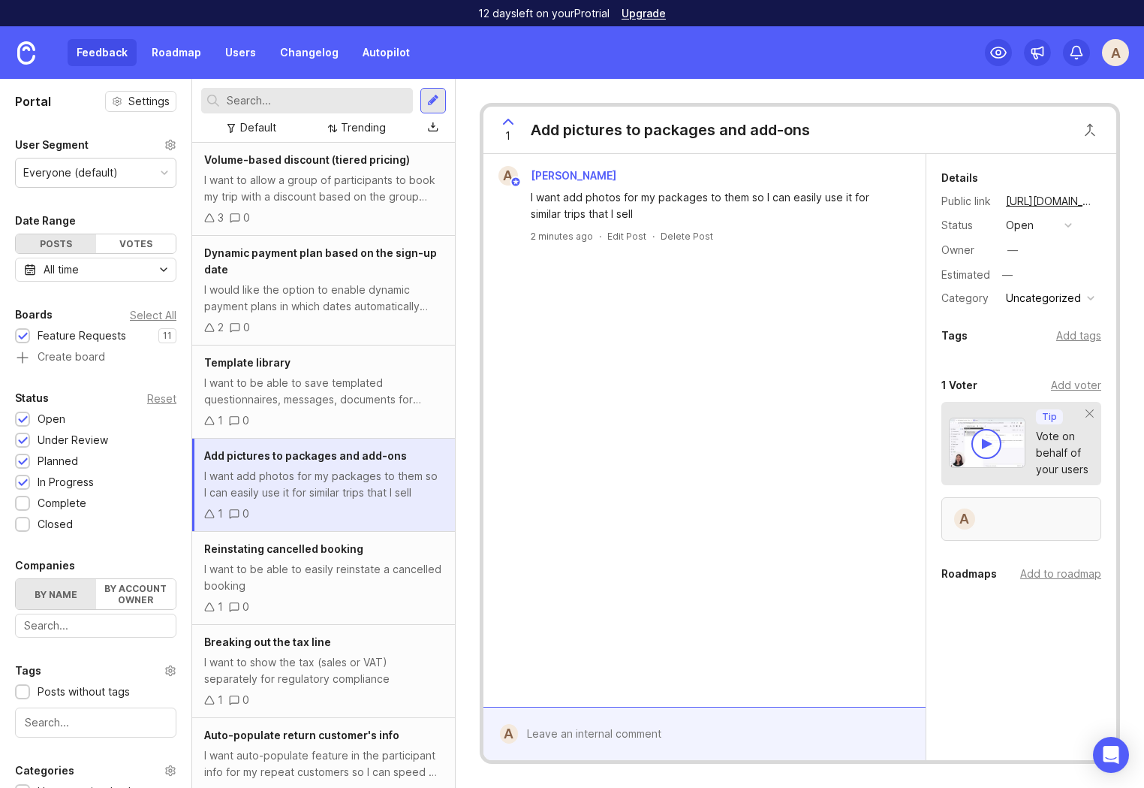
click at [1022, 510] on div "A" at bounding box center [1022, 519] width 160 height 44
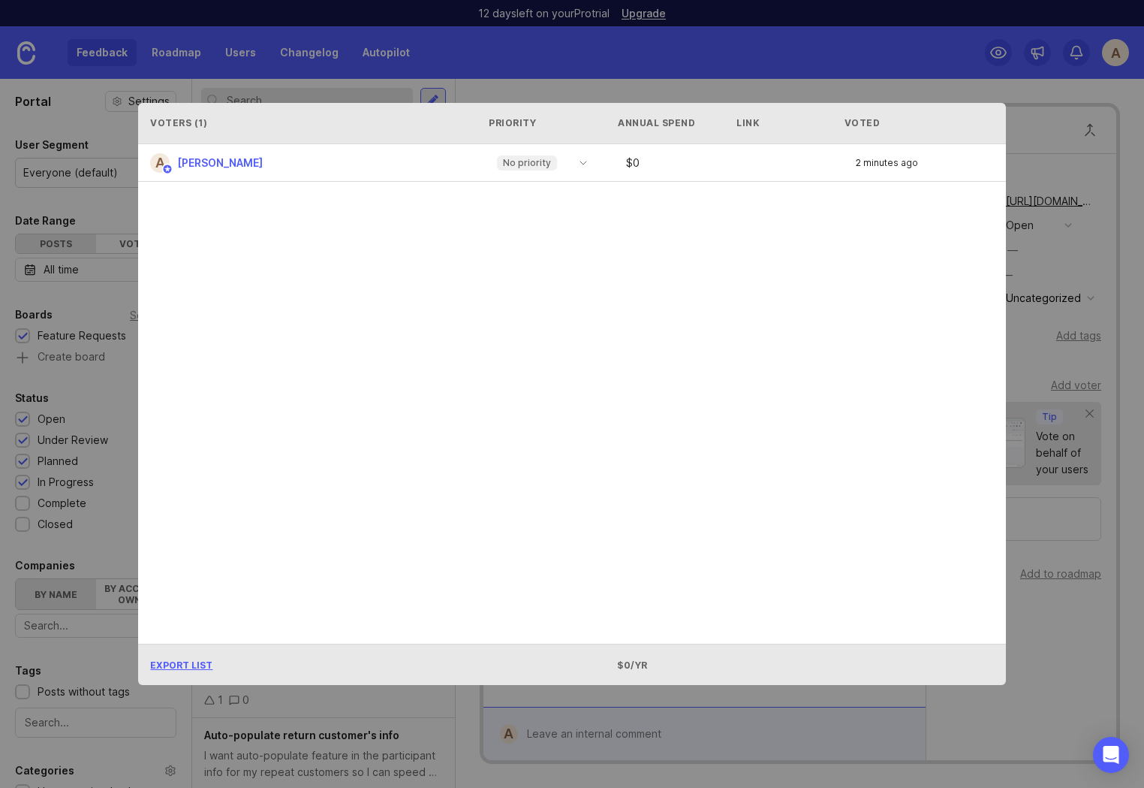
click at [803, 434] on div "A Anna No priority $ 0 2 minutes ago" at bounding box center [571, 393] width 867 height 499
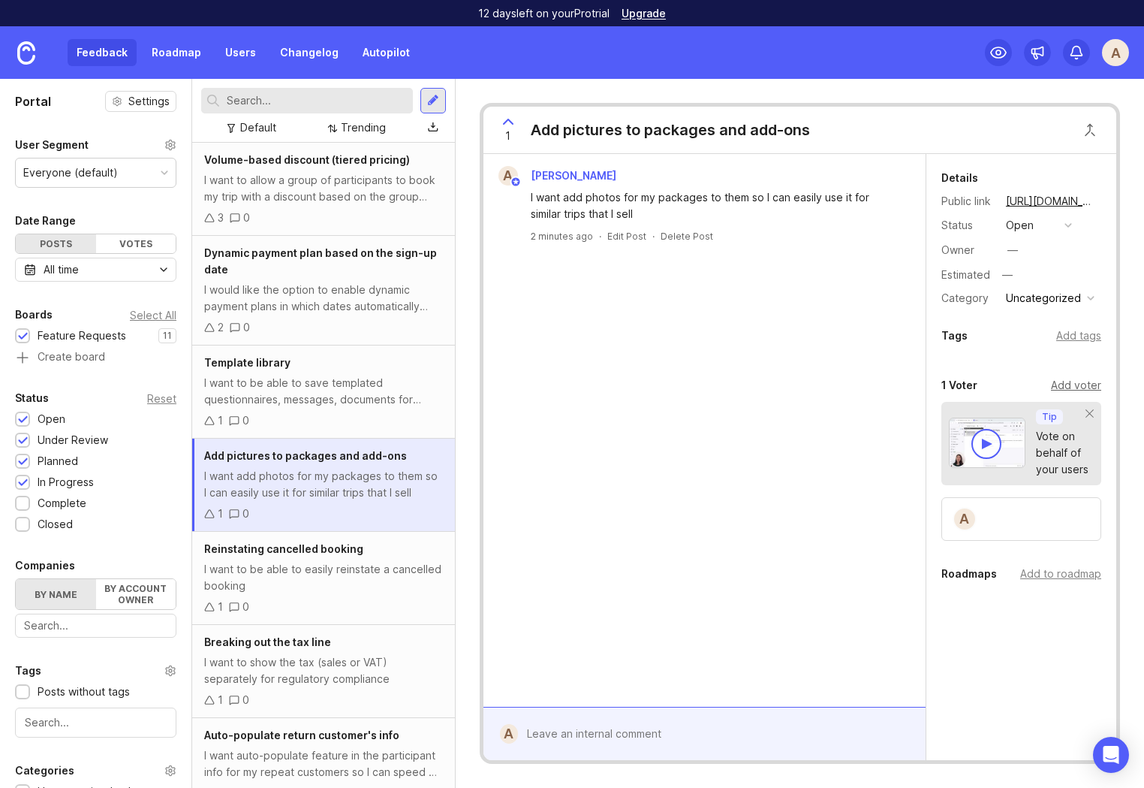
click at [1074, 384] on div "Add voter" at bounding box center [1076, 385] width 50 height 17
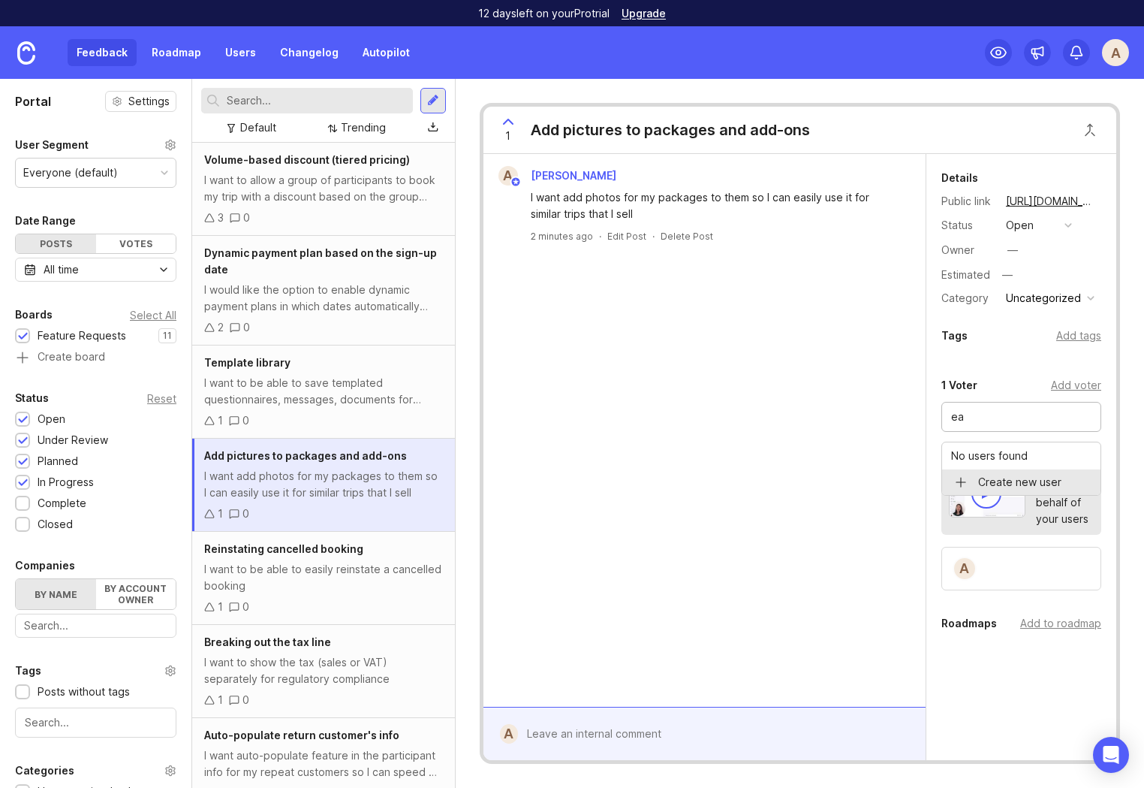
type input "e"
type input "E-Alps"
click at [767, 399] on div "A Anna I want add photos for my packages to them so I can easily use it for sim…" at bounding box center [705, 430] width 442 height 553
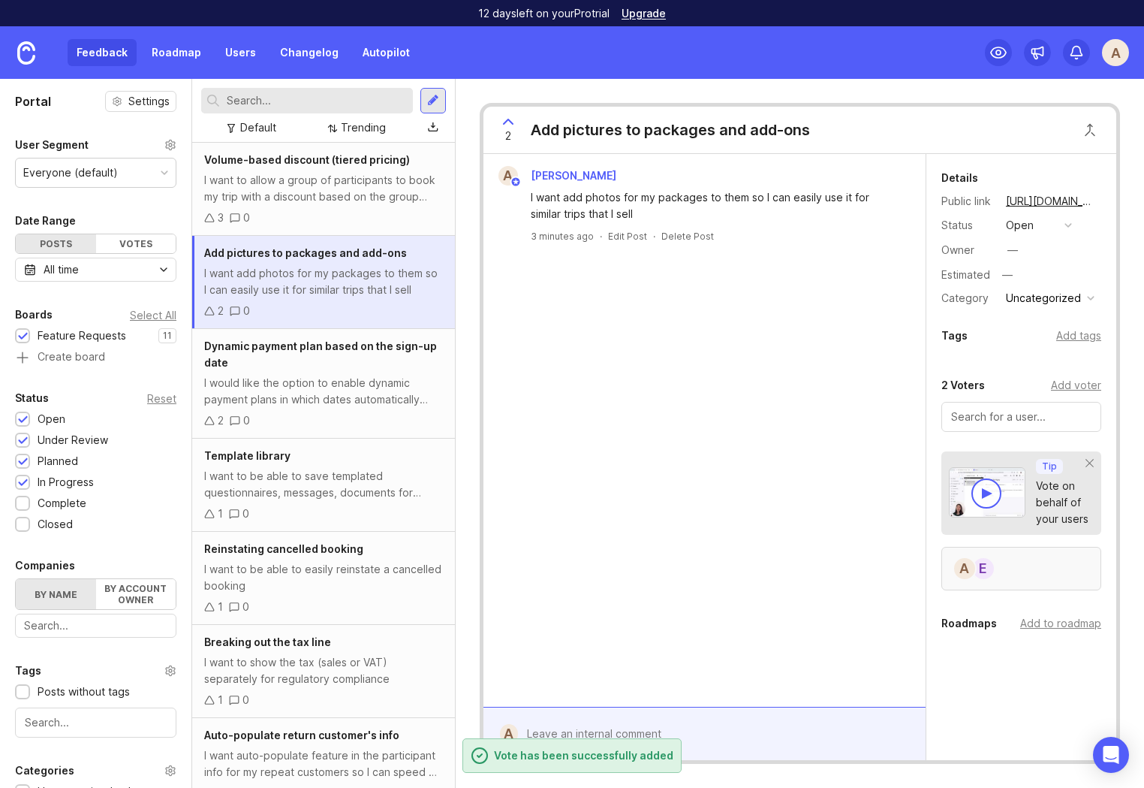
click at [1011, 572] on div "E A" at bounding box center [1022, 569] width 160 height 44
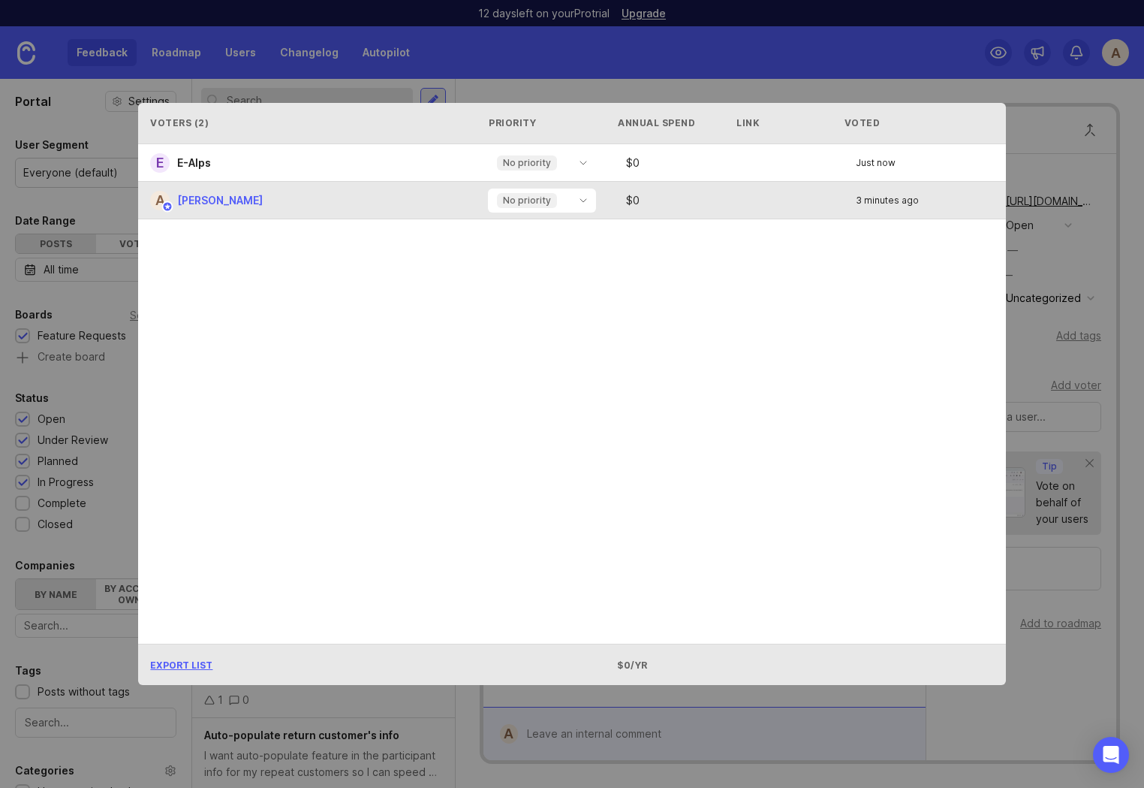
click at [978, 202] on div "3 minutes ago" at bounding box center [931, 200] width 150 height 9
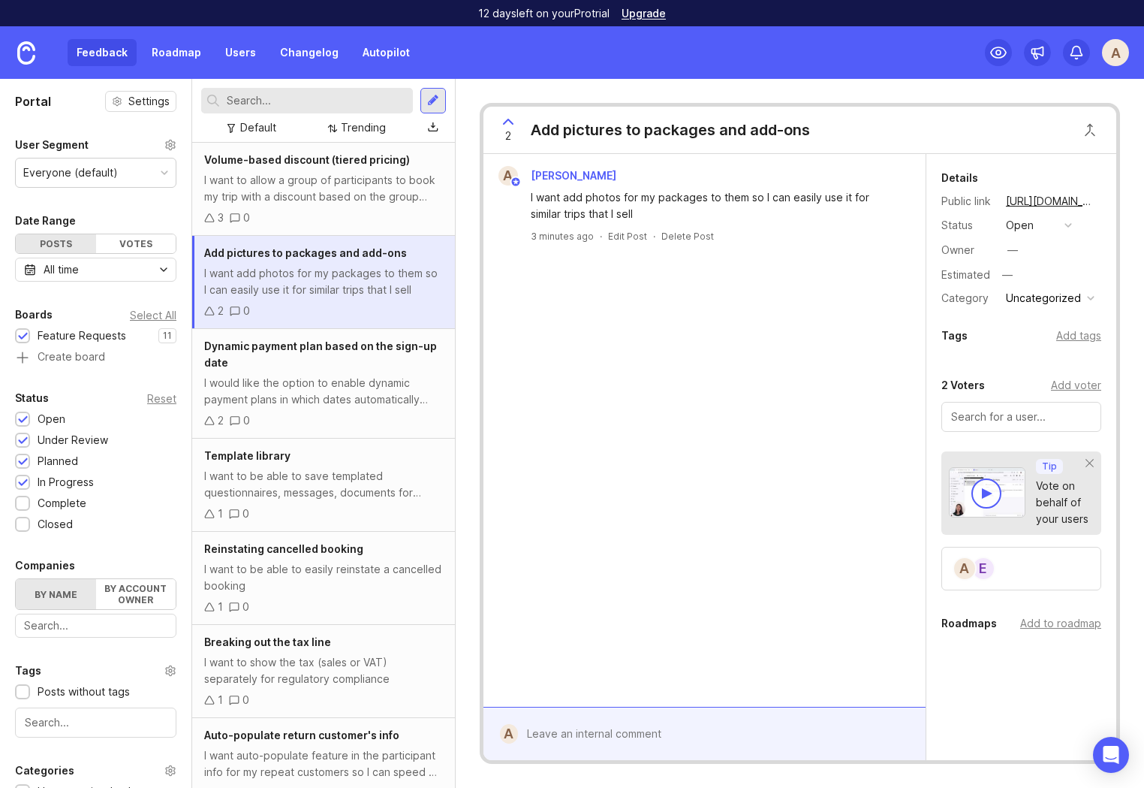
click at [645, 430] on div "A Anna I want add photos for my packages to them so I can easily use it for sim…" at bounding box center [705, 430] width 442 height 553
click at [427, 103] on div at bounding box center [433, 101] width 12 height 14
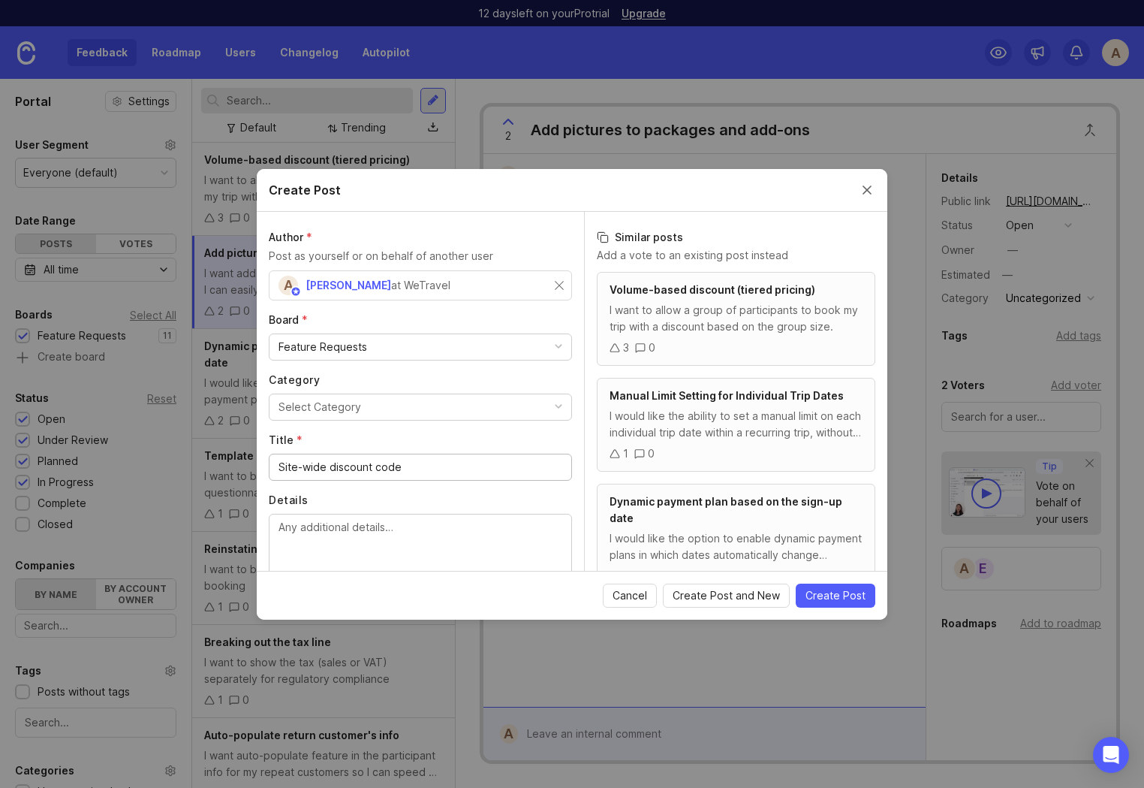
type input "Site-wide discount code"
click at [414, 516] on div at bounding box center [420, 545] width 303 height 62
paste textarea "I want to be able to create account-wide discount codes that work on all trips …"
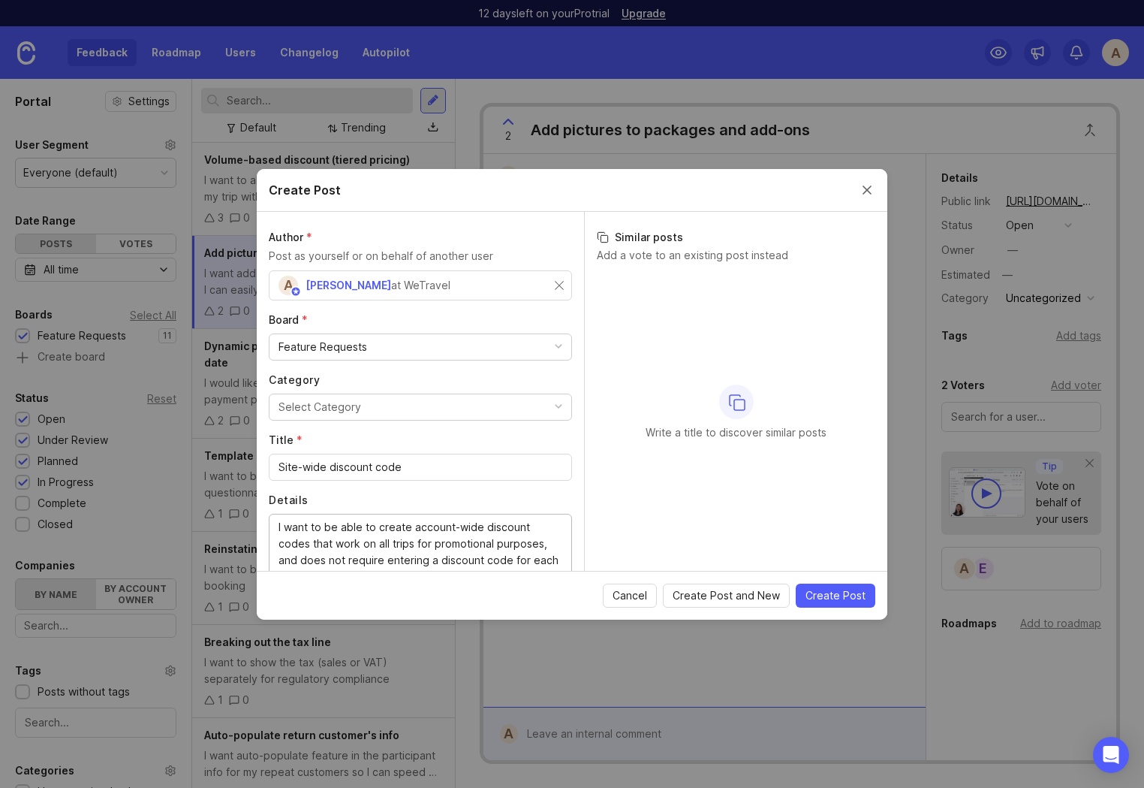
type textarea "I want to be able to create account-wide discount codes that work on all trips …"
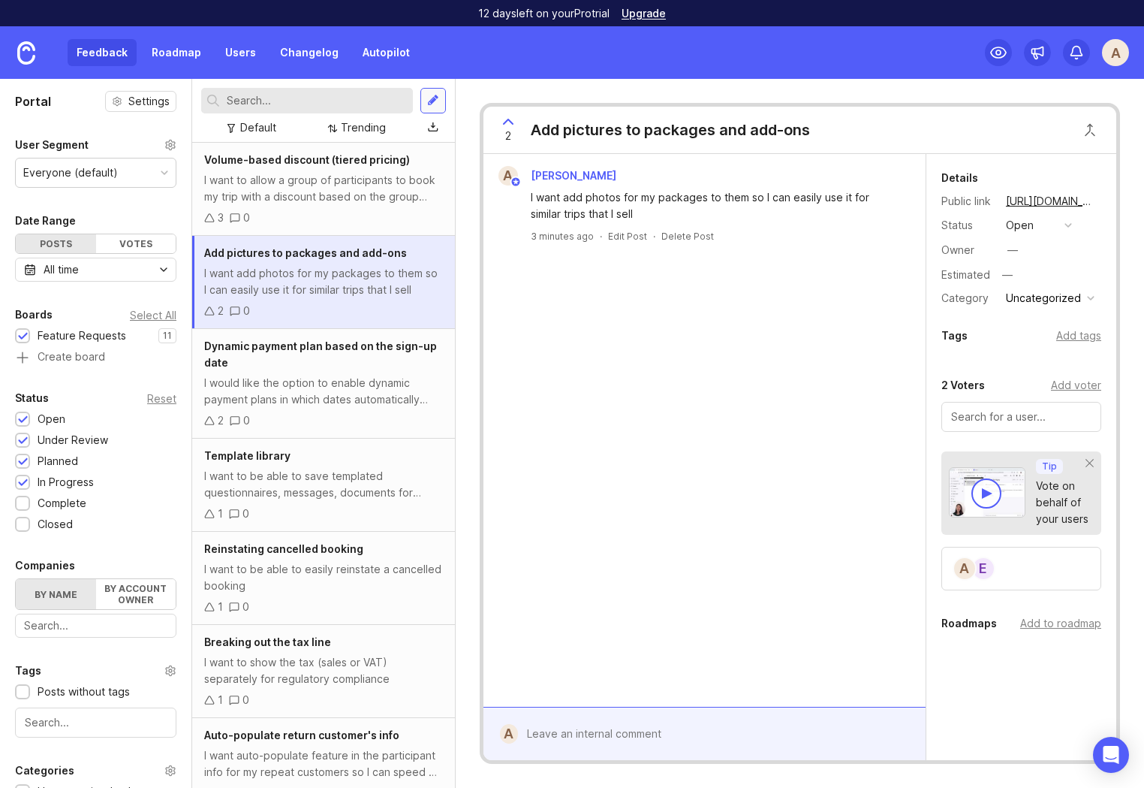
click at [431, 104] on div at bounding box center [433, 101] width 12 height 14
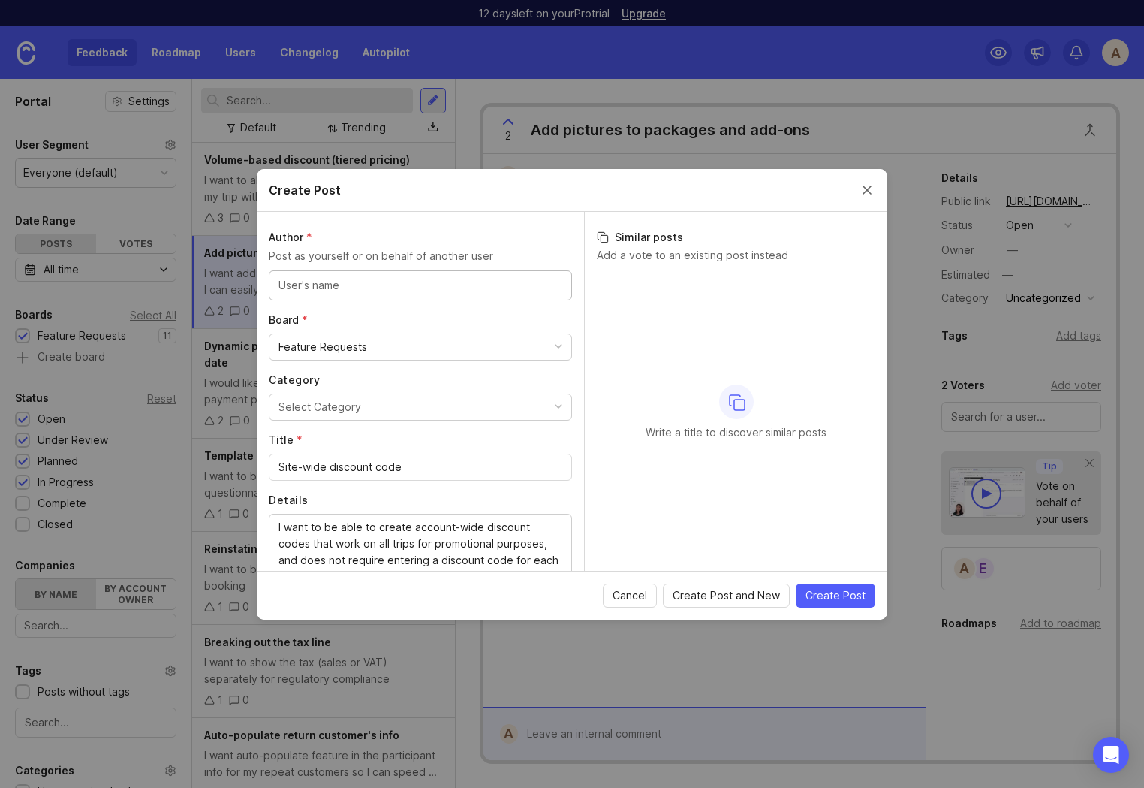
click at [431, 290] on input "text" at bounding box center [421, 285] width 284 height 17
type input "thom"
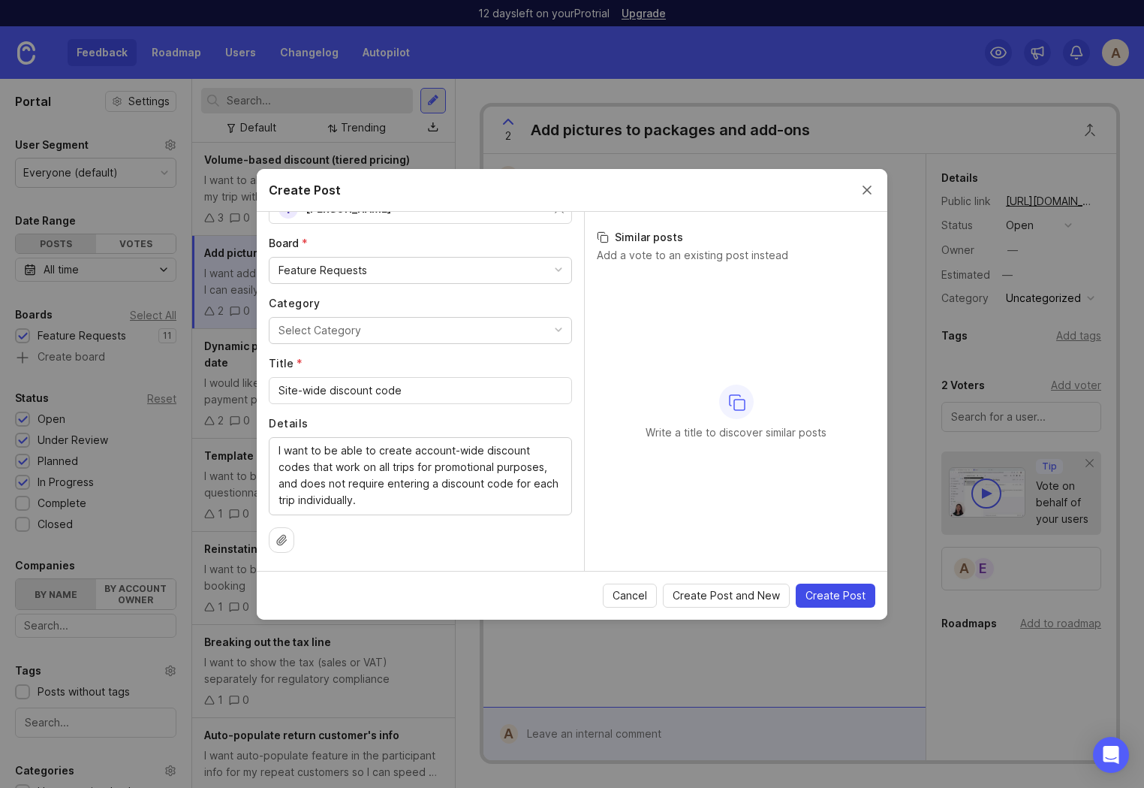
click at [853, 597] on span "Create Post" at bounding box center [836, 595] width 60 height 15
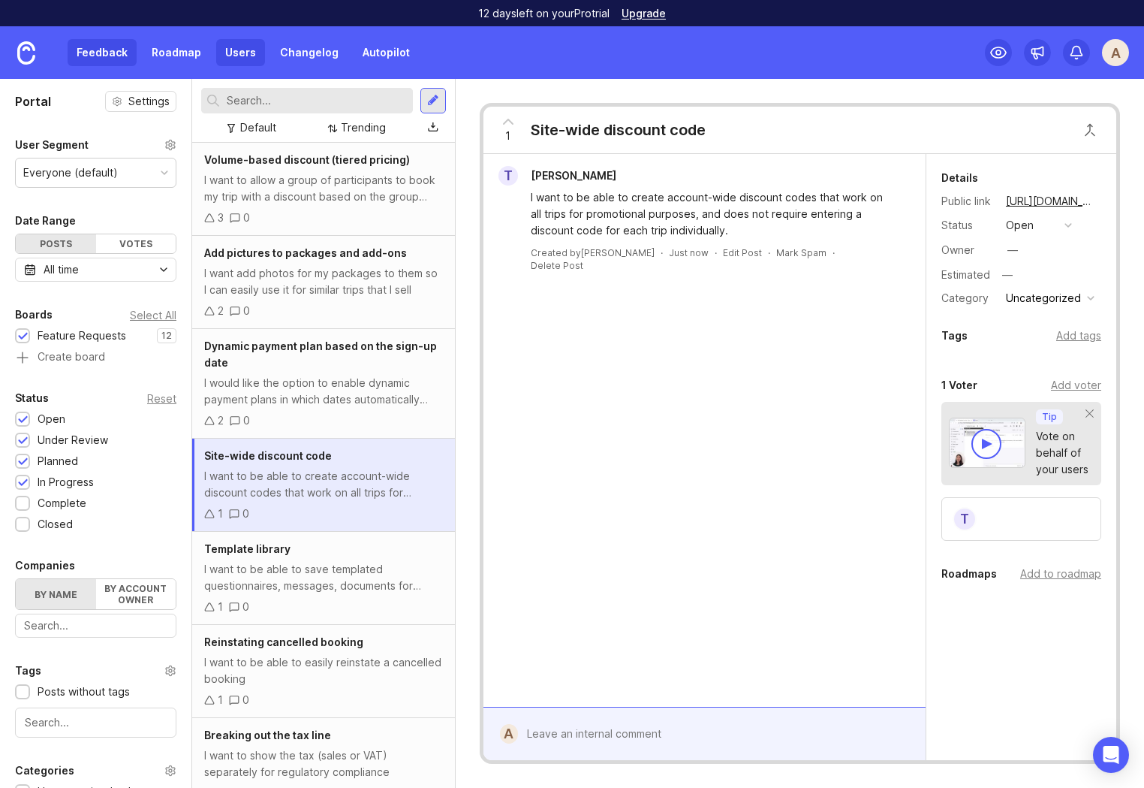
click at [245, 52] on link "Users" at bounding box center [240, 52] width 49 height 27
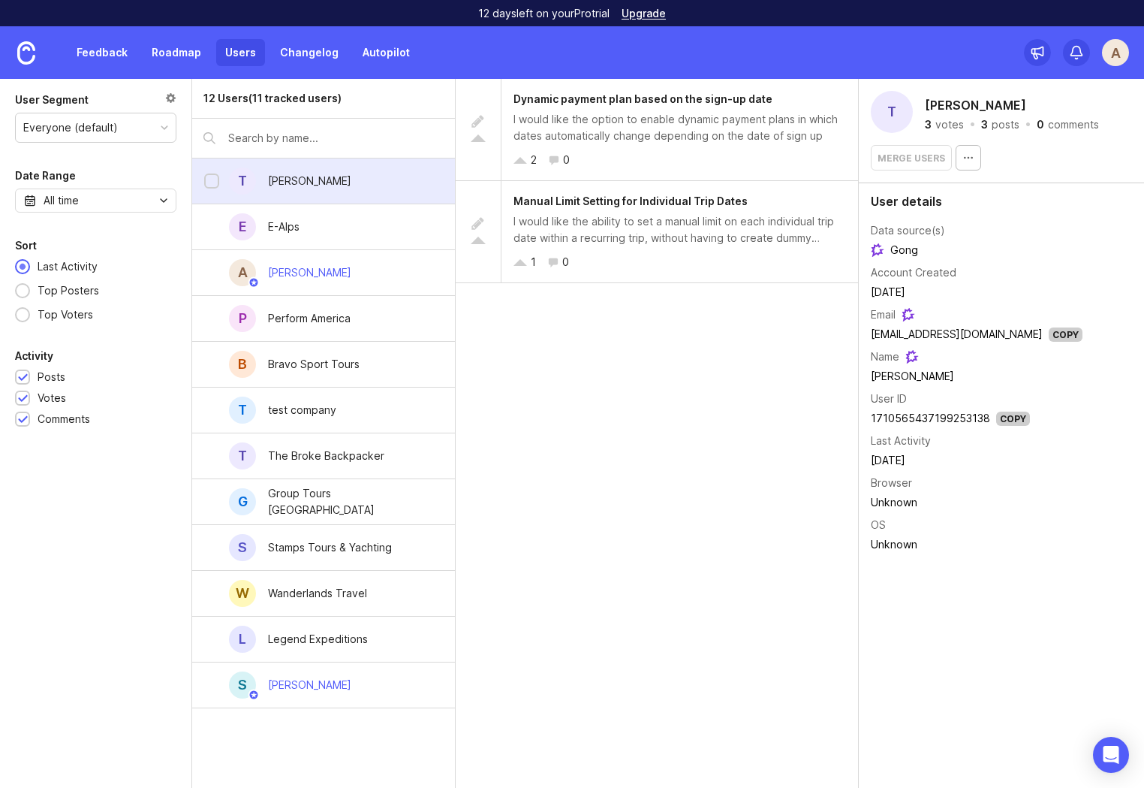
click at [333, 179] on div "[PERSON_NAME]" at bounding box center [309, 181] width 83 height 17
click at [683, 412] on div "Dynamic payment plan based on the sign-up date I would like the option to enabl…" at bounding box center [657, 433] width 403 height 709
click at [640, 431] on div "Dynamic payment plan based on the sign-up date I would like the option to enabl…" at bounding box center [657, 433] width 403 height 709
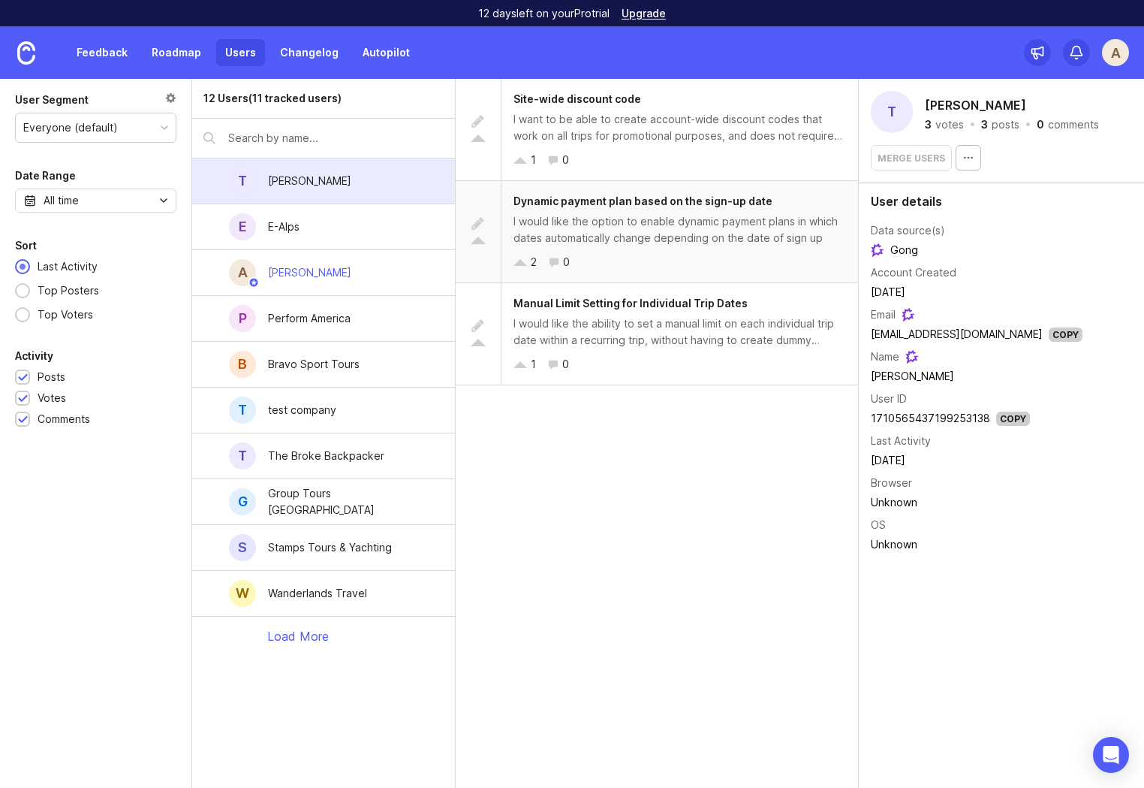
click at [743, 245] on div "I would like the option to enable dynamic payment plans in which dates automati…" at bounding box center [680, 229] width 333 height 33
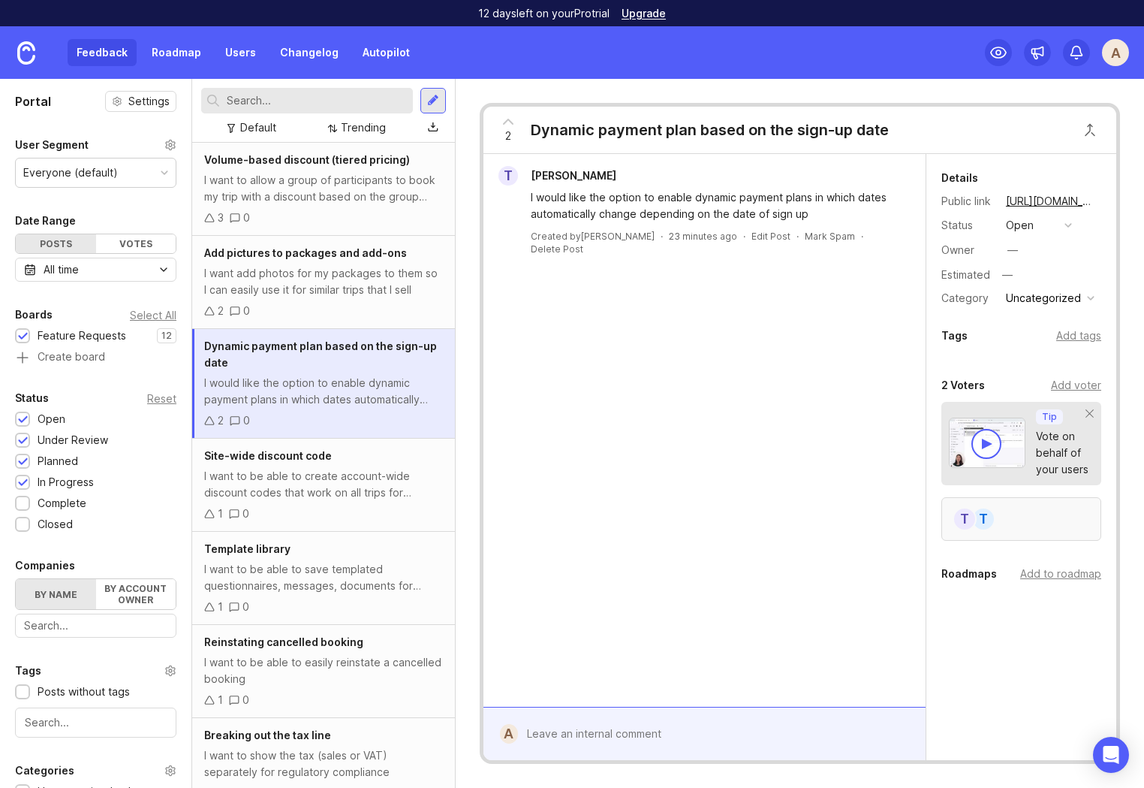
click at [1046, 521] on div "t T" at bounding box center [1022, 519] width 160 height 44
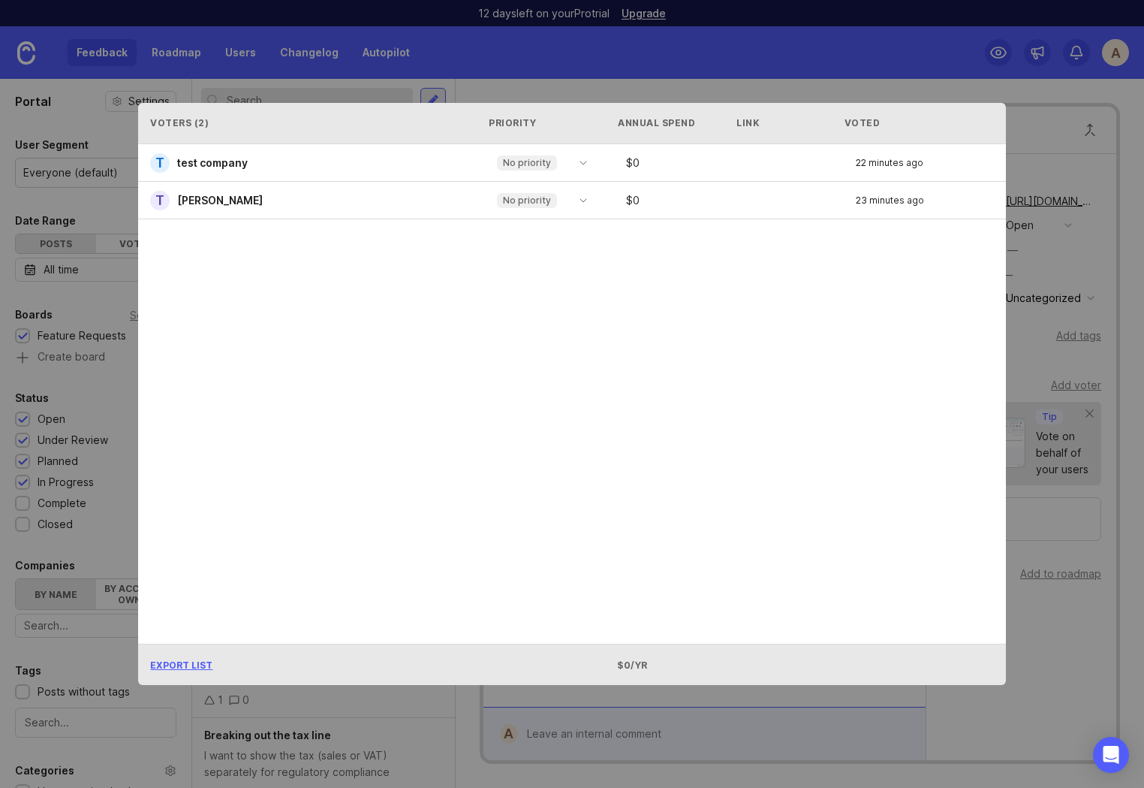
click at [993, 96] on div "Voters ( 2 ) Priority Annual Spend Link Voted t test company No priority $ 0 22…" at bounding box center [571, 394] width 915 height 630
click at [886, 86] on div "Voters ( 2 ) Priority Annual Spend Link Voted t test company No priority $ 0 22…" at bounding box center [571, 394] width 915 height 630
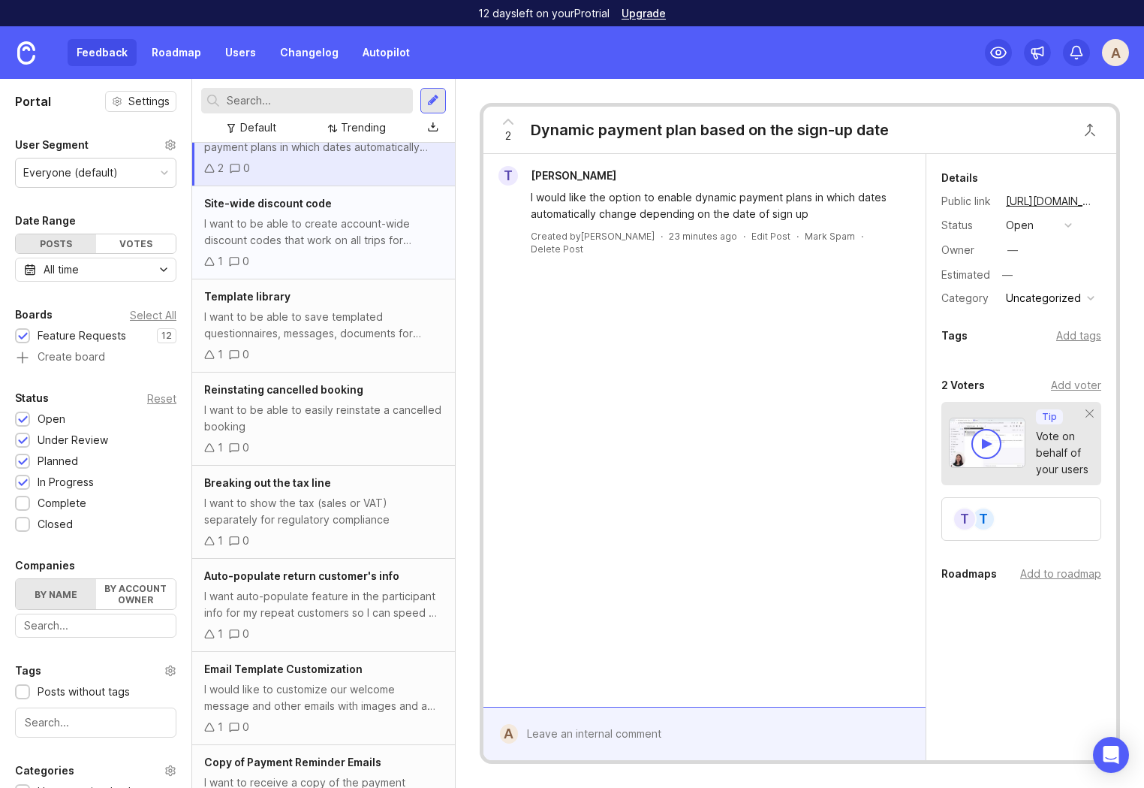
scroll to position [342, 0]
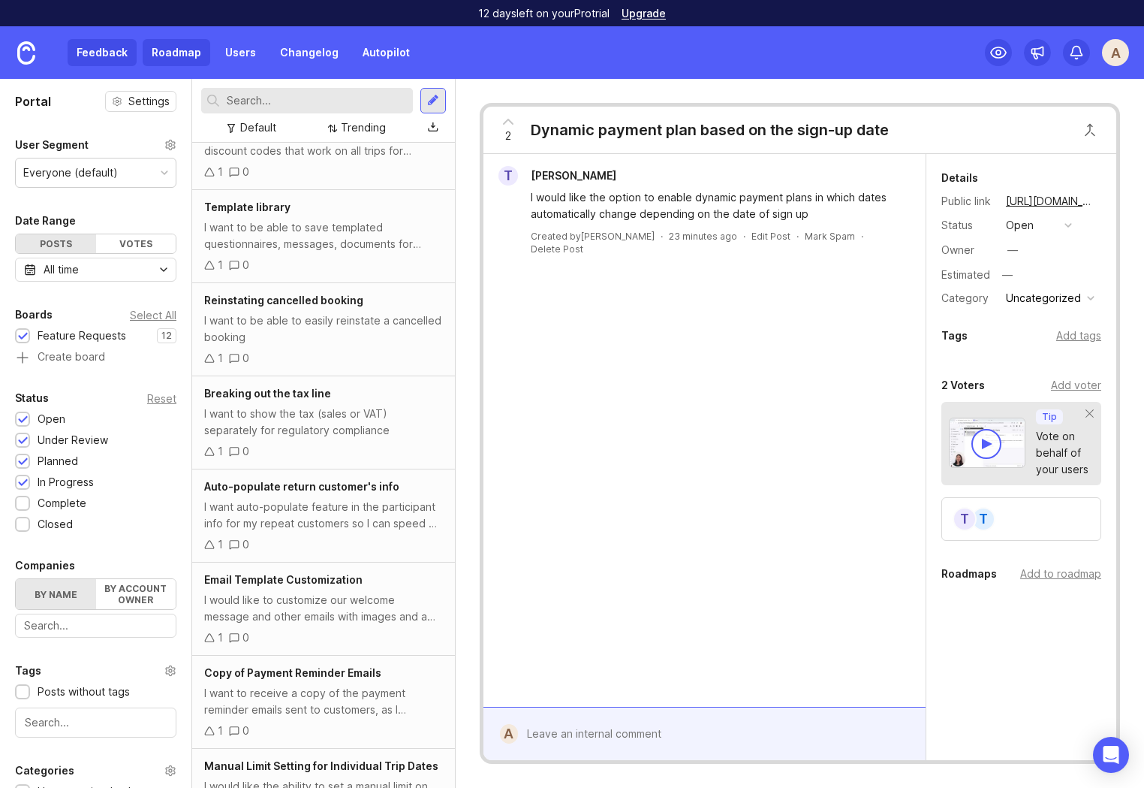
click at [179, 45] on link "Roadmap" at bounding box center [177, 52] width 68 height 27
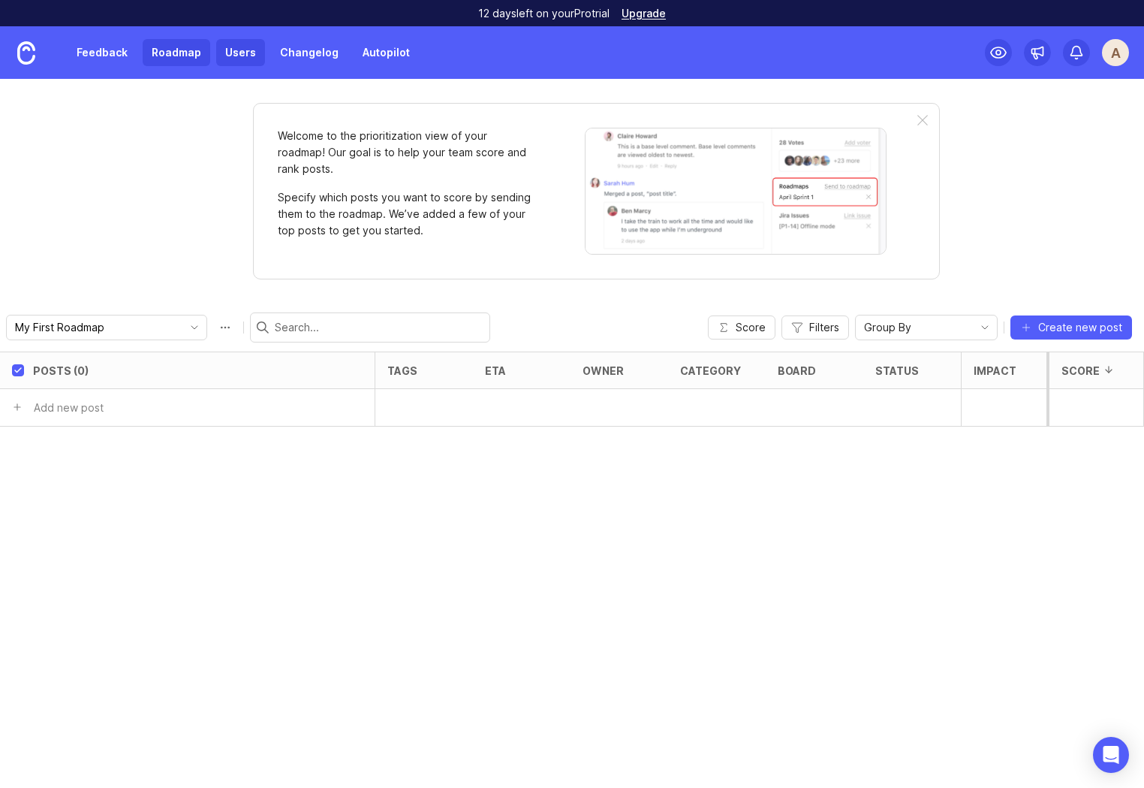
click at [248, 52] on link "Users" at bounding box center [240, 52] width 49 height 27
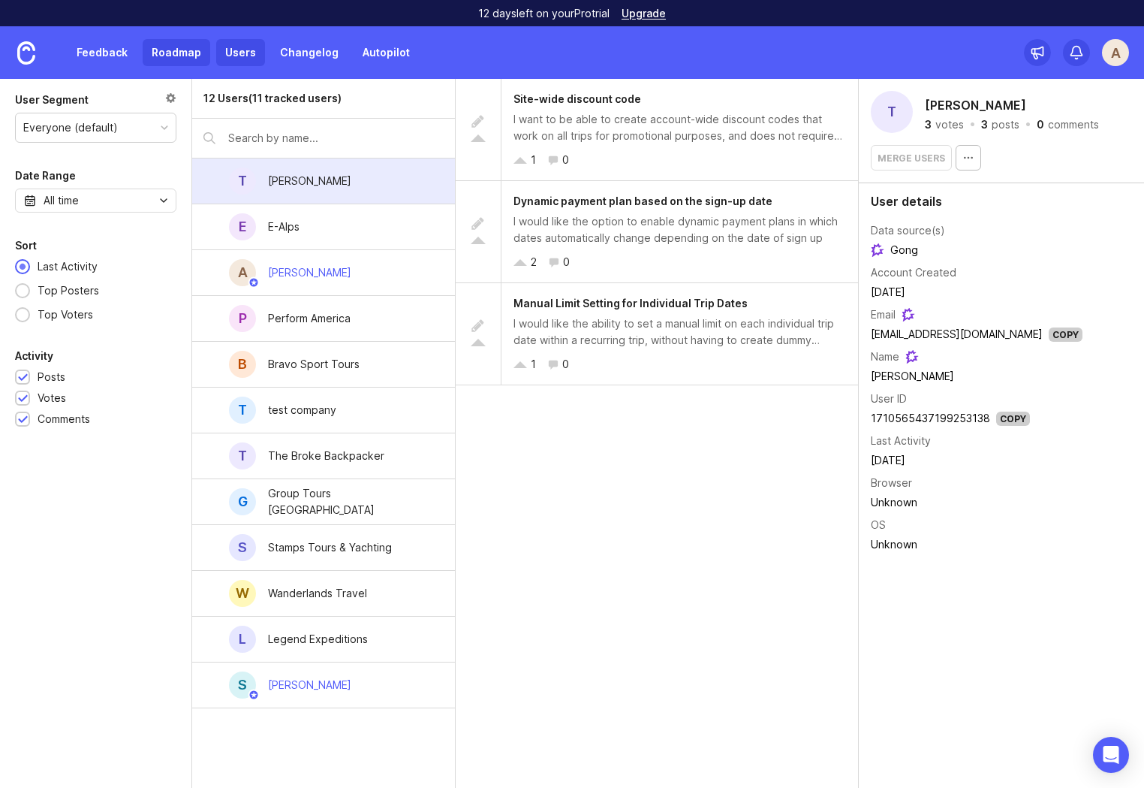
click at [165, 44] on link "Roadmap" at bounding box center [177, 52] width 68 height 27
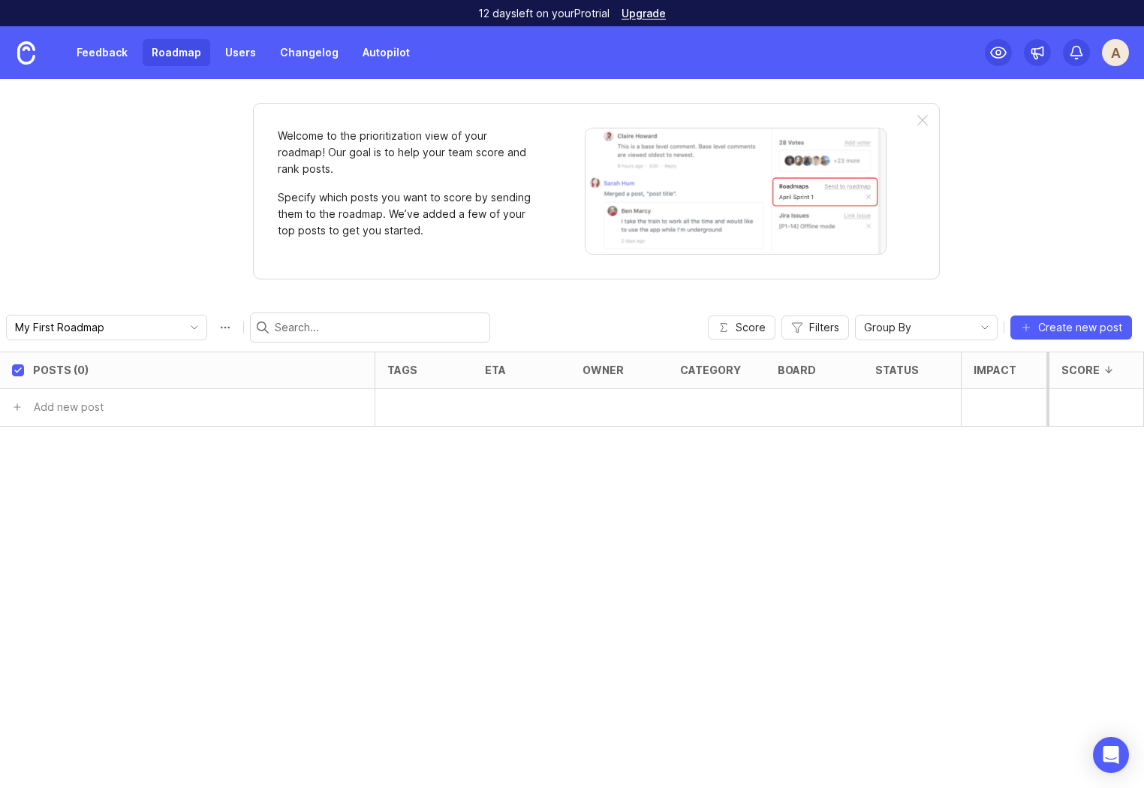
click at [98, 51] on link "Feedback" at bounding box center [102, 52] width 69 height 27
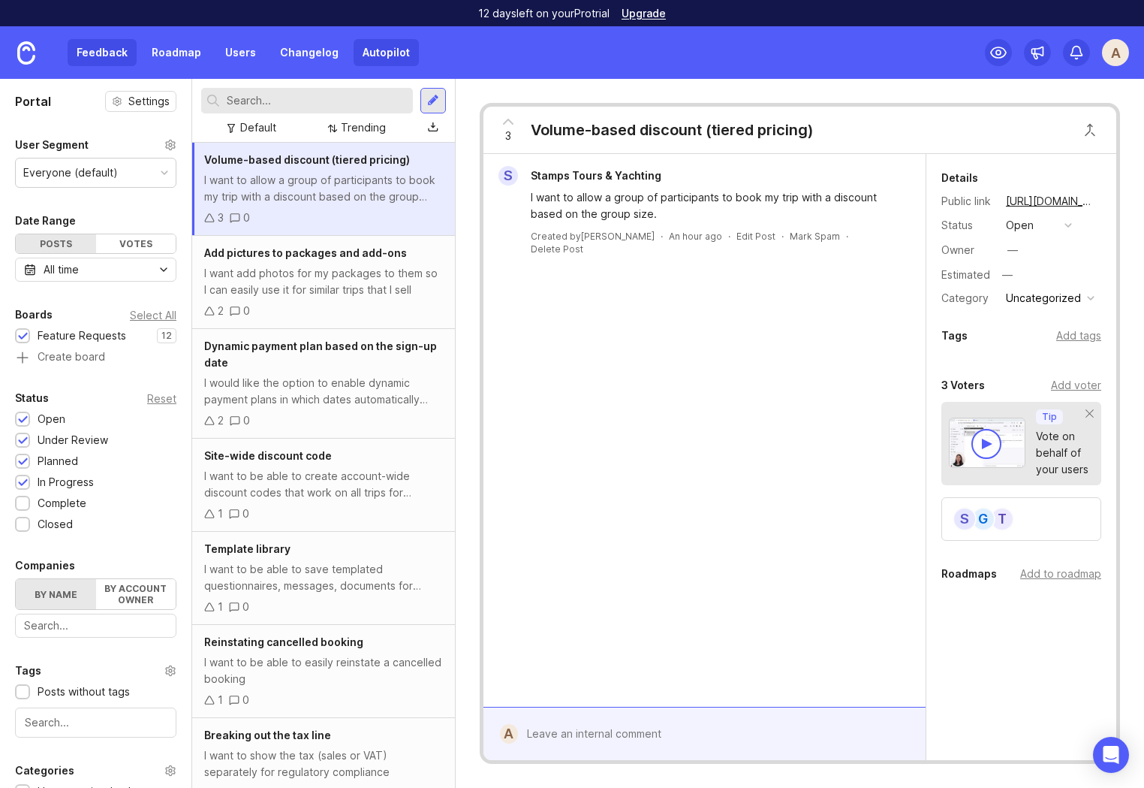
click at [388, 62] on link "Autopilot" at bounding box center [386, 52] width 65 height 27
click at [359, 53] on link "Autopilot" at bounding box center [386, 52] width 65 height 27
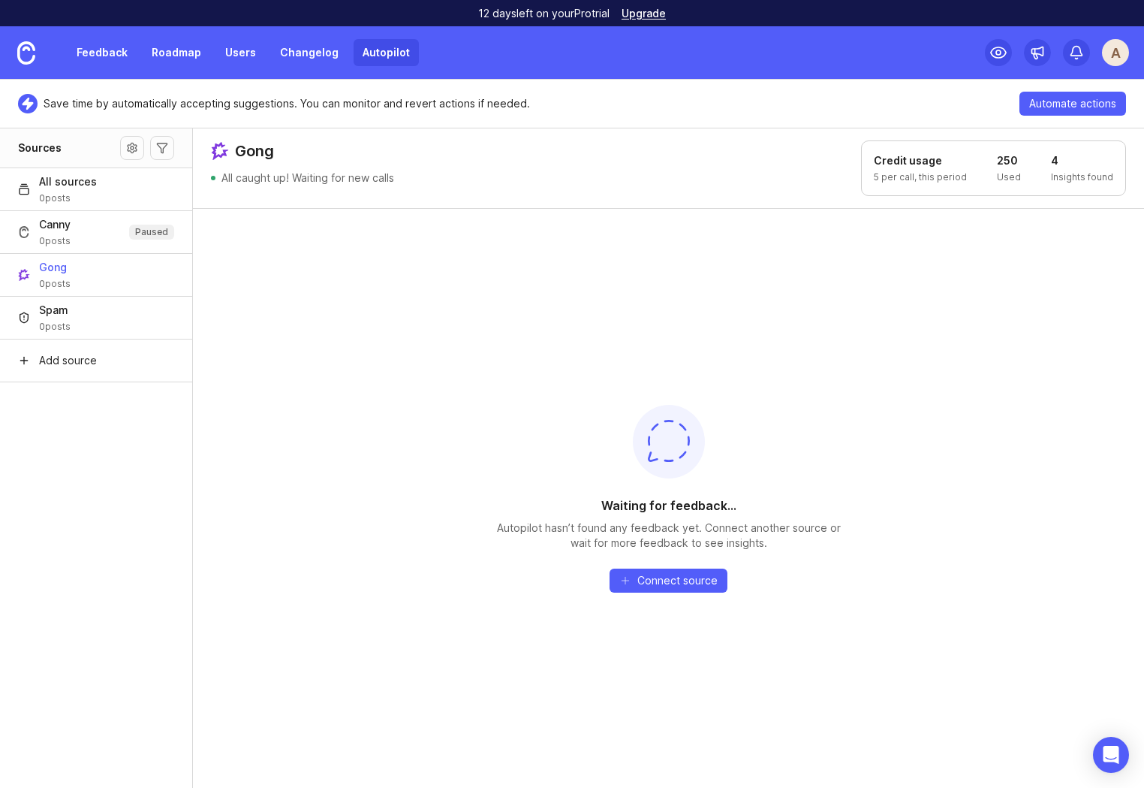
click at [363, 280] on div "Waiting for feedback... Autopilot hasn’t found any feedback yet. Connect anothe…" at bounding box center [668, 498] width 951 height 580
click at [110, 56] on link "Feedback" at bounding box center [102, 52] width 69 height 27
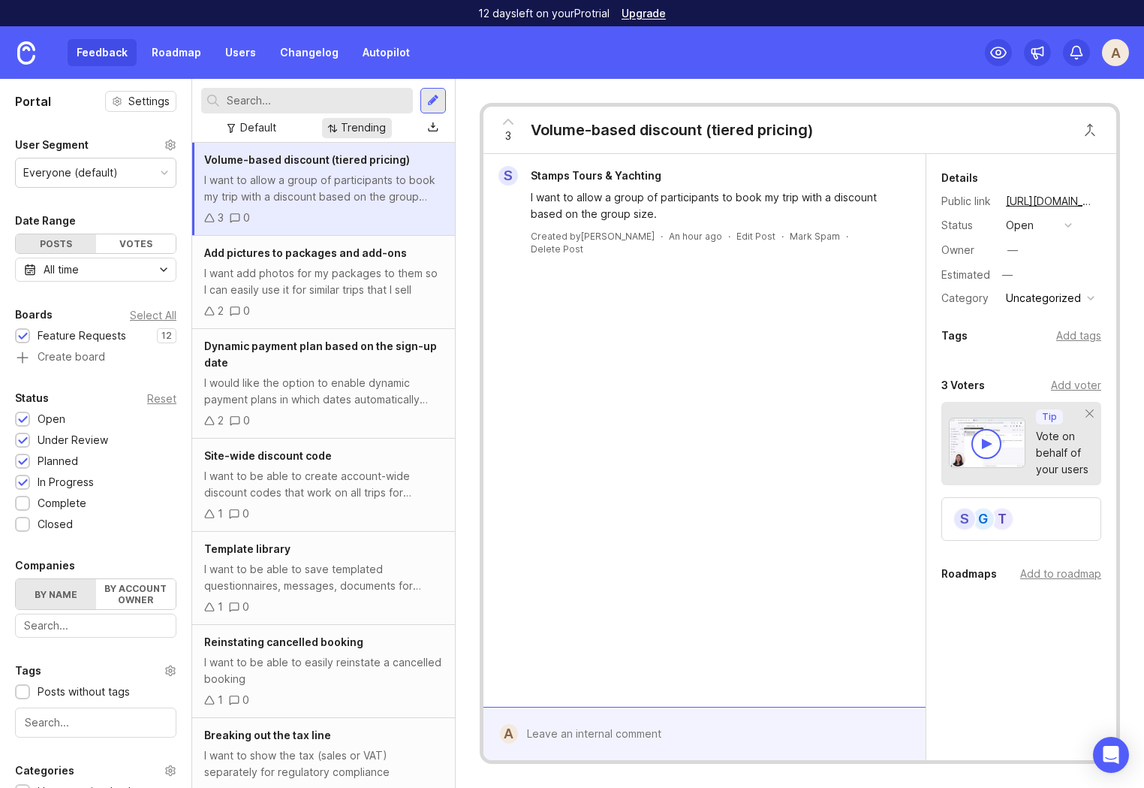
click at [375, 125] on div "Trending" at bounding box center [363, 127] width 45 height 17
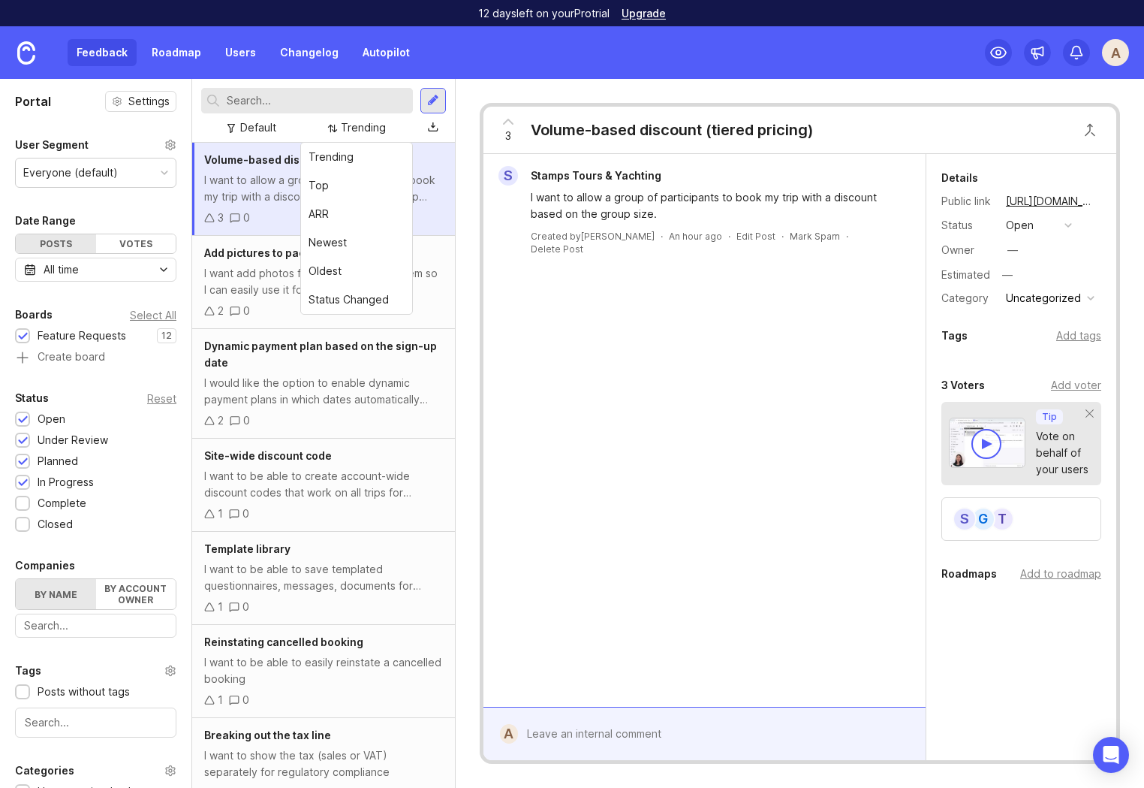
drag, startPoint x: 590, startPoint y: 381, endPoint x: 442, endPoint y: 293, distance: 172.0
click at [590, 381] on div "S Stamps Tours & Yachting I want to allow a group of participants to book my tr…" at bounding box center [705, 430] width 442 height 553
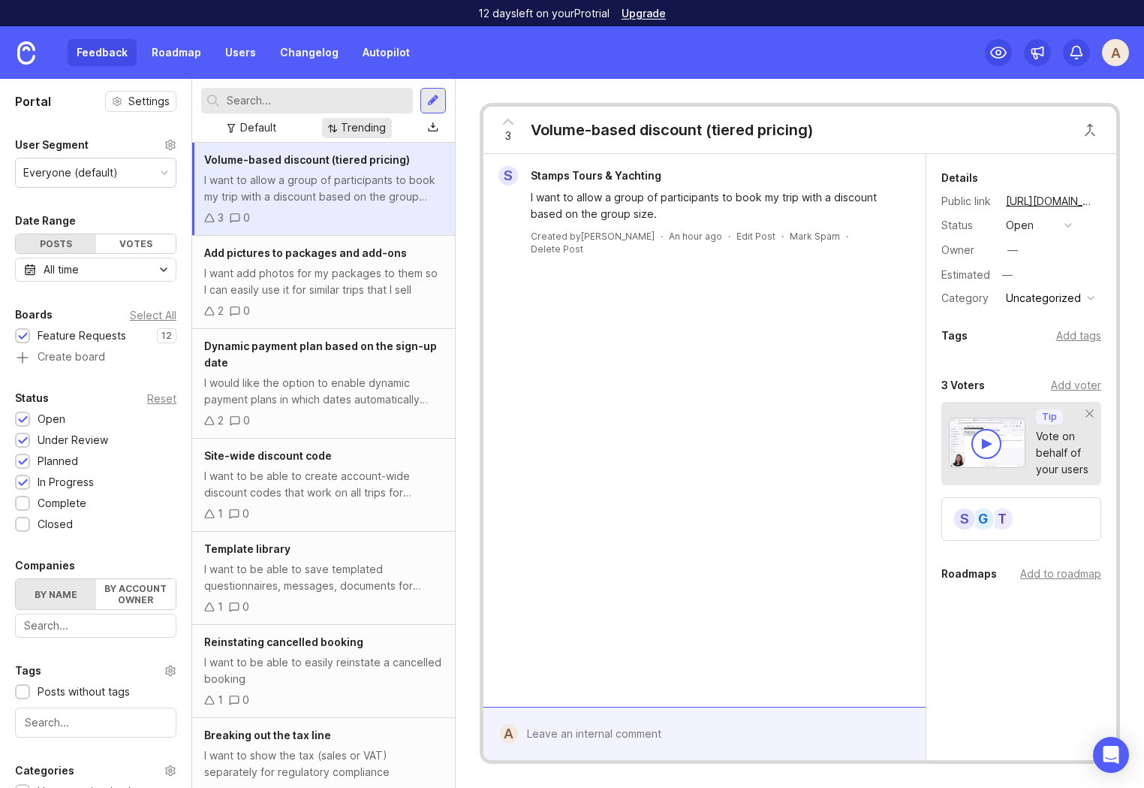
click at [357, 125] on div "Trending" at bounding box center [363, 127] width 45 height 17
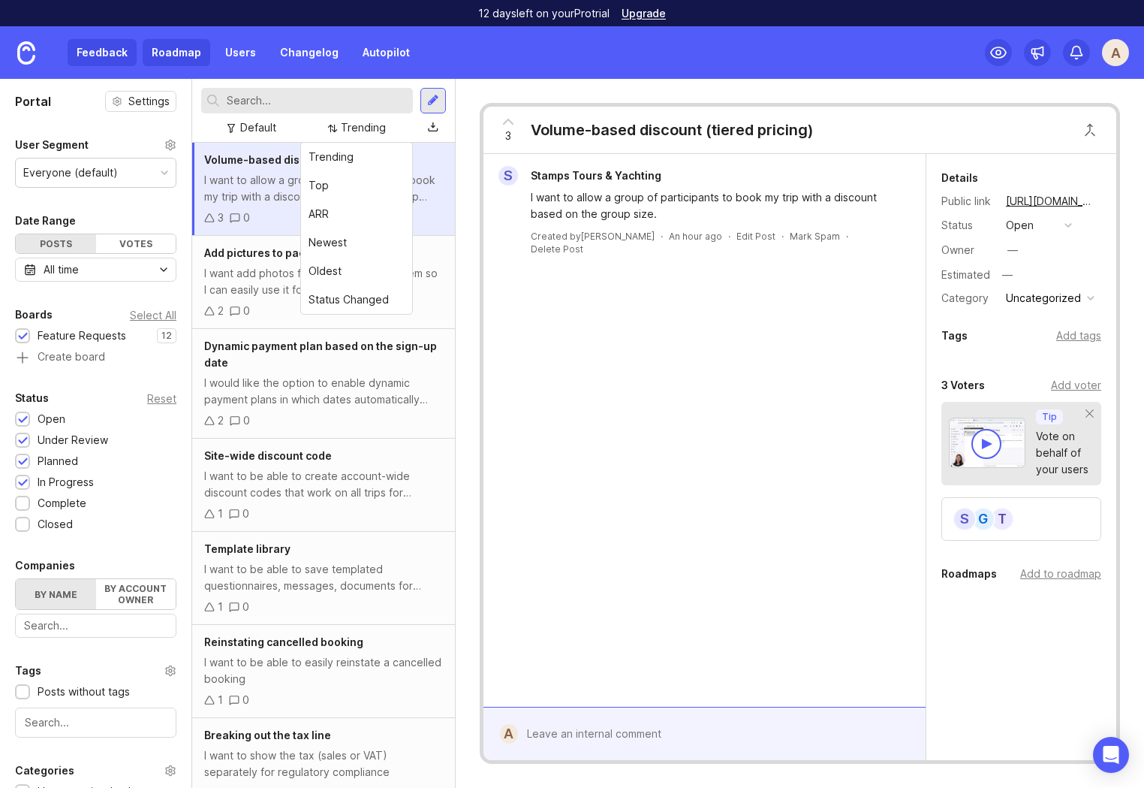
click at [163, 48] on link "Roadmap" at bounding box center [177, 52] width 68 height 27
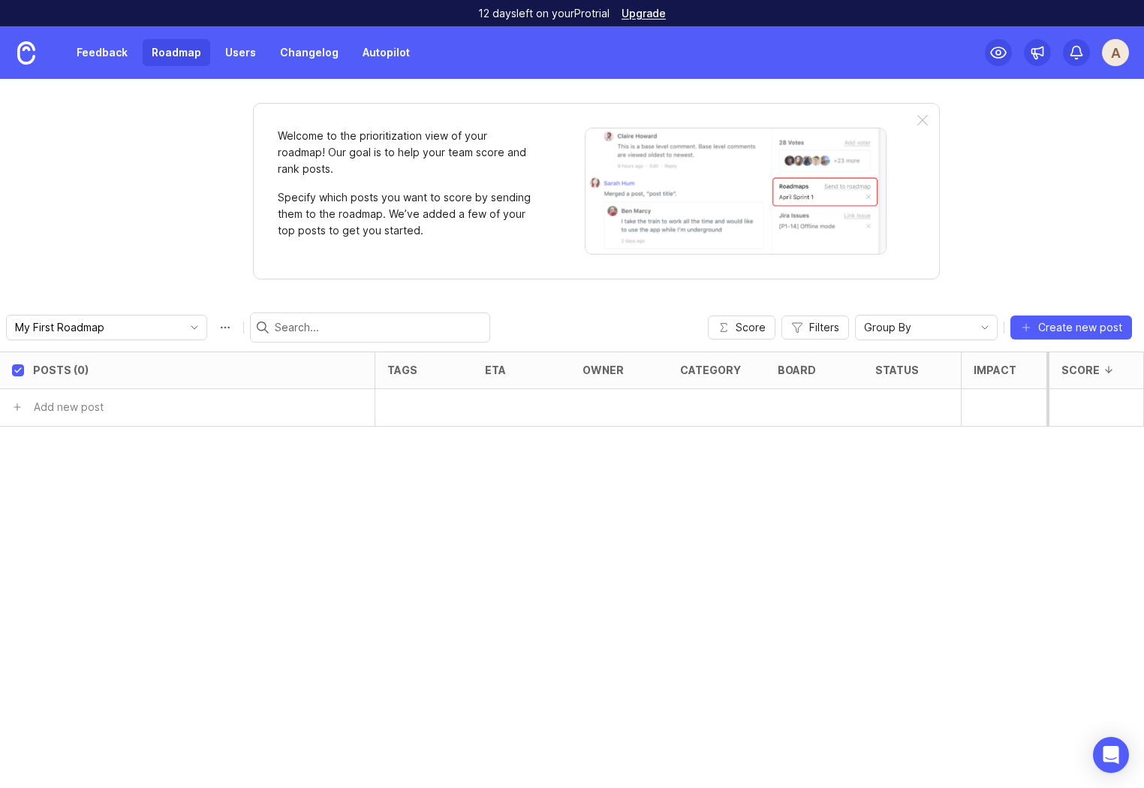
click at [192, 150] on div "Welcome to the prioritization view of your roadmap! Our goal is to help your te…" at bounding box center [572, 433] width 1144 height 709
click at [236, 59] on link "Users" at bounding box center [240, 52] width 49 height 27
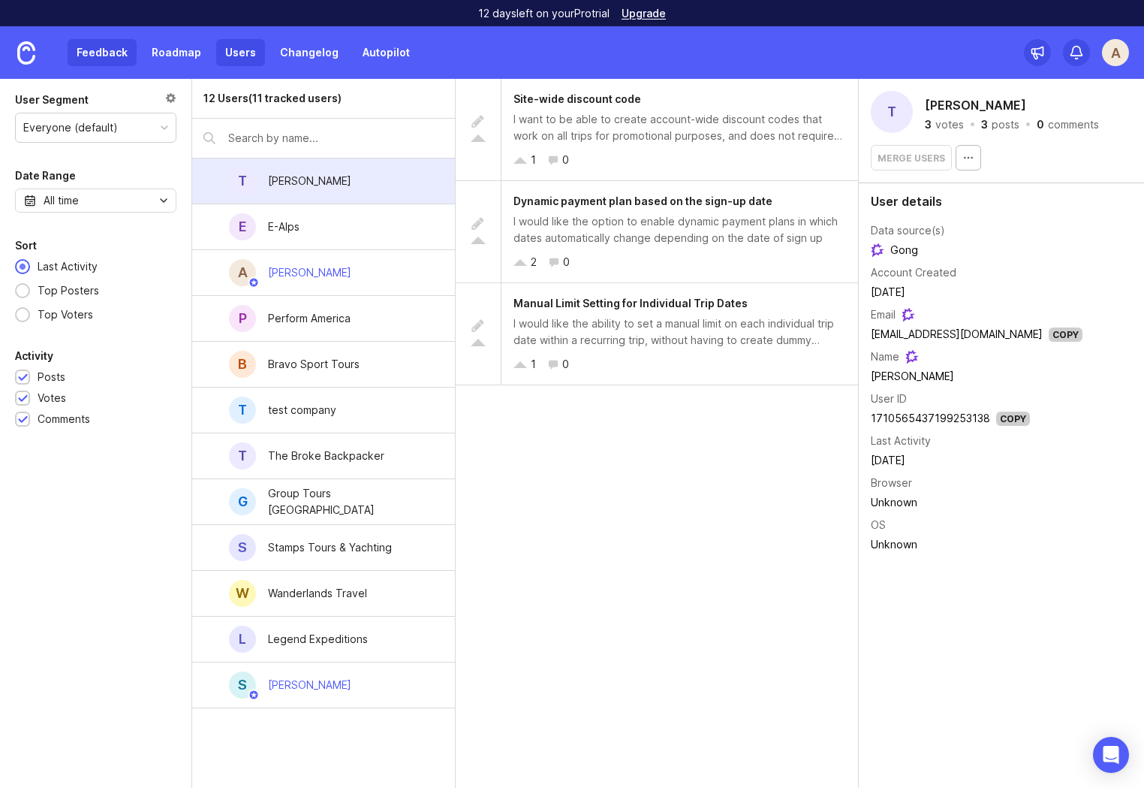
click at [101, 62] on link "Feedback" at bounding box center [102, 52] width 69 height 27
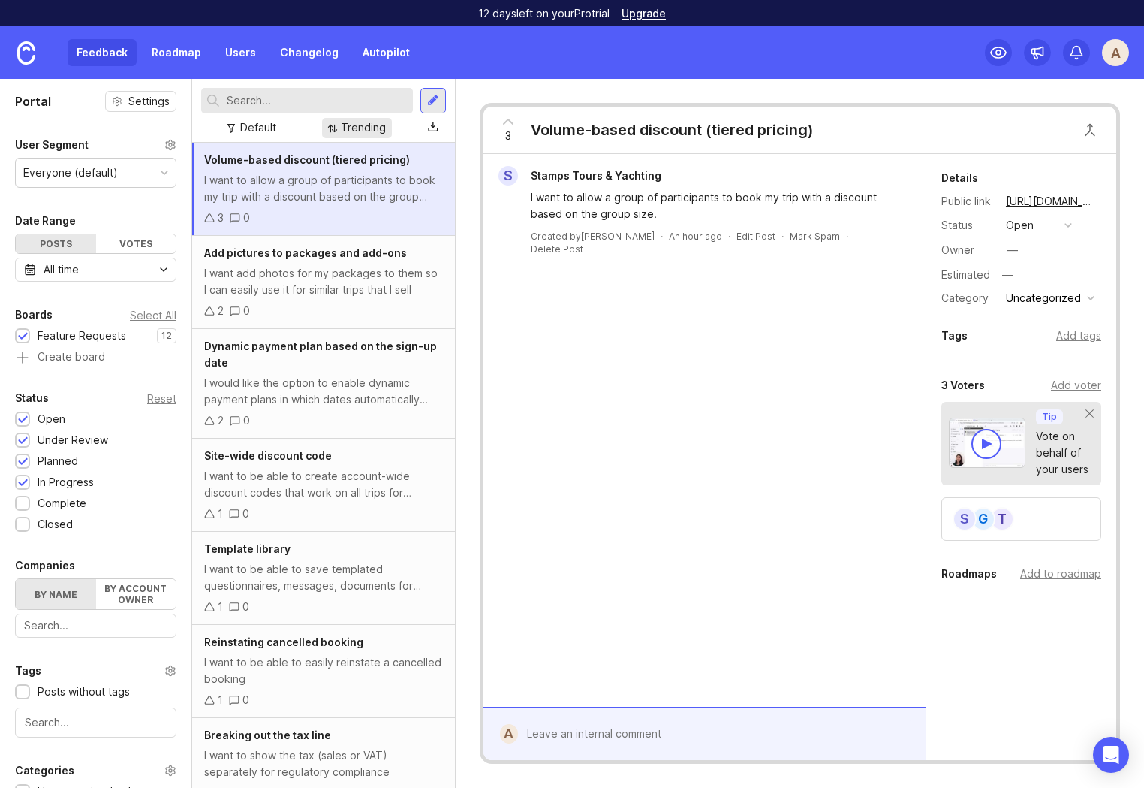
click at [372, 127] on div "Trending" at bounding box center [363, 127] width 45 height 17
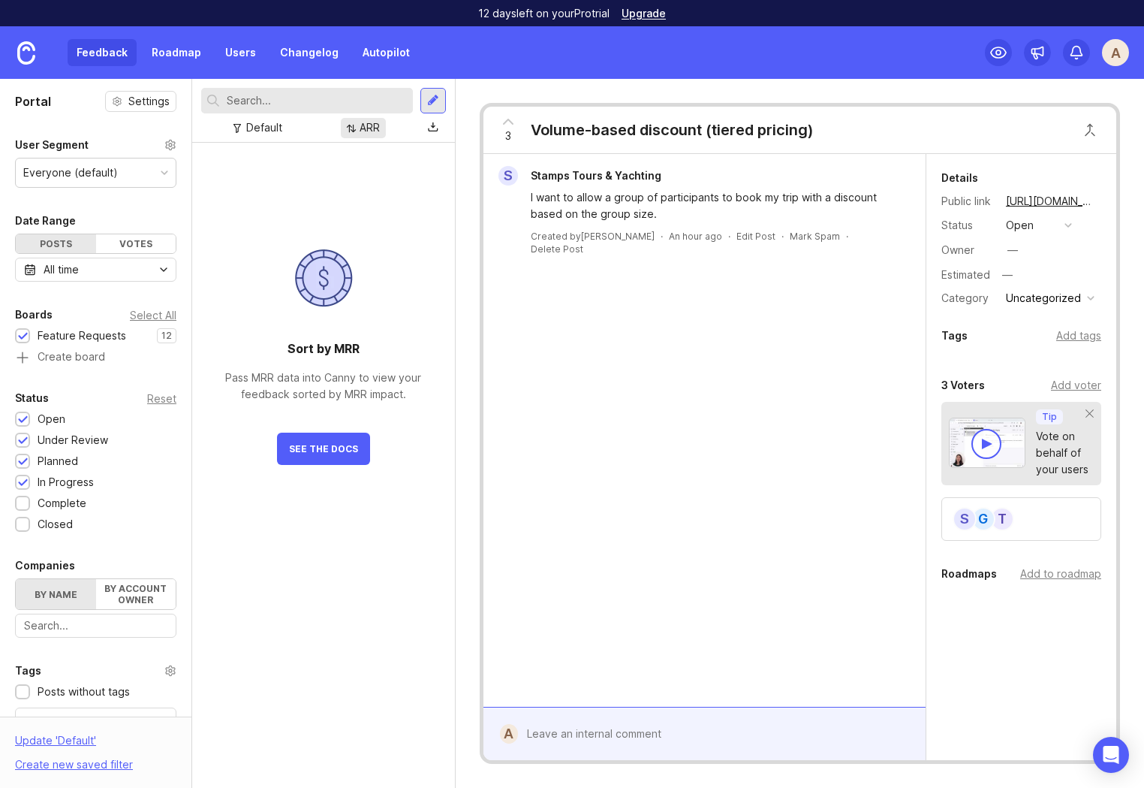
click at [378, 125] on div "ARR" at bounding box center [370, 127] width 20 height 17
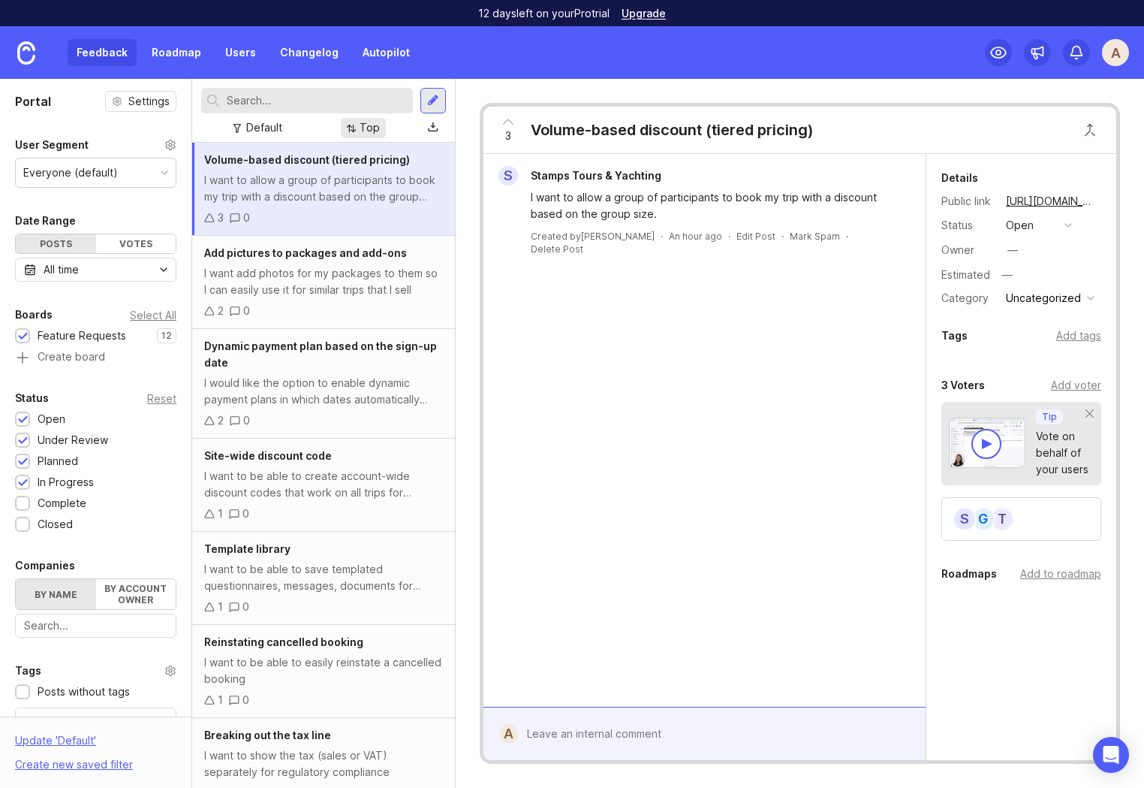
click at [365, 133] on div "Top" at bounding box center [370, 127] width 20 height 17
click at [360, 123] on div "Trending" at bounding box center [363, 127] width 45 height 17
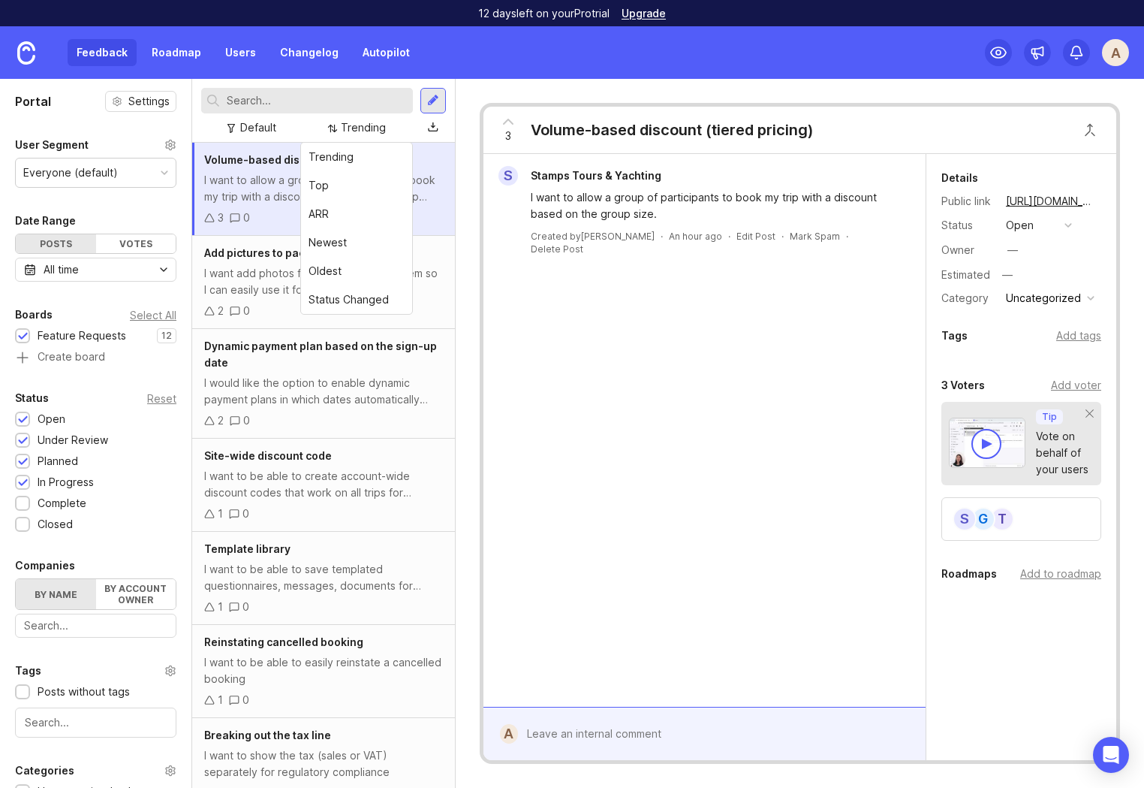
drag, startPoint x: 354, startPoint y: 271, endPoint x: 366, endPoint y: 235, distance: 38.0
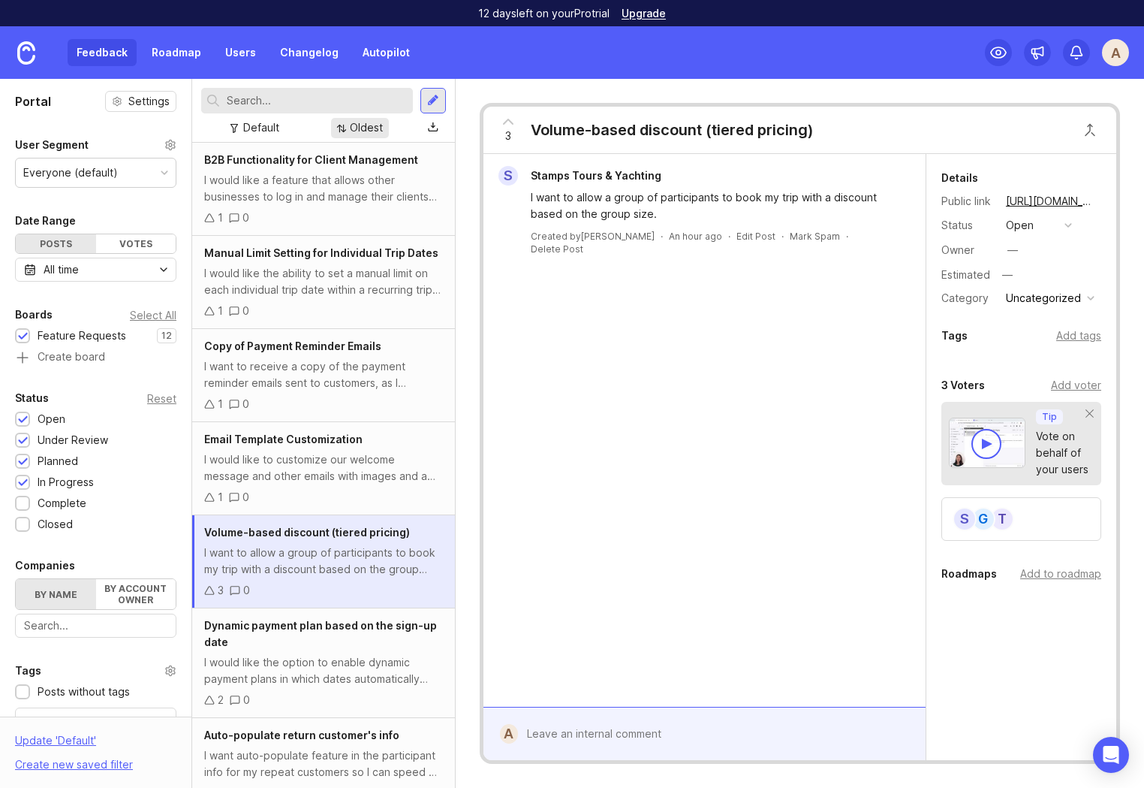
click at [372, 125] on div "Oldest" at bounding box center [366, 127] width 33 height 17
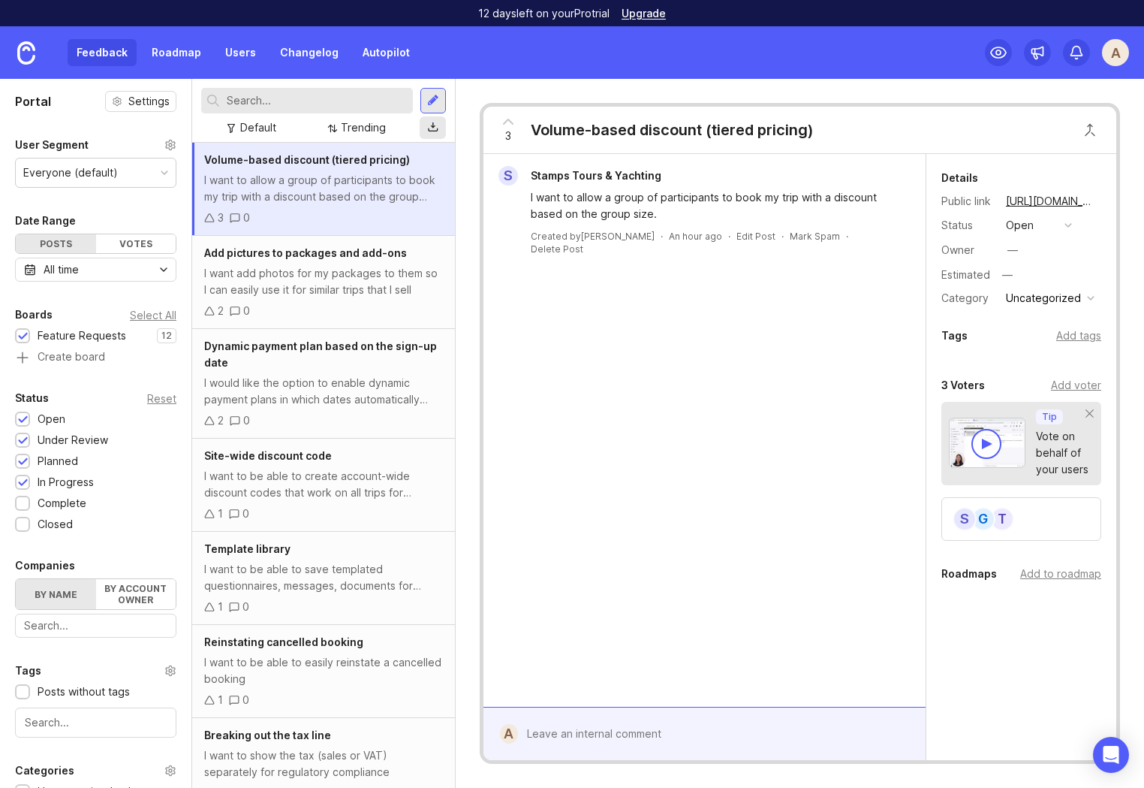
click at [434, 128] on div at bounding box center [433, 128] width 11 height 12
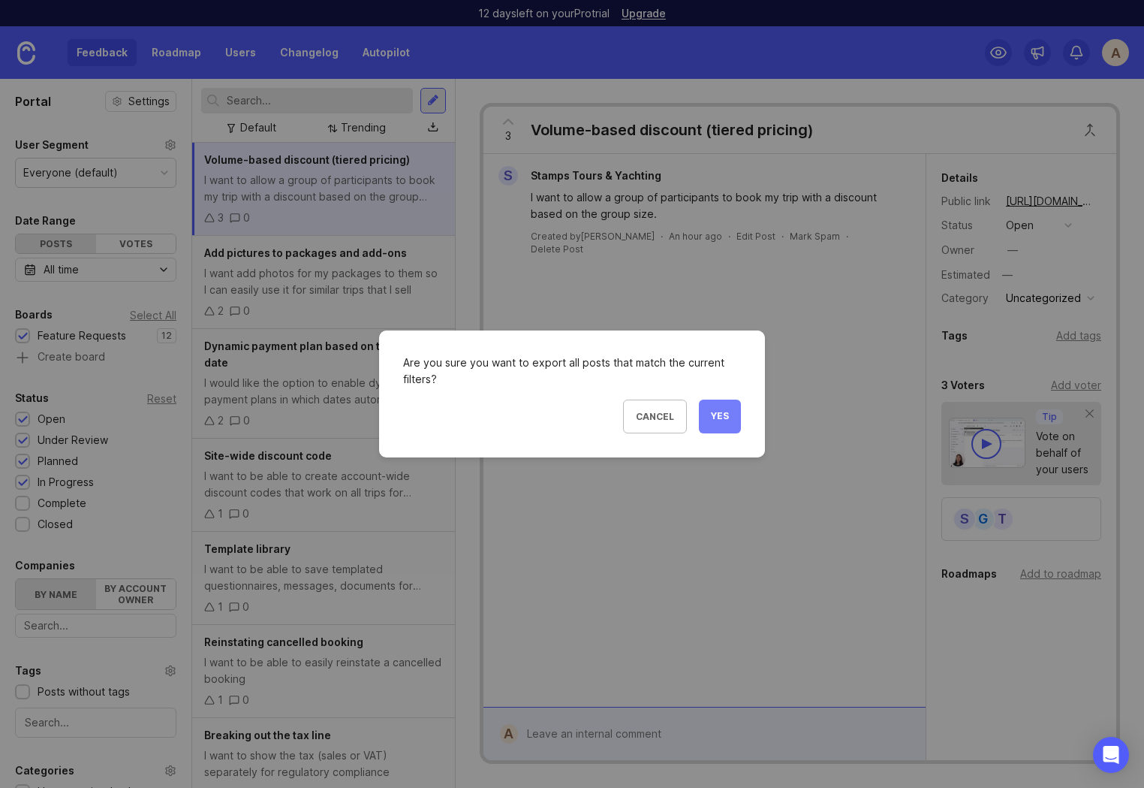
click at [732, 423] on button "Yes" at bounding box center [720, 416] width 42 height 34
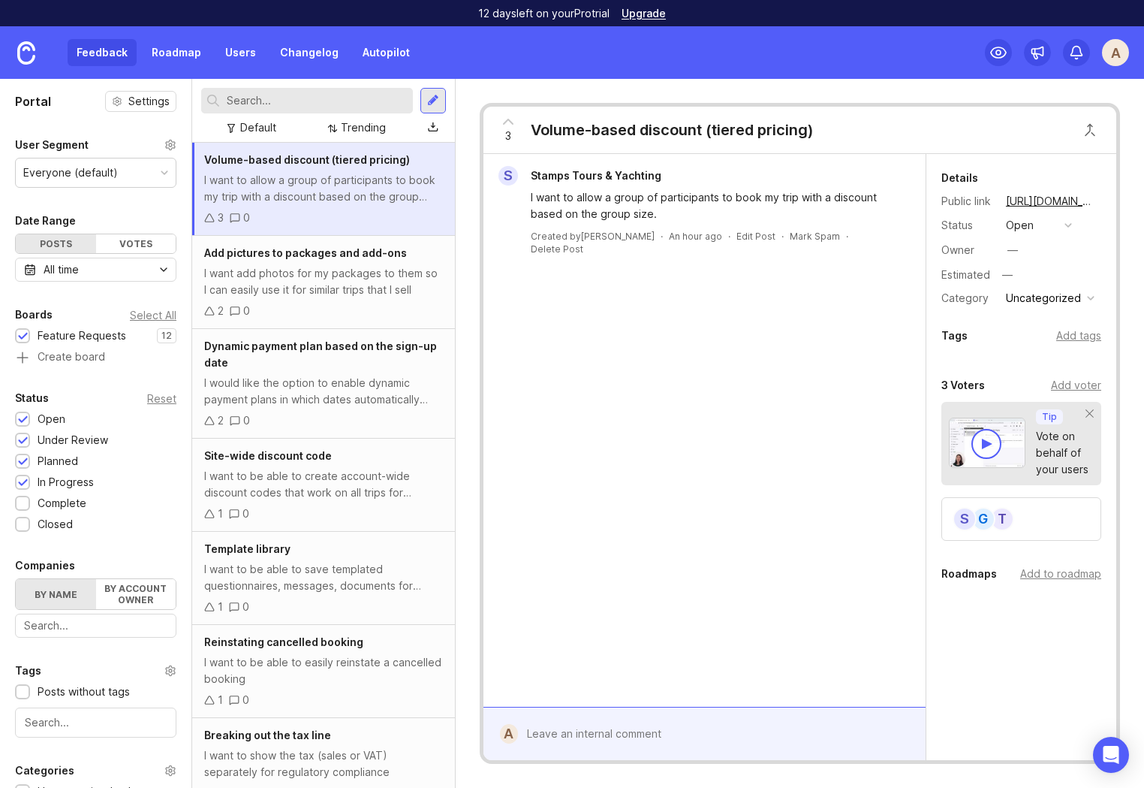
click at [552, 444] on div "S Stamps Tours & Yachting I want to allow a group of participants to book my tr…" at bounding box center [705, 430] width 442 height 553
drag, startPoint x: 378, startPoint y: 56, endPoint x: 370, endPoint y: 66, distance: 13.4
click at [378, 56] on link "Autopilot" at bounding box center [386, 52] width 65 height 27
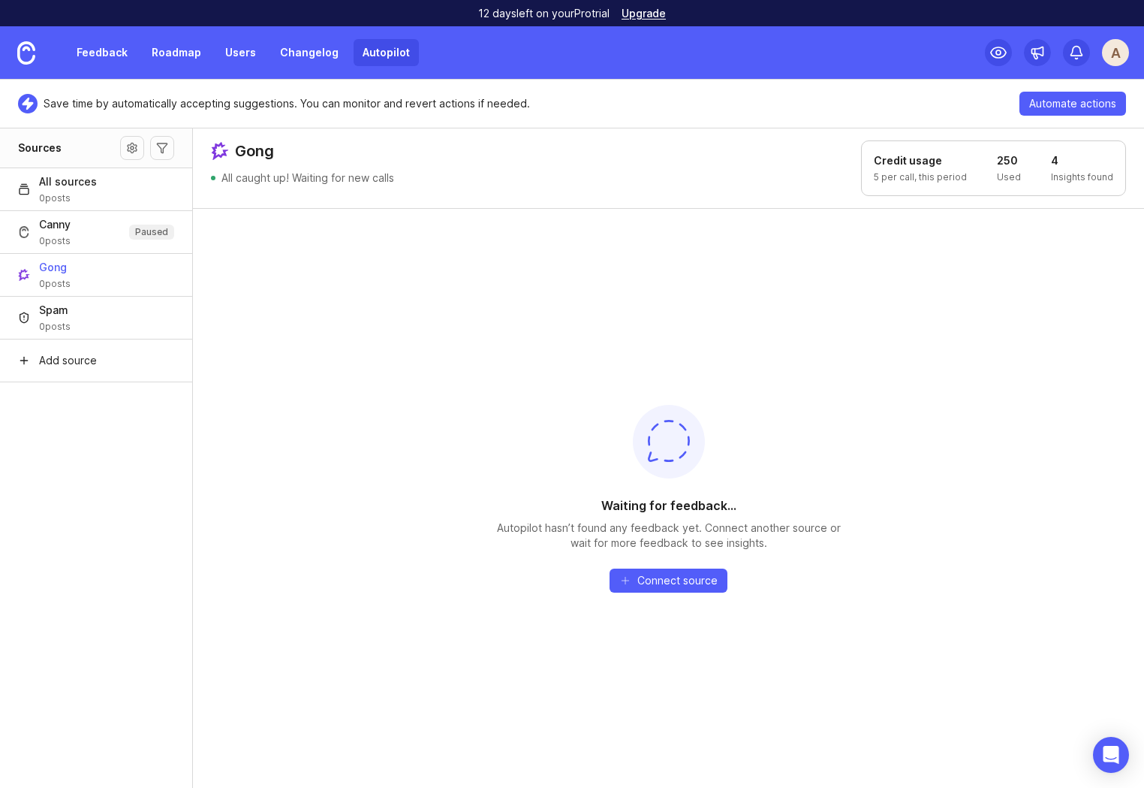
click at [367, 61] on link "Autopilot" at bounding box center [386, 52] width 65 height 27
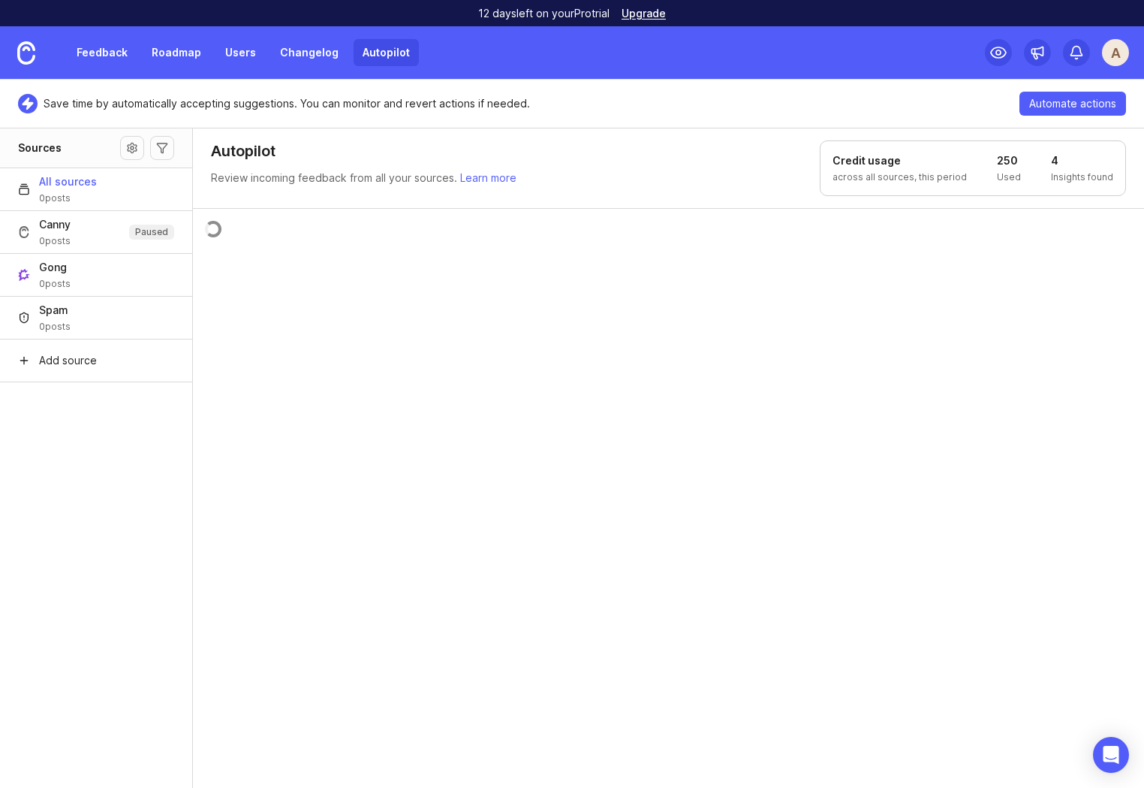
click at [214, 590] on div at bounding box center [669, 498] width 952 height 581
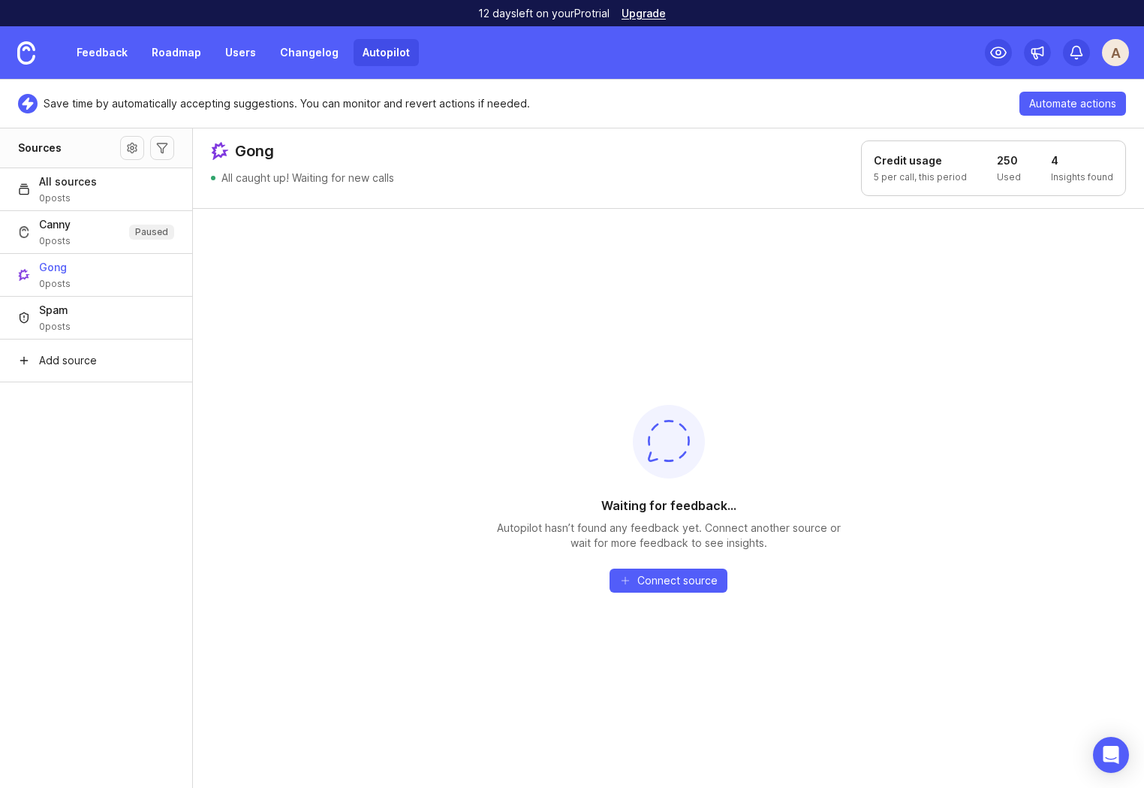
click at [494, 466] on div "Waiting for feedback... Autopilot hasn’t found any feedback yet. Connect anothe…" at bounding box center [669, 499] width 360 height 188
click at [380, 57] on link "Autopilot" at bounding box center [386, 52] width 65 height 27
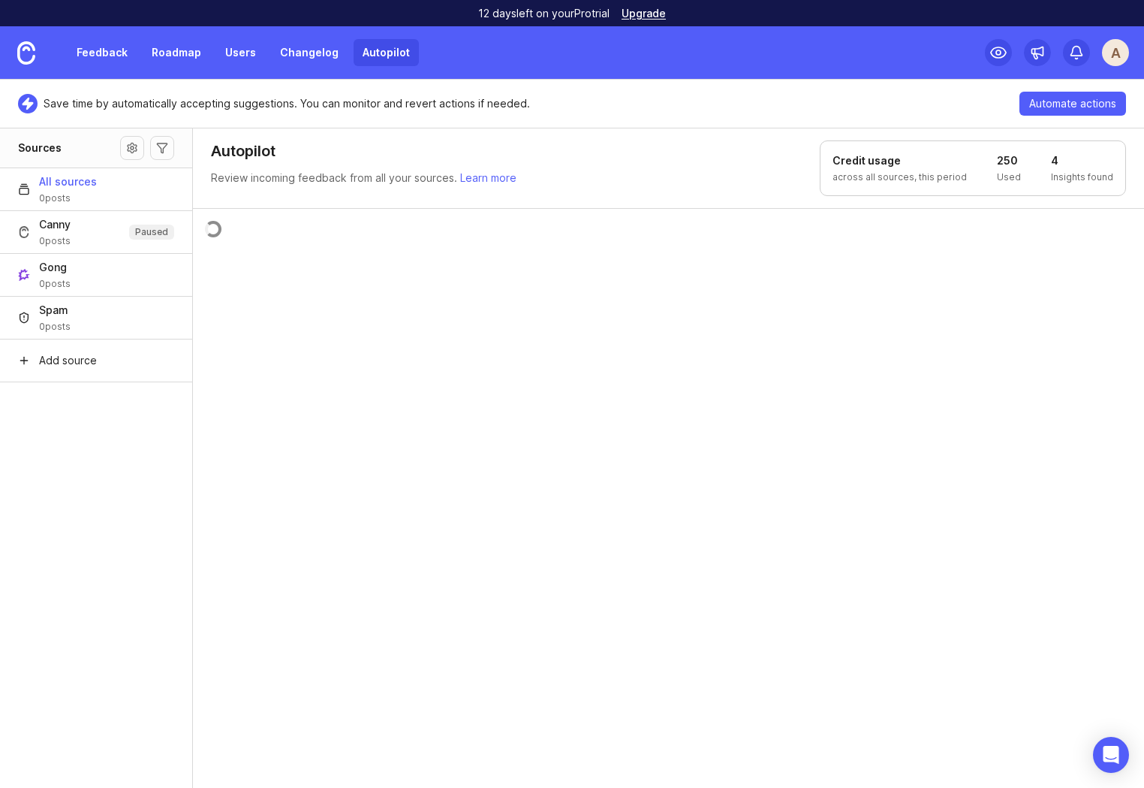
click at [92, 564] on aside "Sources All sources 0 posts Canny 0 posts Paused Gong 0 posts Spam 0 posts Add …" at bounding box center [96, 458] width 193 height 660
click at [103, 49] on link "Feedback" at bounding box center [102, 52] width 69 height 27
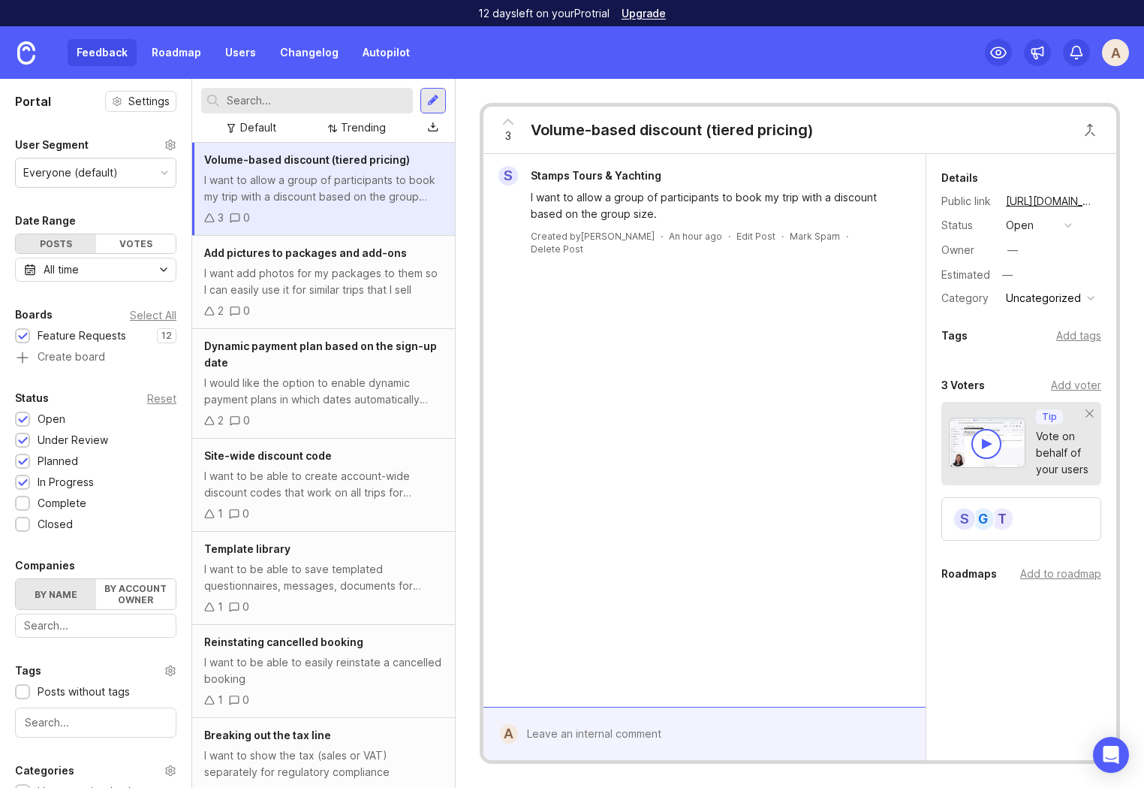
click at [188, 67] on div "Feedback Roadmap Users Changelog Autopilot" at bounding box center [209, 52] width 419 height 53
click at [235, 48] on link "Users" at bounding box center [240, 52] width 49 height 27
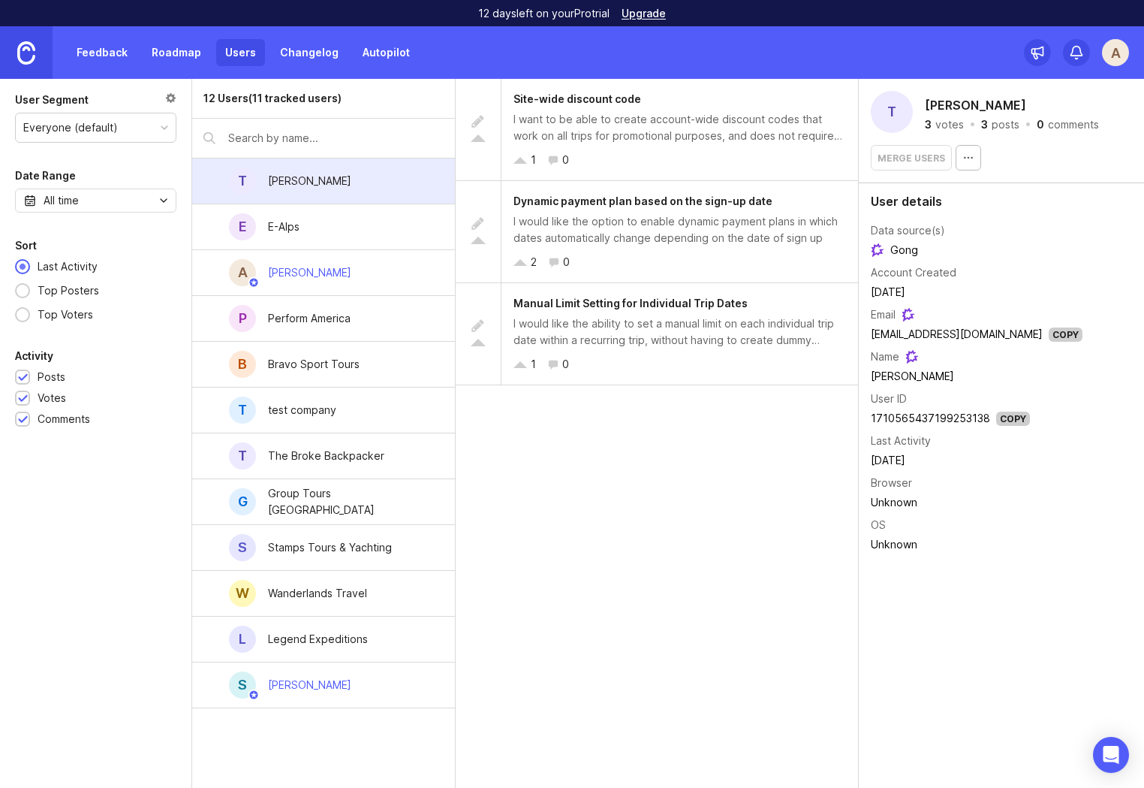
click at [35, 54] on link at bounding box center [26, 52] width 53 height 53
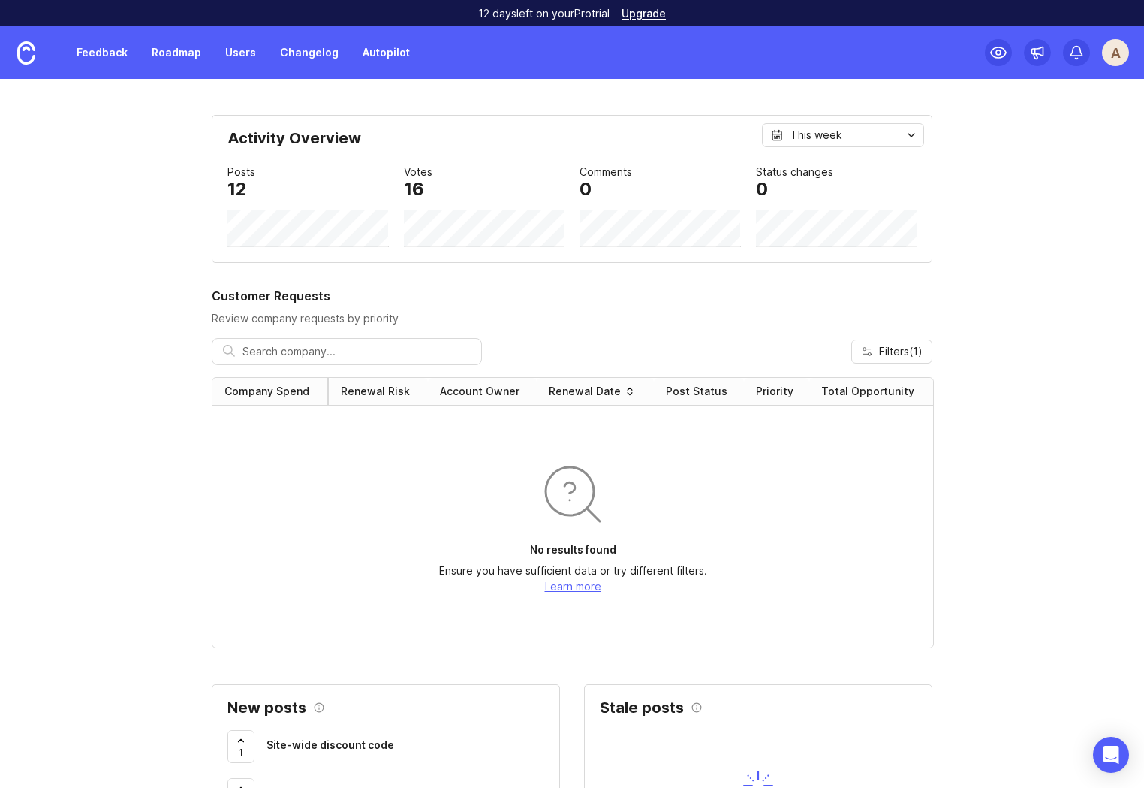
click at [266, 182] on div "Posts 12" at bounding box center [308, 181] width 161 height 35
click at [838, 137] on div "This week" at bounding box center [817, 135] width 52 height 17
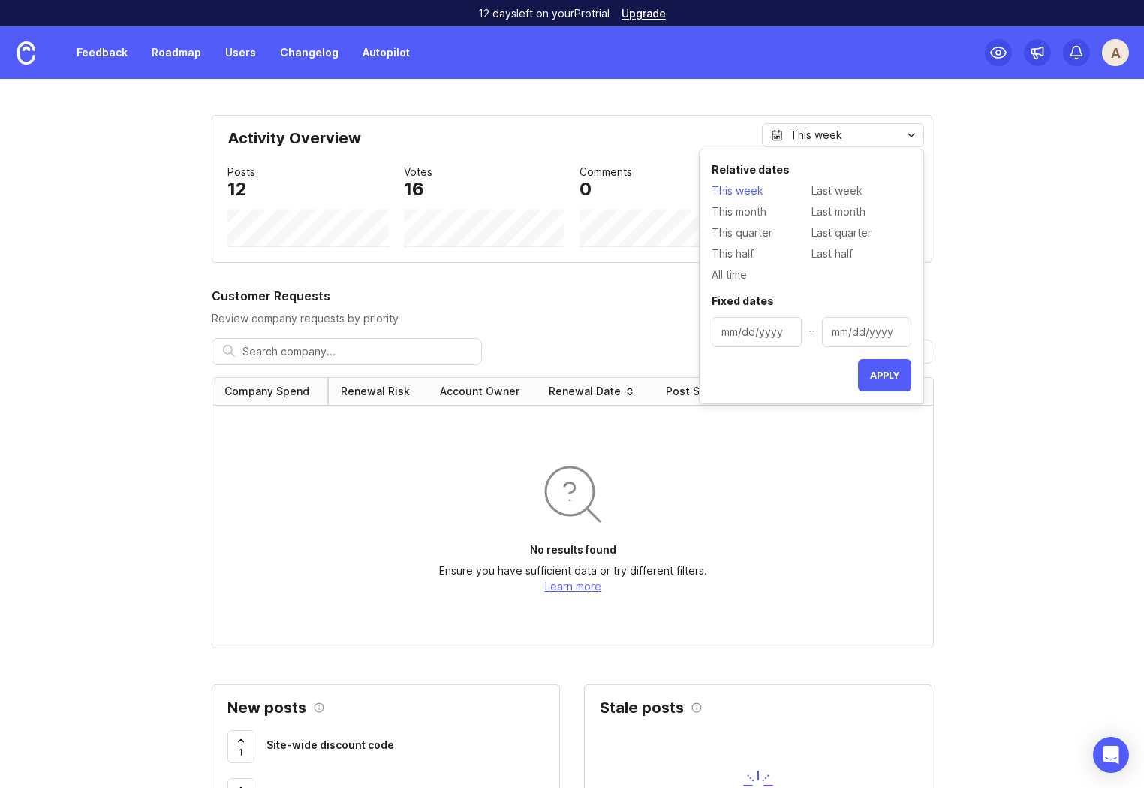
click at [838, 137] on div "This week" at bounding box center [817, 135] width 52 height 17
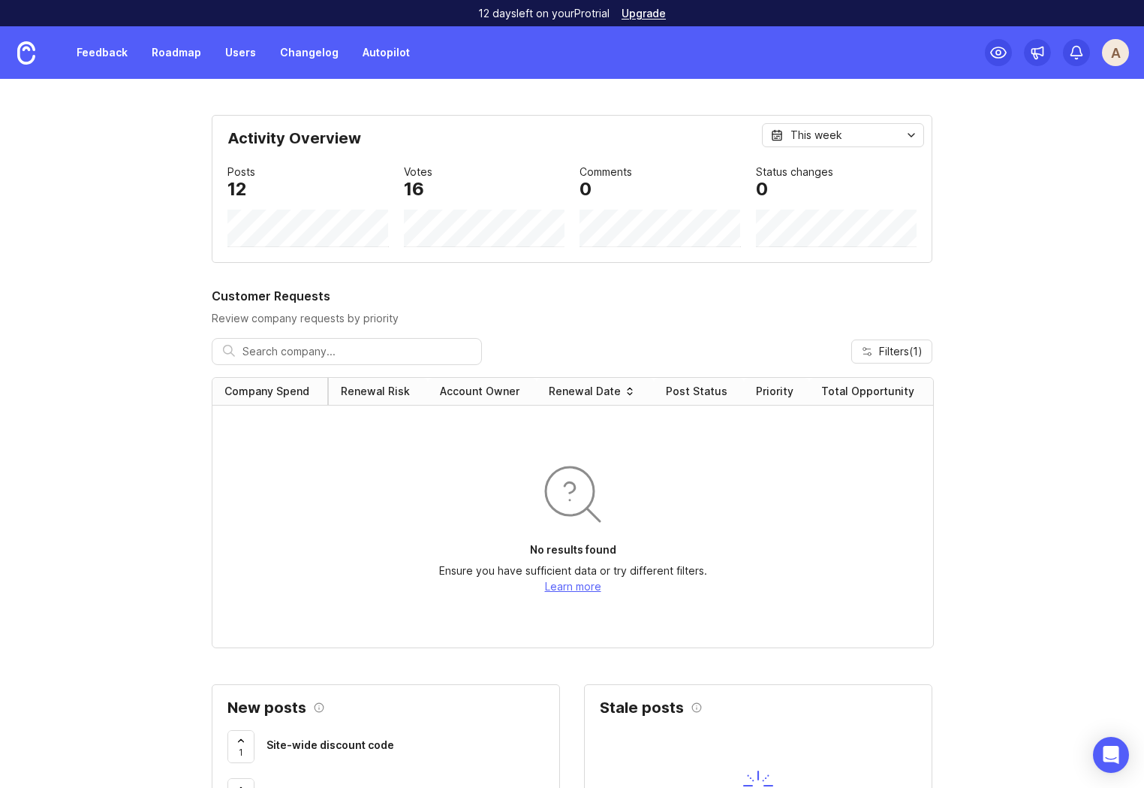
click at [915, 312] on p "Review company requests by priority" at bounding box center [572, 318] width 721 height 15
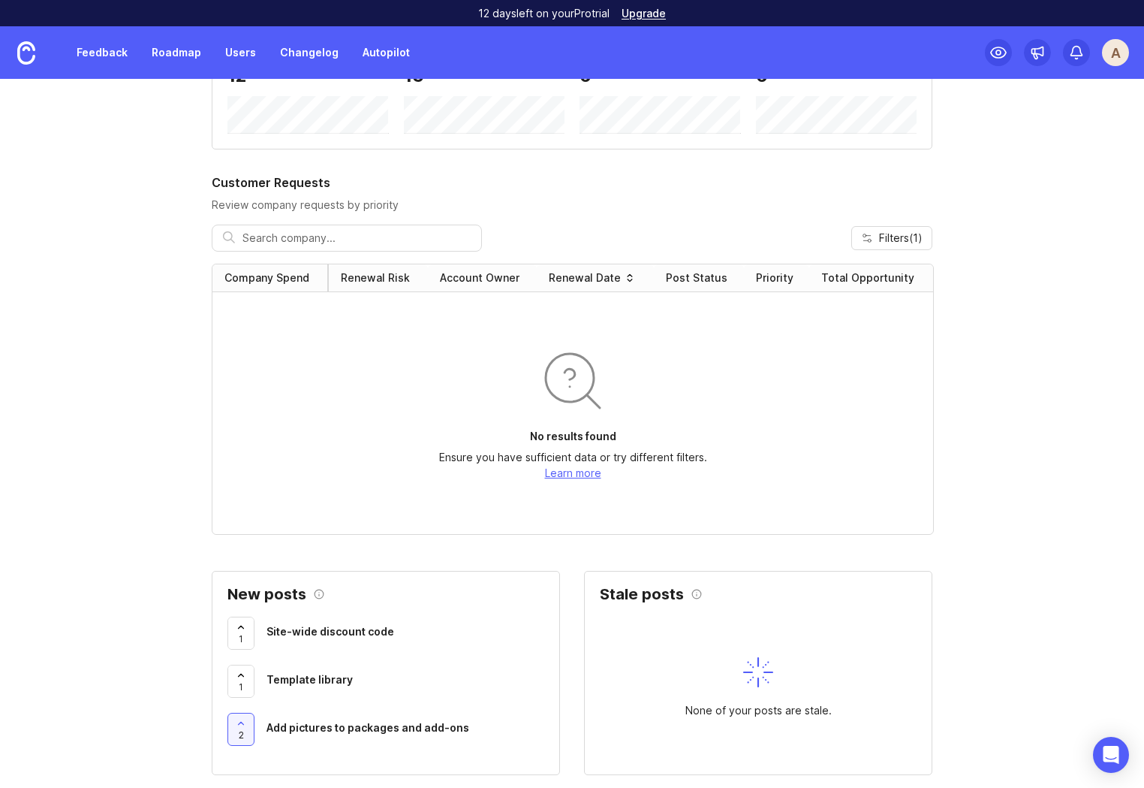
scroll to position [118, 0]
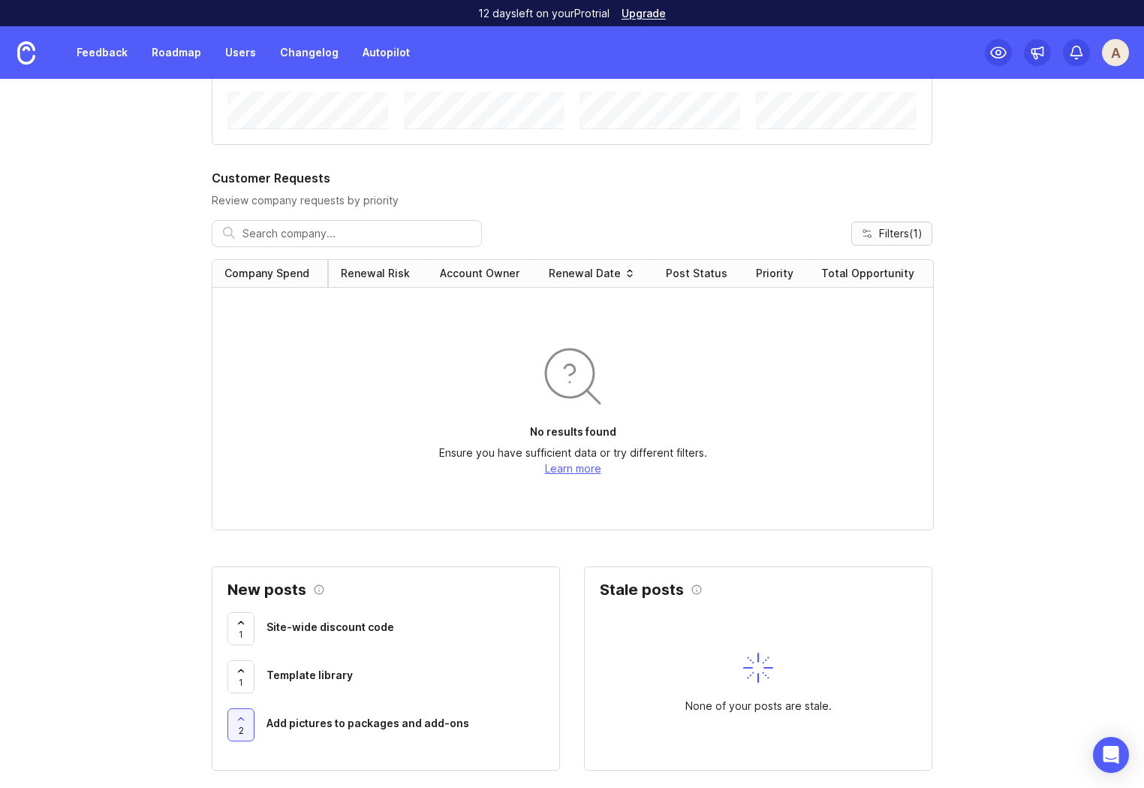
click at [906, 236] on span "Filters ( 1 )" at bounding box center [901, 233] width 44 height 15
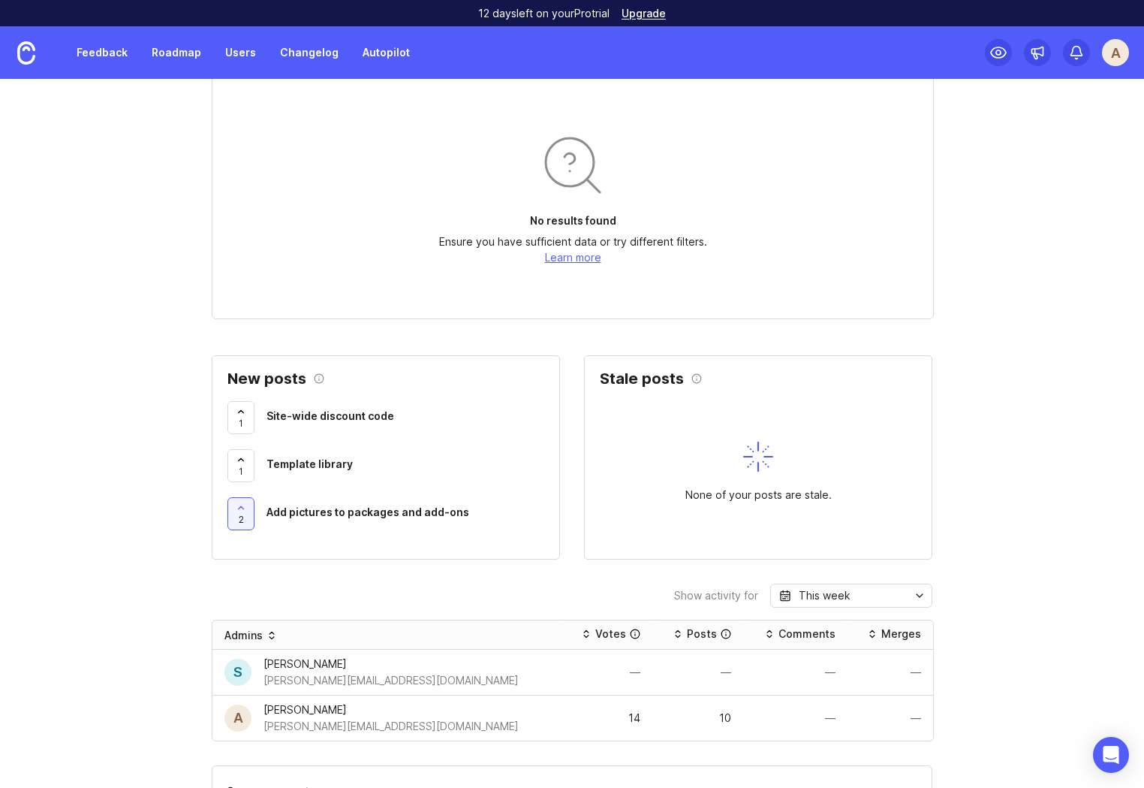
scroll to position [362, 0]
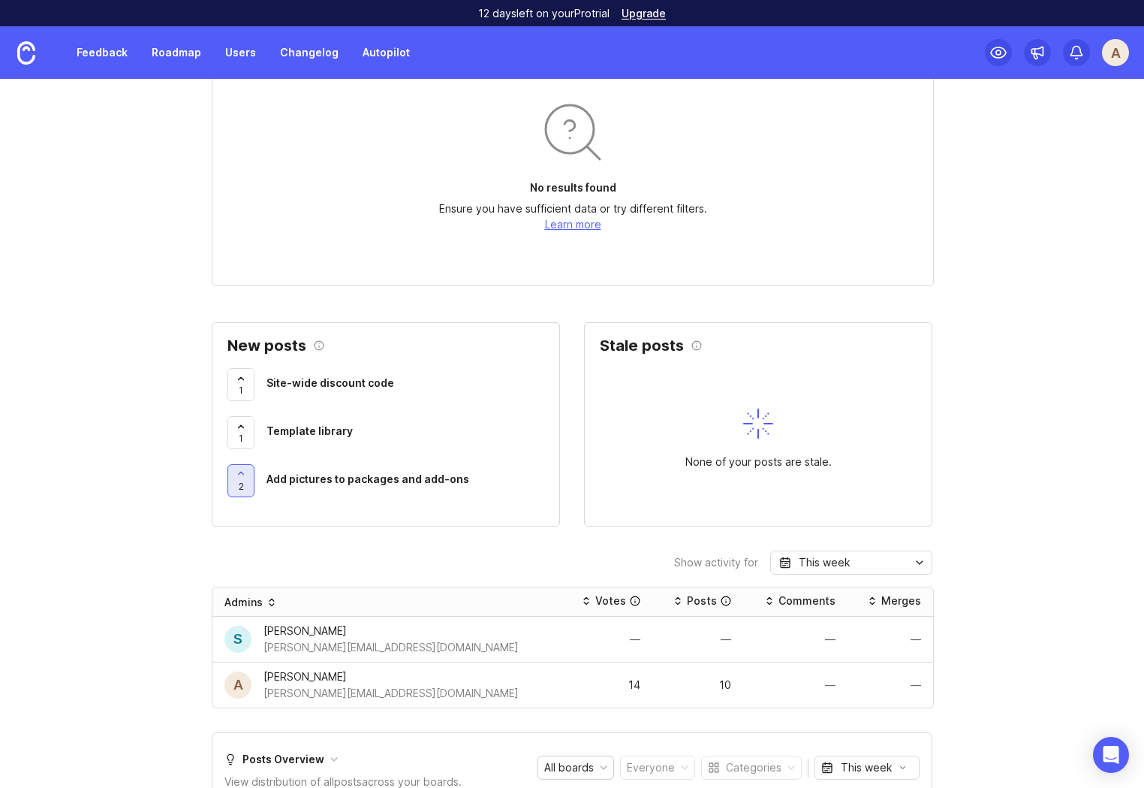
click at [236, 479] on div at bounding box center [241, 481] width 26 height 32
click at [335, 481] on span "Add pictures to packages and add-ons" at bounding box center [368, 478] width 203 height 13
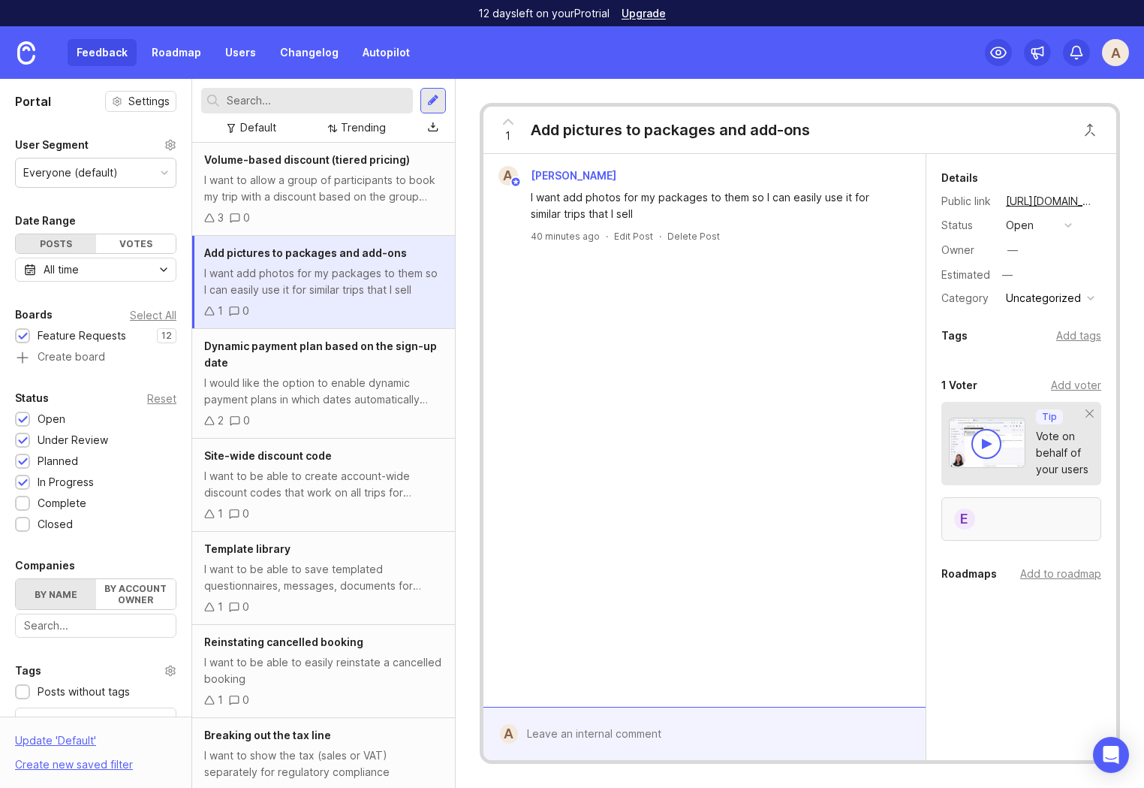
click at [1002, 515] on div "E" at bounding box center [1022, 519] width 160 height 44
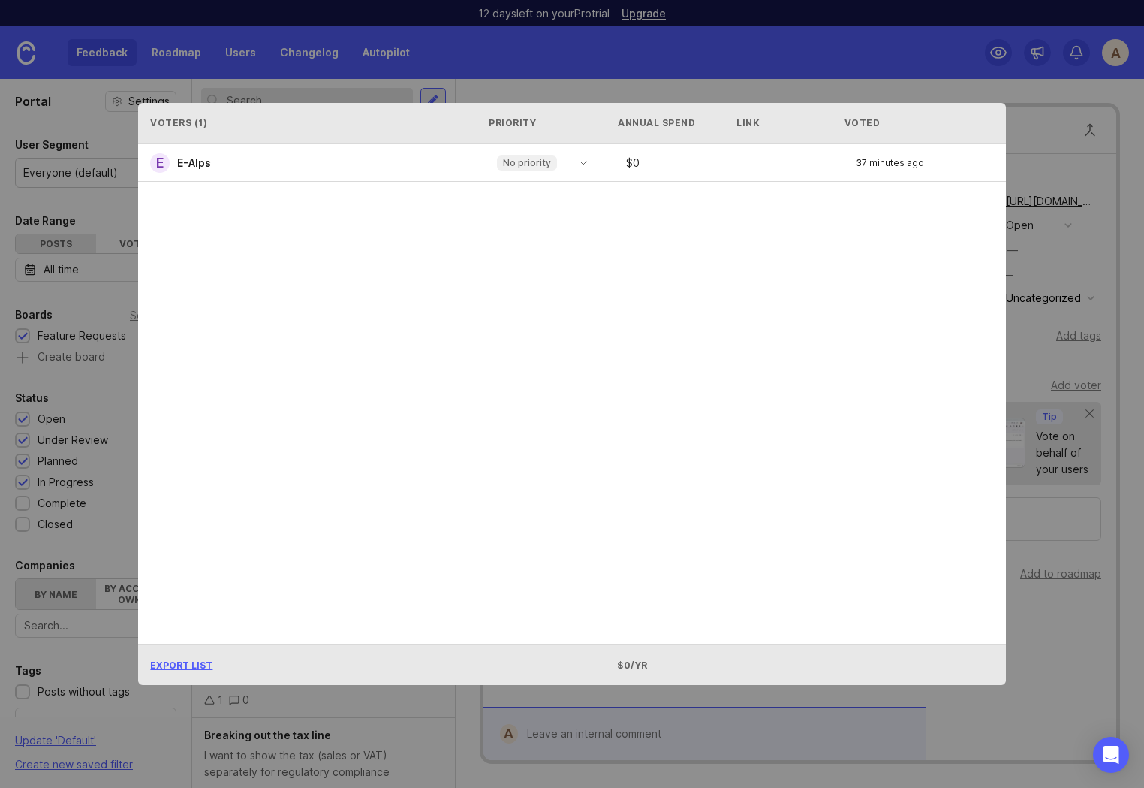
click at [580, 79] on div "Voters ( 1 ) Priority Annual Spend Link Voted E E-Alps No priority $ 0 37 minut…" at bounding box center [571, 394] width 915 height 630
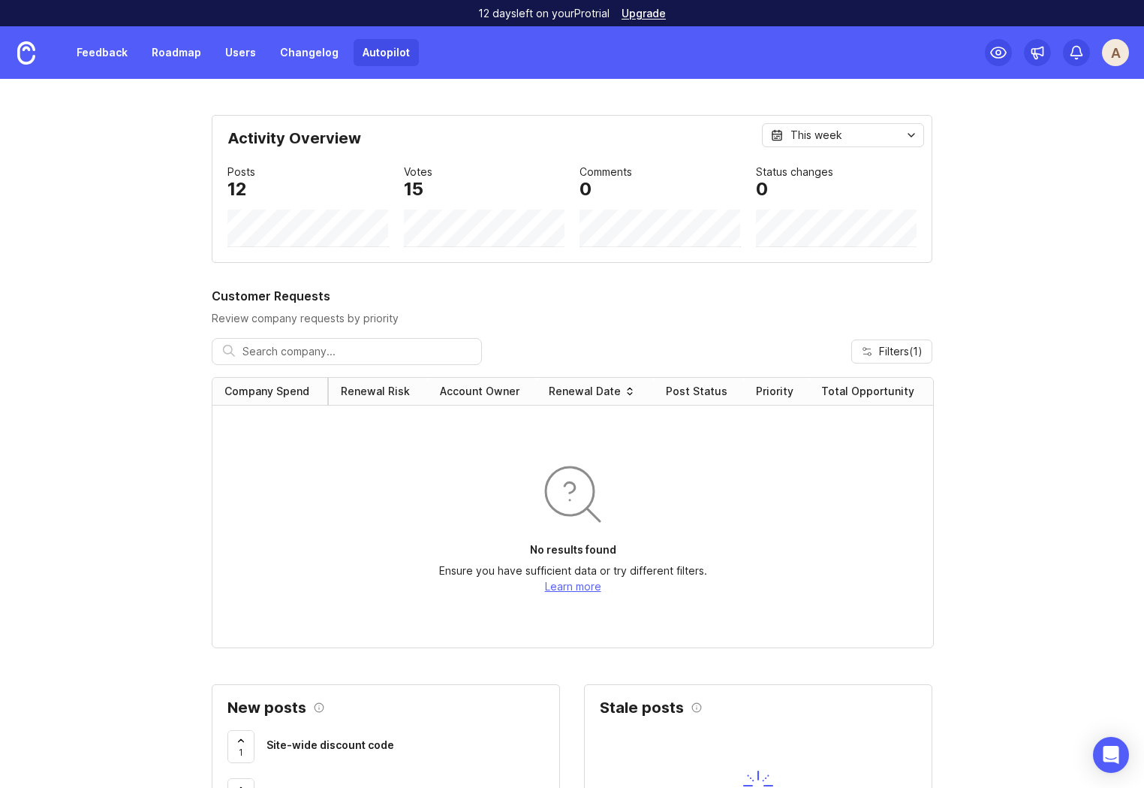
click at [381, 55] on link "Autopilot" at bounding box center [386, 52] width 65 height 27
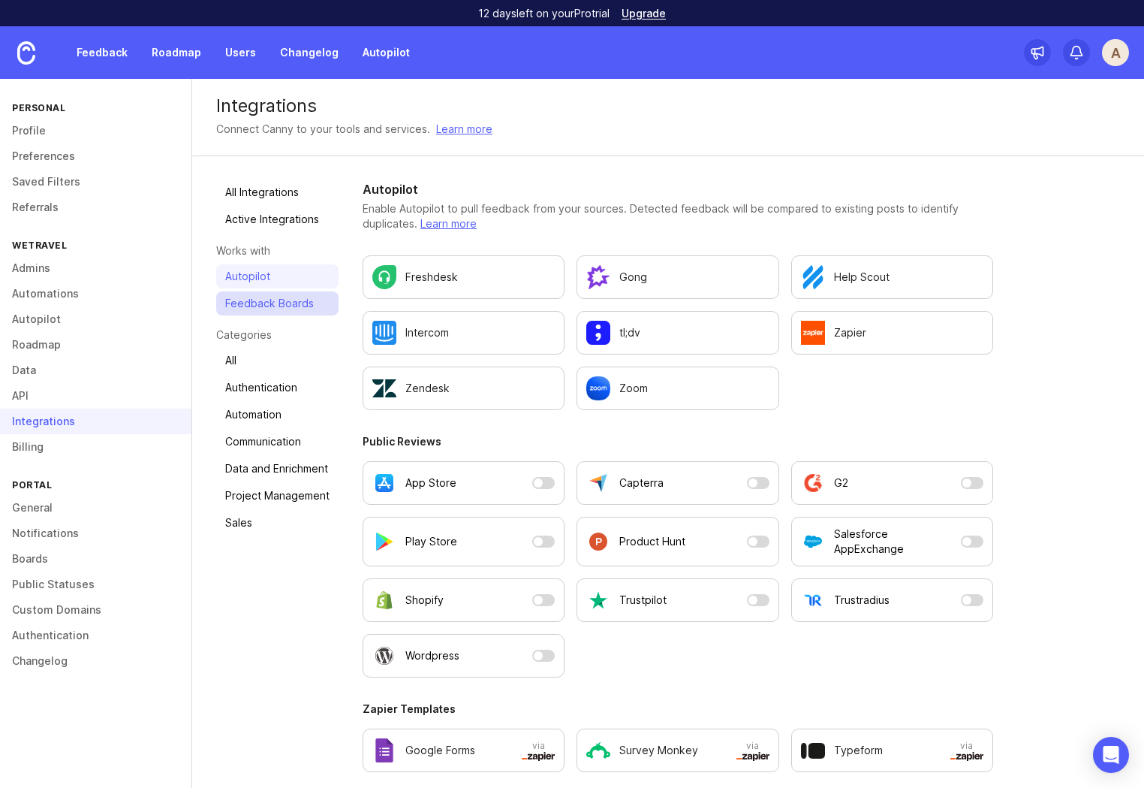
click at [264, 300] on link "Feedback Boards" at bounding box center [277, 303] width 122 height 24
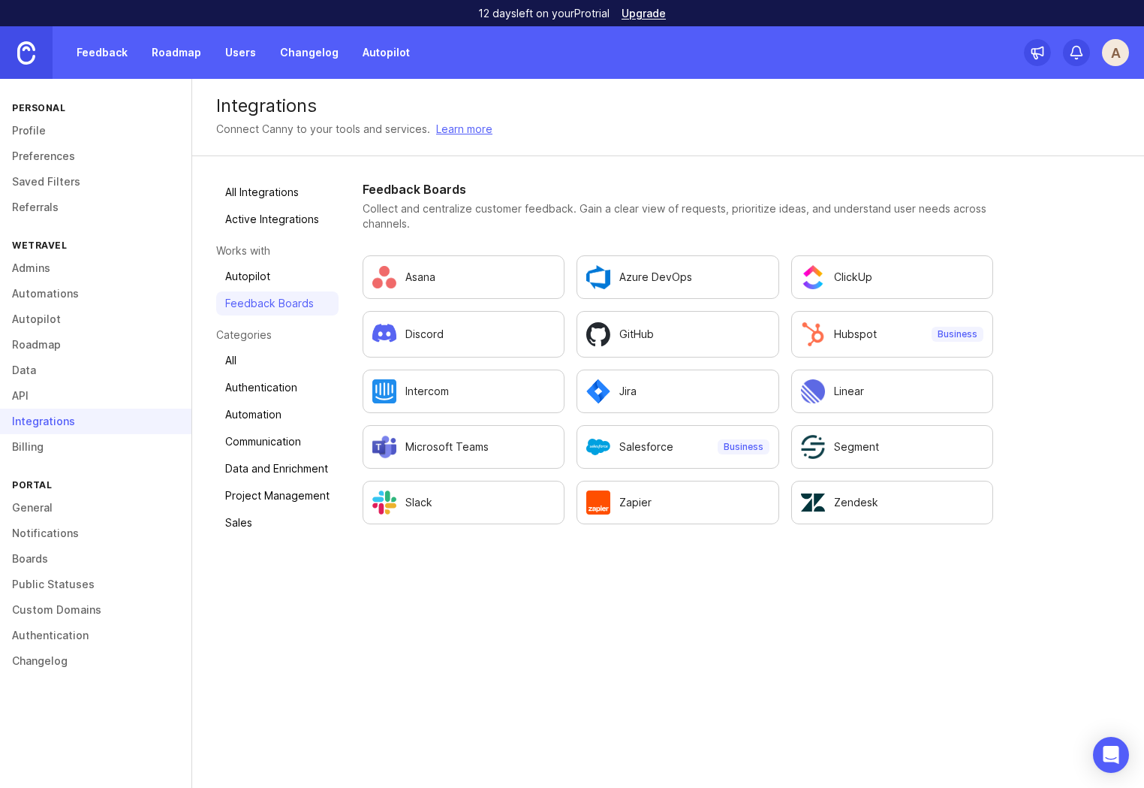
click at [19, 56] on img at bounding box center [26, 52] width 18 height 23
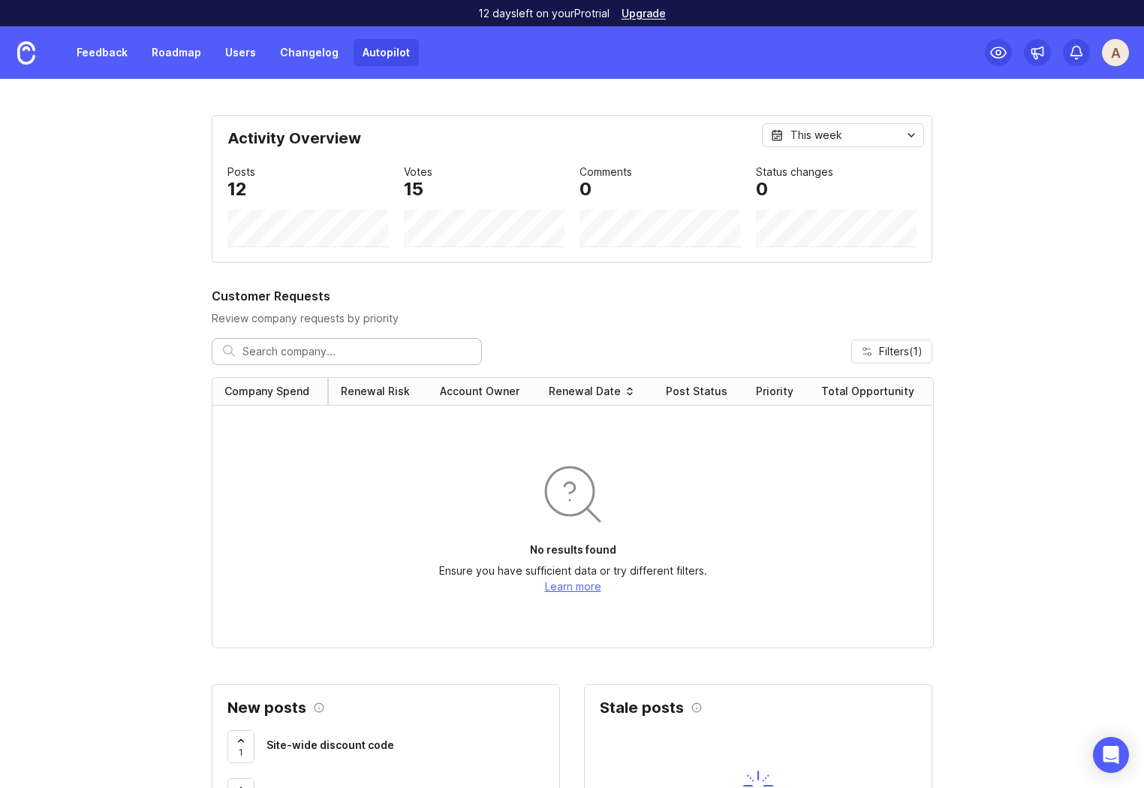
click at [378, 46] on link "Autopilot" at bounding box center [386, 52] width 65 height 27
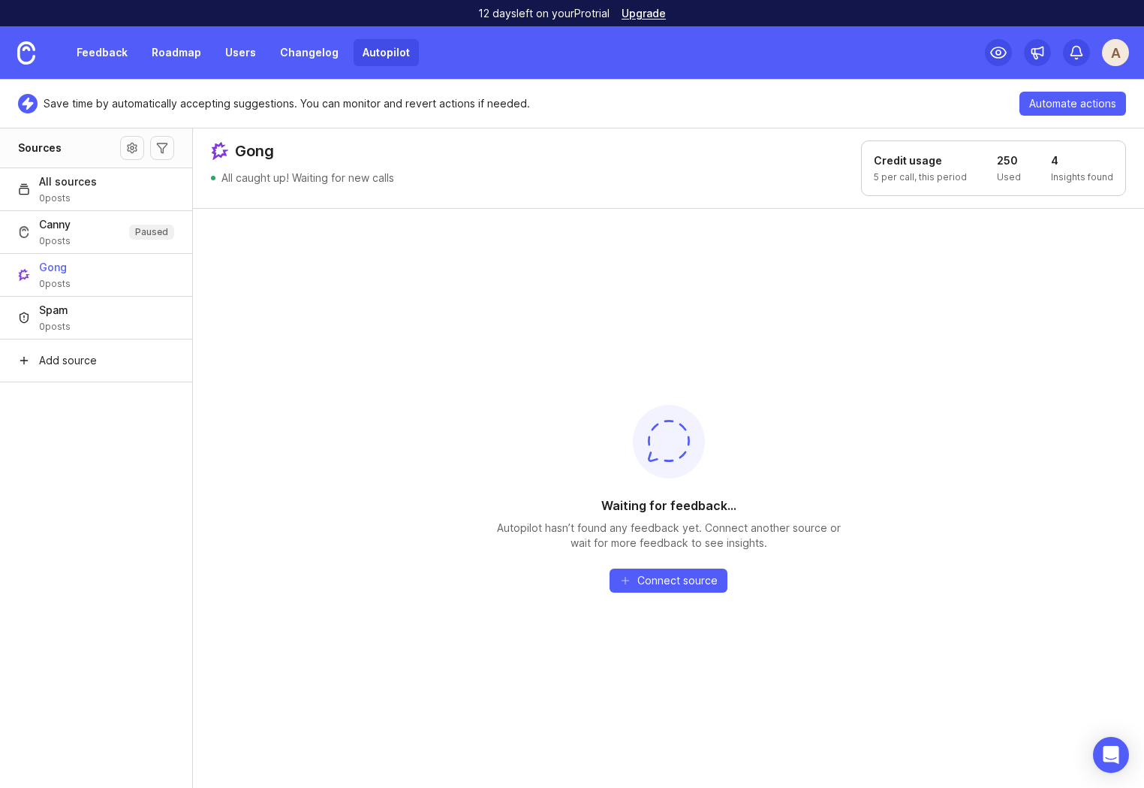
click at [123, 528] on aside "Sources All sources 0 posts Canny 0 posts Paused Gong 0 posts Spam 0 posts Add …" at bounding box center [96, 458] width 193 height 660
click at [270, 463] on div "Waiting for feedback... Autopilot hasn’t found any feedback yet. Connect anothe…" at bounding box center [668, 498] width 951 height 580
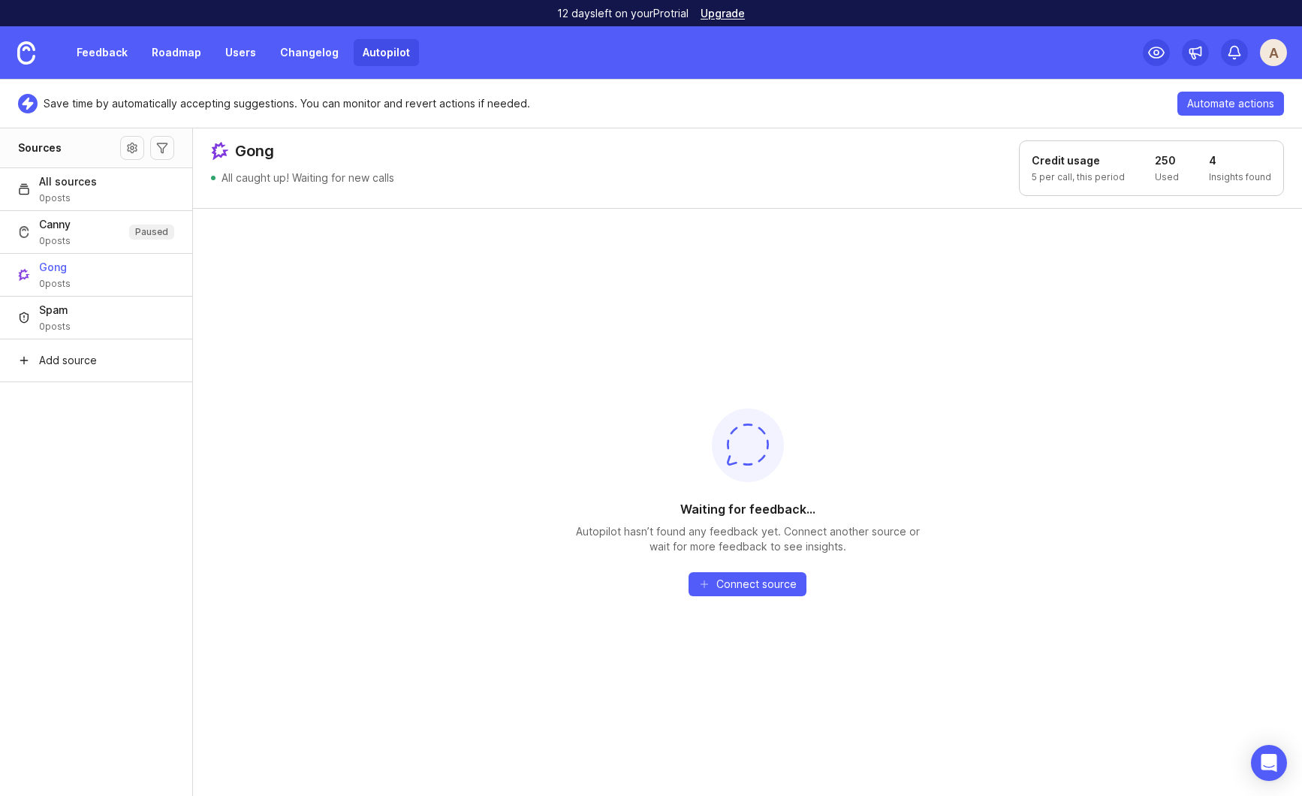
click at [360, 424] on div "Waiting for feedback... Autopilot hasn’t found any feedback yet. Connect anothe…" at bounding box center [747, 502] width 1109 height 588
click at [168, 54] on link "Roadmap" at bounding box center [177, 52] width 68 height 27
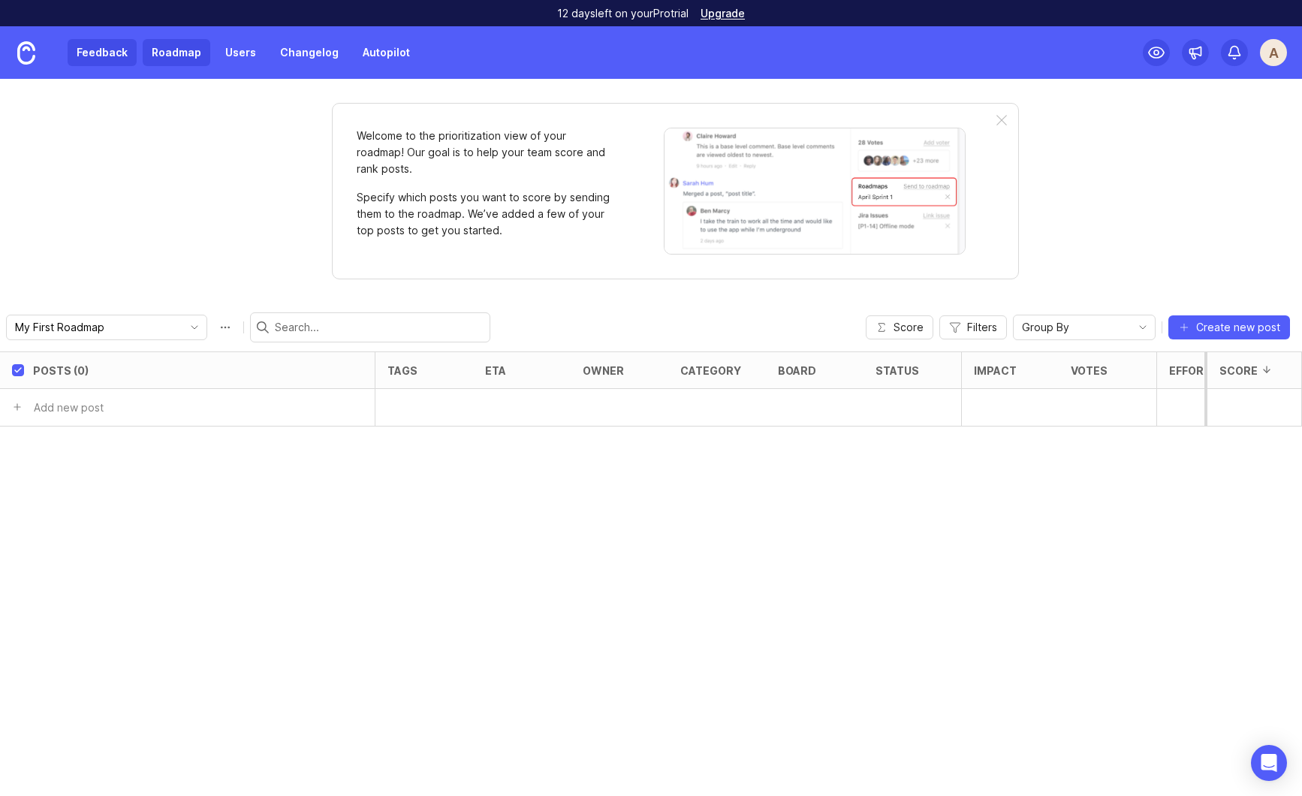
click at [110, 52] on link "Feedback" at bounding box center [102, 52] width 69 height 27
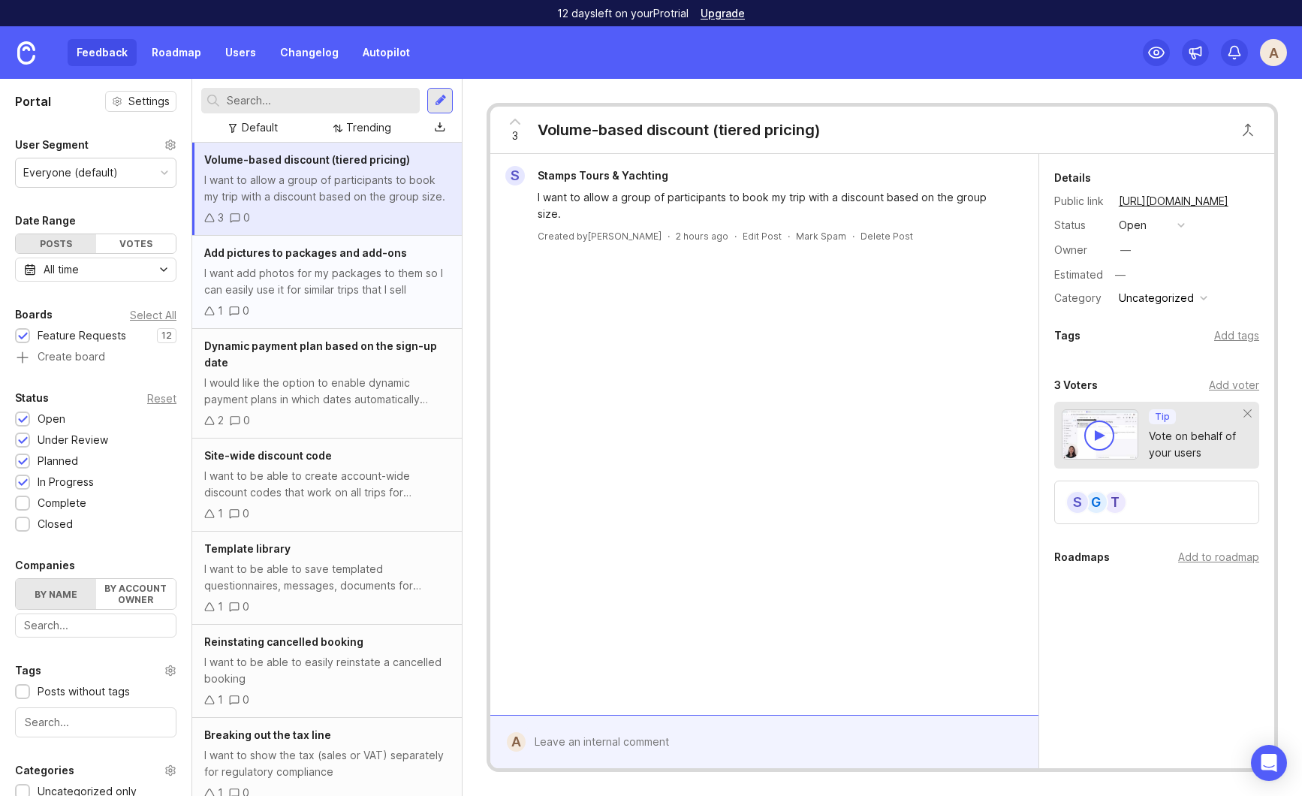
click at [237, 286] on div "I want add photos for my packages to them so I can easily use it for similar tr…" at bounding box center [327, 281] width 246 height 33
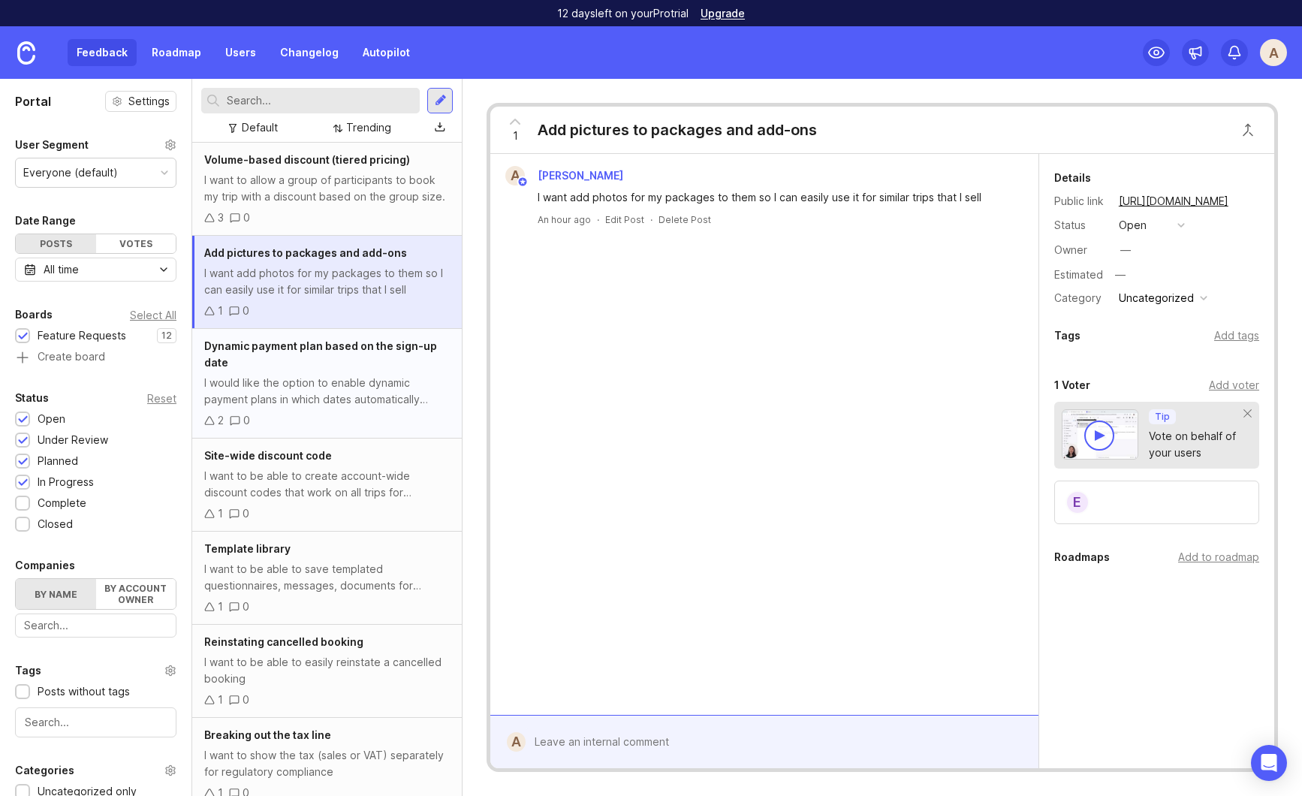
click at [321, 355] on div "Dynamic payment plan based on the sign-up date" at bounding box center [327, 354] width 246 height 33
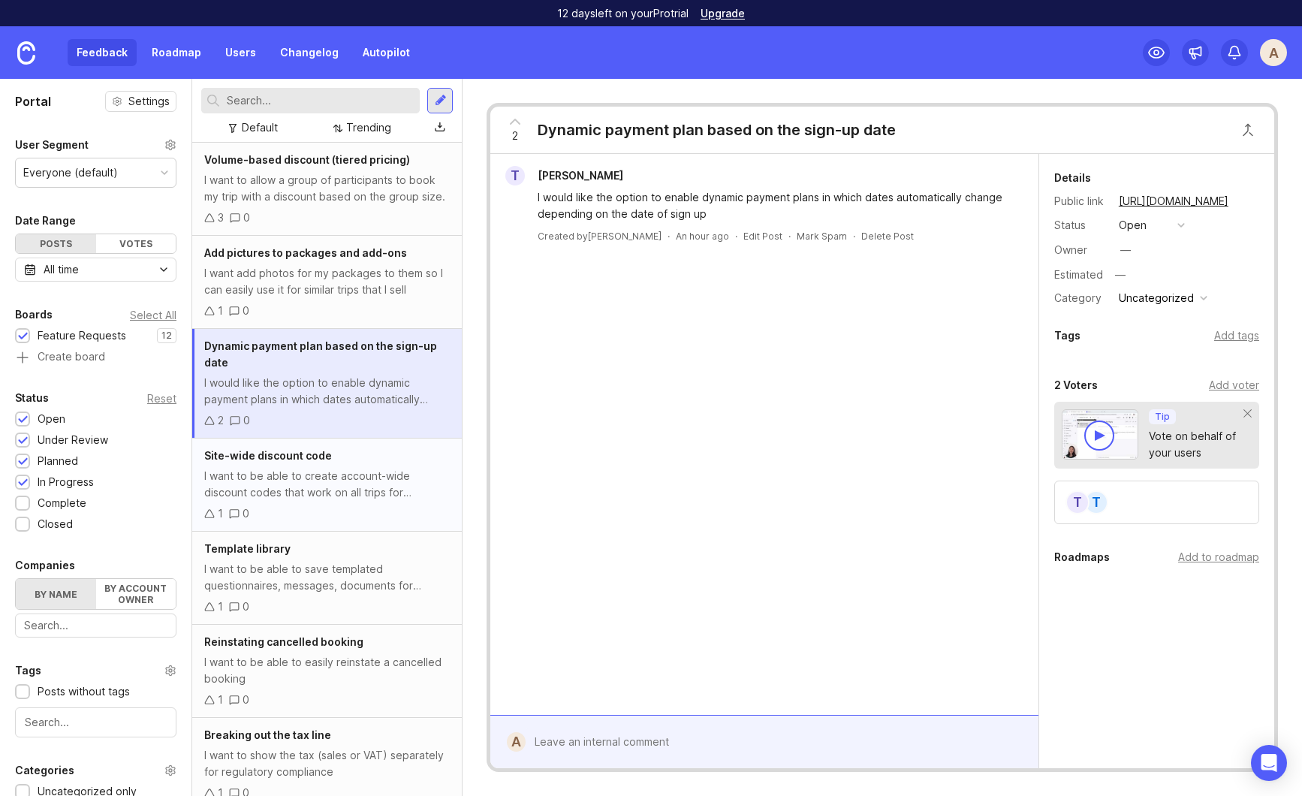
click at [312, 474] on div "I want to be able to create account-wide discount codes that work on all trips …" at bounding box center [327, 484] width 246 height 33
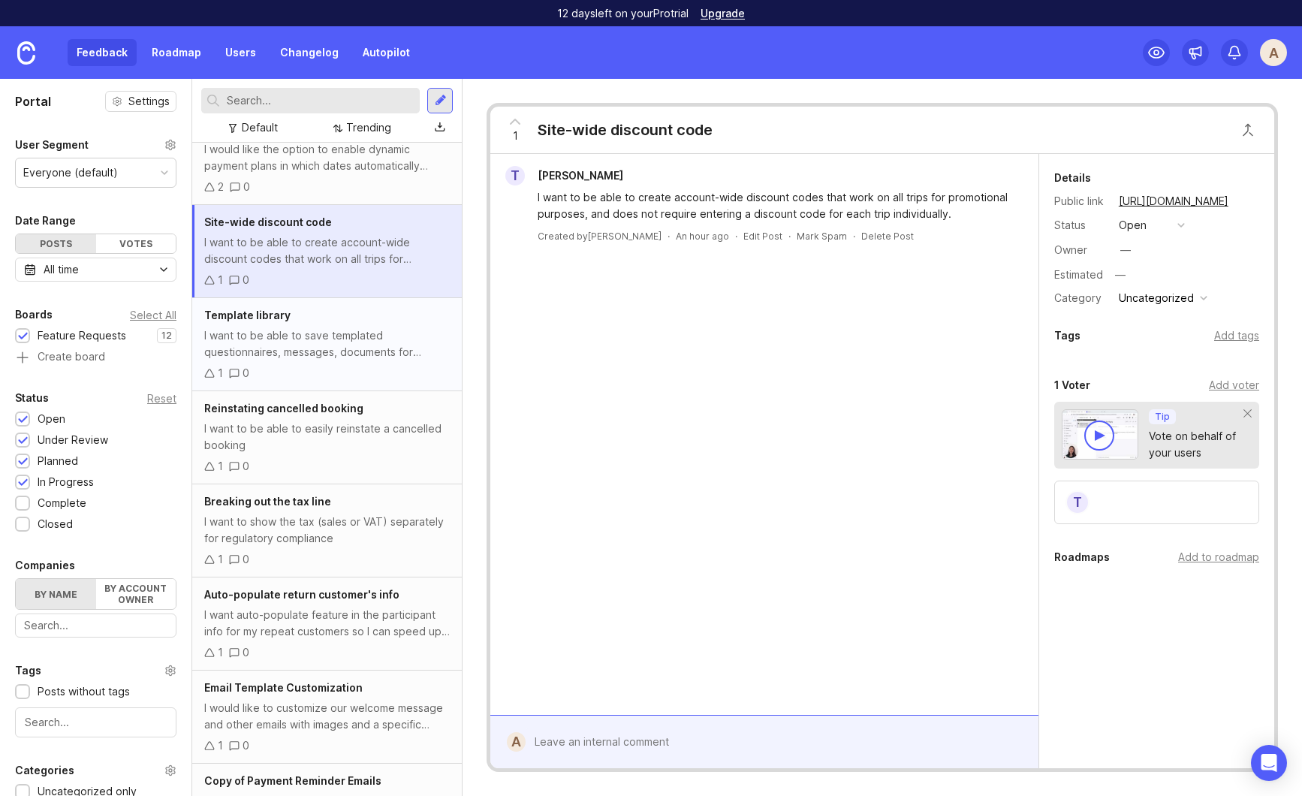
scroll to position [258, 0]
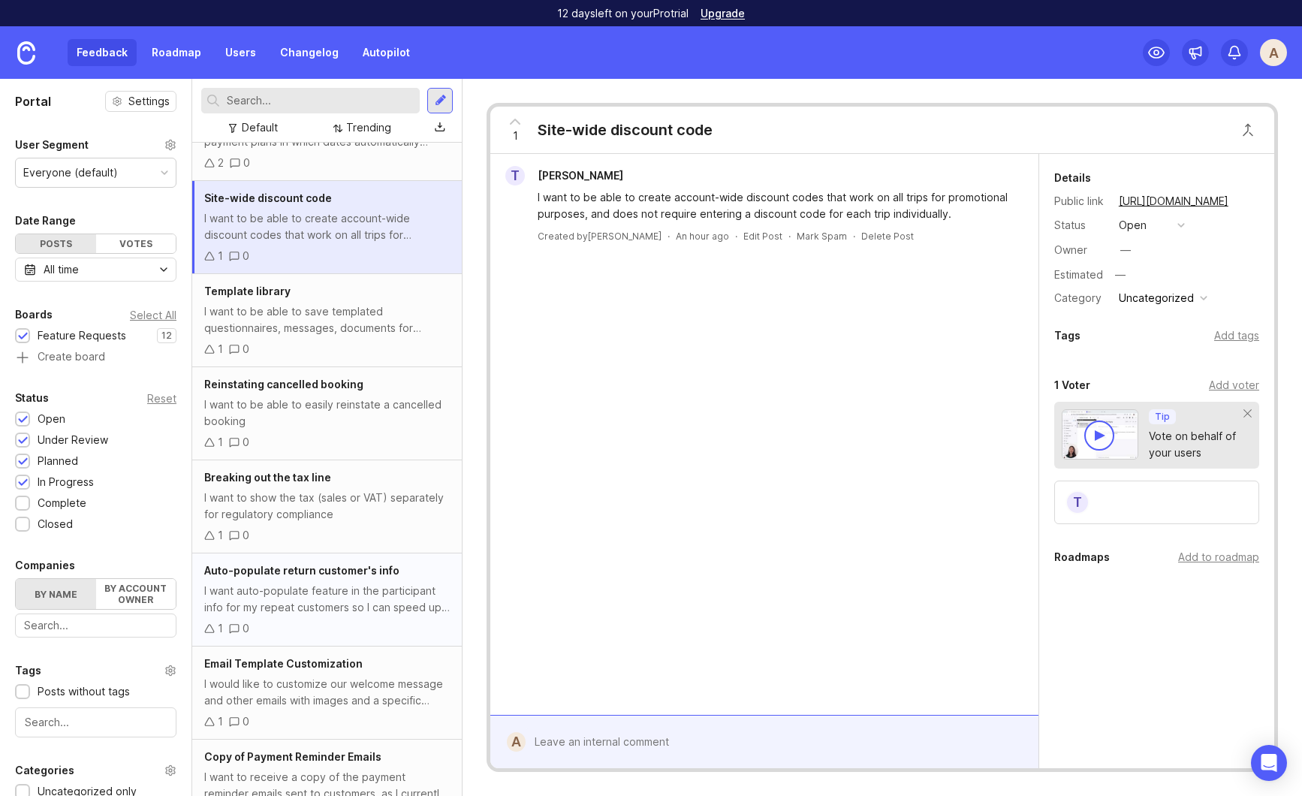
click at [297, 592] on div "I want auto-populate feature in the participant info for my repeat customers so…" at bounding box center [327, 599] width 246 height 33
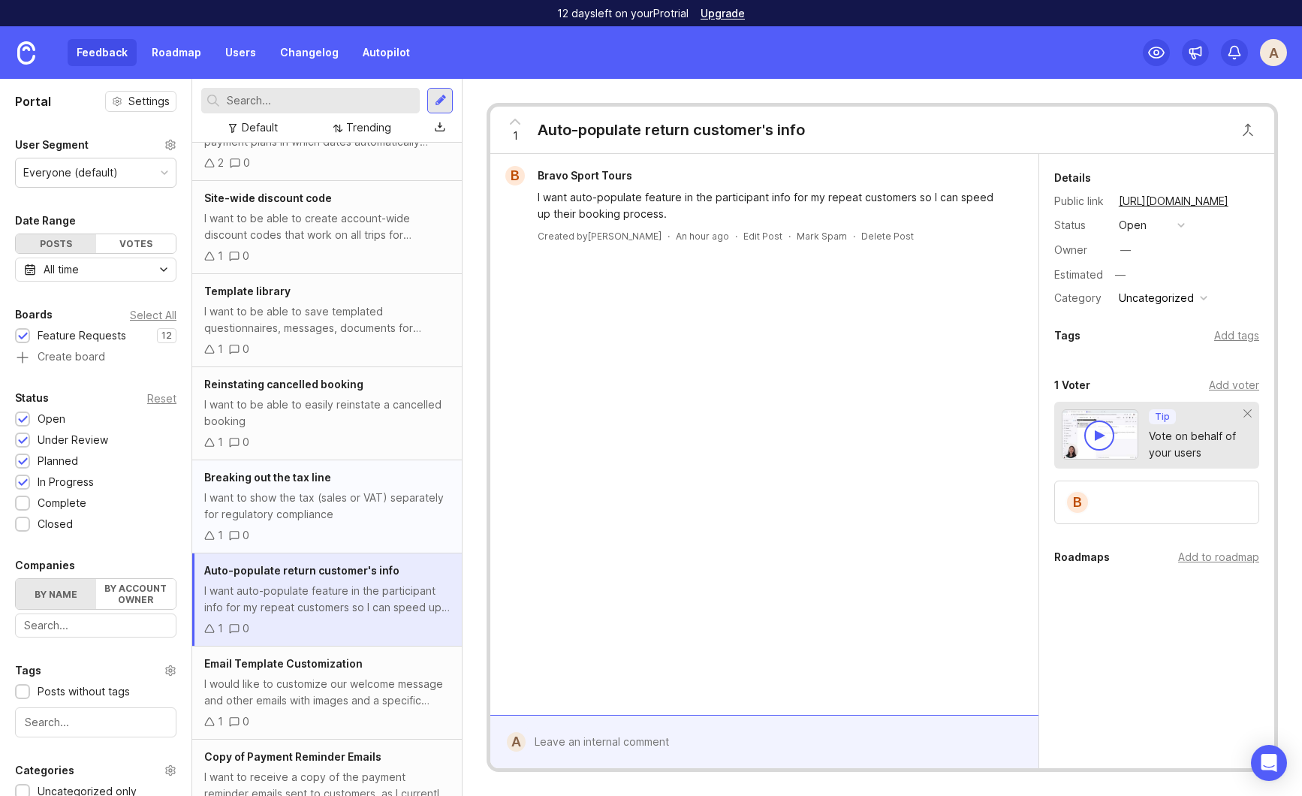
click at [328, 505] on div "I want to show the tax (sales or VAT) separately for regulatory compliance" at bounding box center [327, 506] width 246 height 33
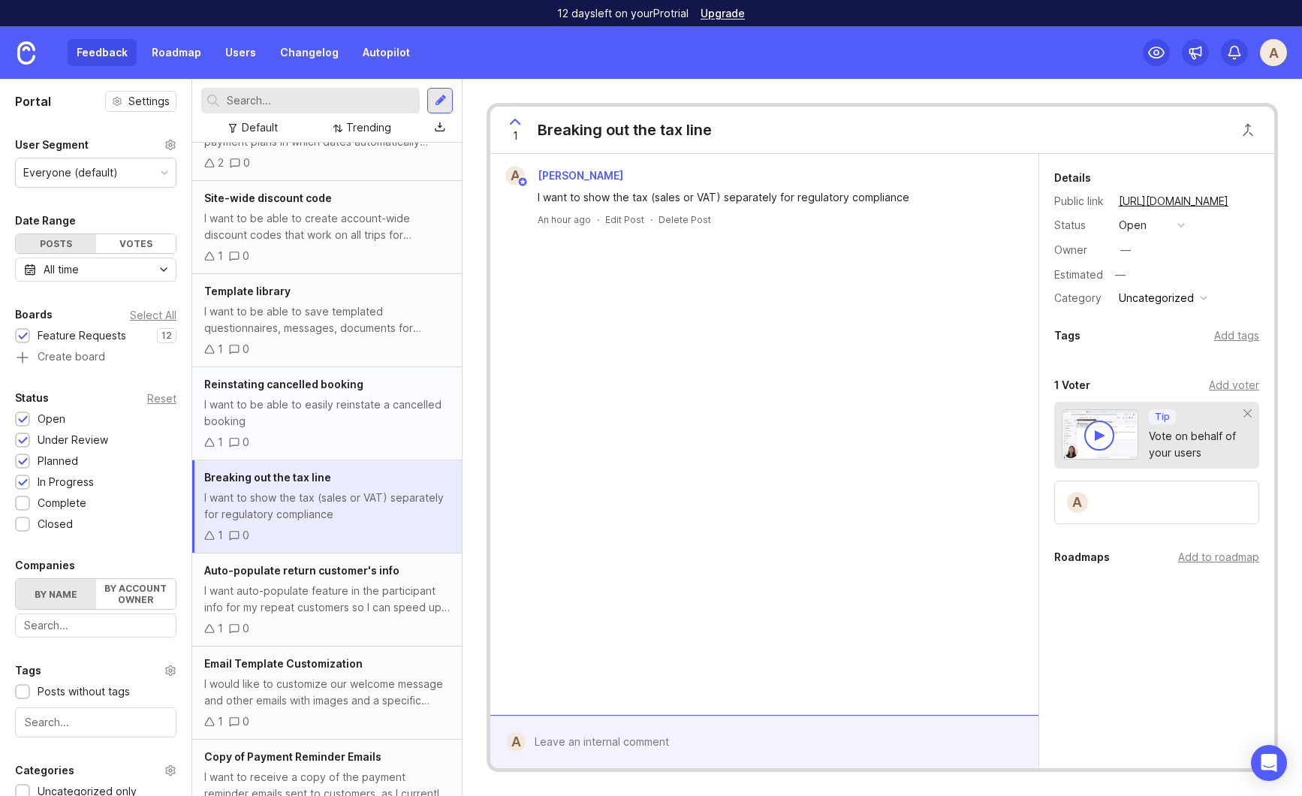
click at [345, 418] on div "I want to be able to easily reinstate a cancelled booking" at bounding box center [327, 412] width 246 height 33
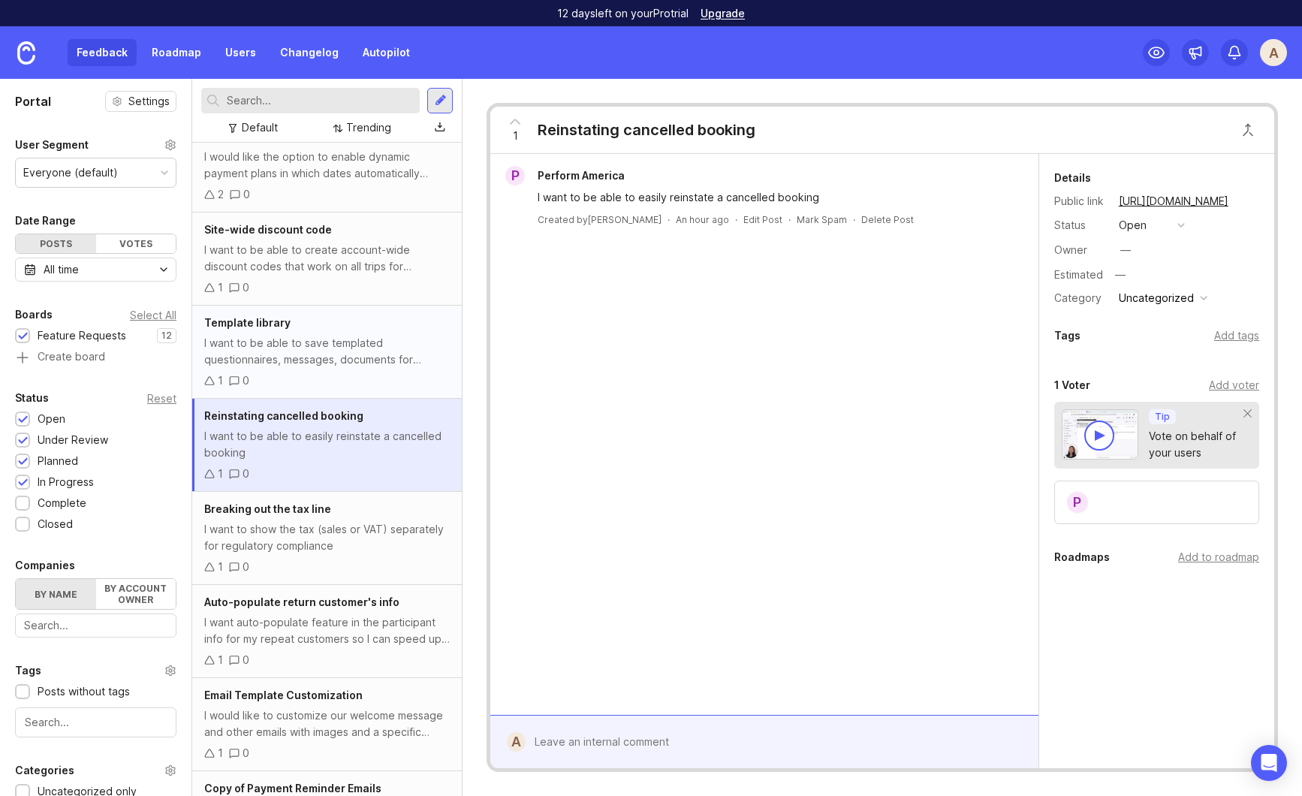
scroll to position [224, 0]
click at [341, 360] on div "I want to be able to save templated questionnaires, messages, documents for eSi…" at bounding box center [327, 353] width 246 height 33
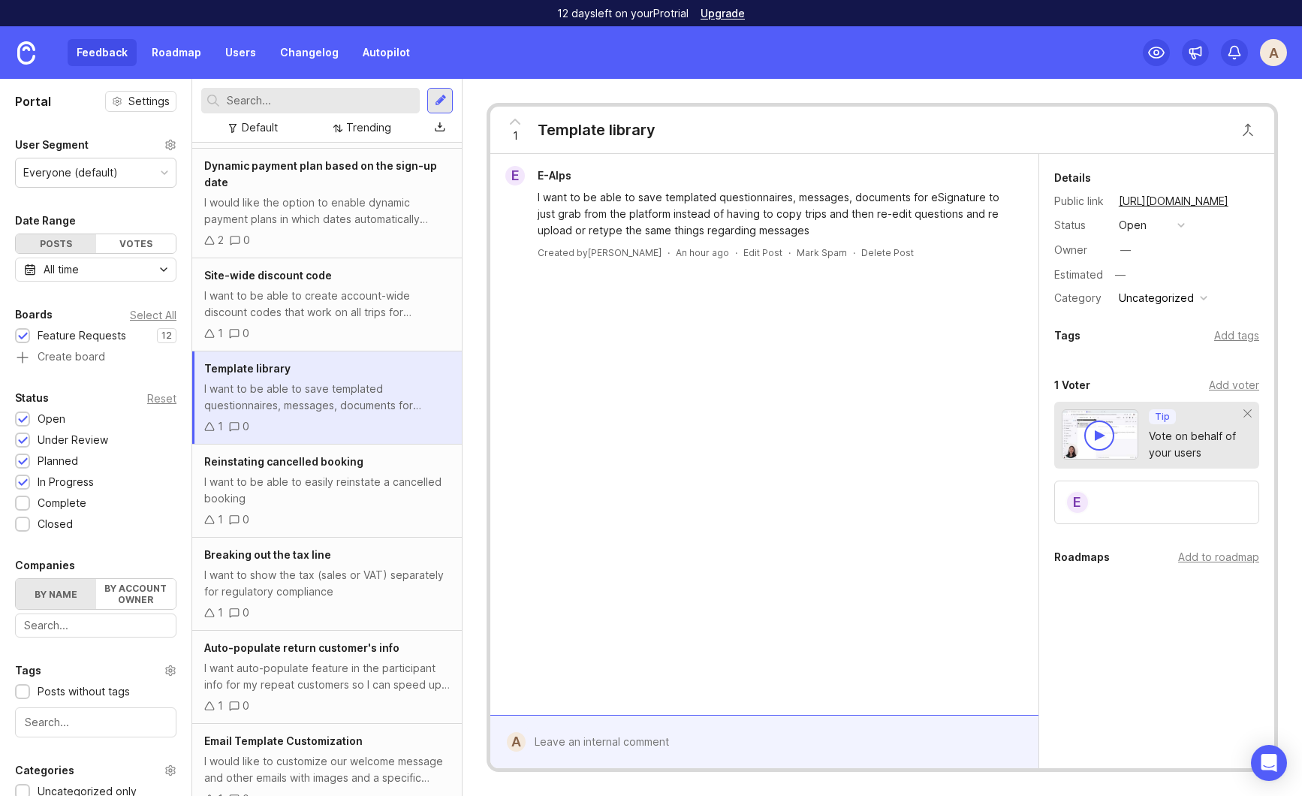
scroll to position [164, 0]
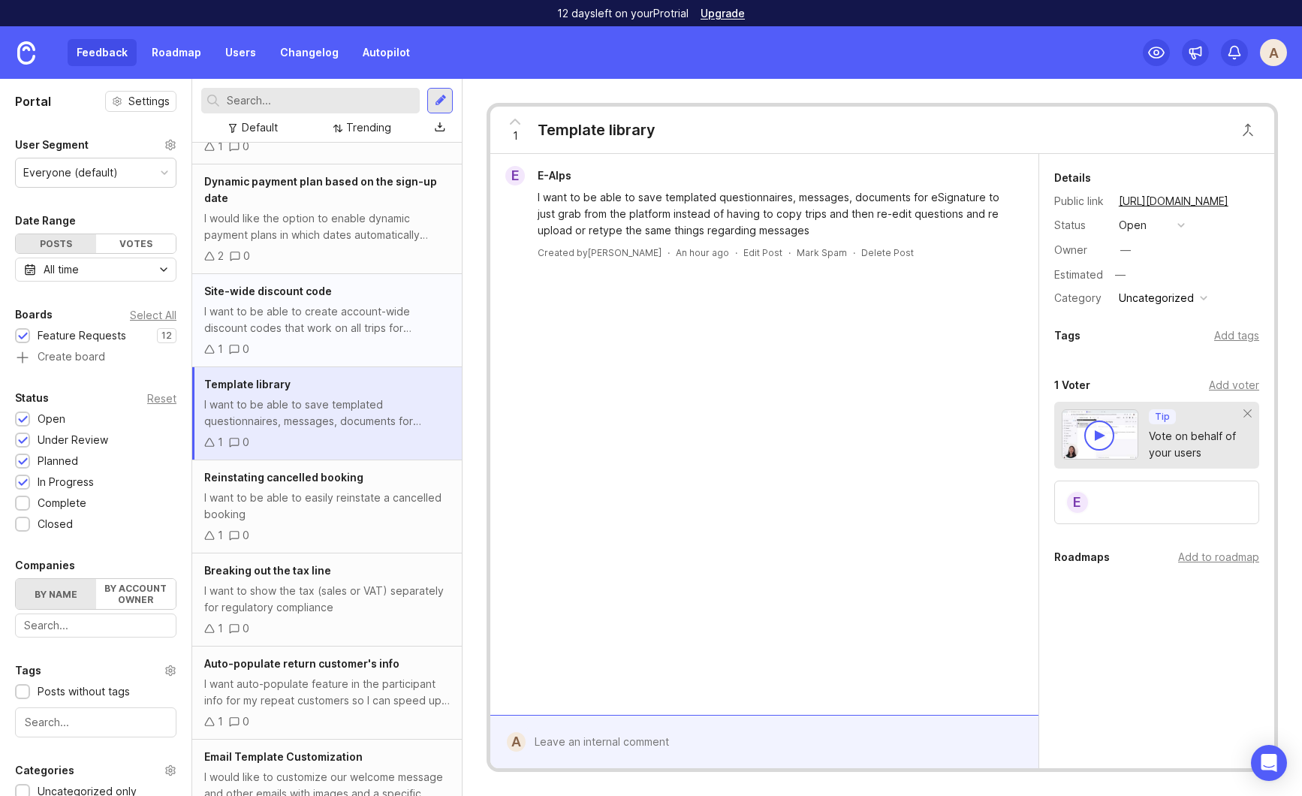
click at [303, 343] on div "1 0" at bounding box center [327, 349] width 246 height 17
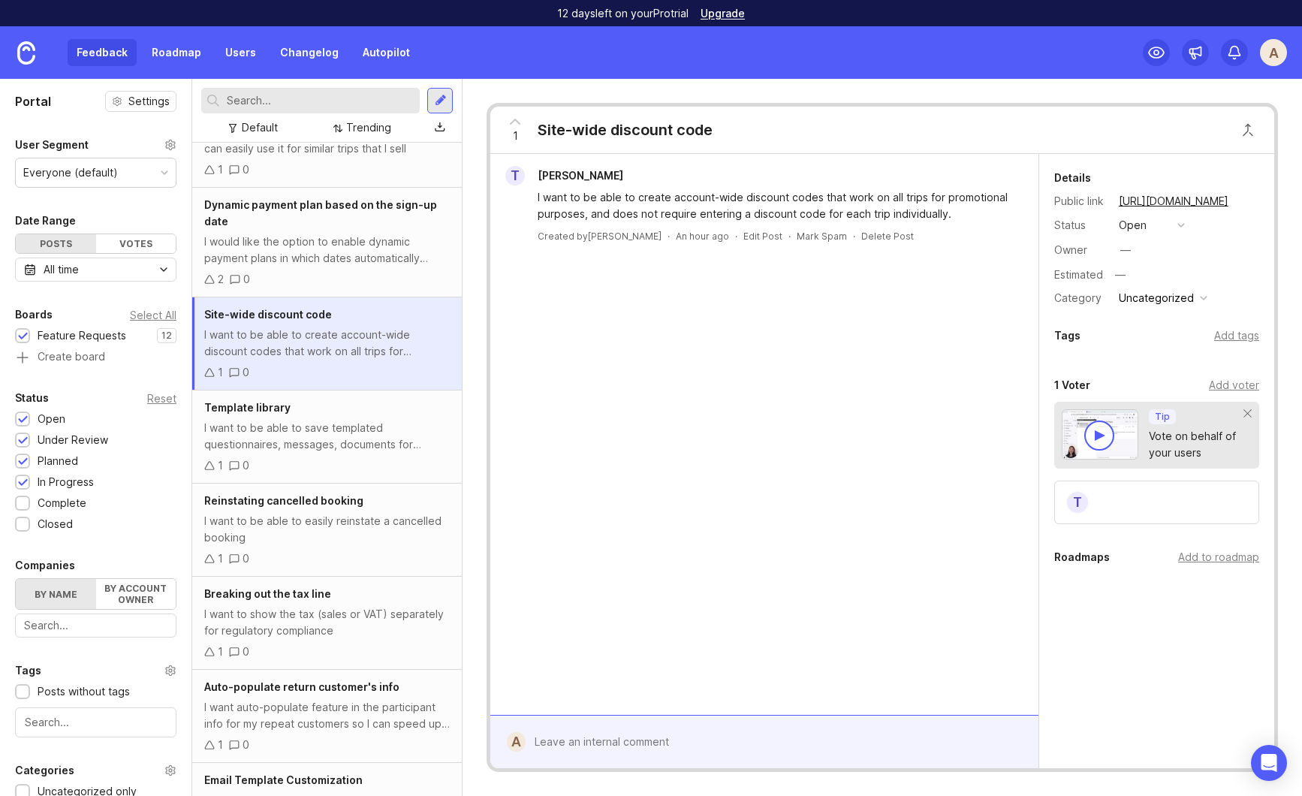
scroll to position [112, 0]
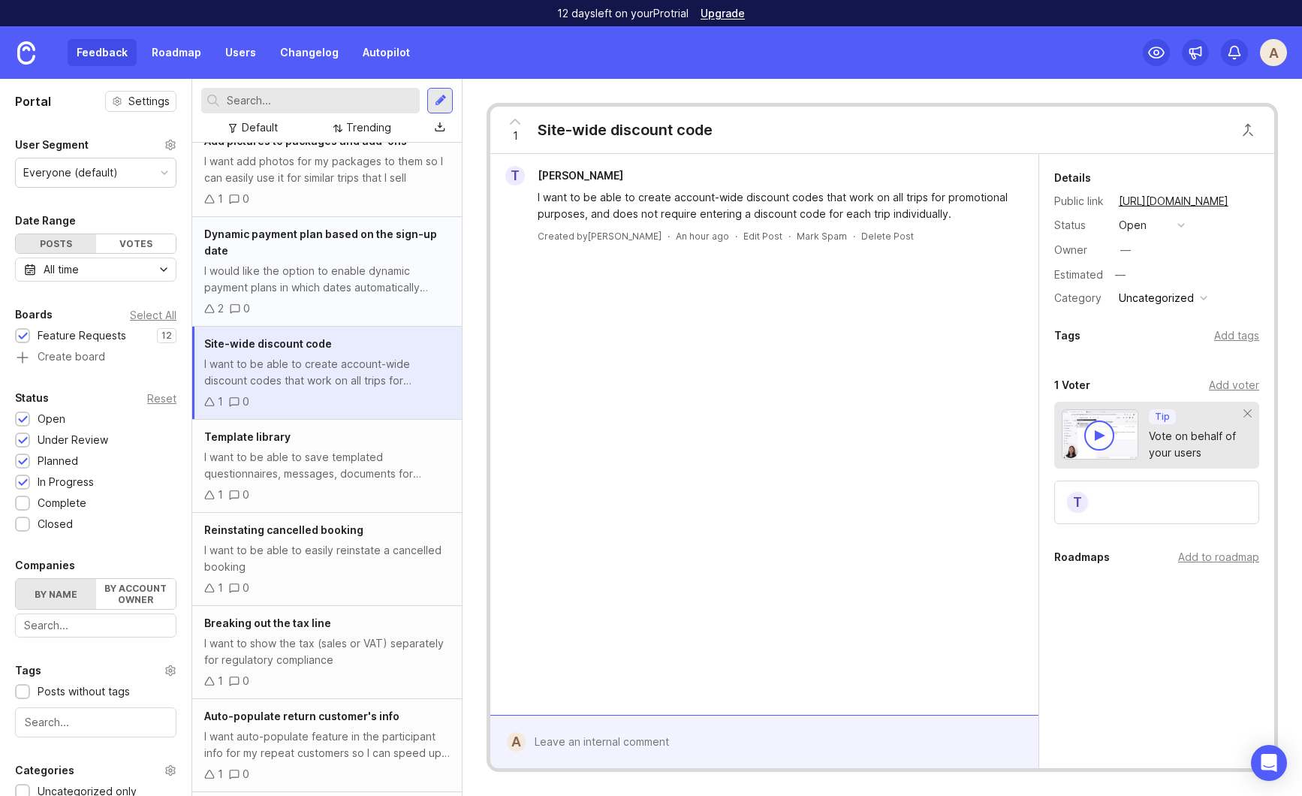
click at [319, 273] on div "I would like the option to enable dynamic payment plans in which dates automati…" at bounding box center [327, 279] width 246 height 33
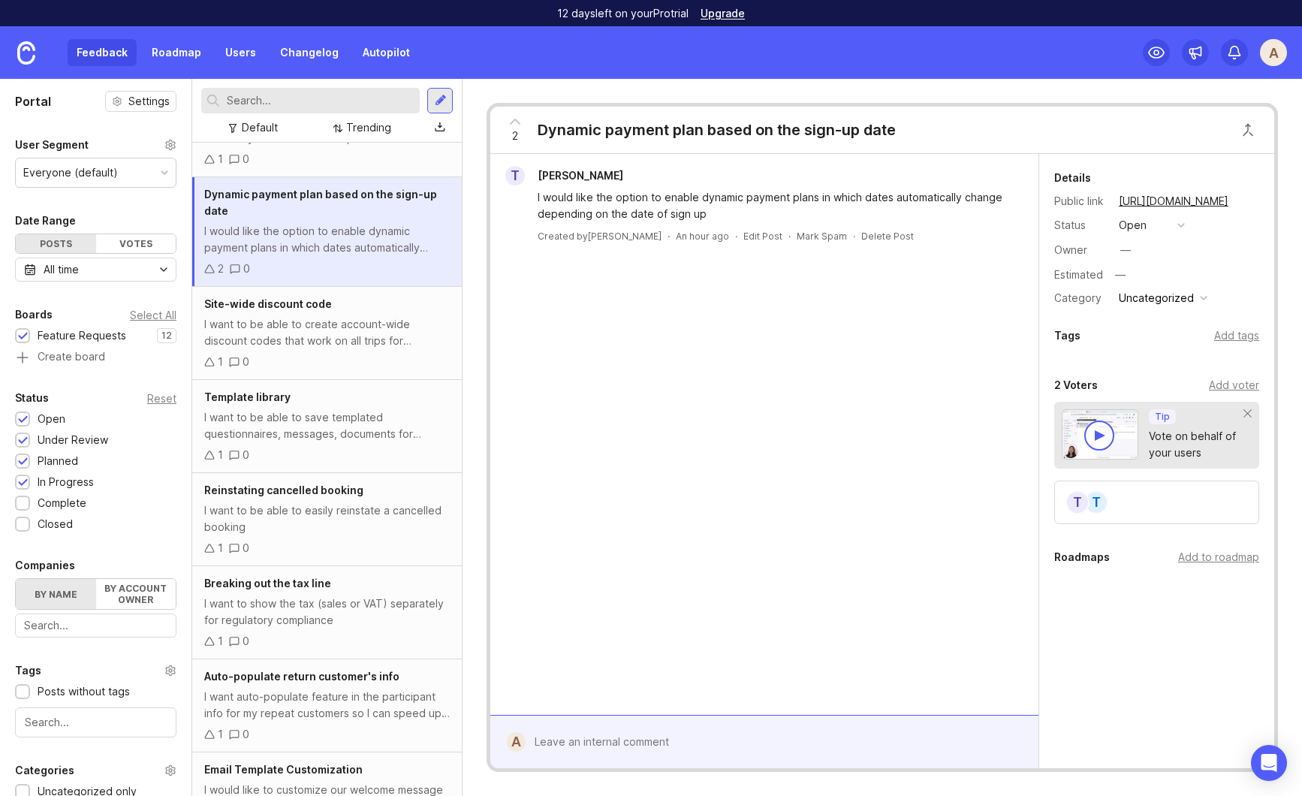
scroll to position [333, 0]
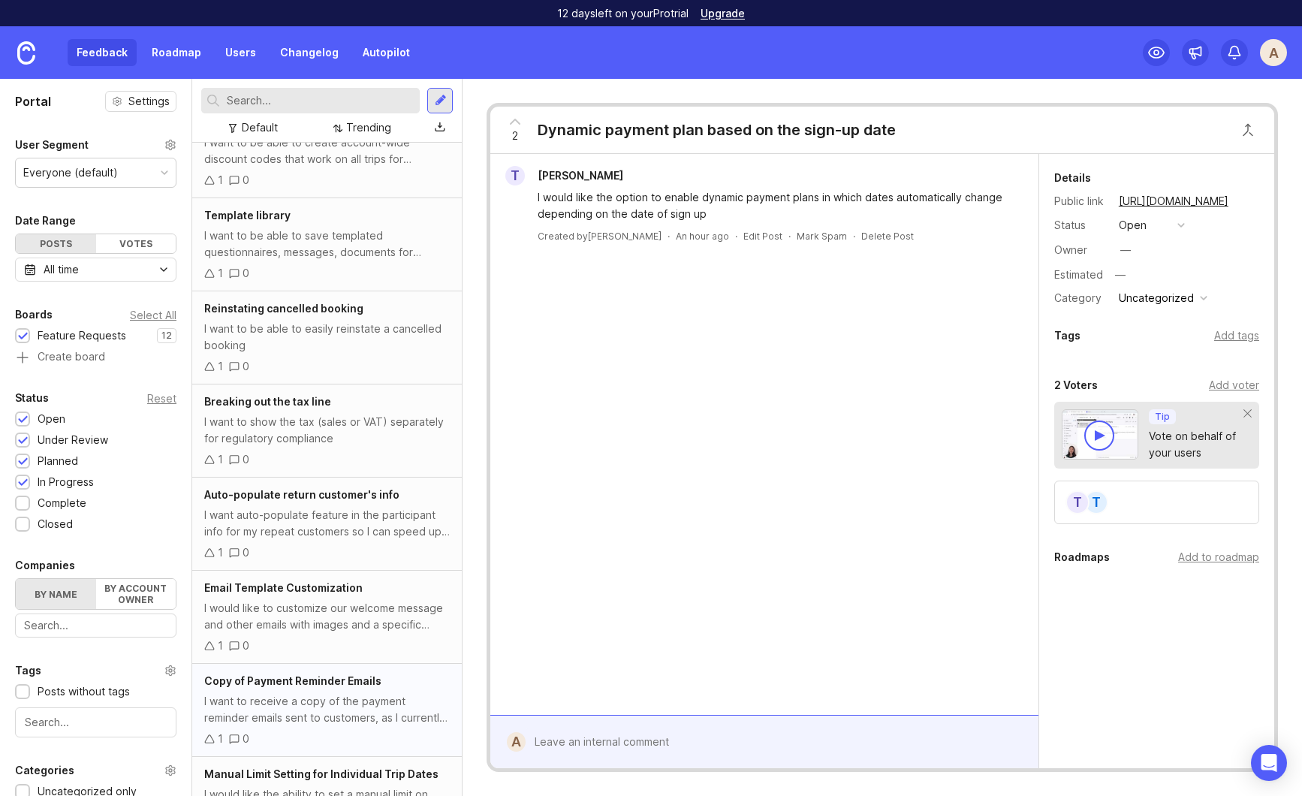
click at [328, 696] on div "I want to receive a copy of the payment reminder emails sent to customers, as I…" at bounding box center [327, 709] width 246 height 33
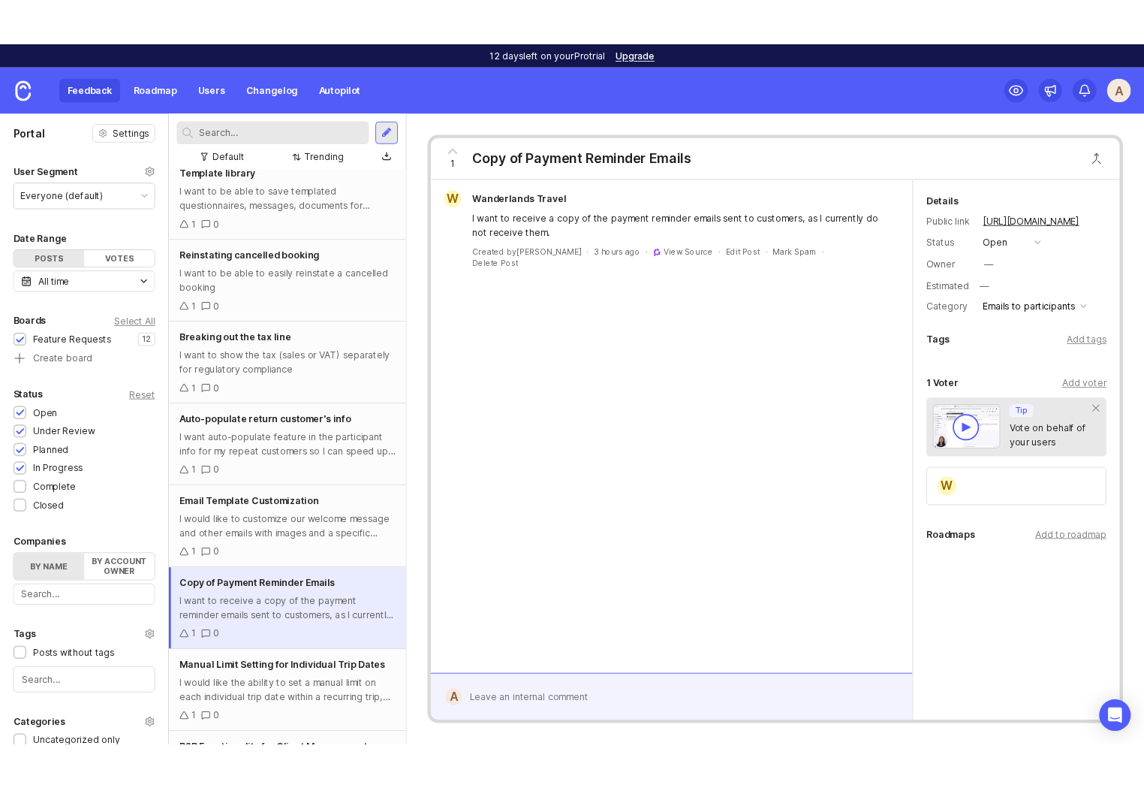
scroll to position [403, 0]
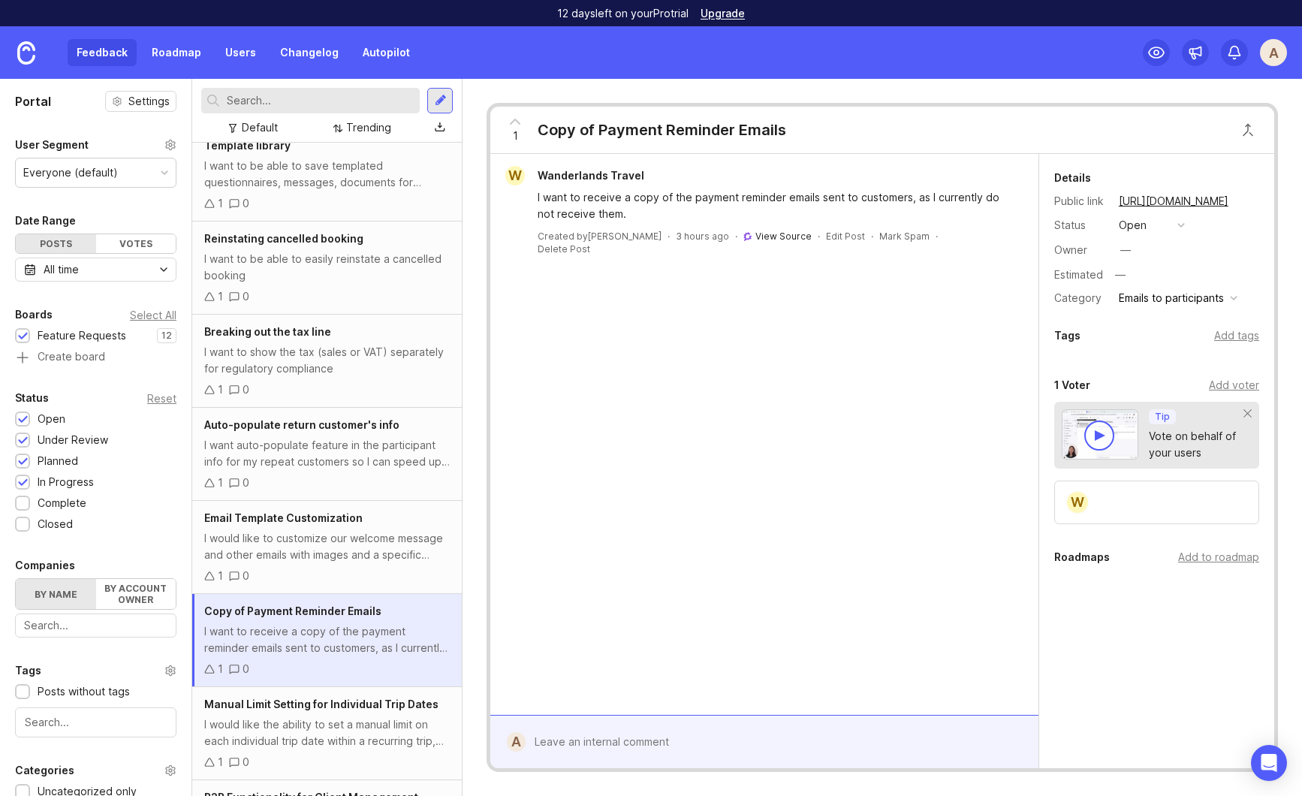
click at [755, 231] on link "View Source" at bounding box center [783, 236] width 56 height 11
click at [764, 425] on div "W Wanderlands Travel I want to receive a copy of the payment reminder emails se…" at bounding box center [764, 434] width 548 height 561
